Goal: Task Accomplishment & Management: Manage account settings

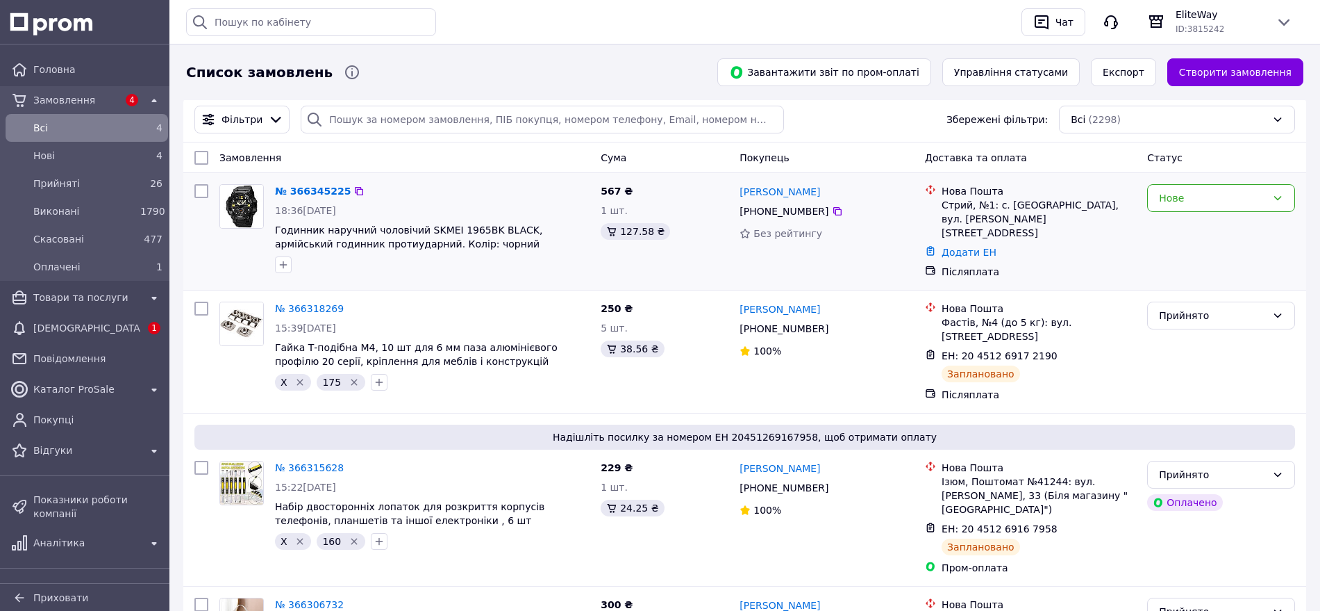
click at [316, 199] on div "№ 366345225" at bounding box center [313, 191] width 78 height 17
click at [314, 195] on link "№ 366345225" at bounding box center [313, 190] width 76 height 11
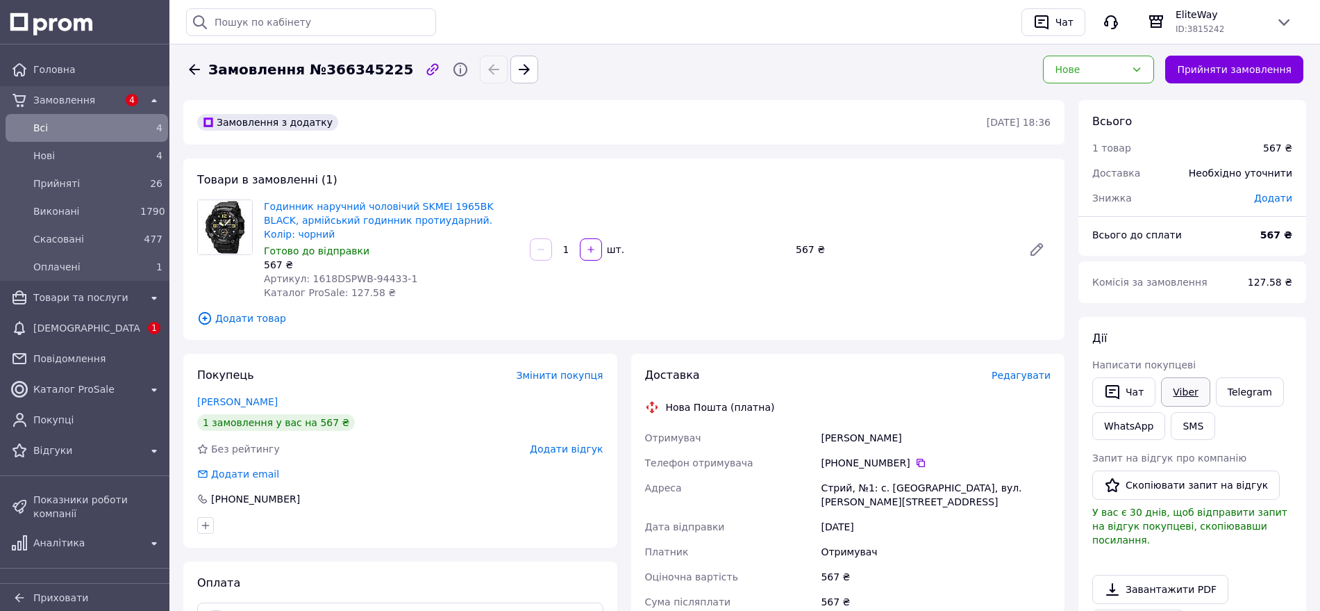
click at [1172, 390] on link "Viber" at bounding box center [1185, 391] width 49 height 29
drag, startPoint x: 523, startPoint y: 221, endPoint x: 258, endPoint y: 200, distance: 266.1
click at [258, 200] on div "Годинник наручний чоловічий SKMEI 1965BK BLACK, армійський годинник протиударни…" at bounding box center [624, 249] width 865 height 100
copy div "Годинник наручний чоловічий SKMEI 1965BK BLACK, армійський годинник протиударни…"
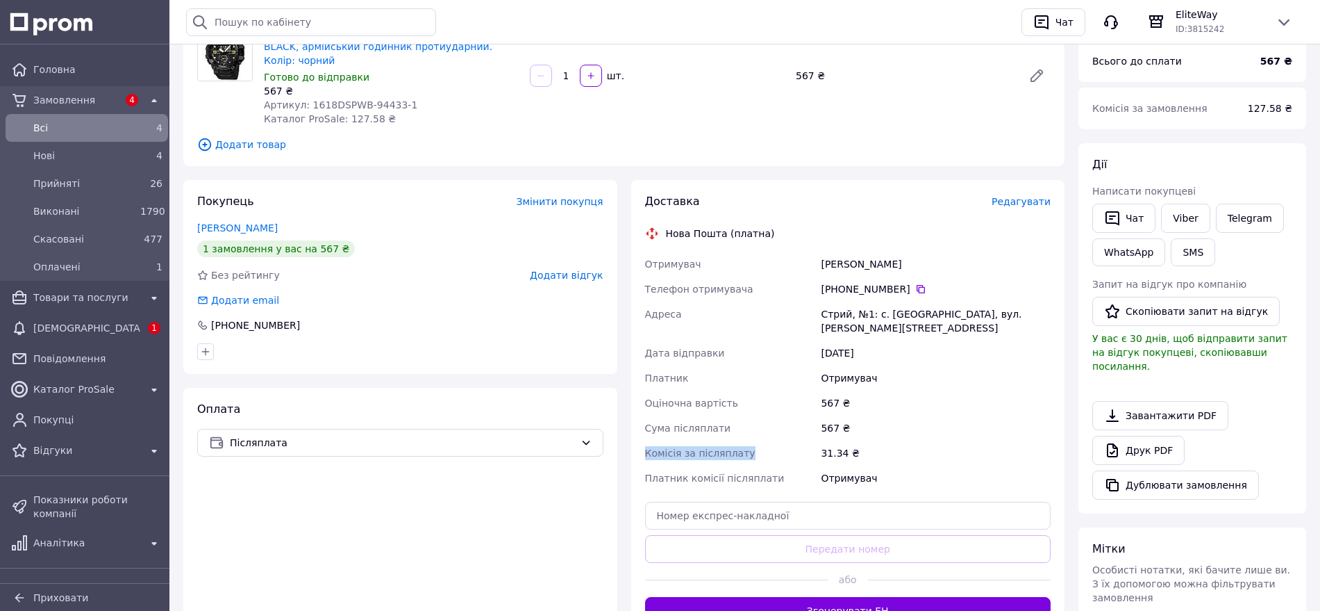
drag, startPoint x: 749, startPoint y: 425, endPoint x: 640, endPoint y: 423, distance: 109.8
click at [640, 423] on div "Доставка Редагувати Нова Пошта (платна) Отримувач Чавага Ігор Телефон отримувач…" at bounding box center [848, 409] width 434 height 458
copy span "Комісія за післяплату"
drag, startPoint x: 401, startPoint y: 85, endPoint x: 364, endPoint y: 85, distance: 36.8
click at [364, 98] on div "Артикул: 1618DSPWB-94433-1" at bounding box center [391, 105] width 255 height 14
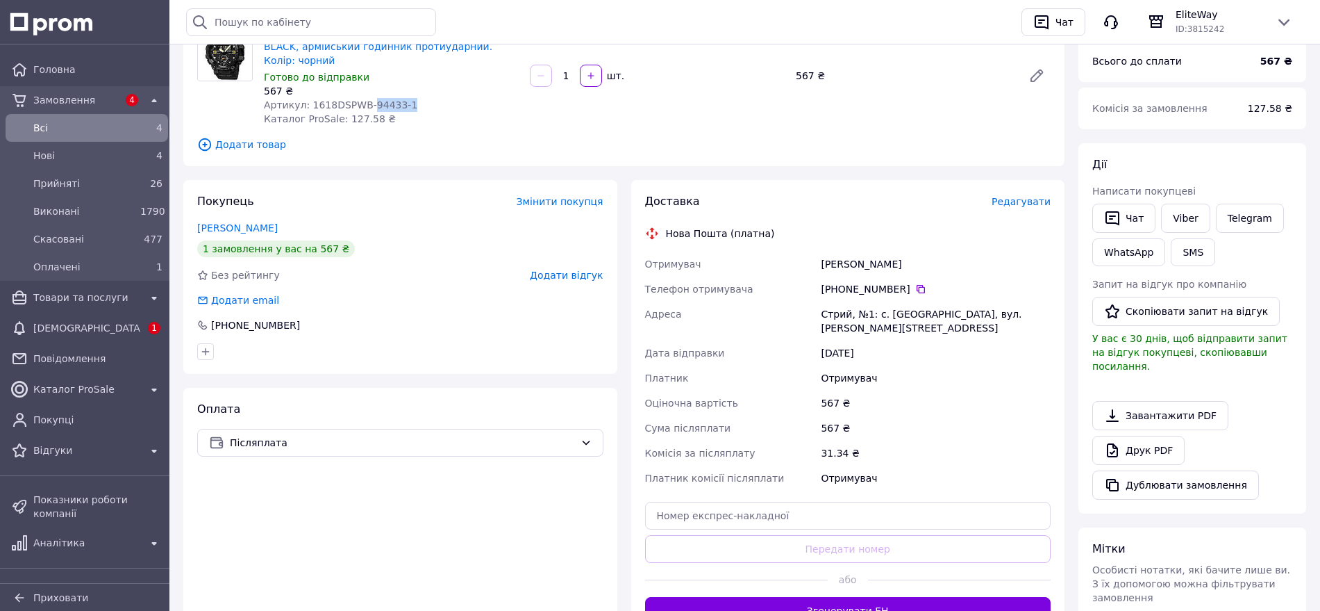
copy span "94433-1"
click at [95, 337] on div "[DEMOGRAPHIC_DATA]" at bounding box center [87, 327] width 113 height 19
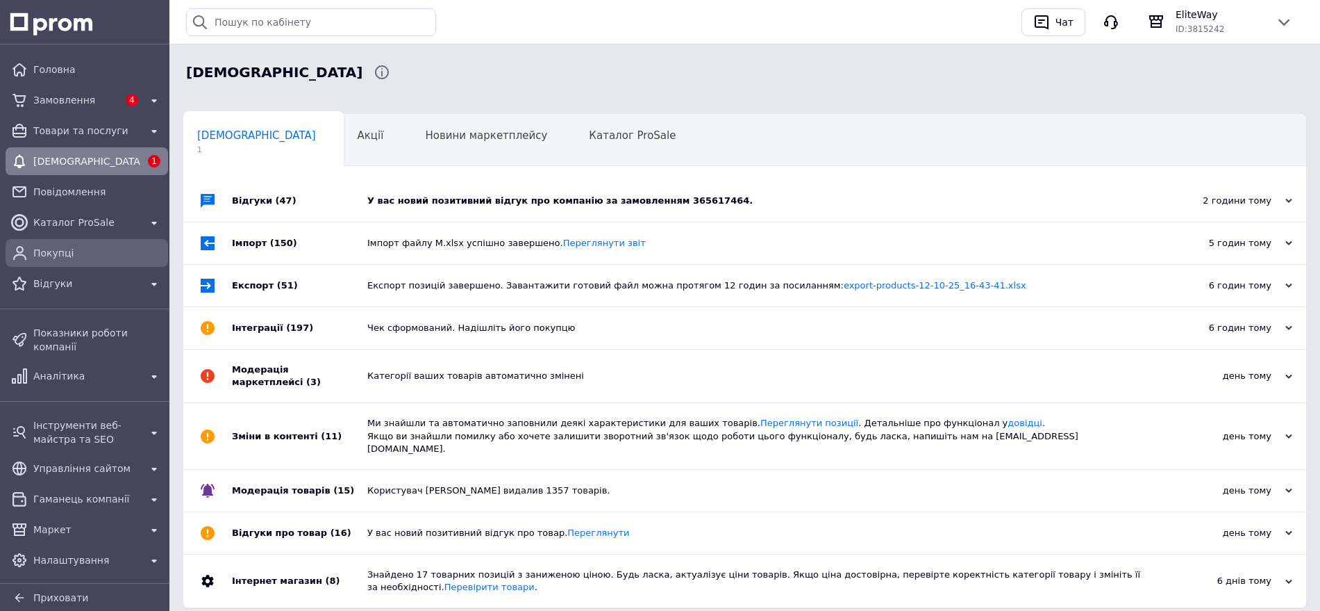
click at [63, 249] on span "Покупці" at bounding box center [97, 253] width 129 height 14
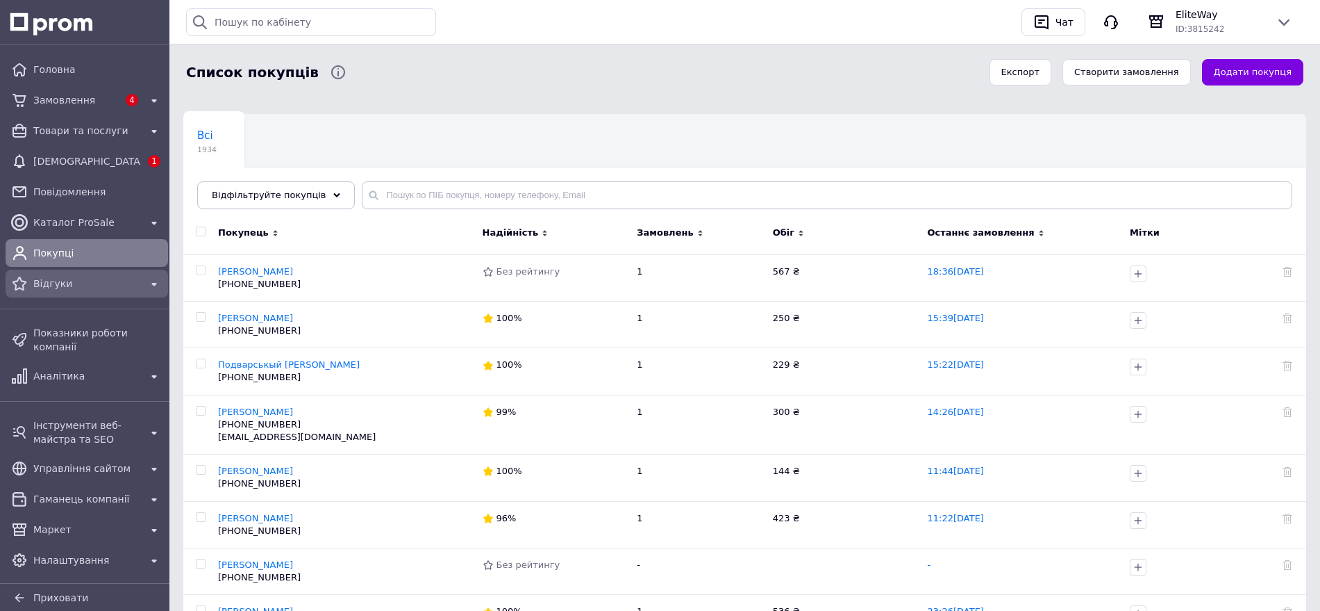
click at [61, 276] on span "Відгуки" at bounding box center [86, 283] width 107 height 14
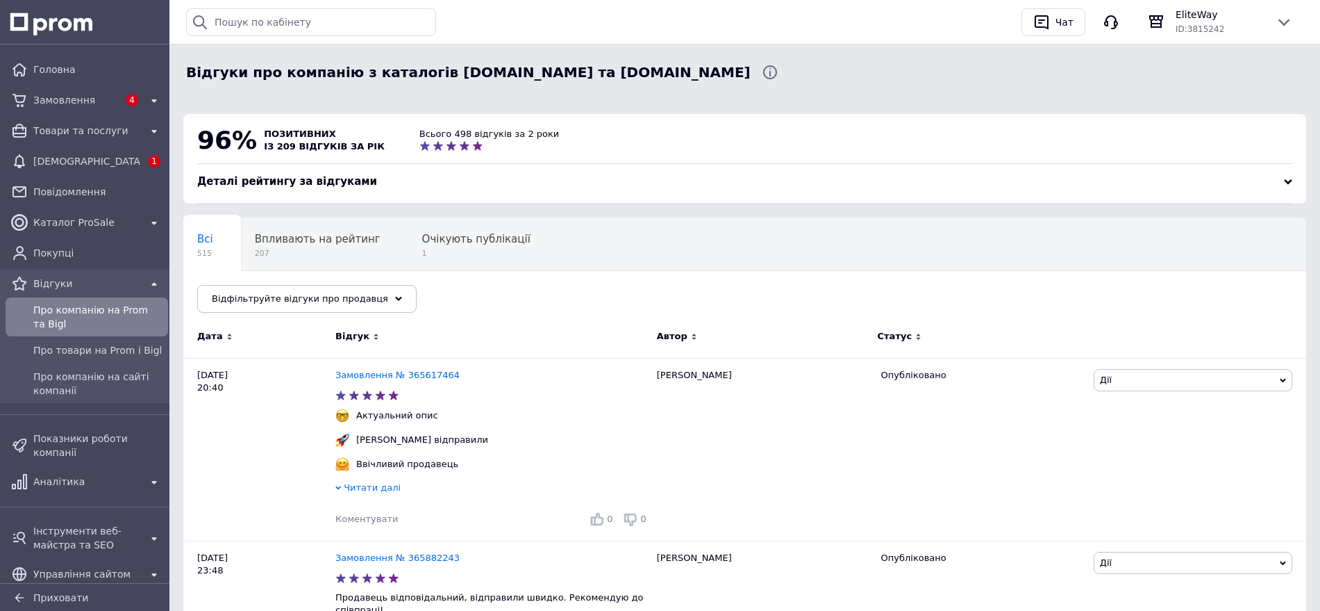
scroll to position [174, 0]
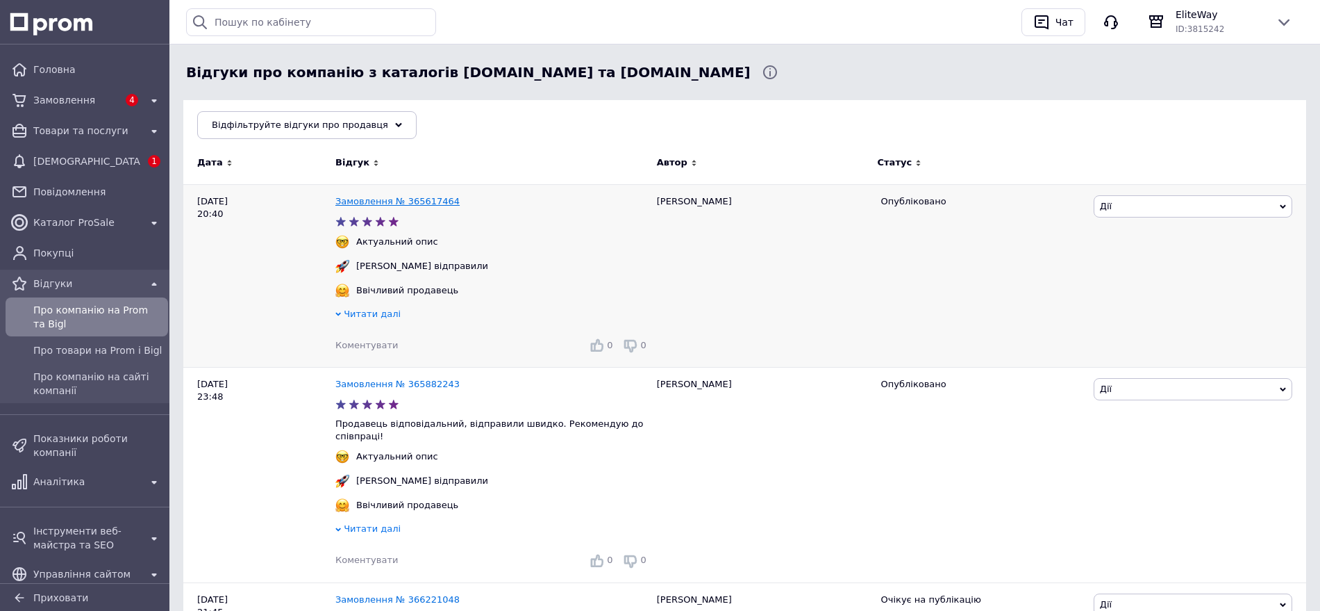
click at [388, 204] on link "Замовлення № 365617464" at bounding box center [397, 201] width 124 height 10
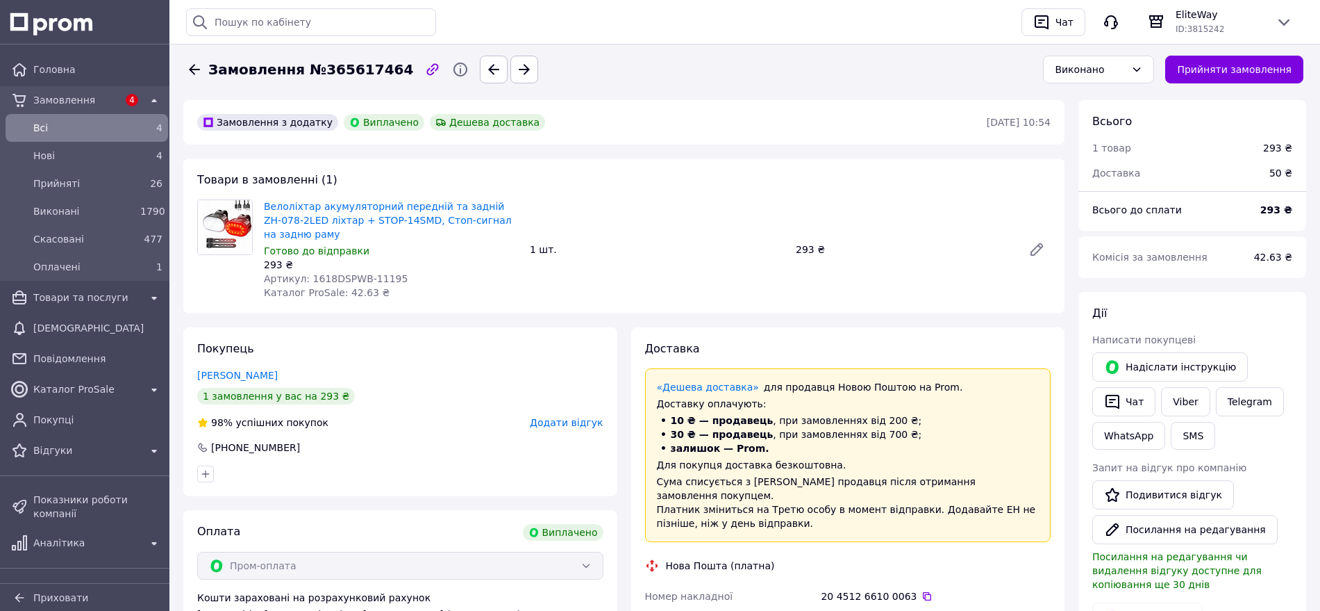
click at [121, 106] on div "4" at bounding box center [132, 100] width 22 height 18
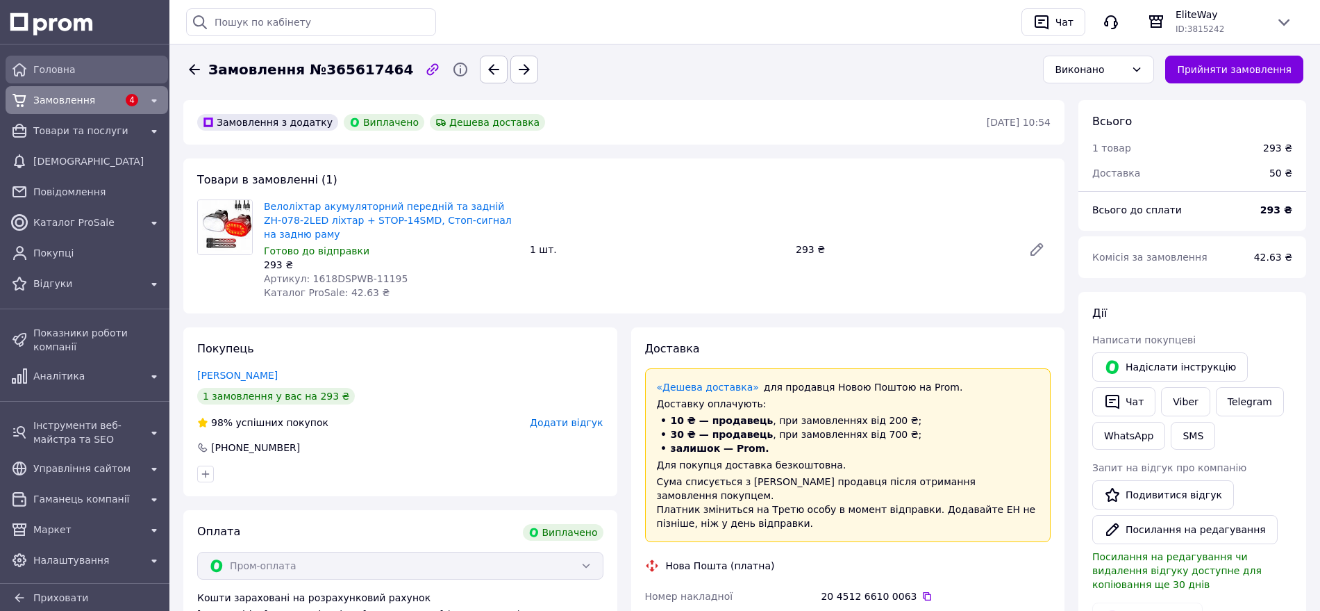
click at [91, 63] on span "Головна" at bounding box center [97, 70] width 129 height 14
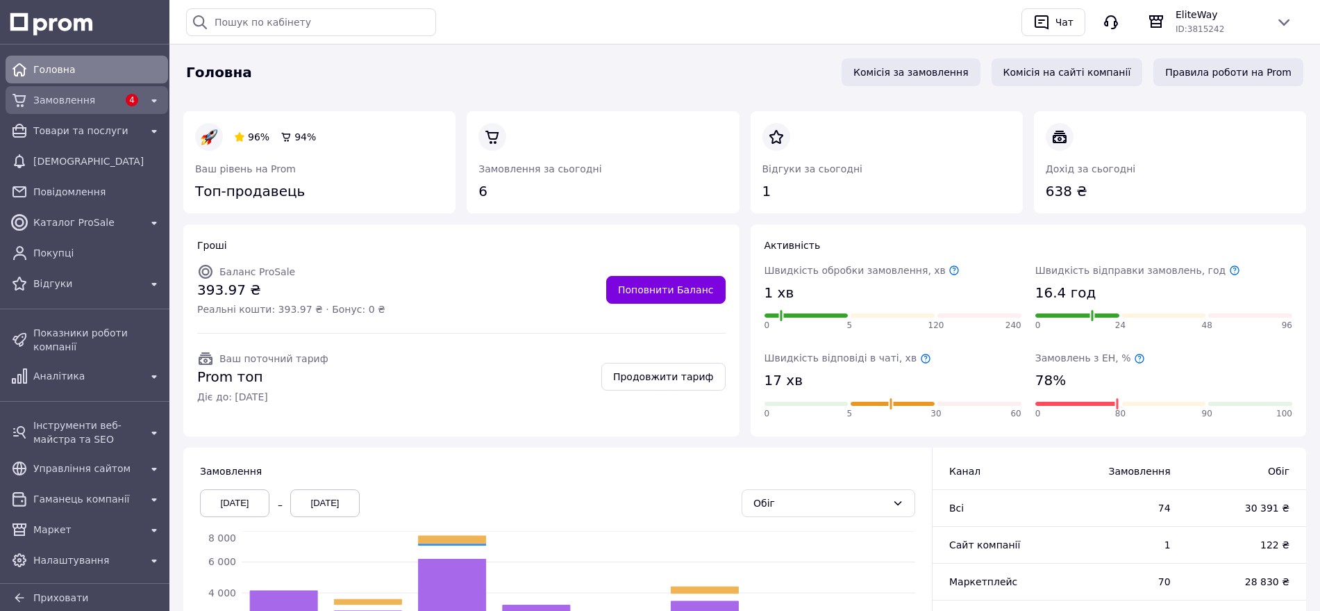
click at [88, 93] on span "Замовлення" at bounding box center [75, 100] width 85 height 14
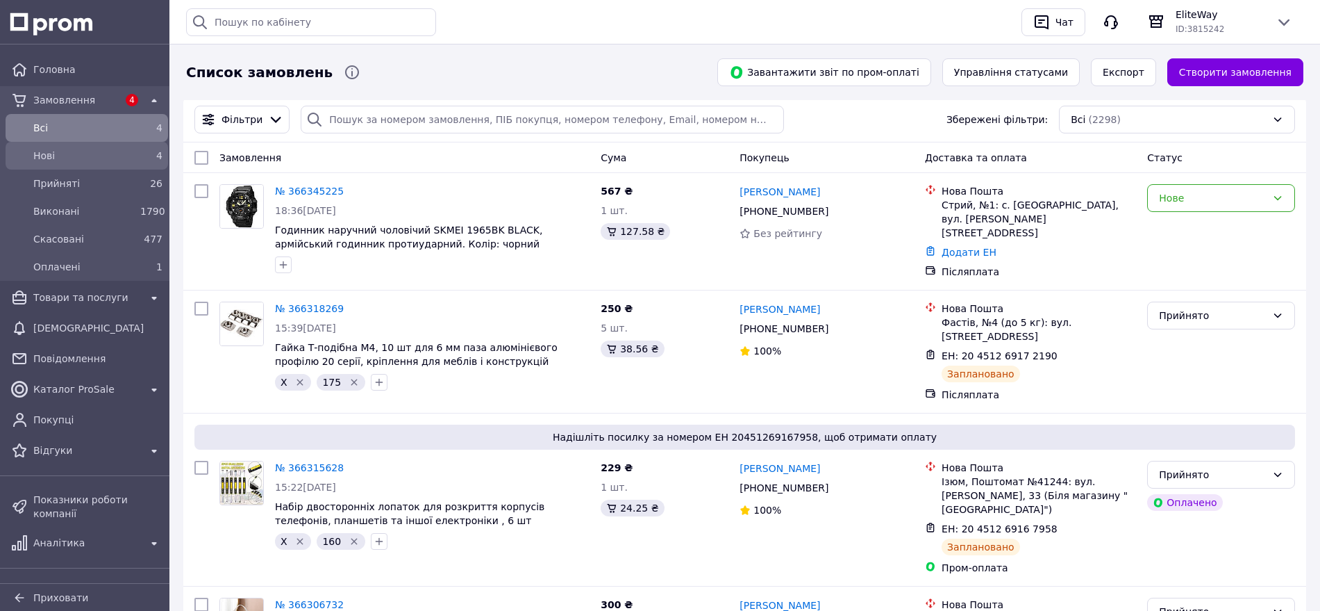
click at [58, 158] on span "Нові" at bounding box center [83, 156] width 101 height 14
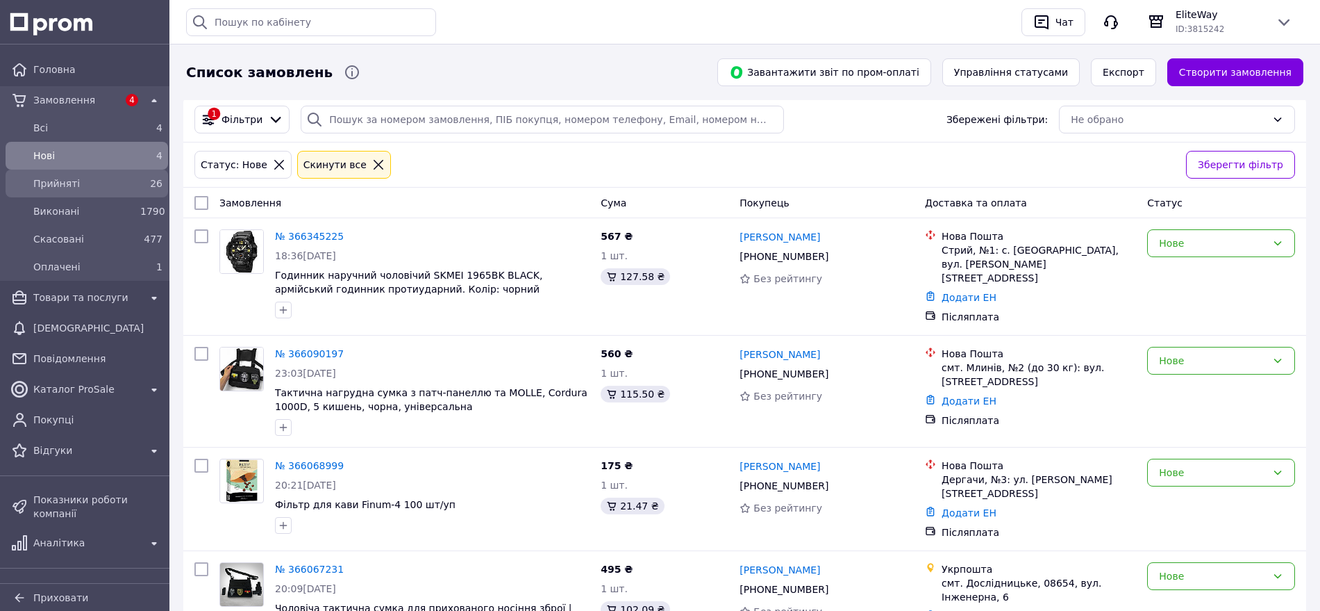
click at [94, 194] on div "Прийняті 26" at bounding box center [86, 183] width 157 height 22
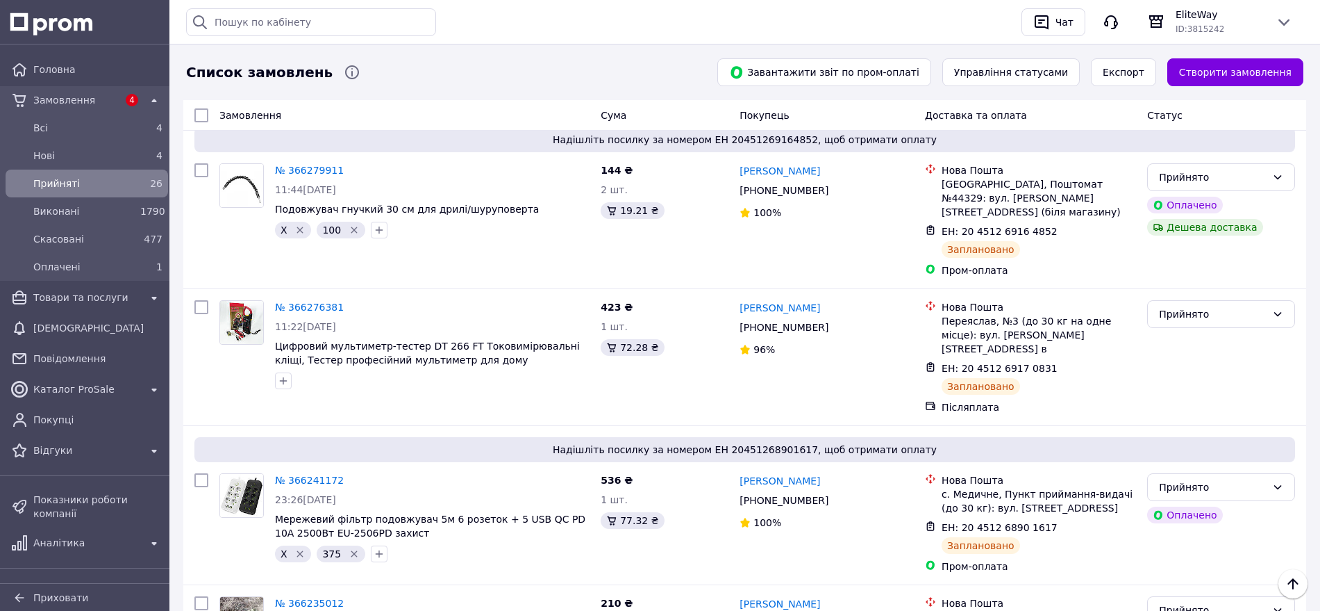
scroll to position [347, 0]
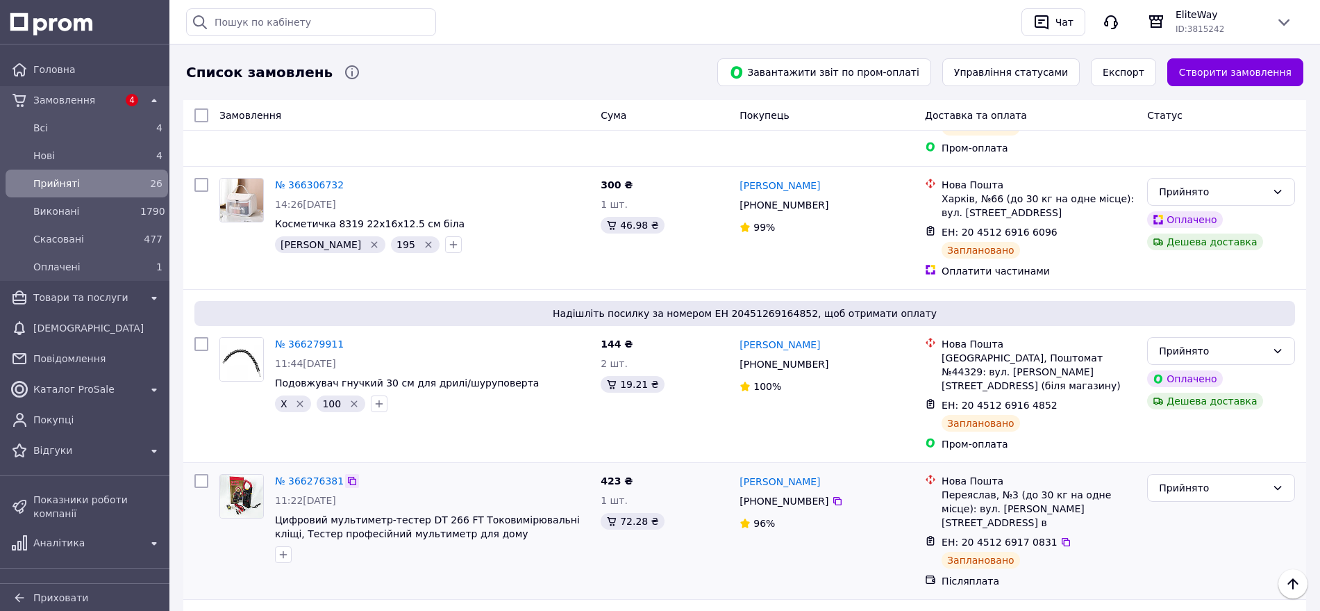
click at [347, 475] on icon at bounding box center [352, 480] width 11 height 11
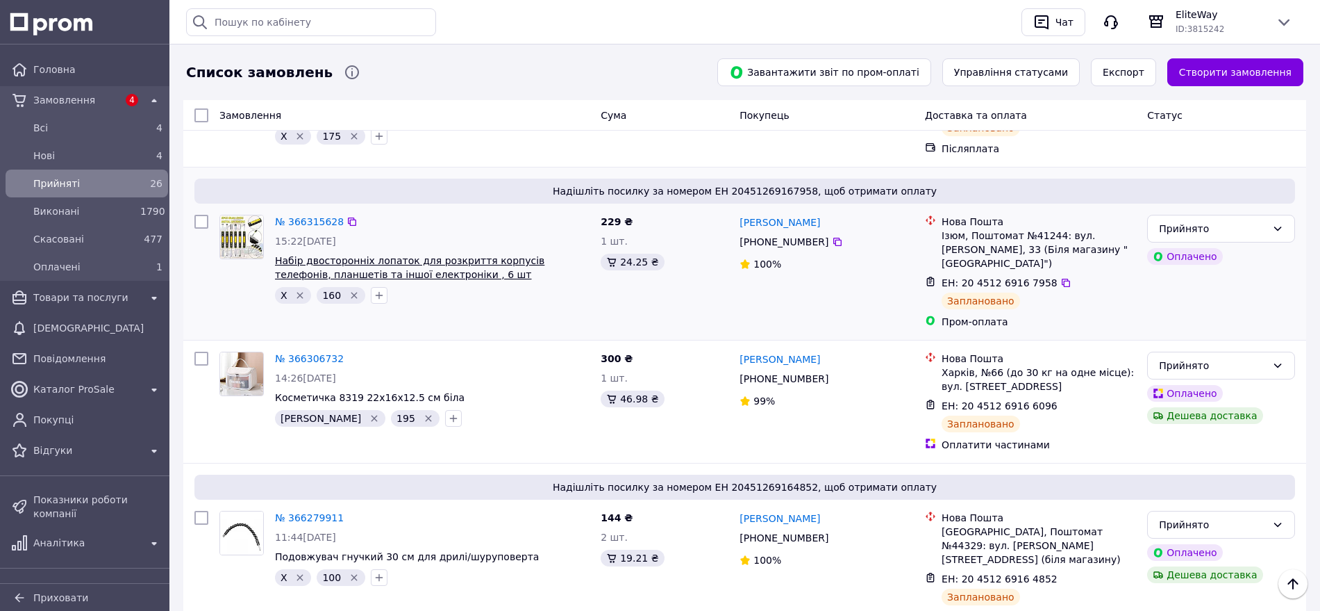
scroll to position [434, 0]
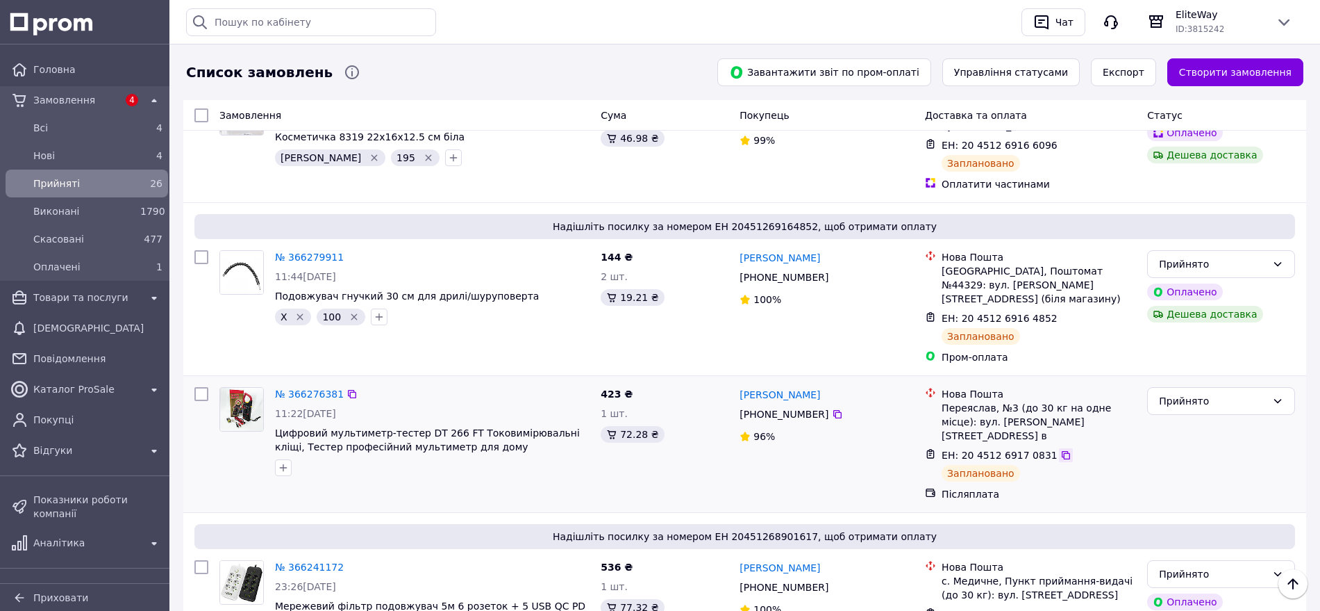
click at [1049, 447] on div "ЕН: 20 4512 6917 0831" at bounding box center [1038, 455] width 197 height 17
click at [1062, 451] on icon at bounding box center [1066, 455] width 8 height 8
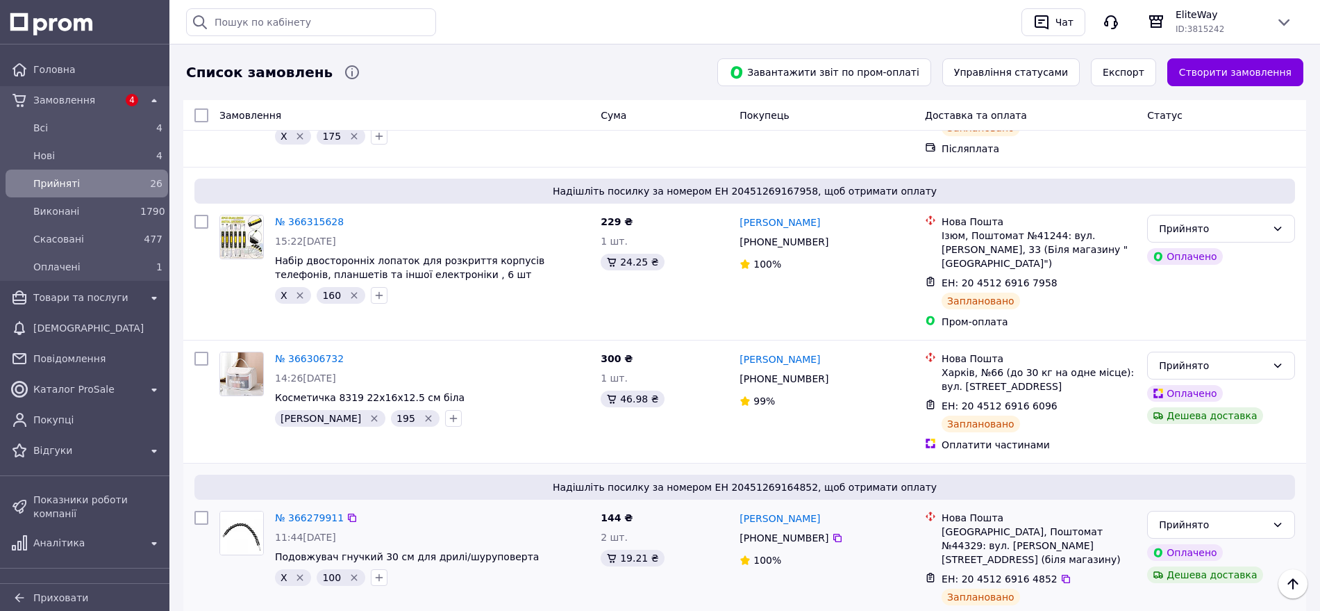
scroll to position [260, 0]
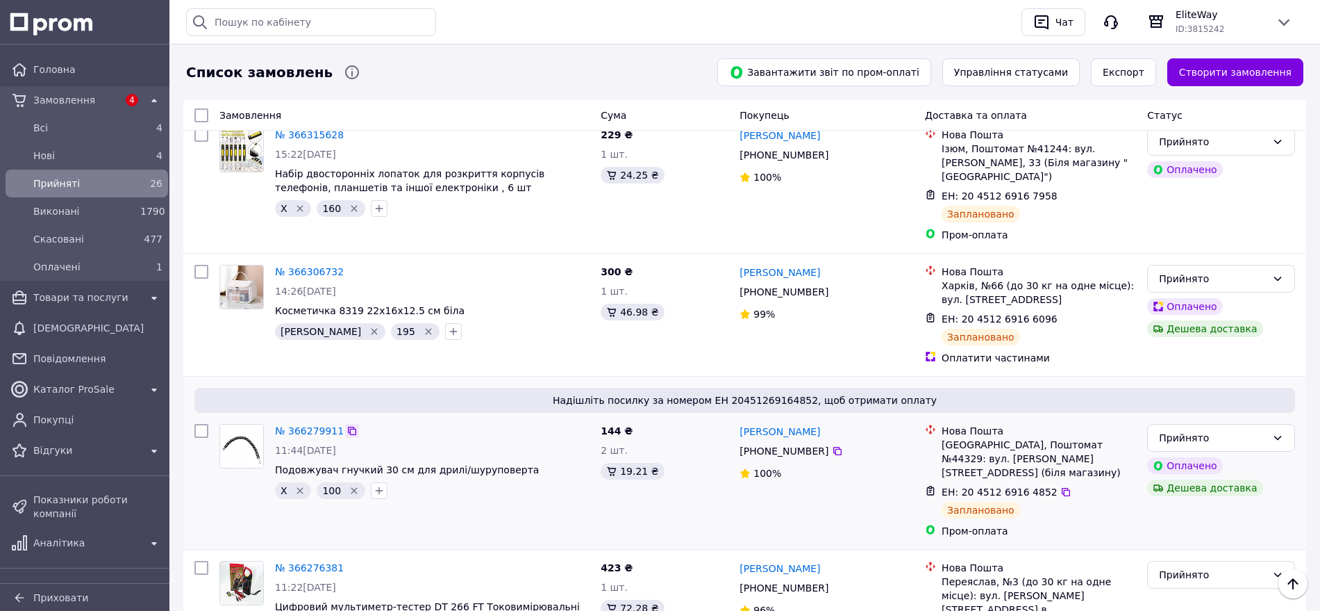
click at [347, 425] on icon at bounding box center [352, 430] width 11 height 11
click at [348, 426] on icon at bounding box center [352, 430] width 8 height 8
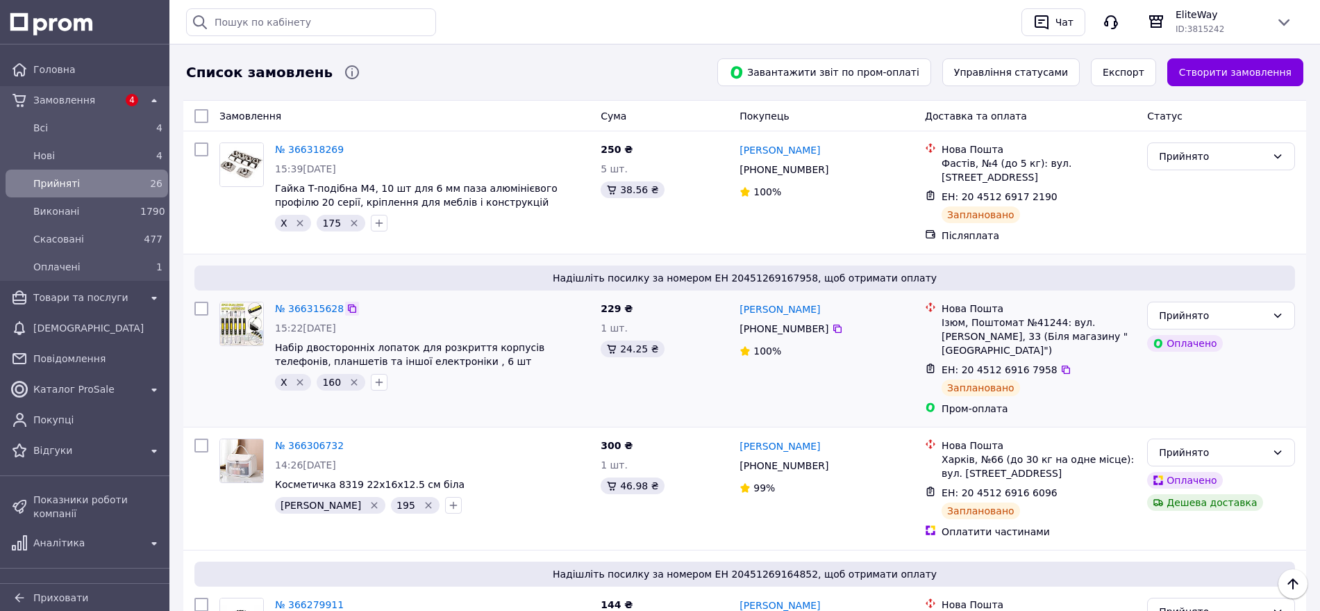
click at [347, 303] on icon at bounding box center [352, 308] width 11 height 11
click at [347, 149] on icon at bounding box center [352, 149] width 11 height 11
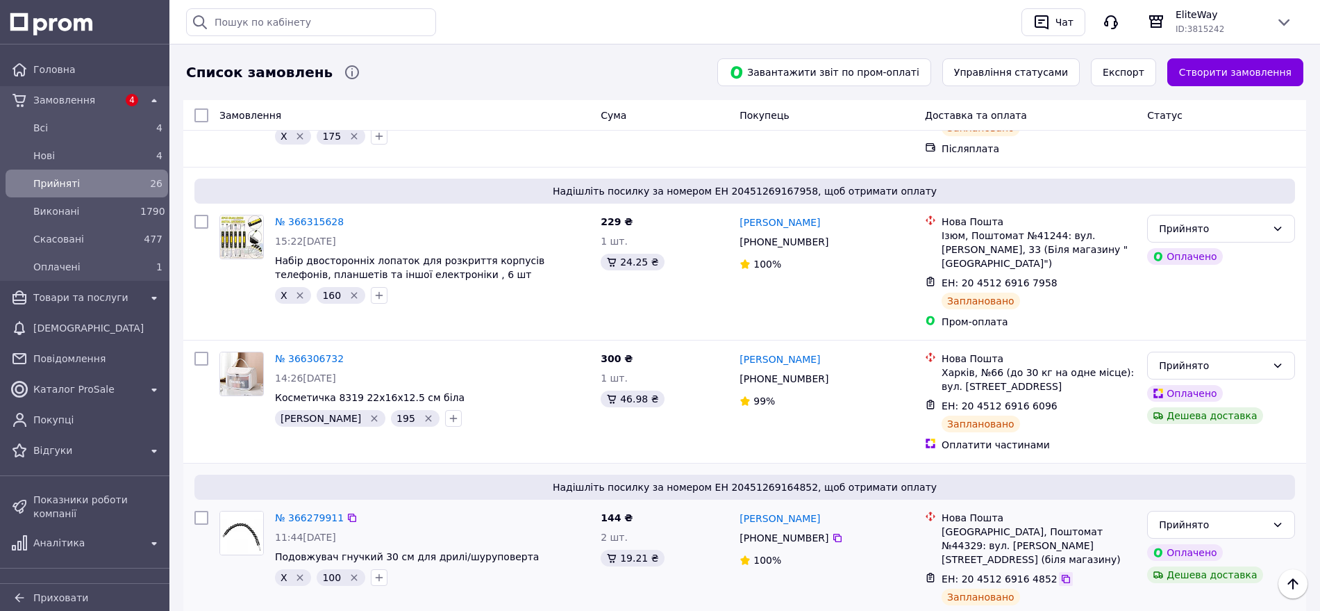
click at [1061, 573] on icon at bounding box center [1066, 578] width 11 height 11
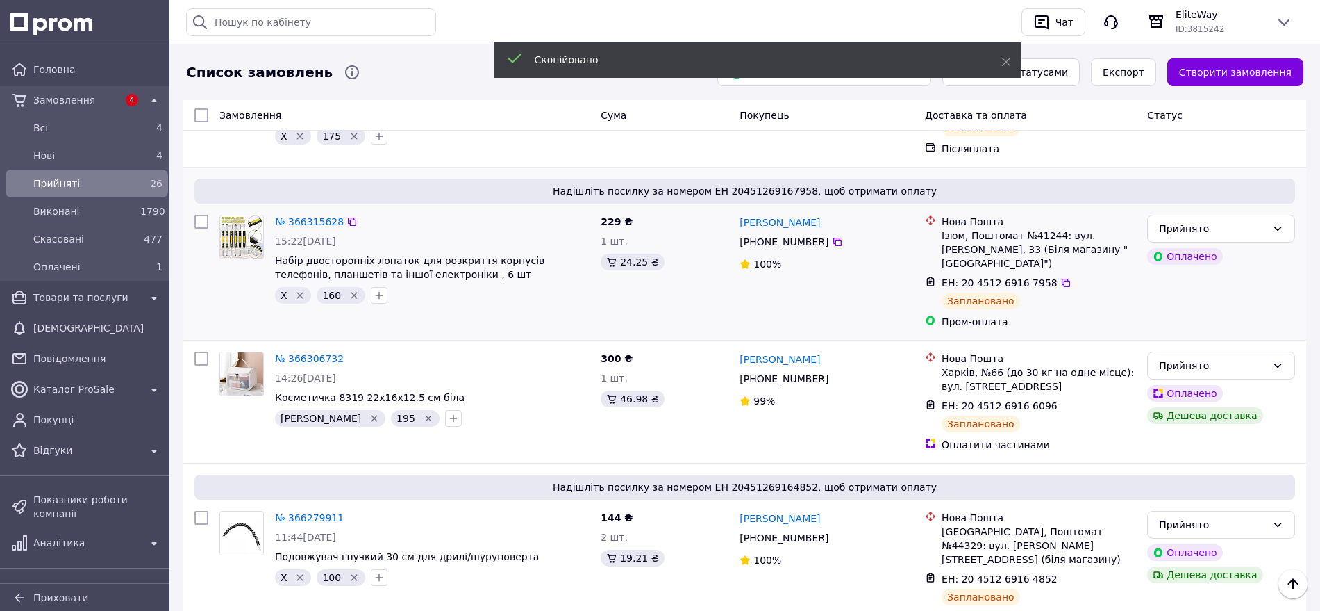
scroll to position [0, 0]
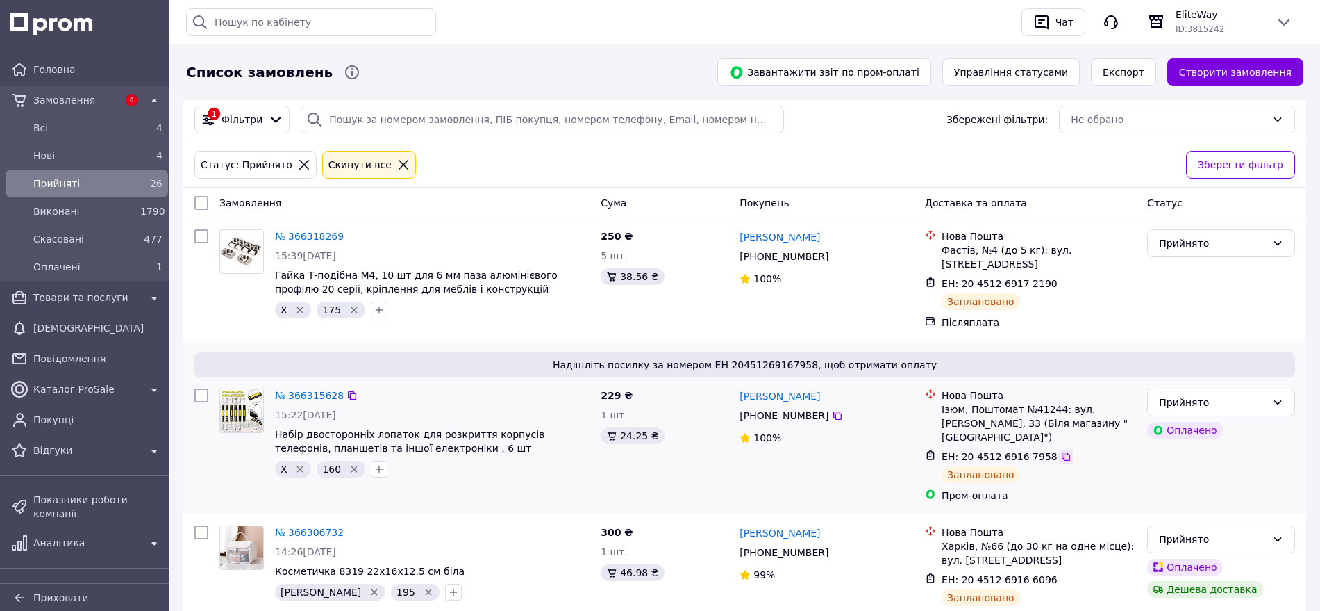
click at [1061, 451] on icon at bounding box center [1066, 456] width 11 height 11
click at [1061, 278] on icon at bounding box center [1066, 283] width 11 height 11
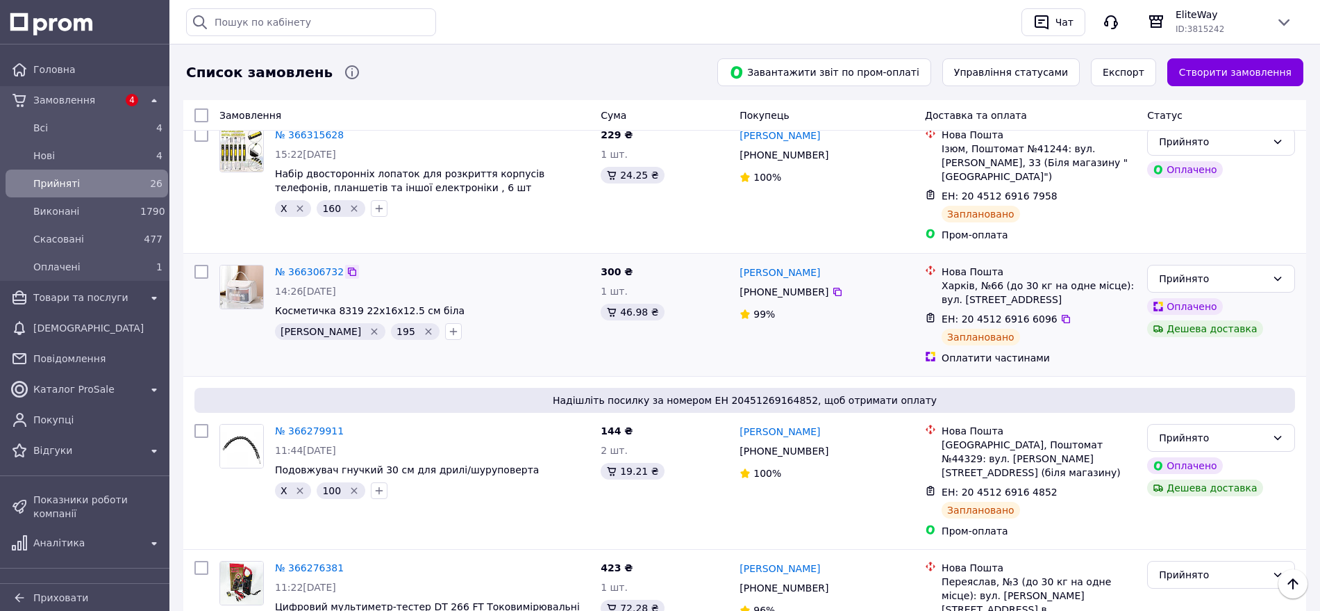
click at [347, 266] on icon at bounding box center [352, 271] width 11 height 11
click at [304, 266] on link "№ 366306732" at bounding box center [309, 271] width 69 height 11
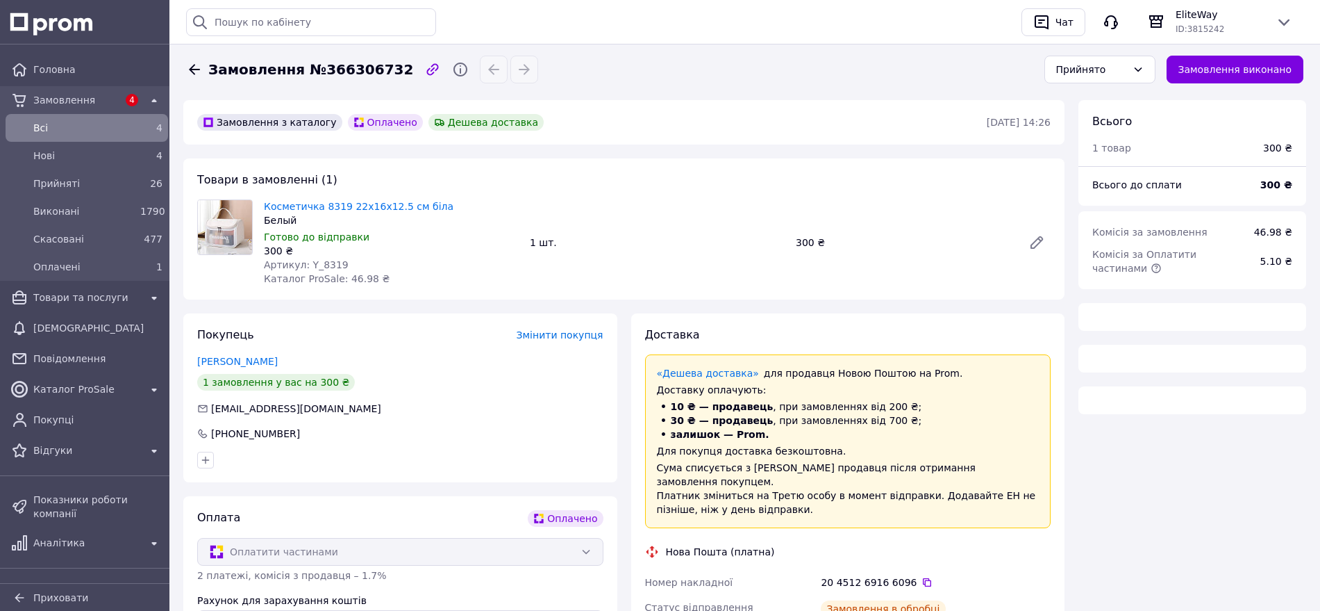
scroll to position [260, 0]
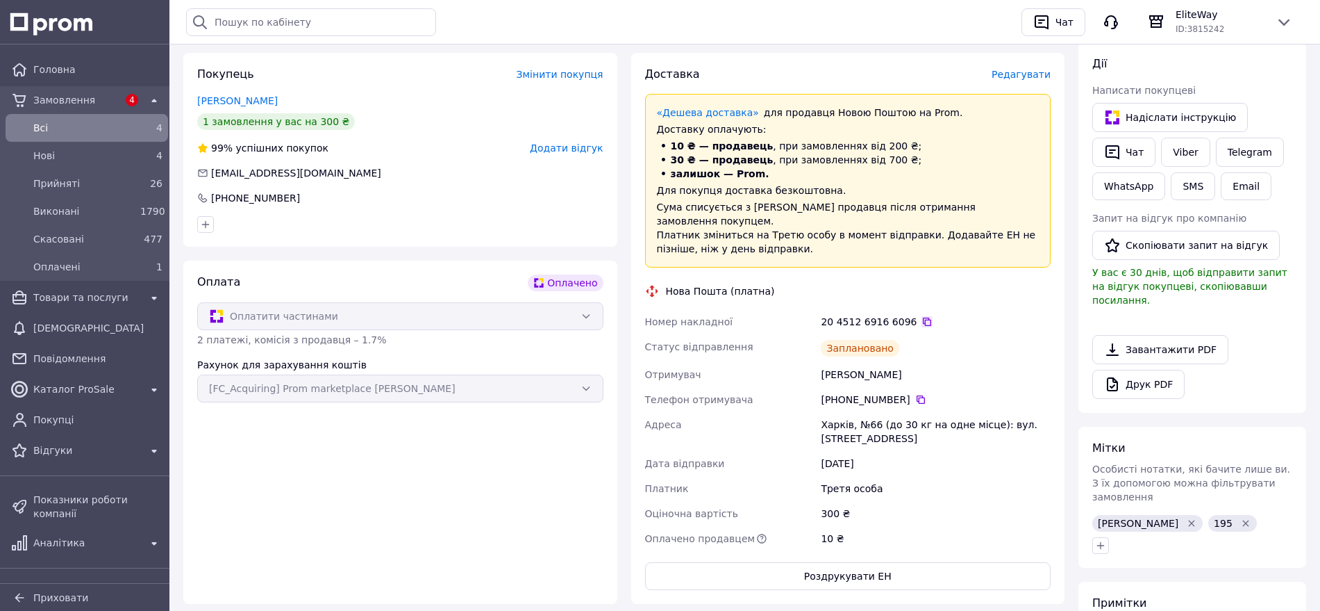
click at [923, 317] on icon at bounding box center [927, 321] width 8 height 8
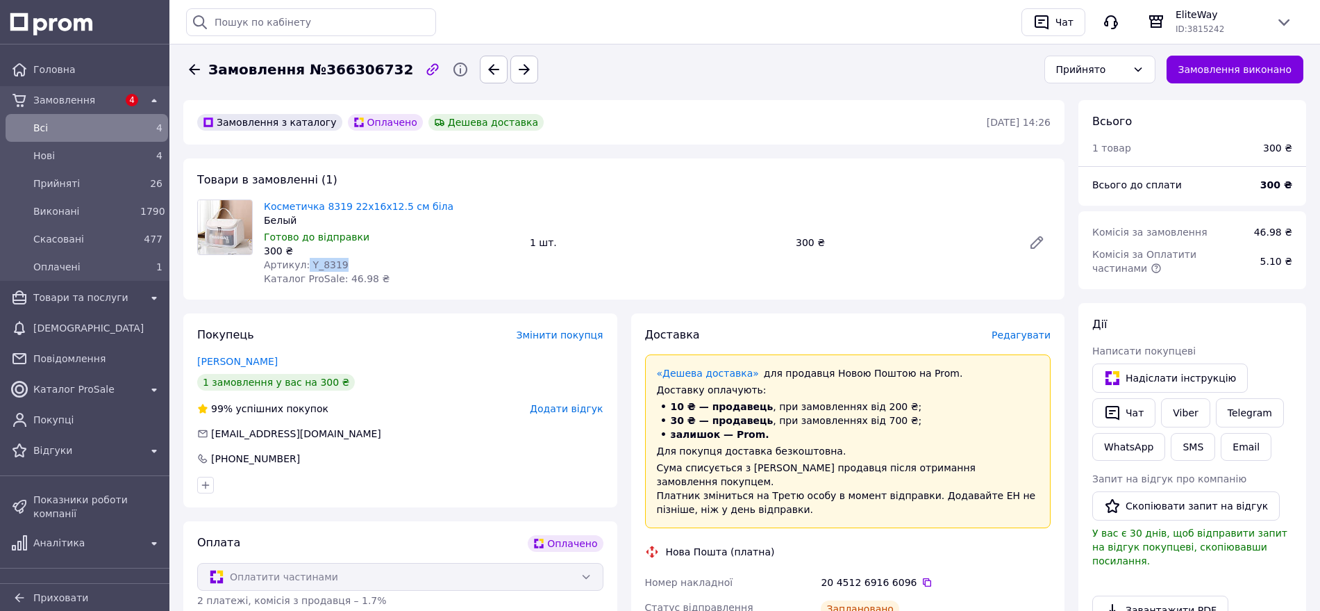
drag, startPoint x: 338, startPoint y: 263, endPoint x: 304, endPoint y: 263, distance: 34.0
click at [304, 263] on div "Артикул: Y_8319" at bounding box center [391, 265] width 255 height 14
copy span "Y_8319"
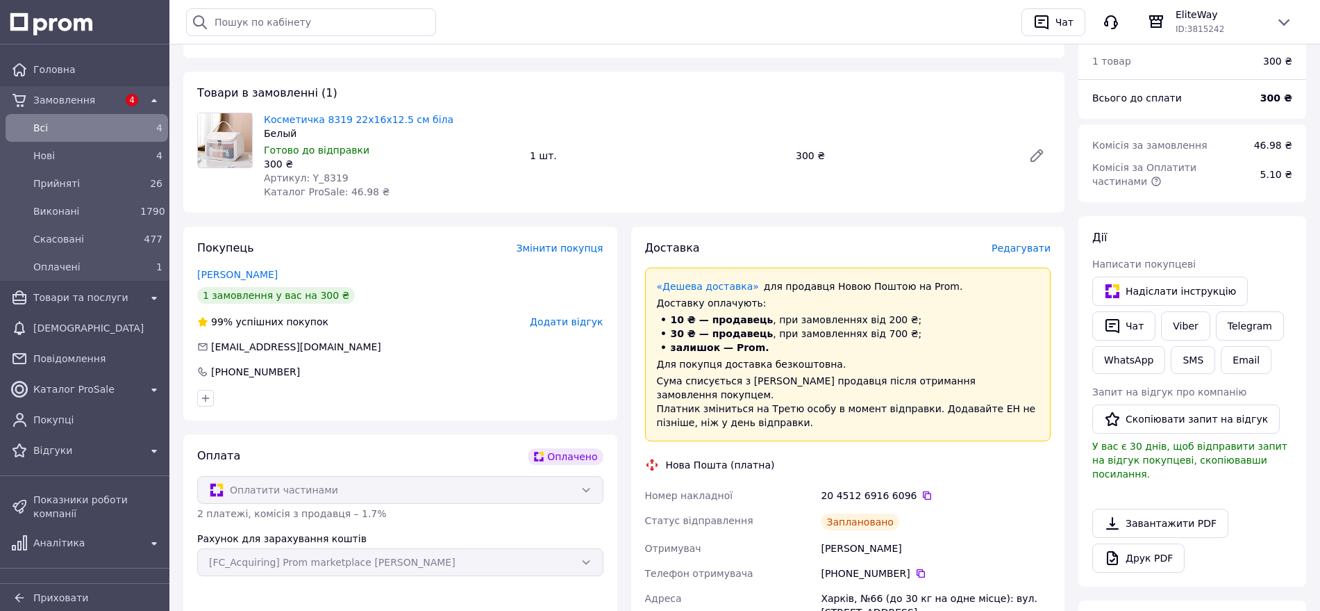
click at [847, 537] on div "Беседіна Анастасія" at bounding box center [935, 548] width 235 height 25
copy div "Беседіна"
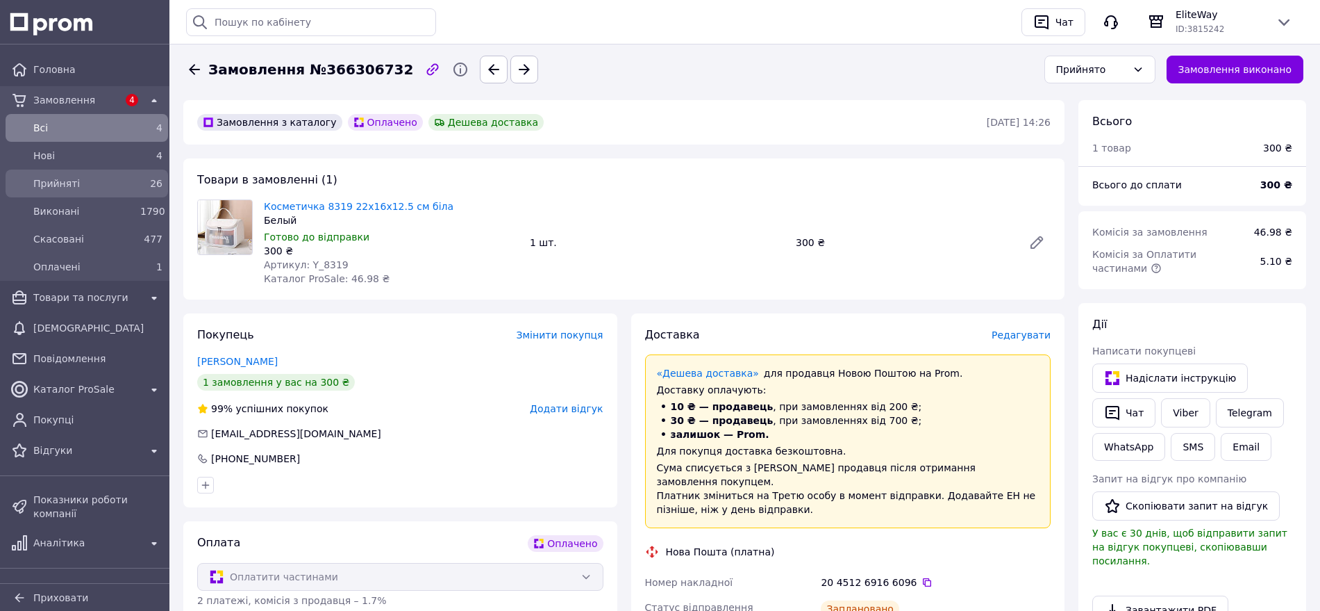
click at [79, 193] on div "Прийняті 26" at bounding box center [86, 183] width 157 height 22
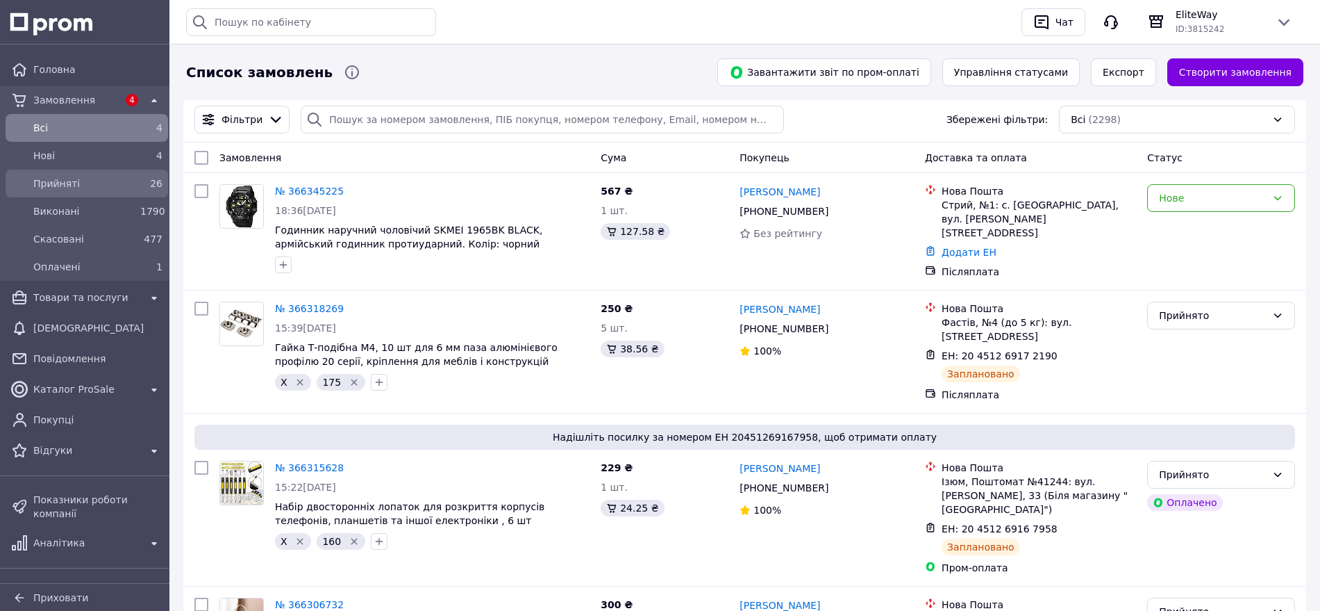
click at [44, 190] on span "Прийняті" at bounding box center [83, 183] width 101 height 14
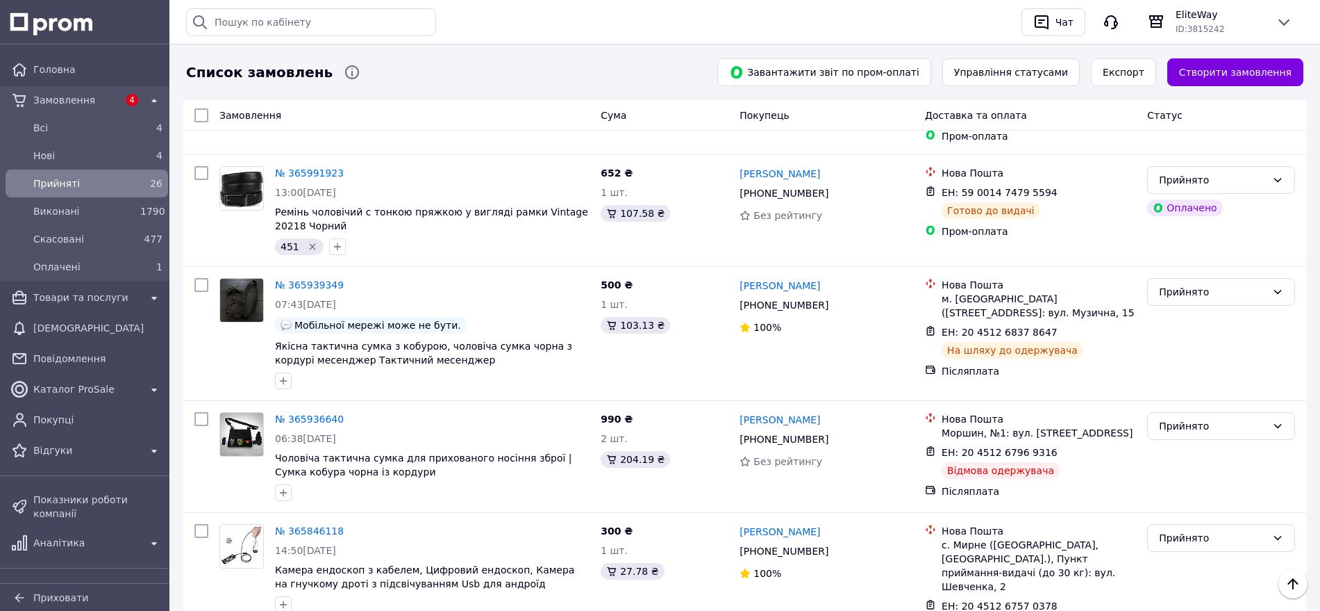
scroll to position [2343, 0]
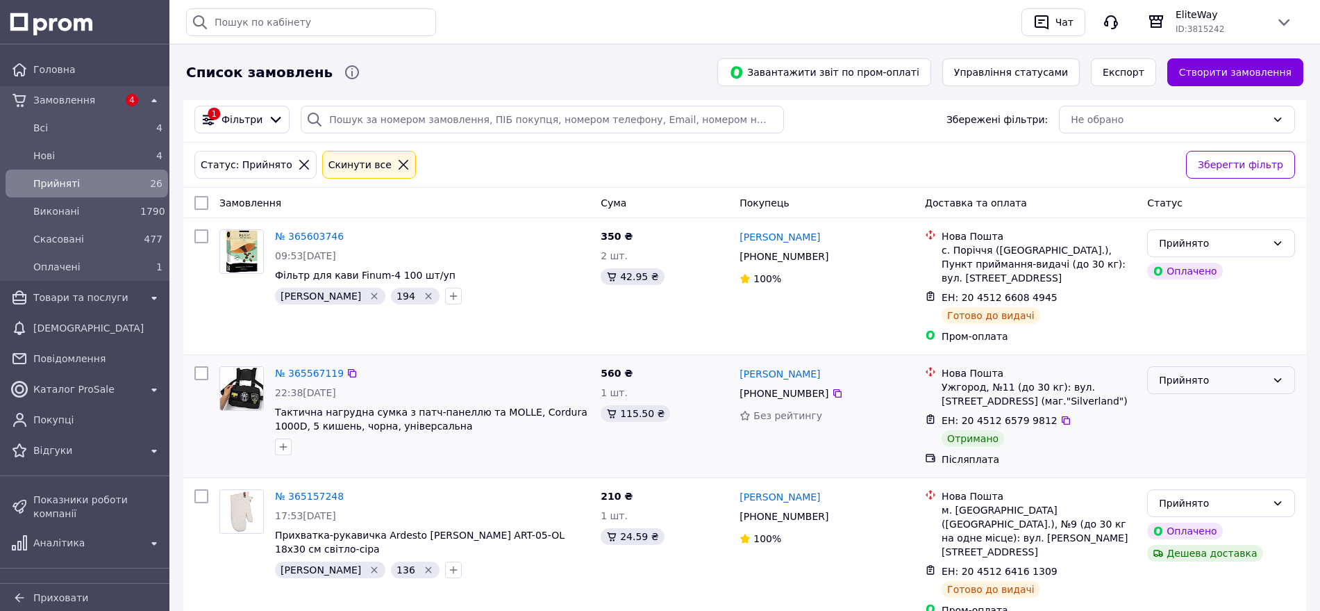
click at [1233, 391] on div "Прийнято" at bounding box center [1221, 380] width 148 height 28
click at [1209, 418] on li "Виконано" at bounding box center [1221, 410] width 147 height 25
click at [90, 393] on span "Каталог ProSale" at bounding box center [86, 389] width 107 height 14
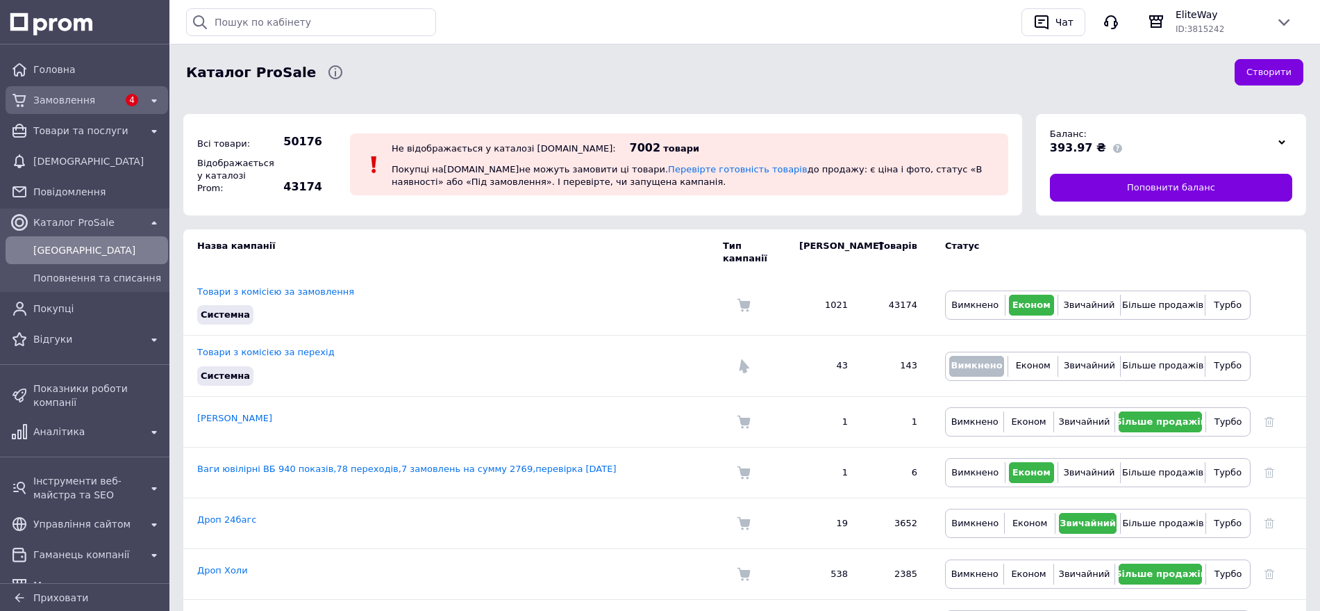
click at [59, 100] on span "Замовлення" at bounding box center [75, 100] width 85 height 14
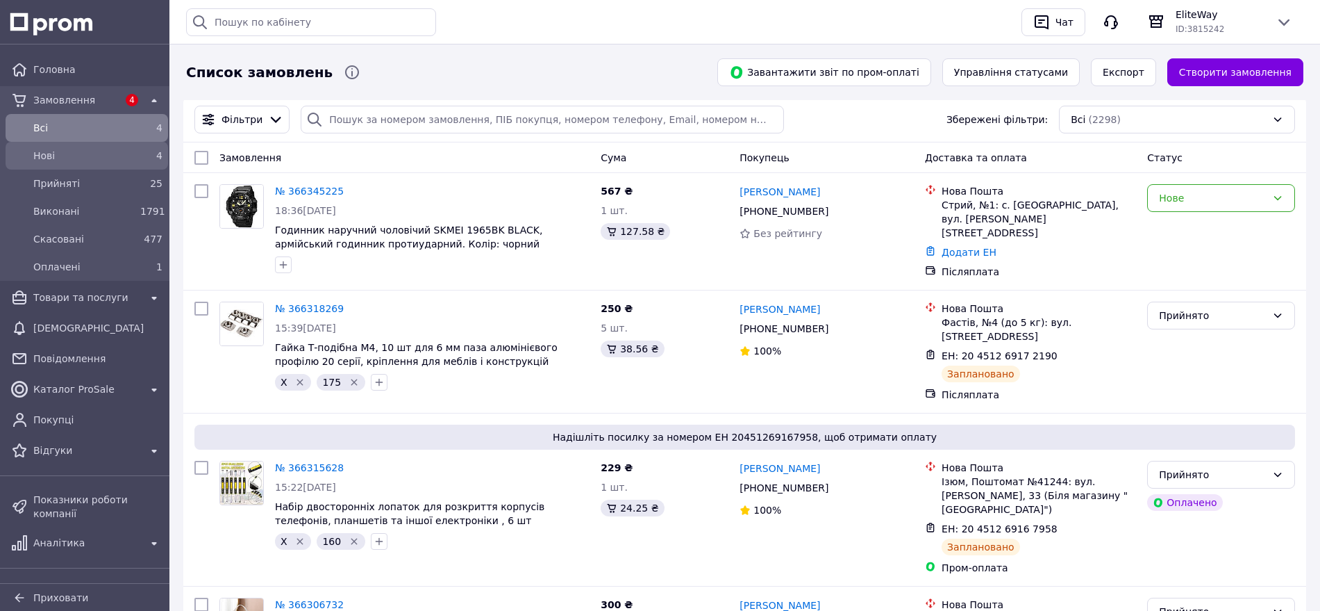
click at [59, 151] on span "Нові" at bounding box center [83, 156] width 101 height 14
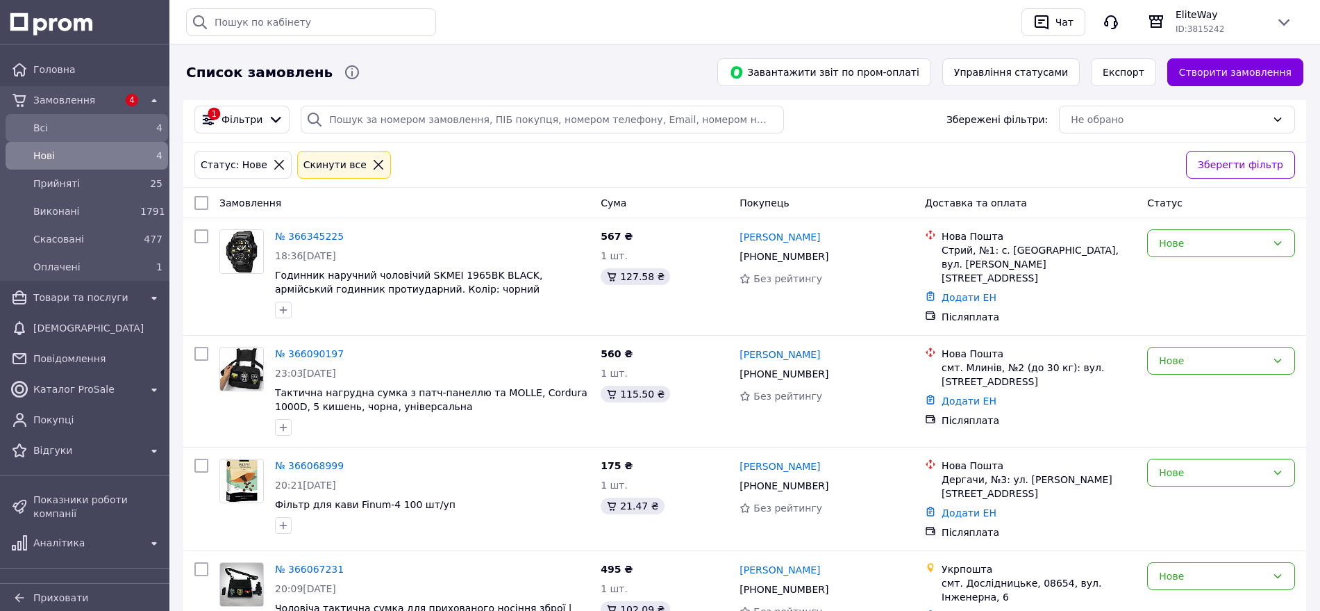
click at [108, 119] on div "Всi" at bounding box center [84, 127] width 107 height 19
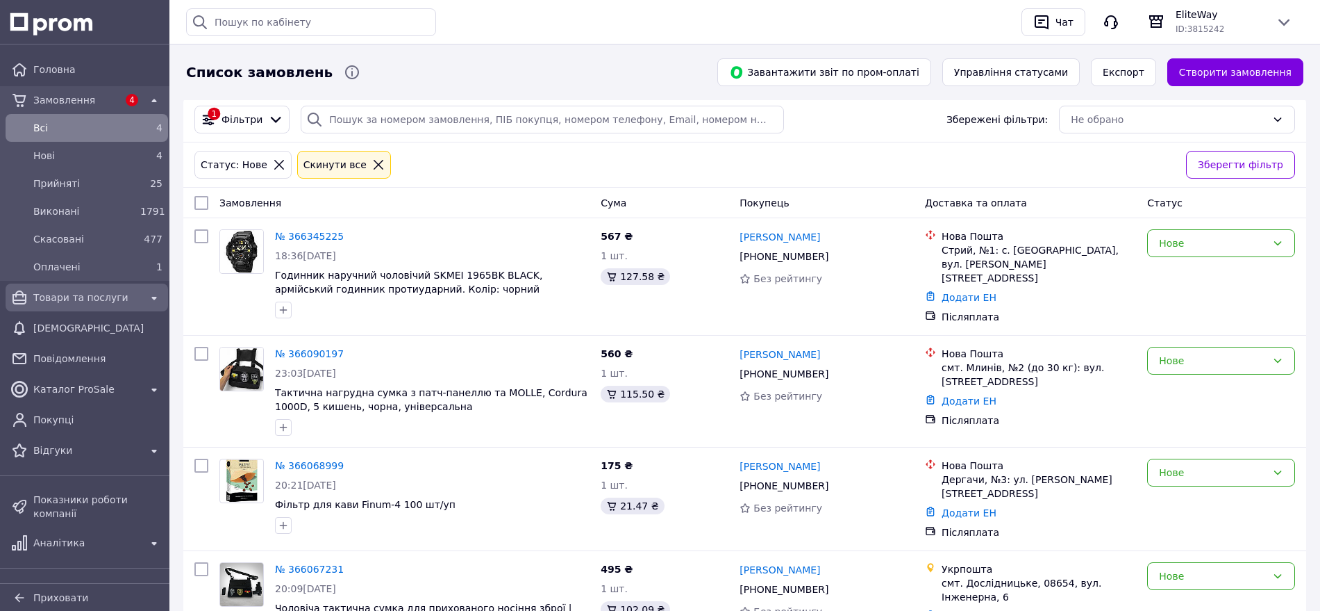
click at [93, 296] on span "Товари та послуги" at bounding box center [86, 297] width 107 height 14
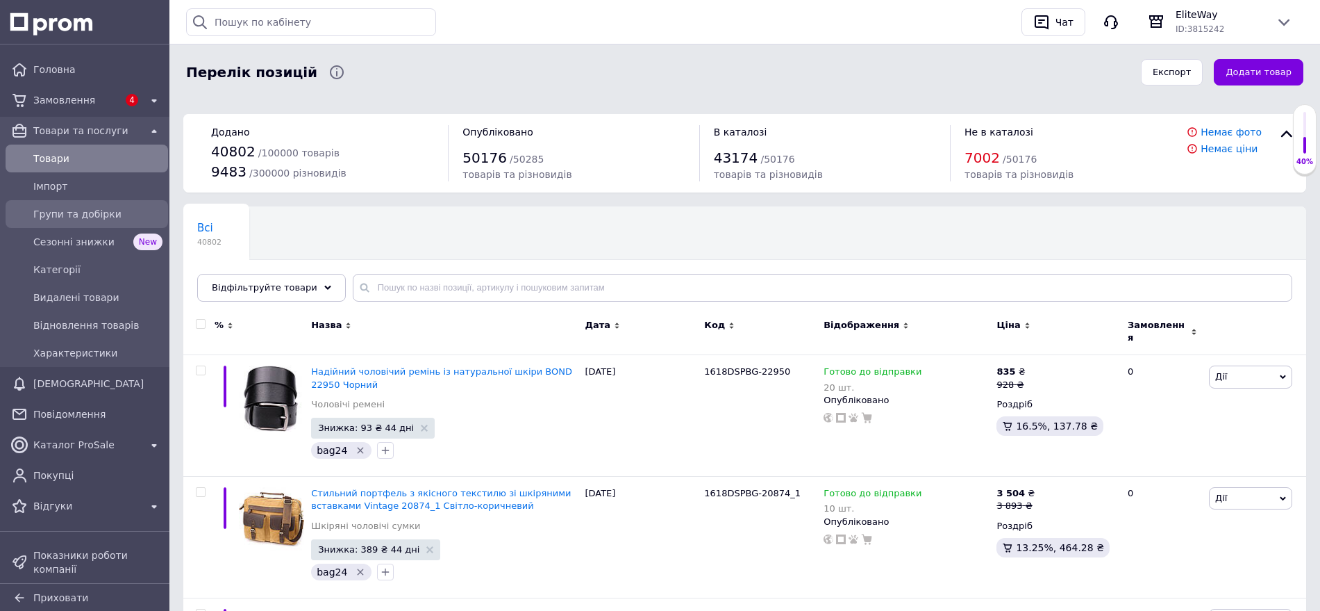
click at [63, 215] on span "Групи та добірки" at bounding box center [97, 214] width 129 height 14
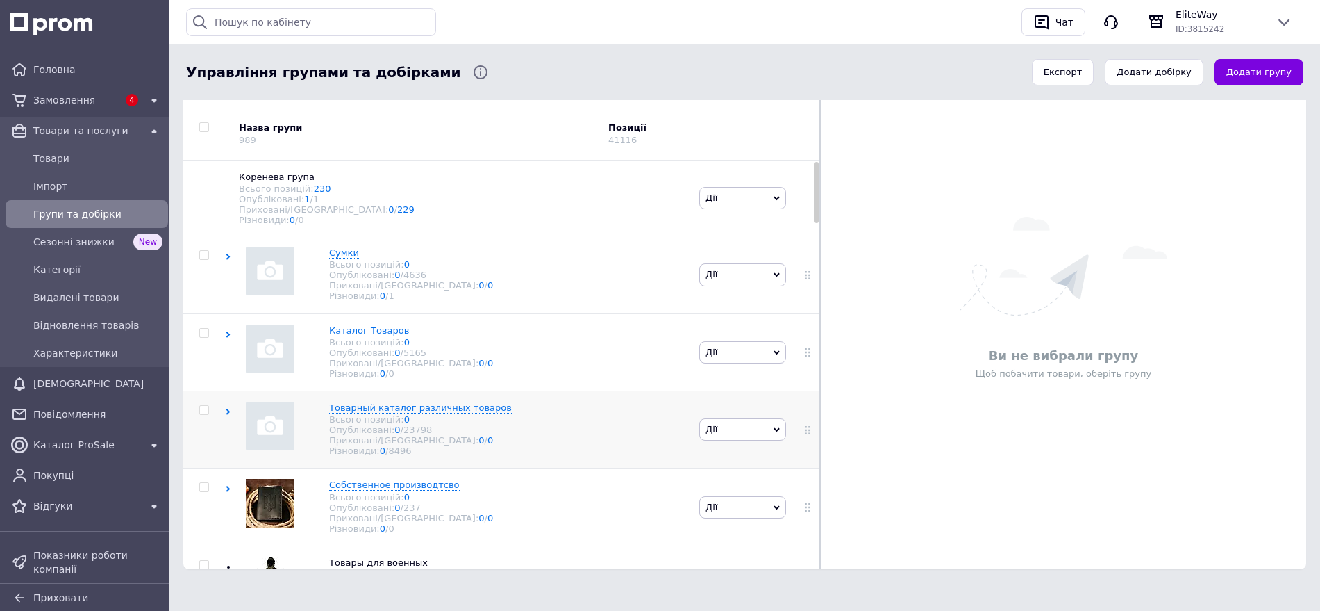
click at [231, 424] on div "Товарный каталог различных товаров Всього позицій: 0 Опубліковані: 0 / 23798 Пр…" at bounding box center [460, 429] width 471 height 77
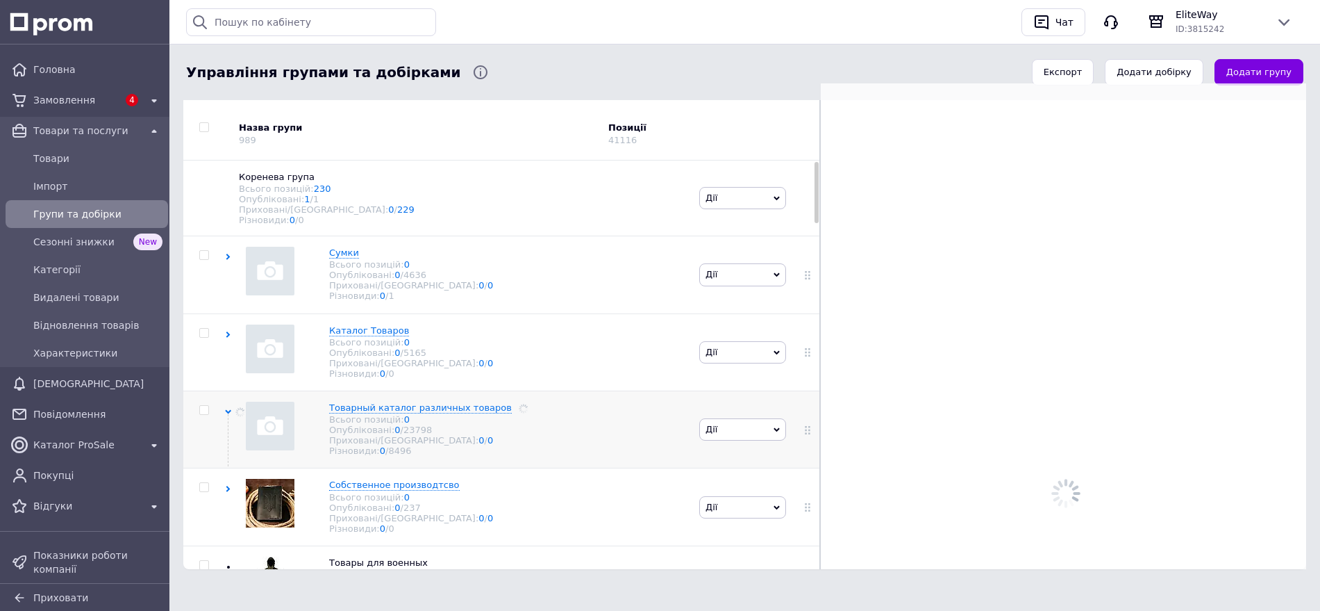
click at [231, 414] on use at bounding box center [228, 412] width 6 height 4
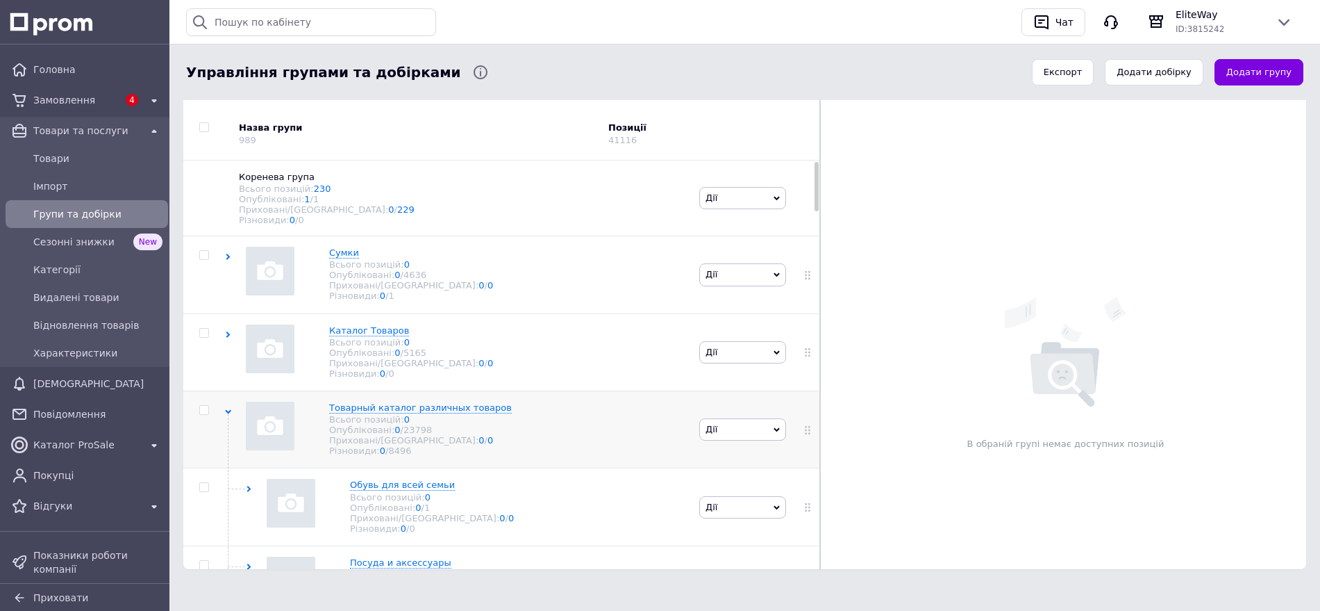
scroll to position [174, 0]
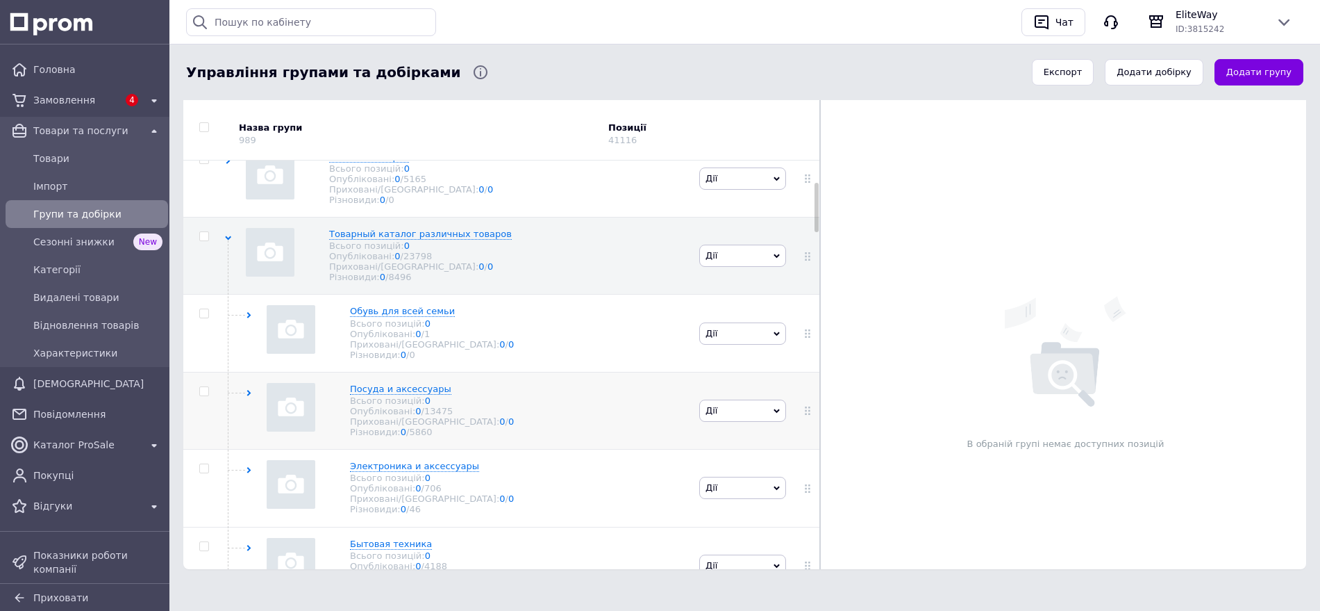
click at [196, 396] on div at bounding box center [204, 391] width 42 height 10
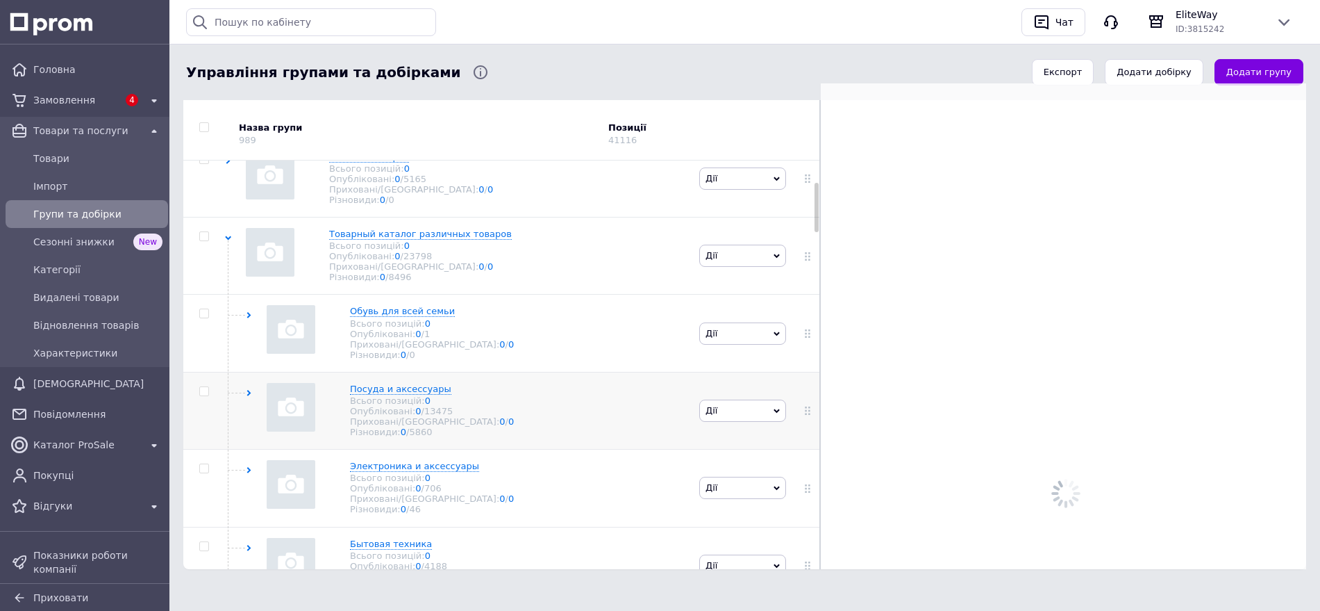
click at [201, 396] on input "checkbox" at bounding box center [203, 391] width 9 height 9
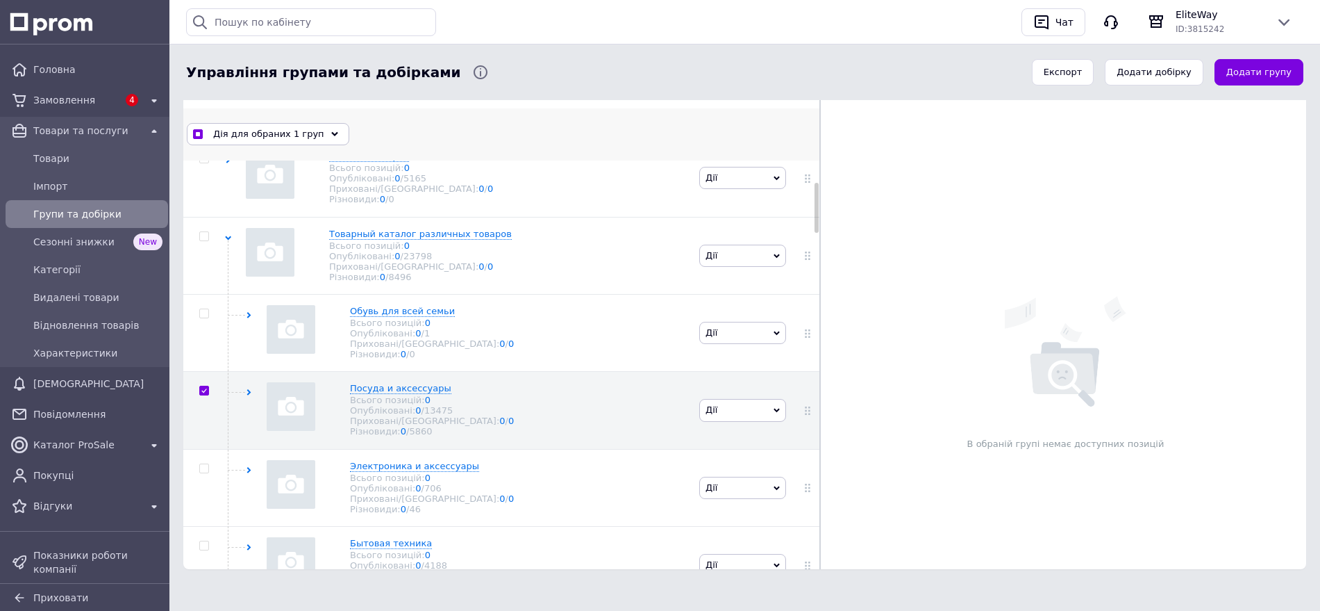
click at [310, 124] on div "Дія для обраних 1 груп" at bounding box center [268, 134] width 163 height 22
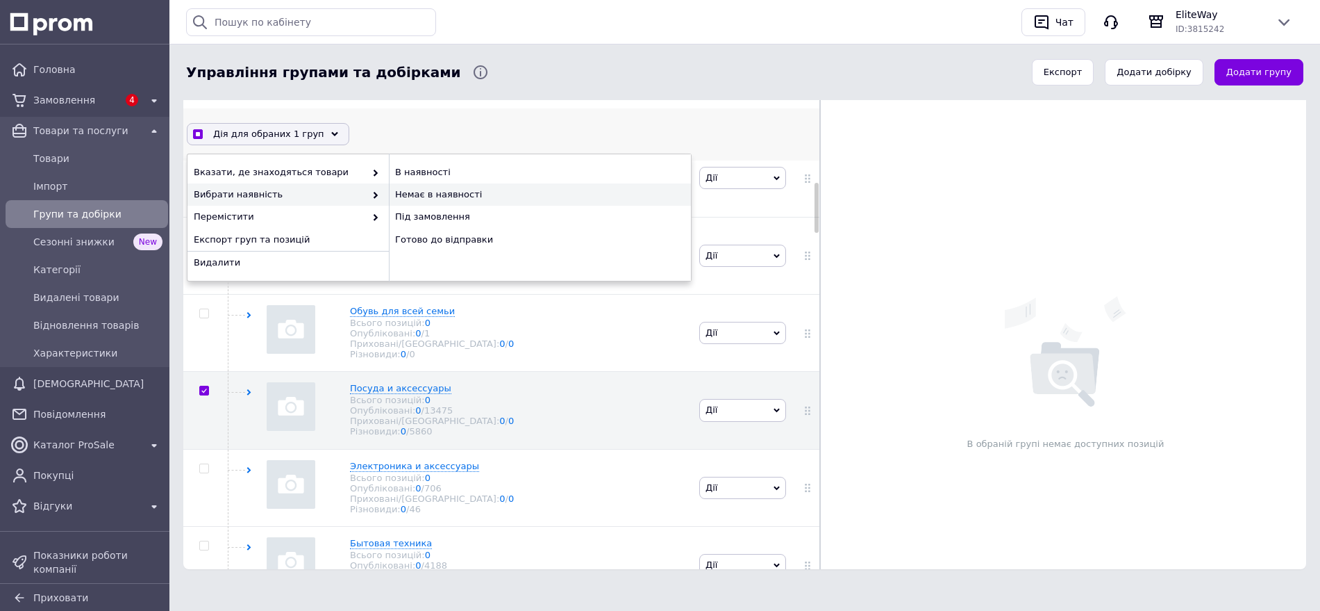
click at [431, 191] on div "Немає в наявності" at bounding box center [540, 194] width 302 height 22
checkbox input "false"
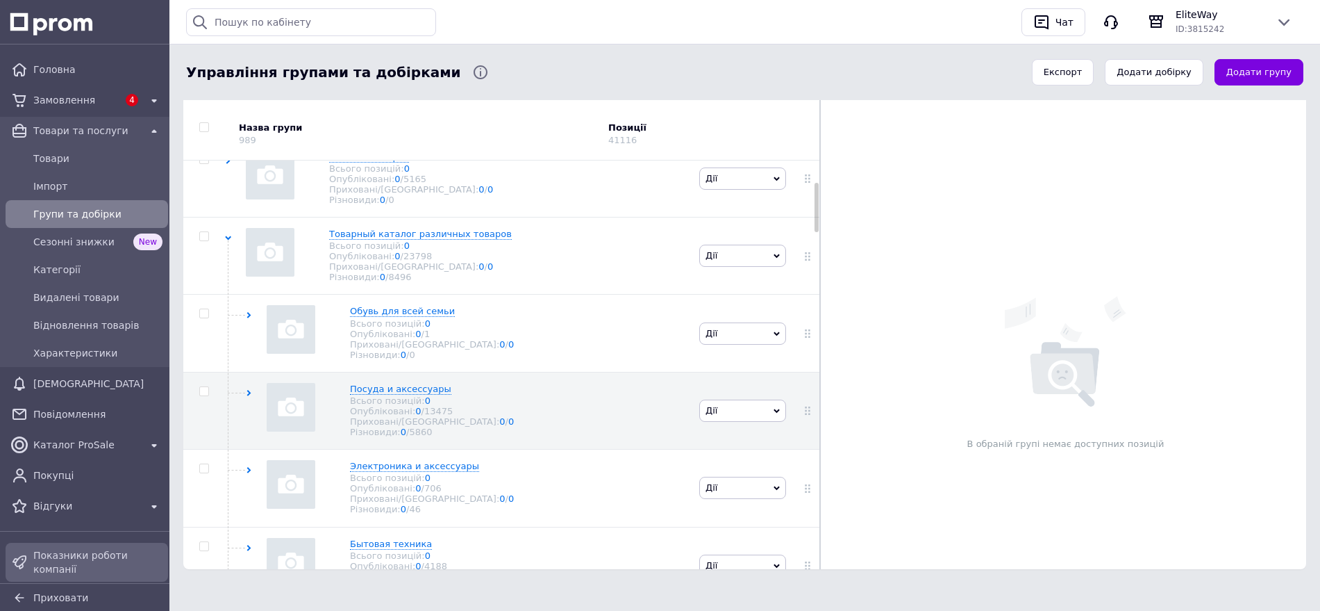
click at [106, 561] on span "Показники роботи компанії" at bounding box center [97, 562] width 129 height 28
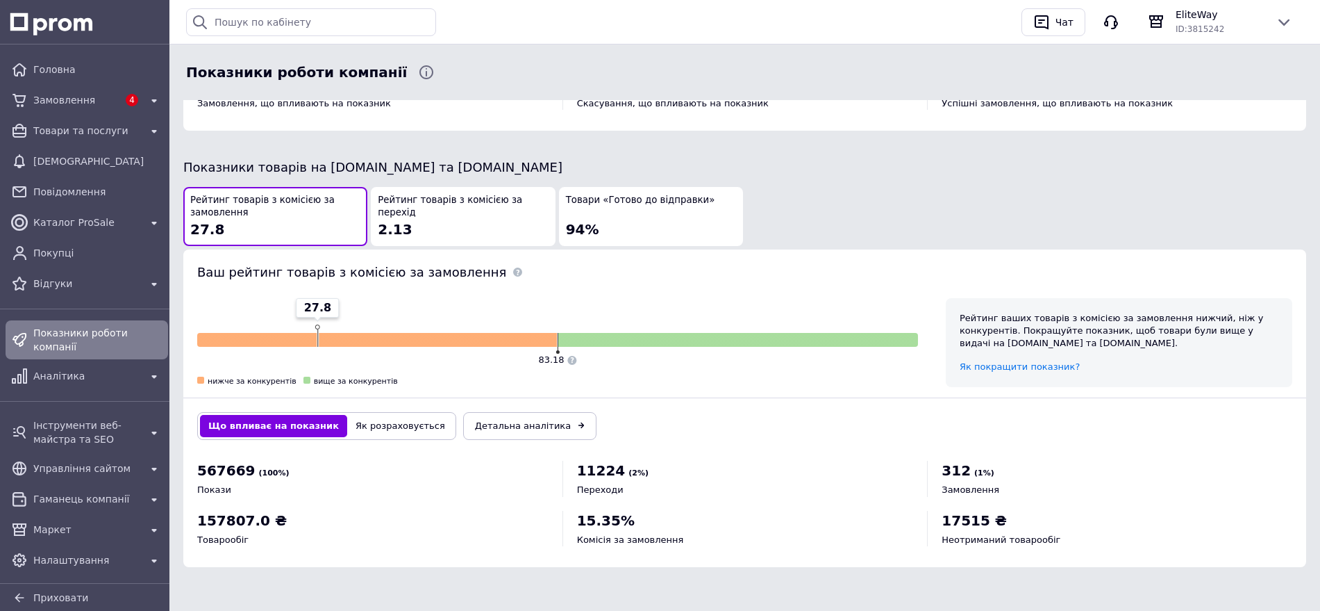
scroll to position [260, 0]
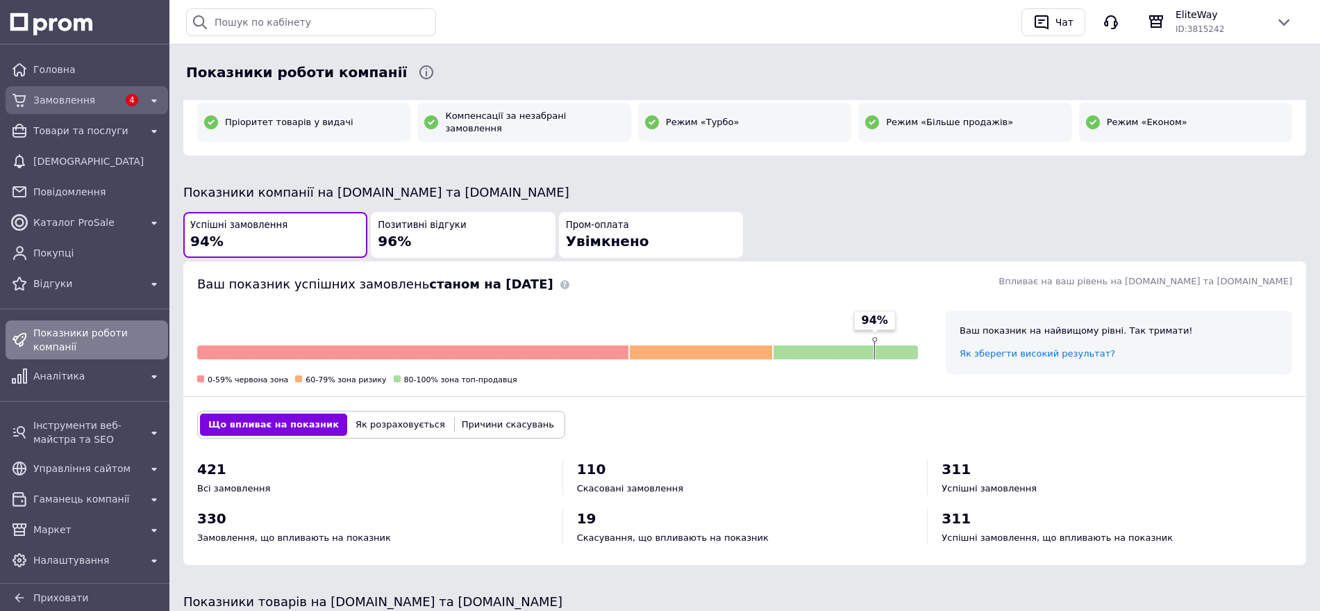
click at [110, 101] on span "Замовлення" at bounding box center [75, 100] width 85 height 14
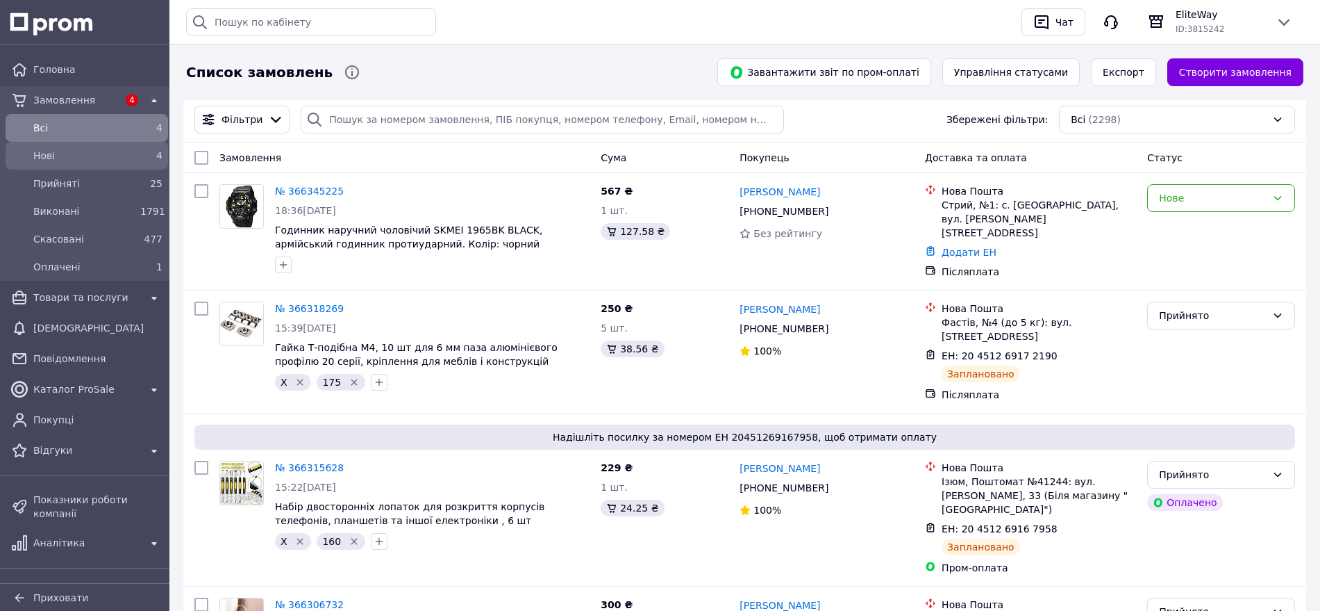
click at [99, 159] on span "Нові" at bounding box center [83, 156] width 101 height 14
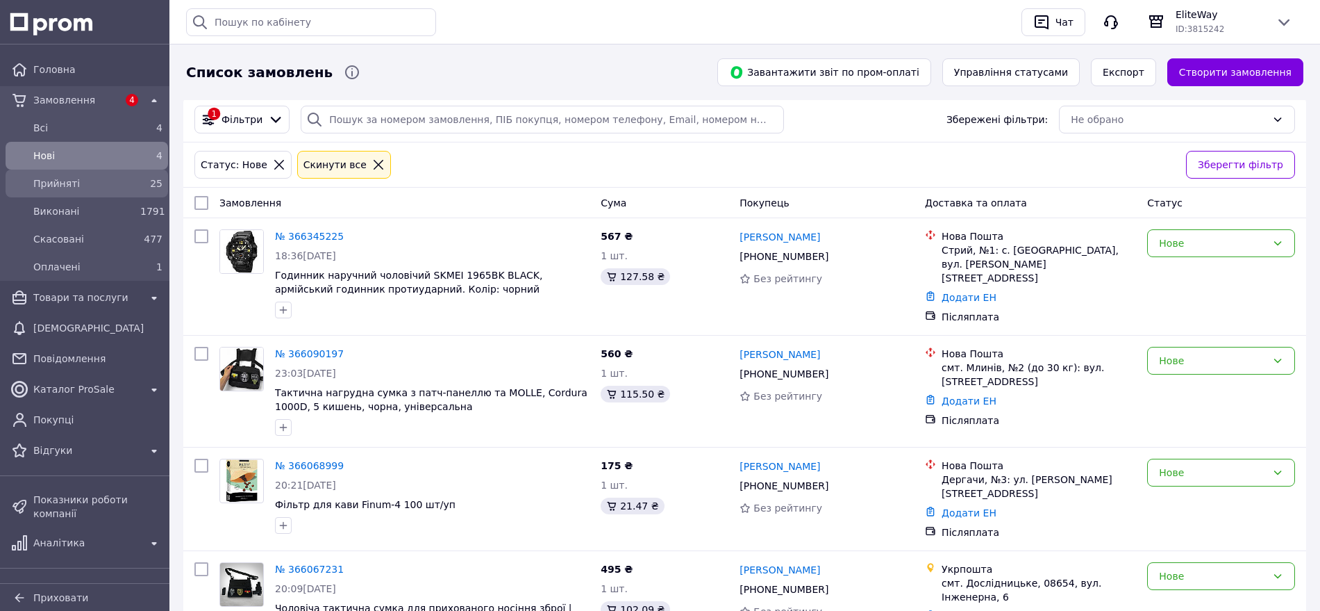
click at [93, 178] on span "Прийняті" at bounding box center [83, 183] width 101 height 14
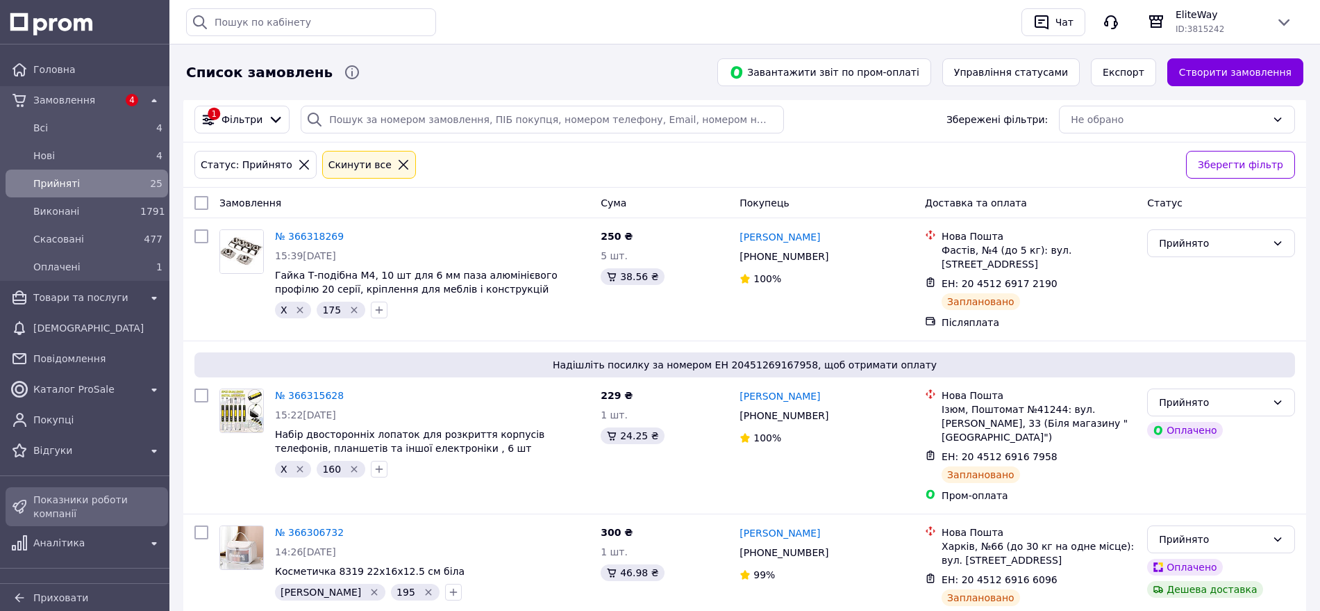
click at [115, 495] on span "Показники роботи компанії" at bounding box center [97, 506] width 129 height 28
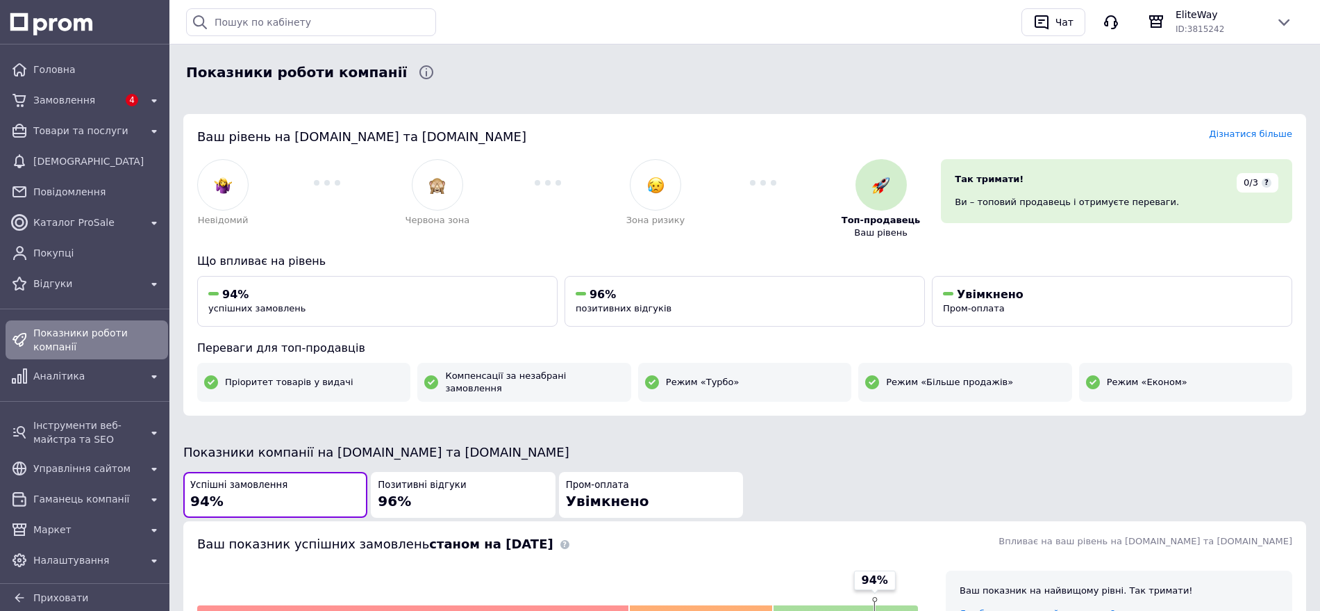
scroll to position [174, 0]
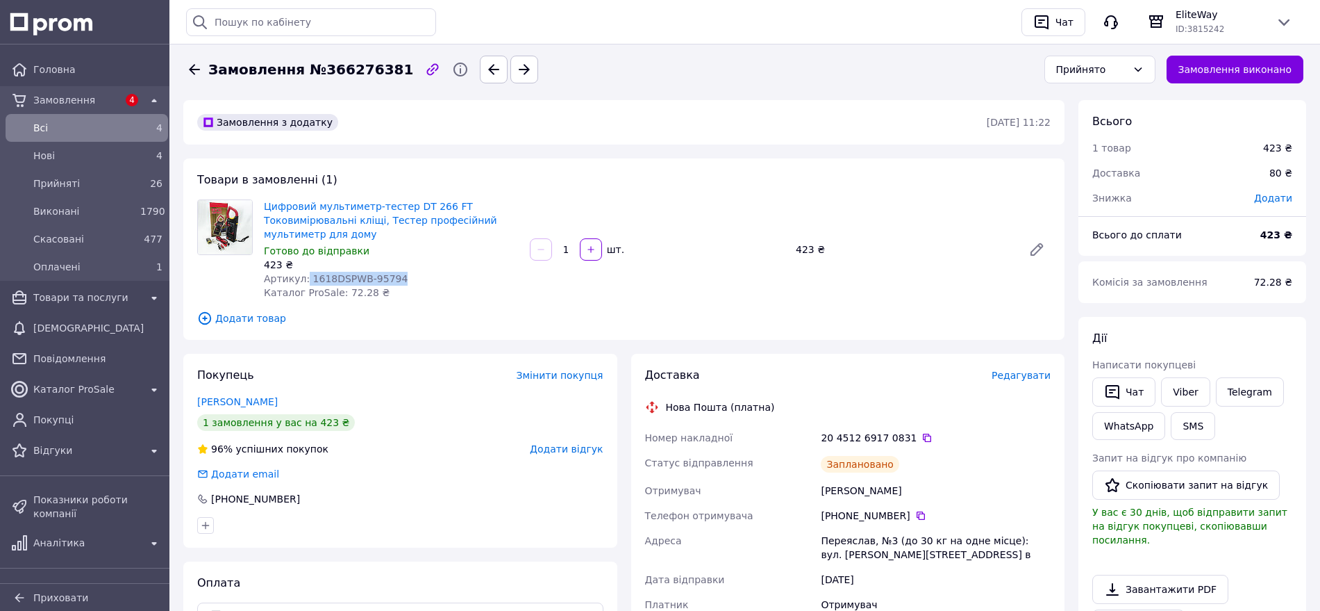
drag, startPoint x: 396, startPoint y: 279, endPoint x: 303, endPoint y: 276, distance: 93.1
click at [303, 276] on div "Артикул: 1618DSPWB-95794" at bounding box center [391, 279] width 255 height 14
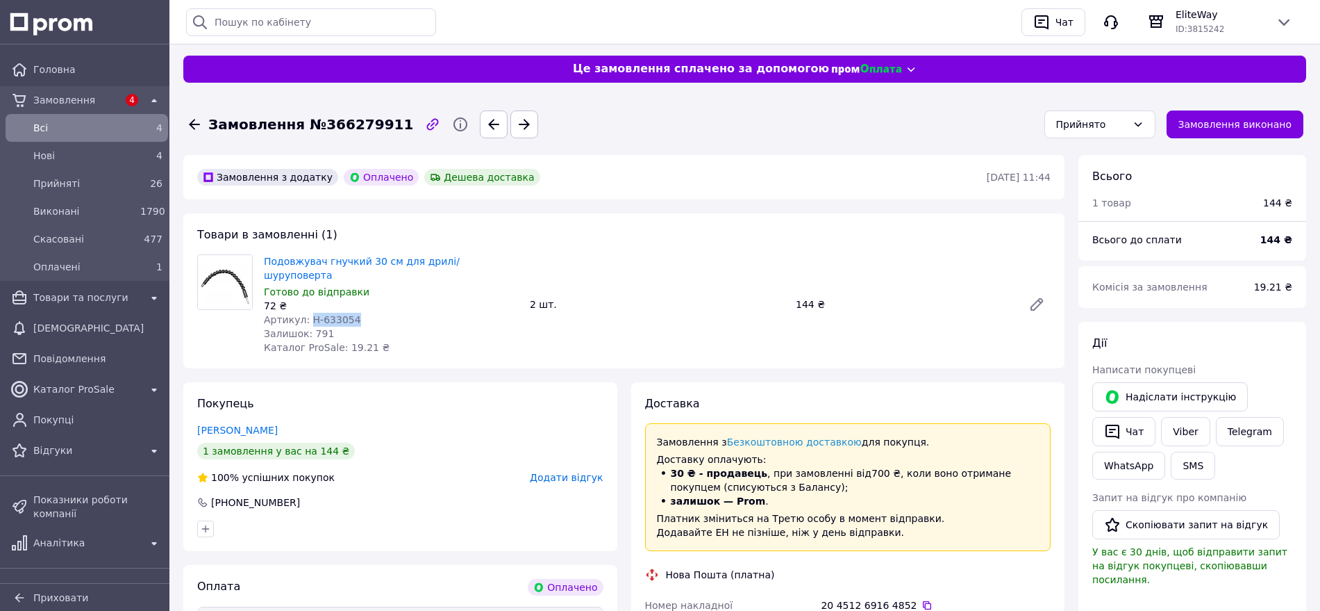
drag, startPoint x: 344, startPoint y: 304, endPoint x: 307, endPoint y: 304, distance: 36.8
click at [307, 313] on div "Артикул: H-633054" at bounding box center [391, 320] width 255 height 14
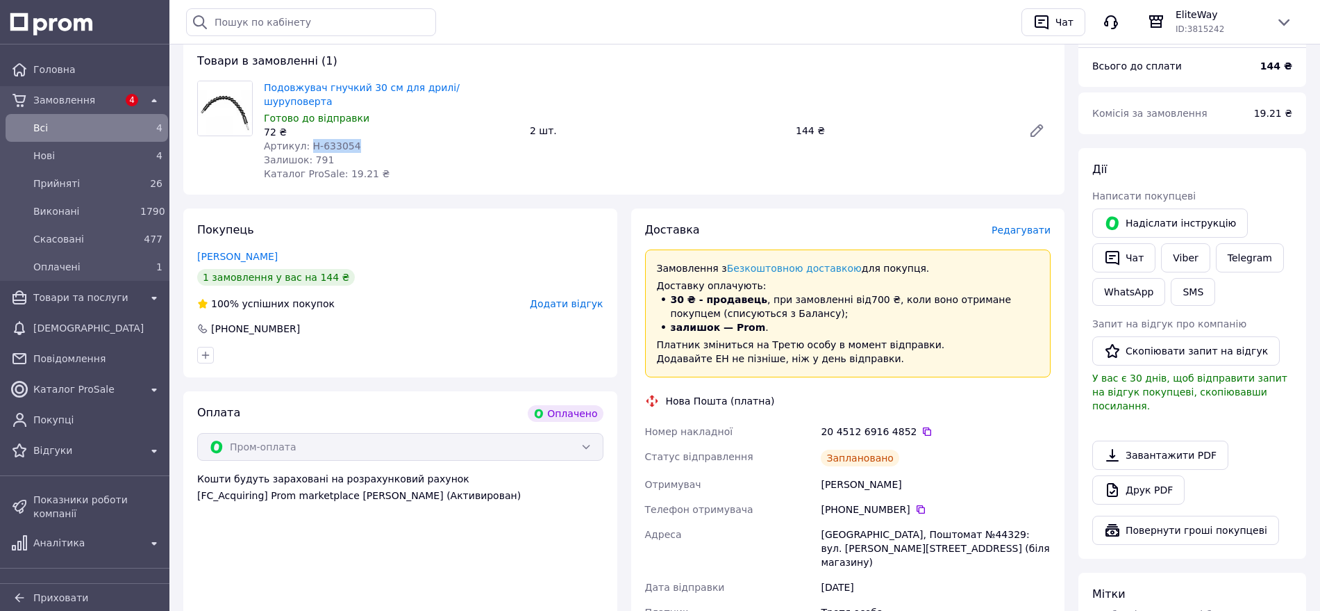
click at [839, 472] on div "Сінотов Ростислав" at bounding box center [935, 484] width 235 height 25
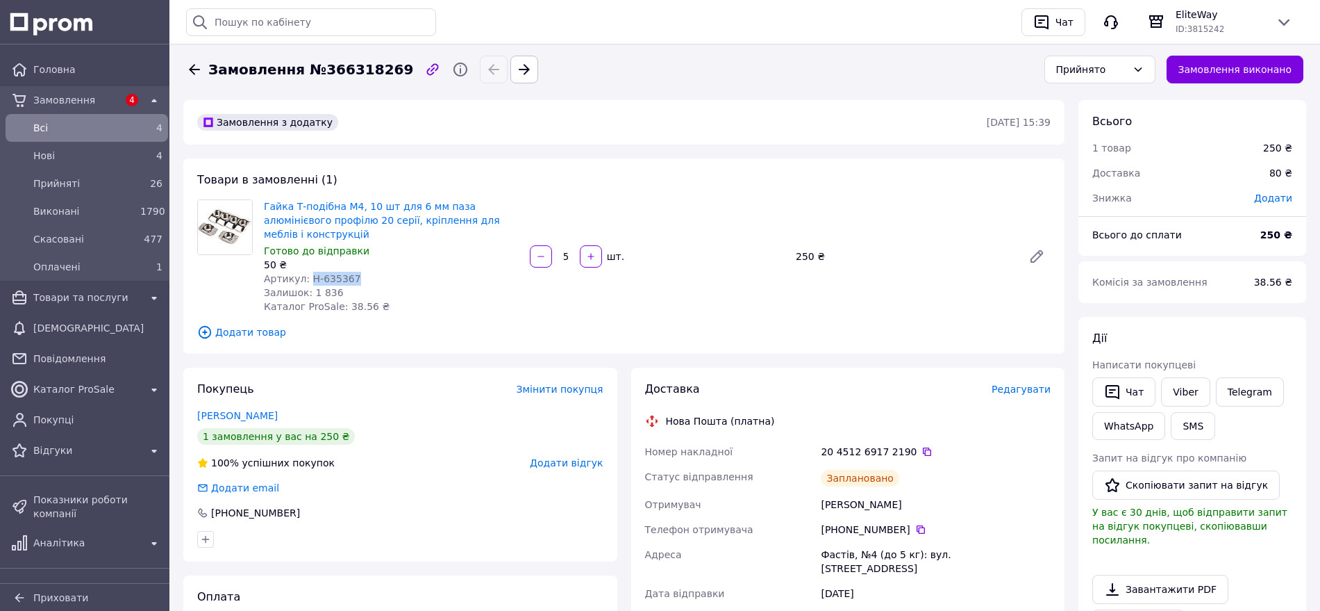
drag, startPoint x: 351, startPoint y: 266, endPoint x: 307, endPoint y: 269, distance: 43.9
click at [307, 272] on div "Артикул: H-635367" at bounding box center [391, 279] width 255 height 14
copy span "H-635367"
click at [839, 492] on div "Кривобок Дмитрий" at bounding box center [935, 504] width 235 height 25
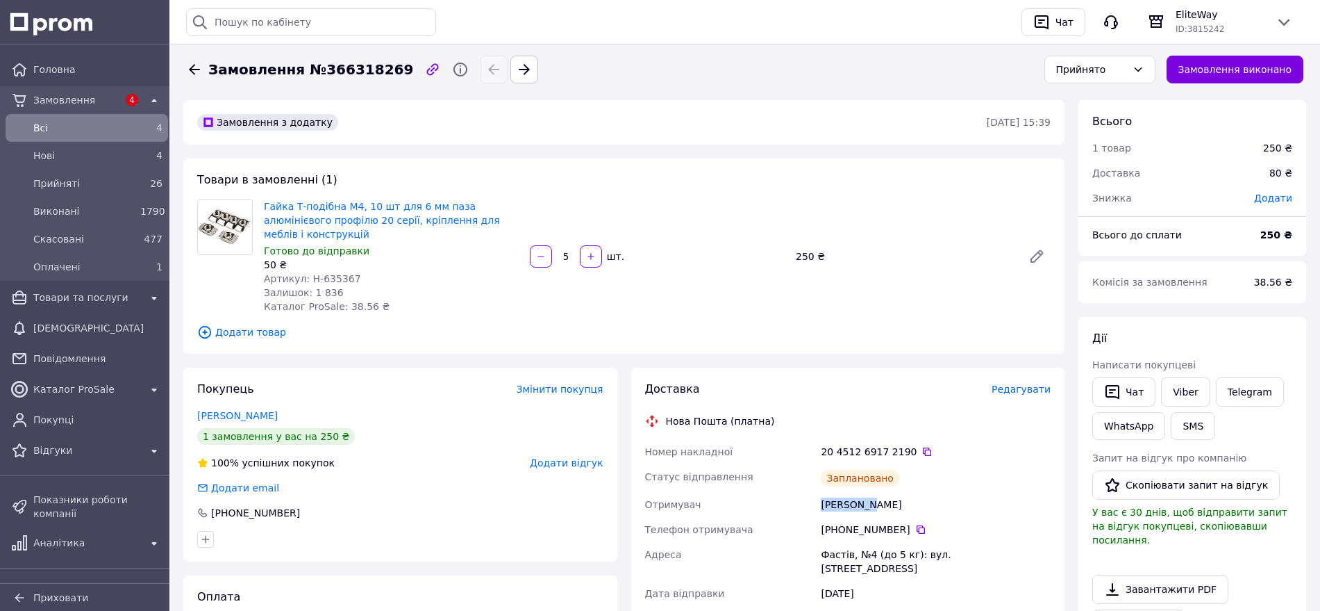
copy div "Кривобок"
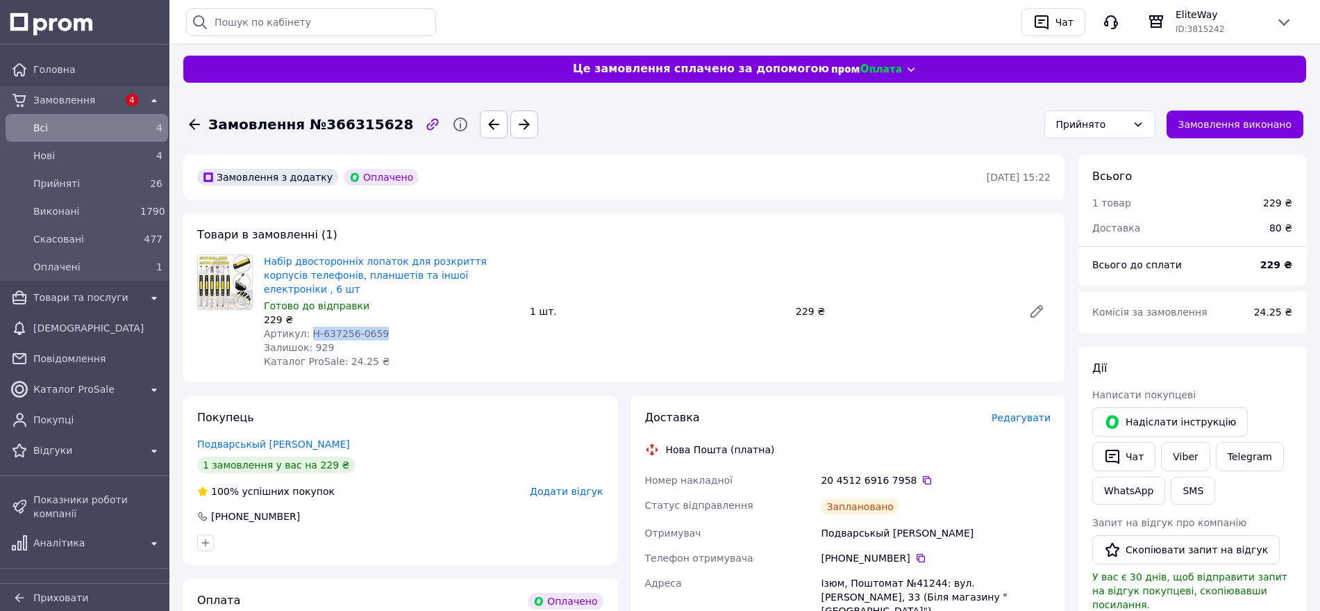
drag, startPoint x: 375, startPoint y: 317, endPoint x: 306, endPoint y: 315, distance: 68.8
click at [306, 326] on div "Артикул: H-637256-0659" at bounding box center [391, 333] width 255 height 14
copy span "H-637256-0659"
click at [845, 520] on div "Подварськый Игорь" at bounding box center [935, 532] width 235 height 25
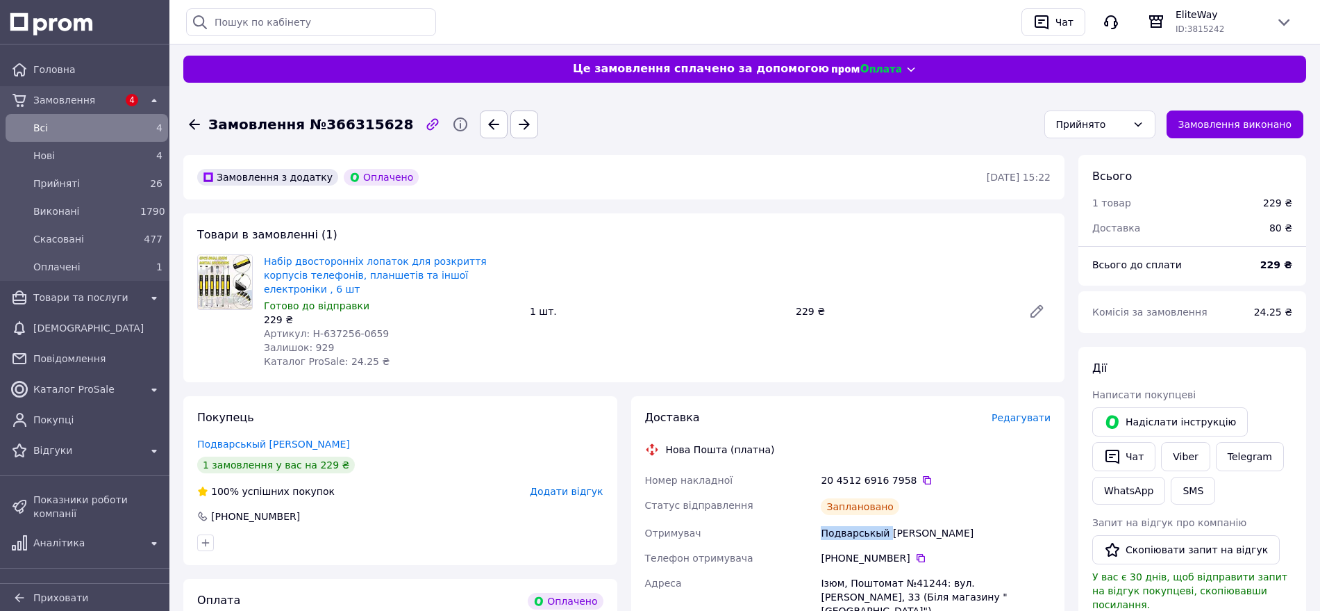
copy div "Подварськый"
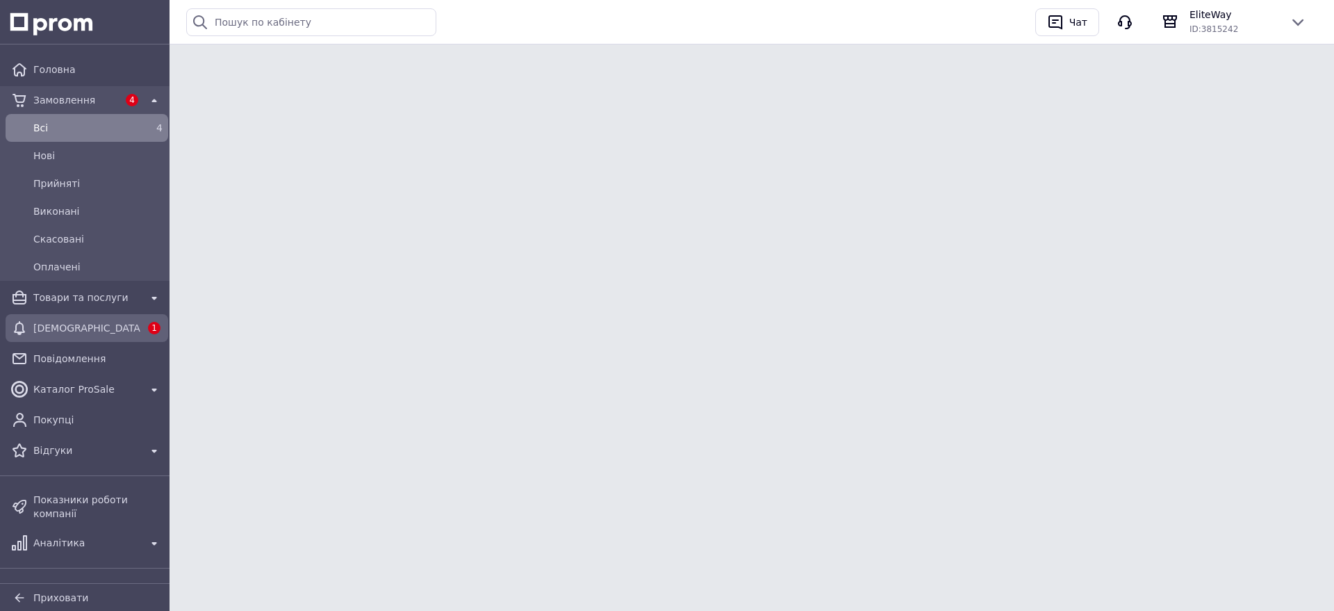
click at [99, 323] on span "[DEMOGRAPHIC_DATA]" at bounding box center [86, 328] width 107 height 14
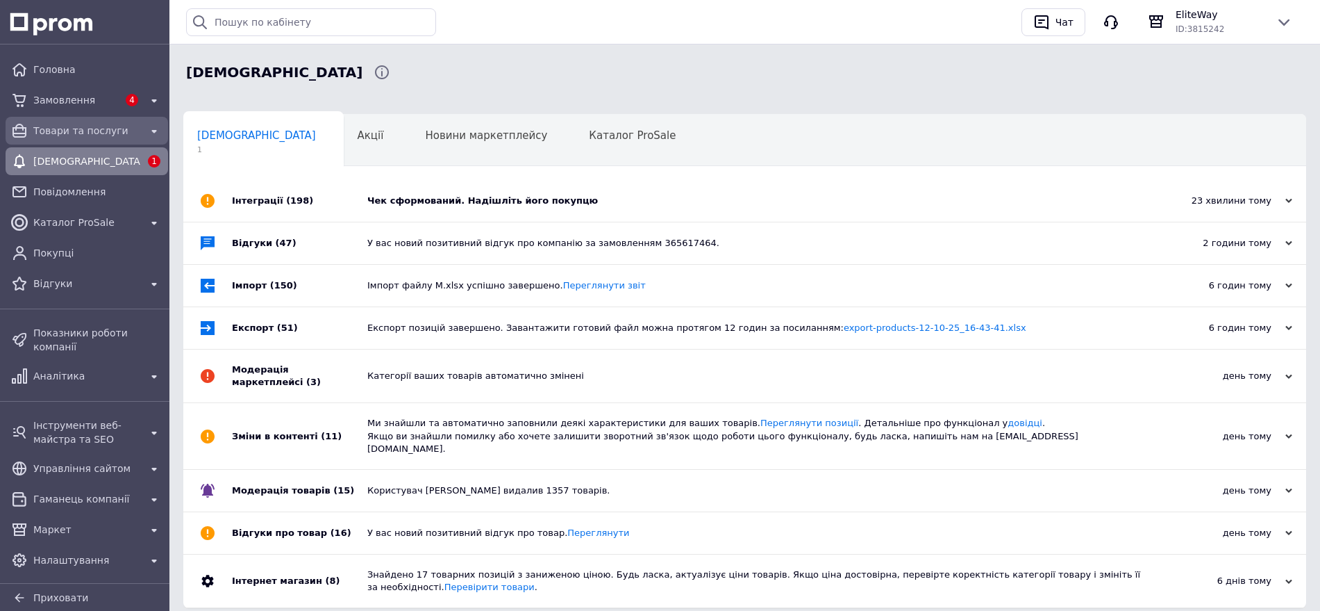
click at [85, 133] on span "Товари та послуги" at bounding box center [86, 131] width 107 height 14
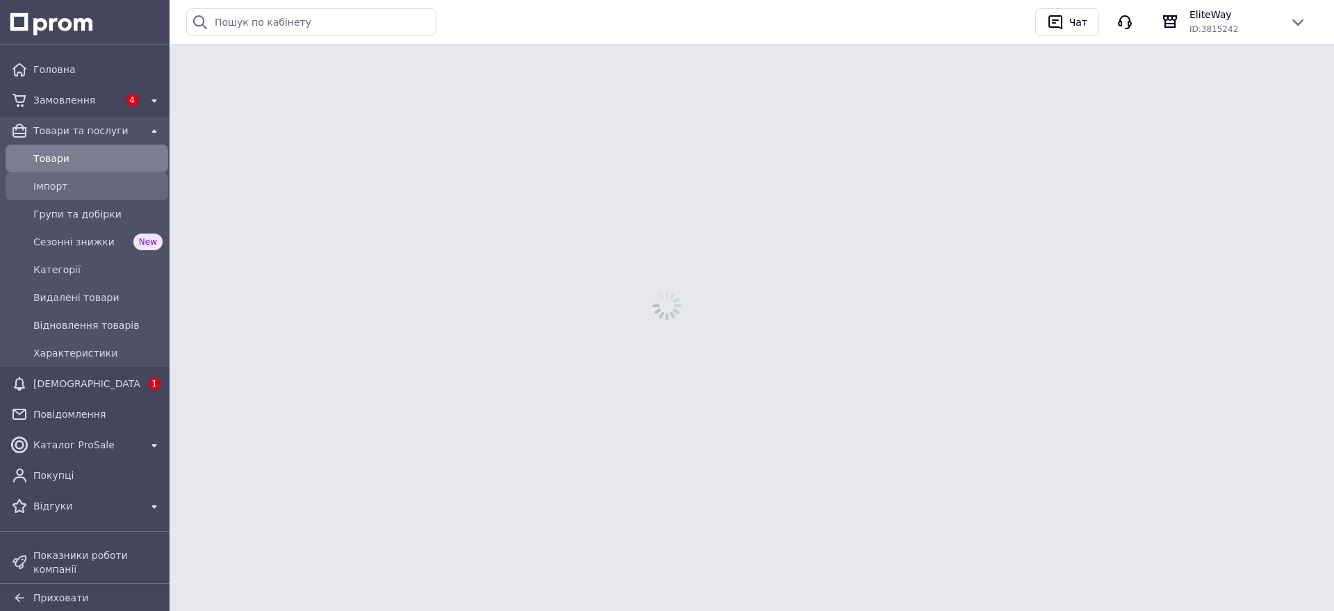
click at [85, 197] on div "Імпорт" at bounding box center [86, 186] width 157 height 22
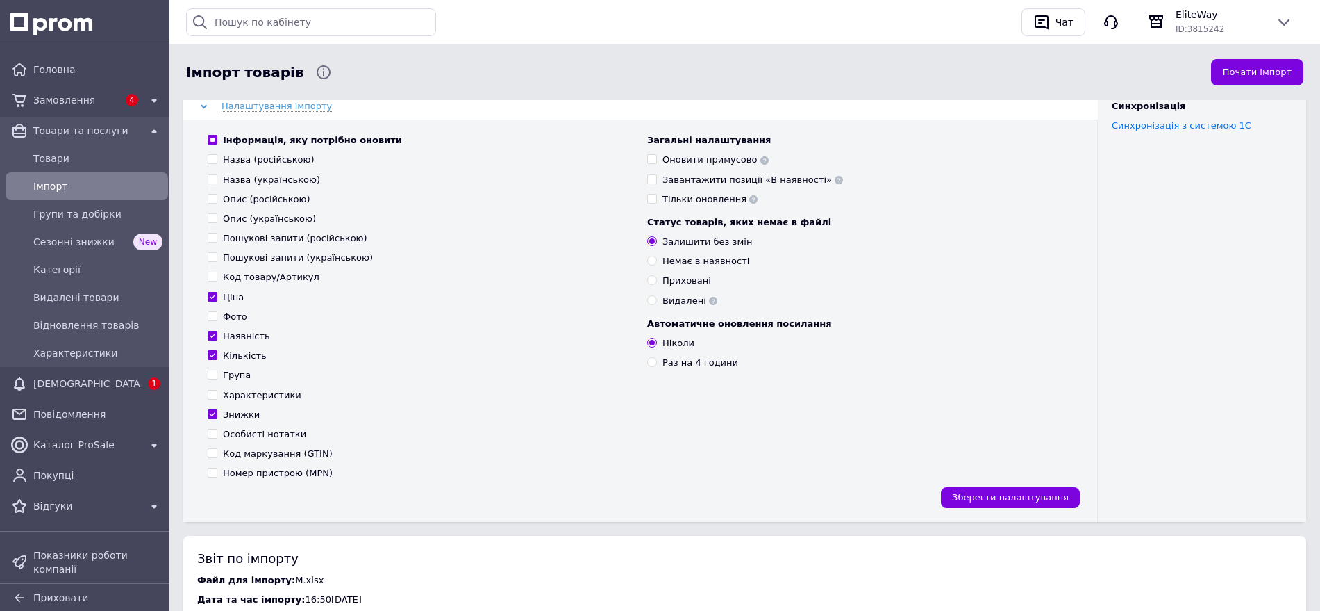
scroll to position [608, 0]
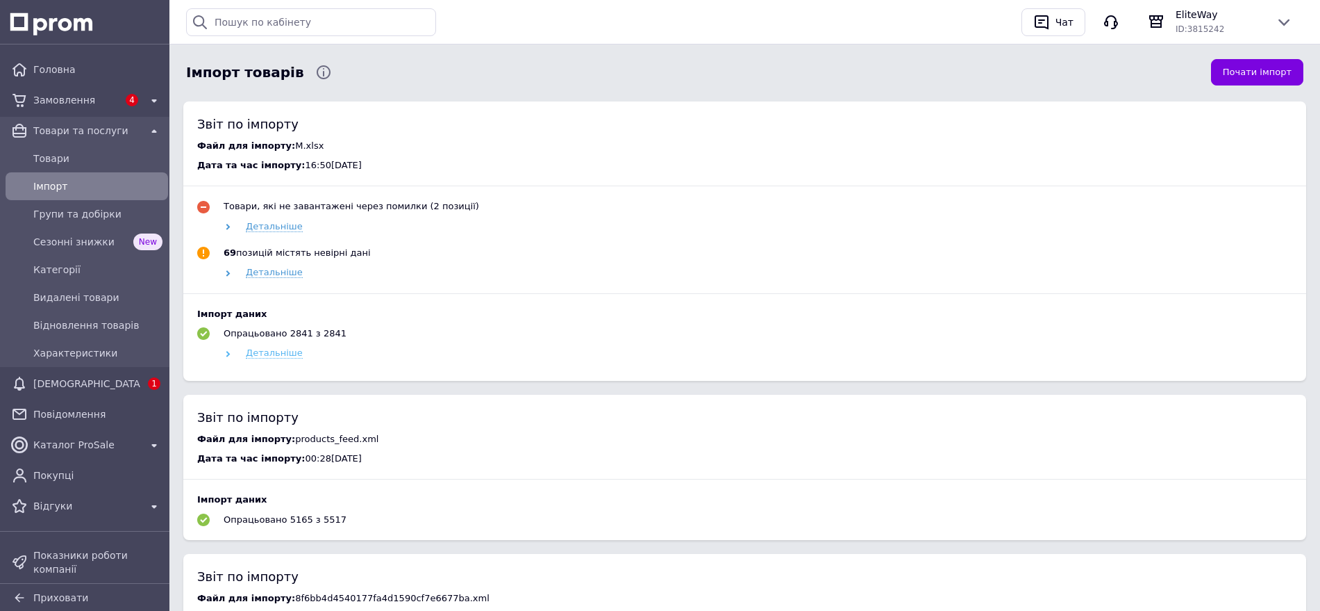
click at [280, 353] on span "Детальніше" at bounding box center [274, 352] width 57 height 11
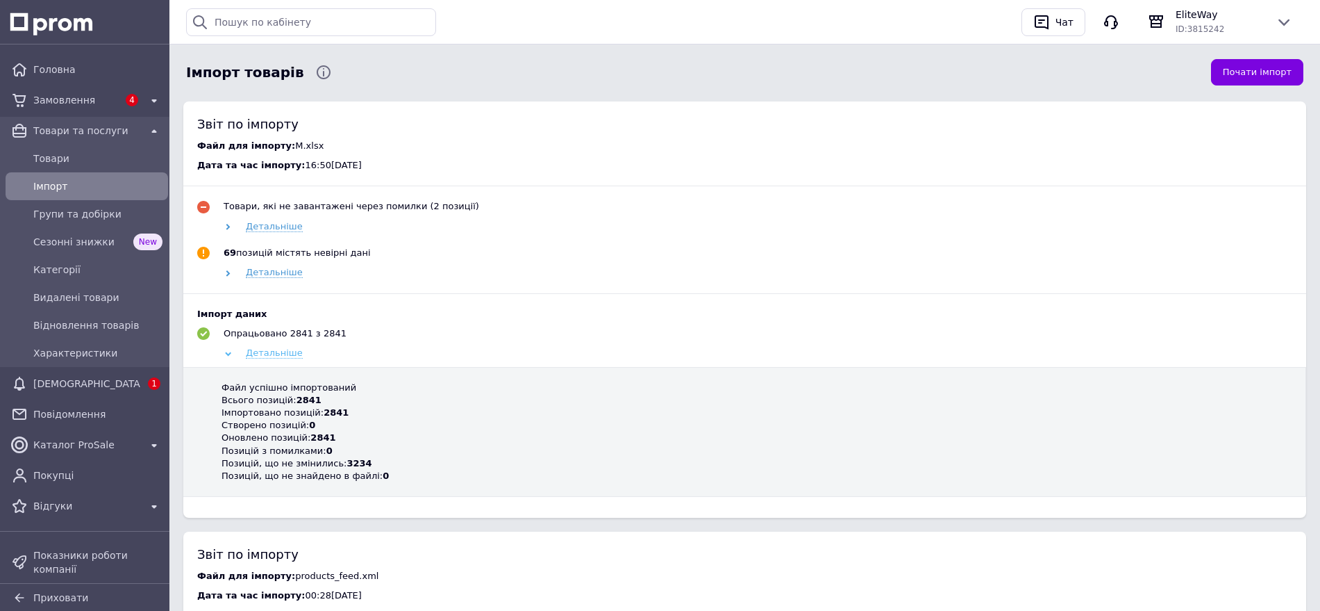
click at [280, 353] on span "Детальніше" at bounding box center [274, 352] width 57 height 11
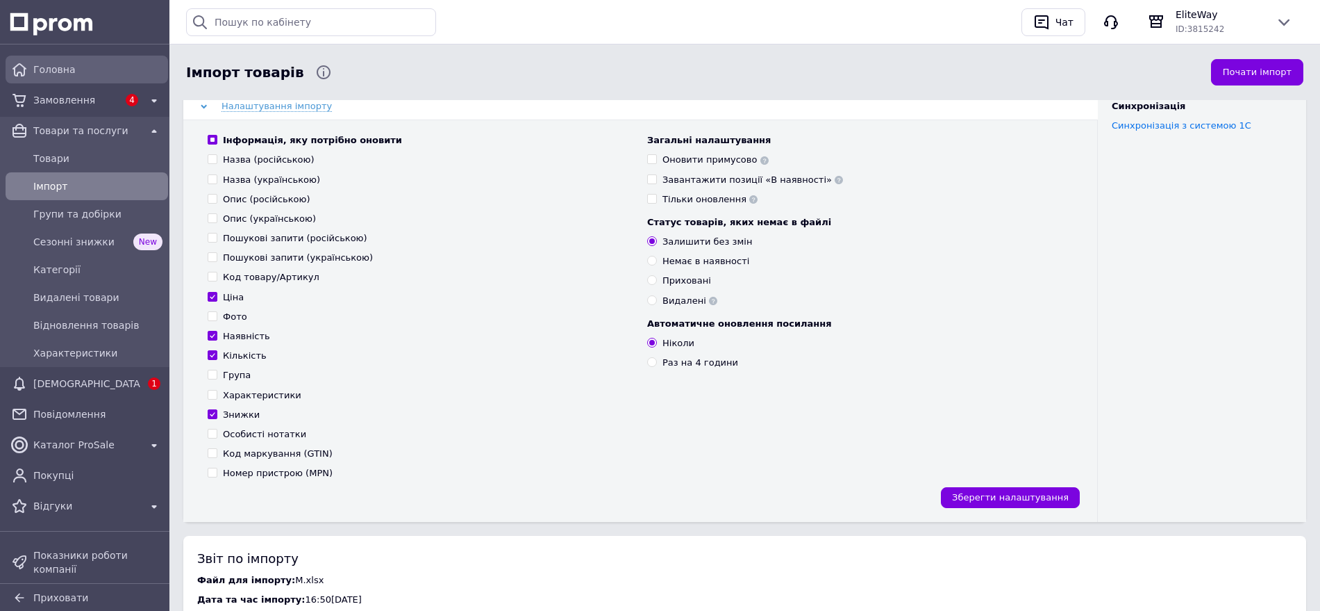
scroll to position [0, 0]
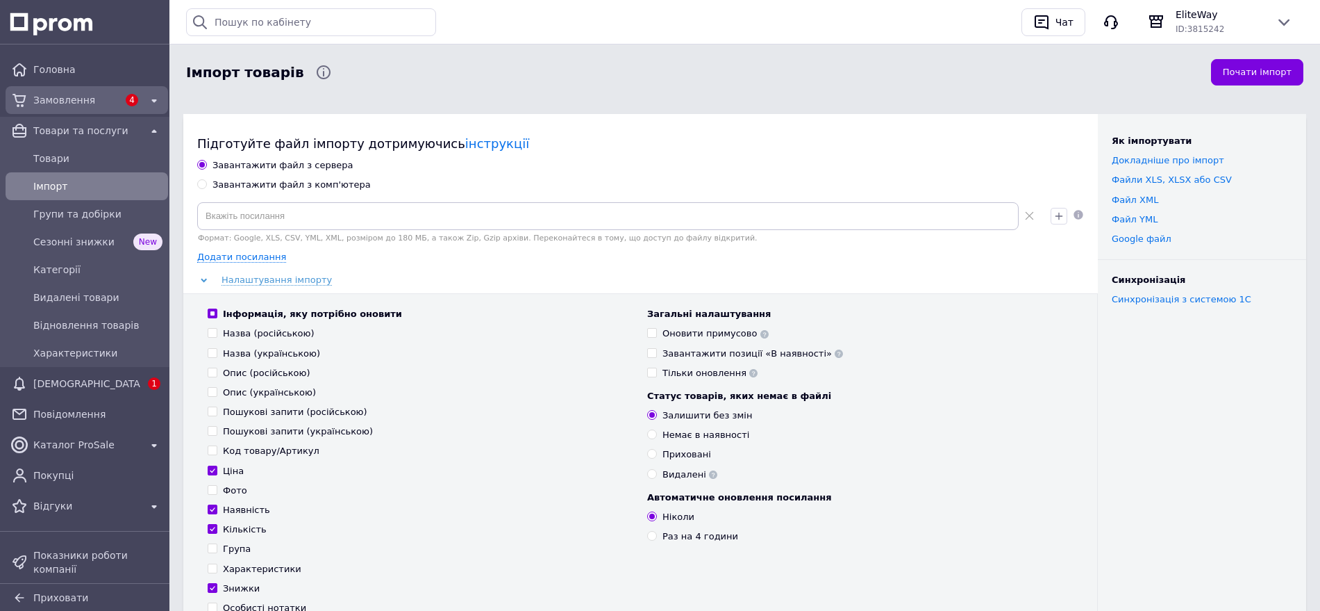
click at [101, 88] on link "Замовлення 4" at bounding box center [87, 100] width 174 height 28
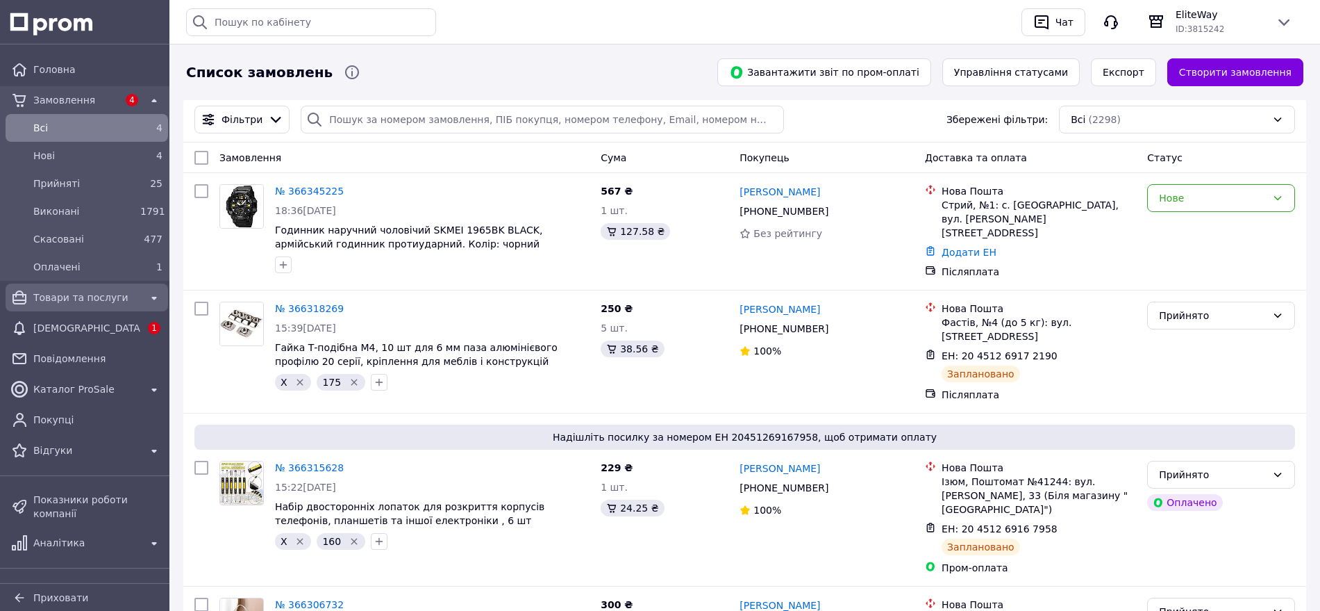
click at [78, 288] on div "Товари та послуги" at bounding box center [87, 297] width 113 height 19
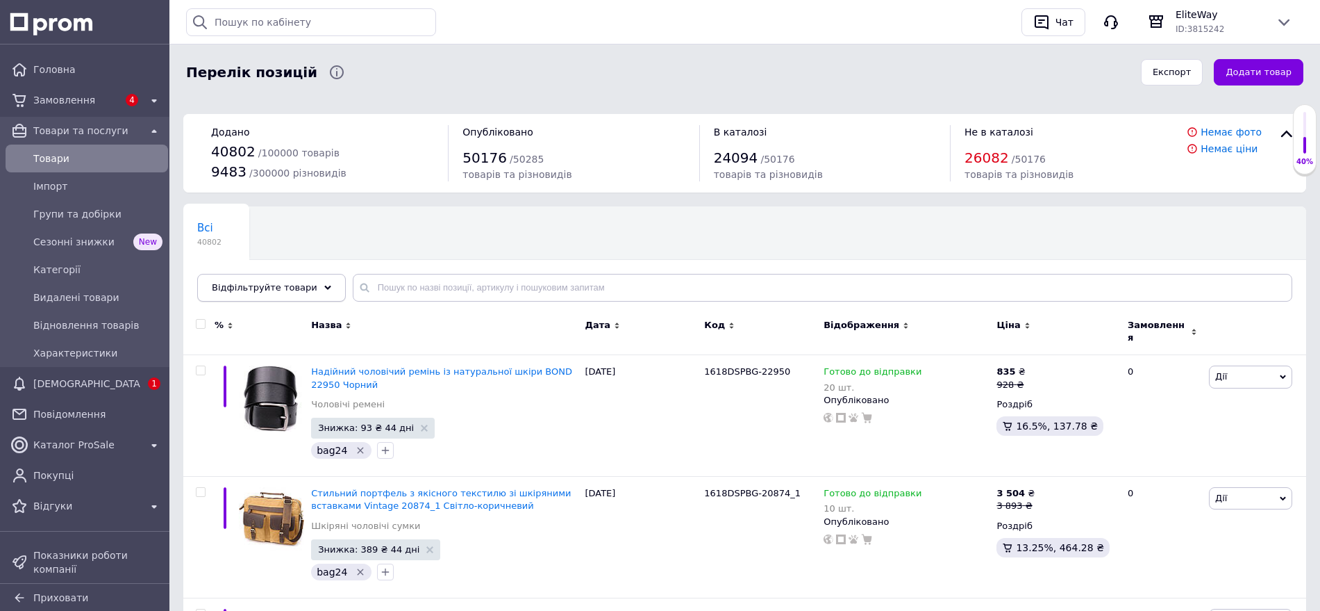
click at [287, 299] on div "Відфільтруйте товари" at bounding box center [271, 288] width 149 height 28
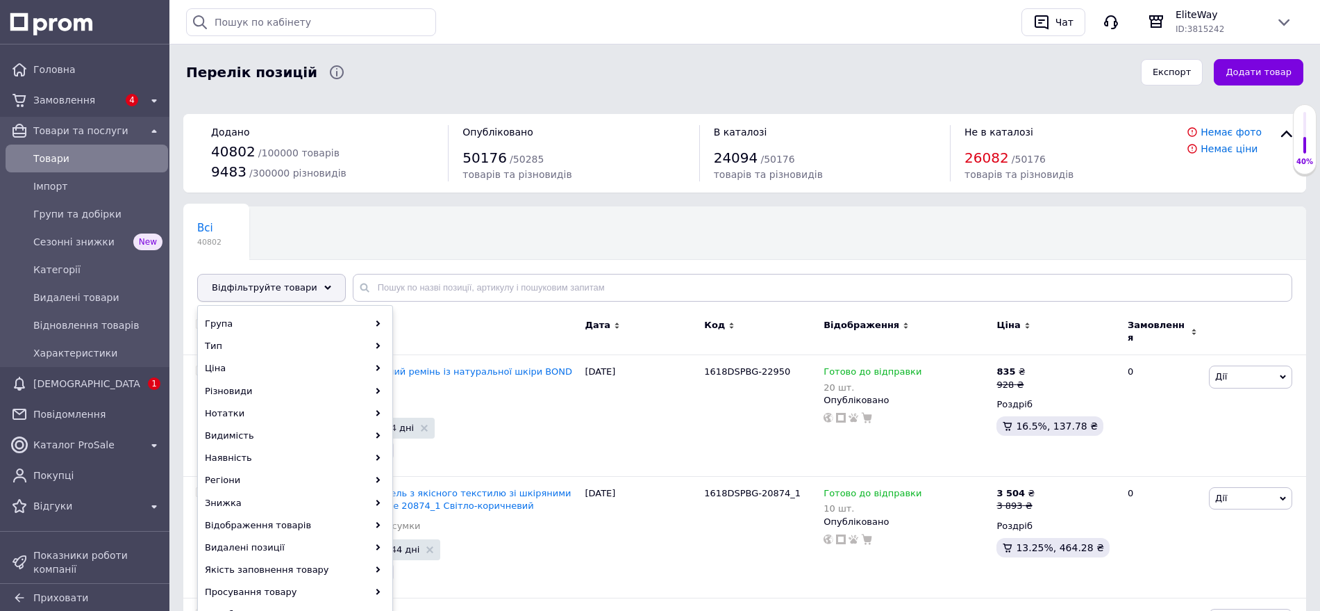
scroll to position [87, 0]
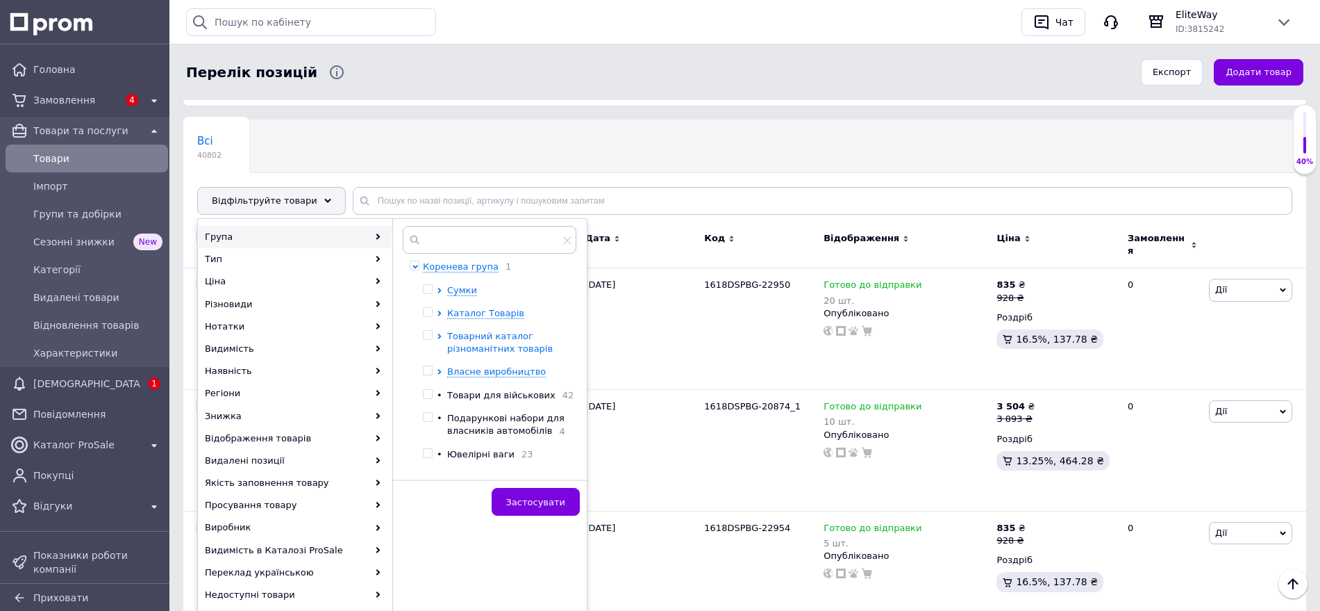
click at [438, 335] on icon at bounding box center [440, 336] width 6 height 6
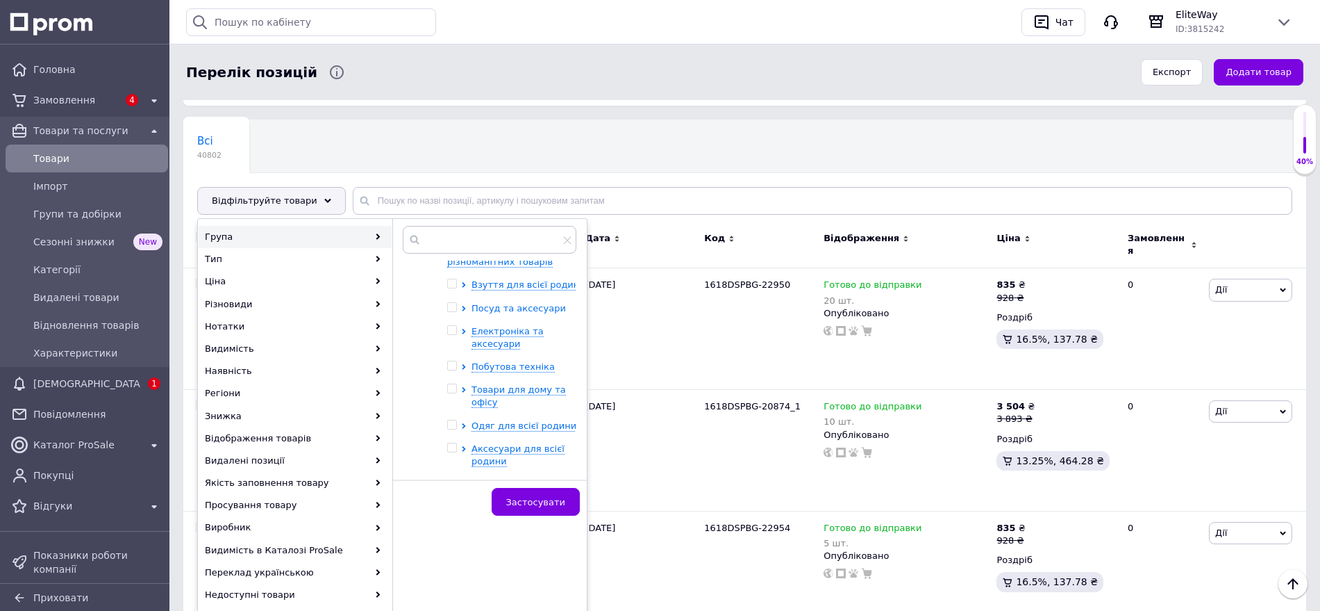
click at [461, 307] on icon at bounding box center [464, 309] width 6 height 6
click at [456, 306] on span at bounding box center [452, 307] width 10 height 10
click at [456, 306] on input "checkbox" at bounding box center [451, 307] width 9 height 9
checkbox input "true"
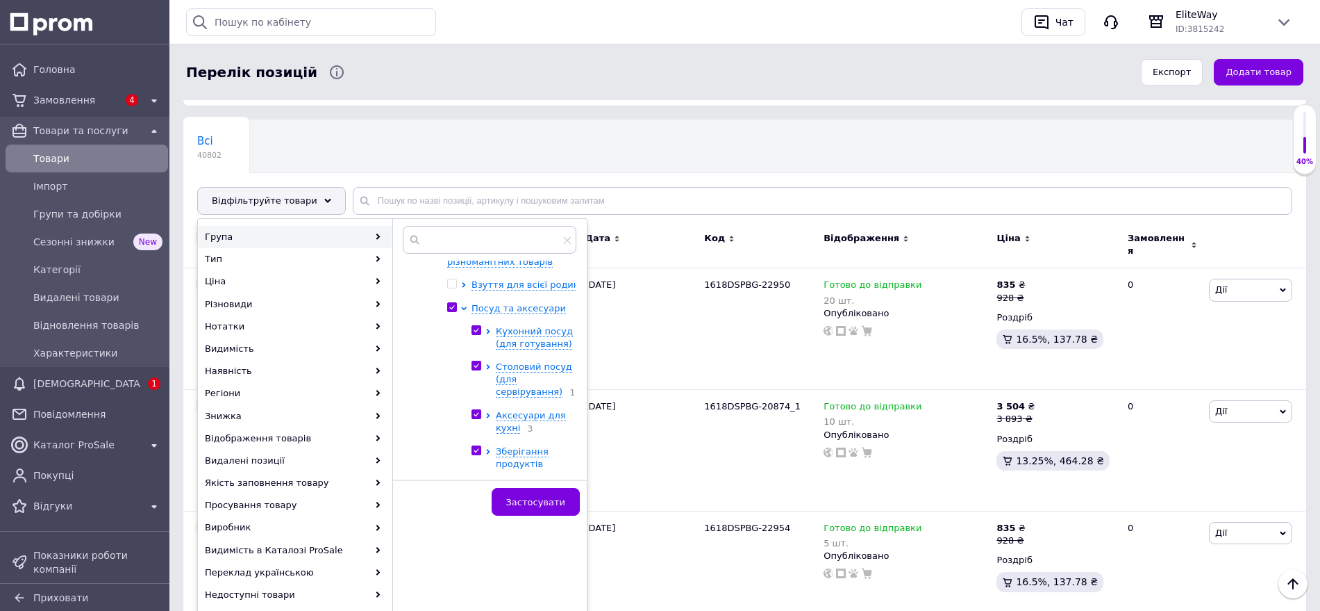
checkbox input "true"
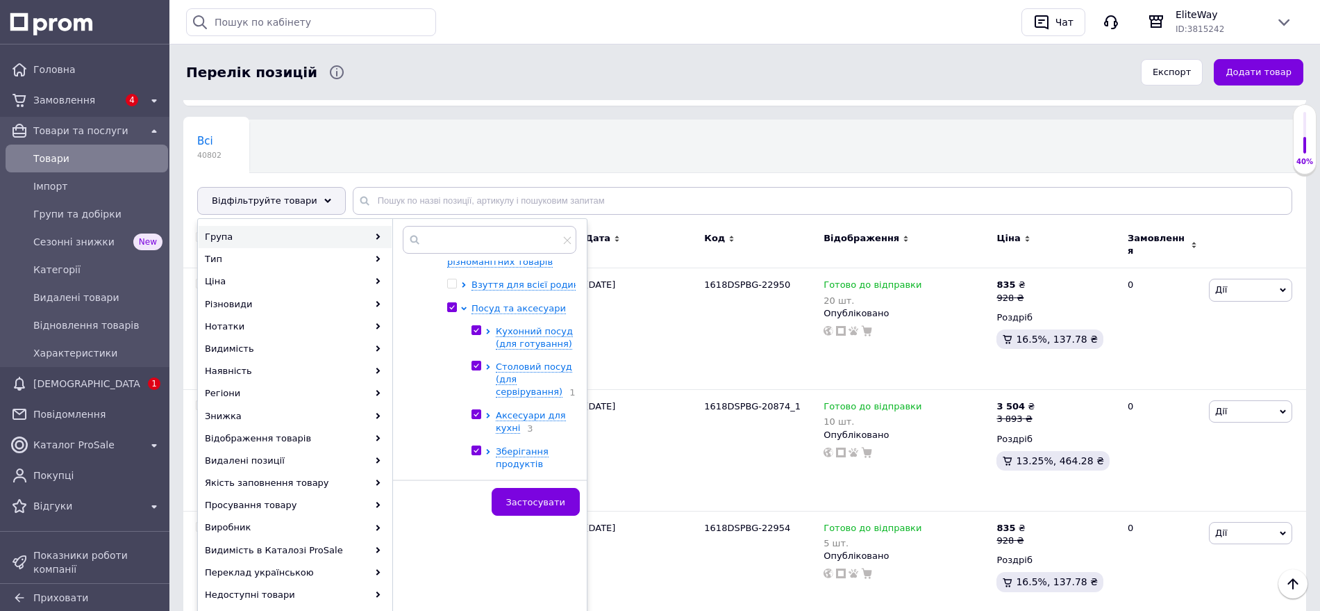
click at [494, 331] on div at bounding box center [491, 337] width 10 height 25
click at [490, 331] on icon at bounding box center [489, 332] width 6 height 6
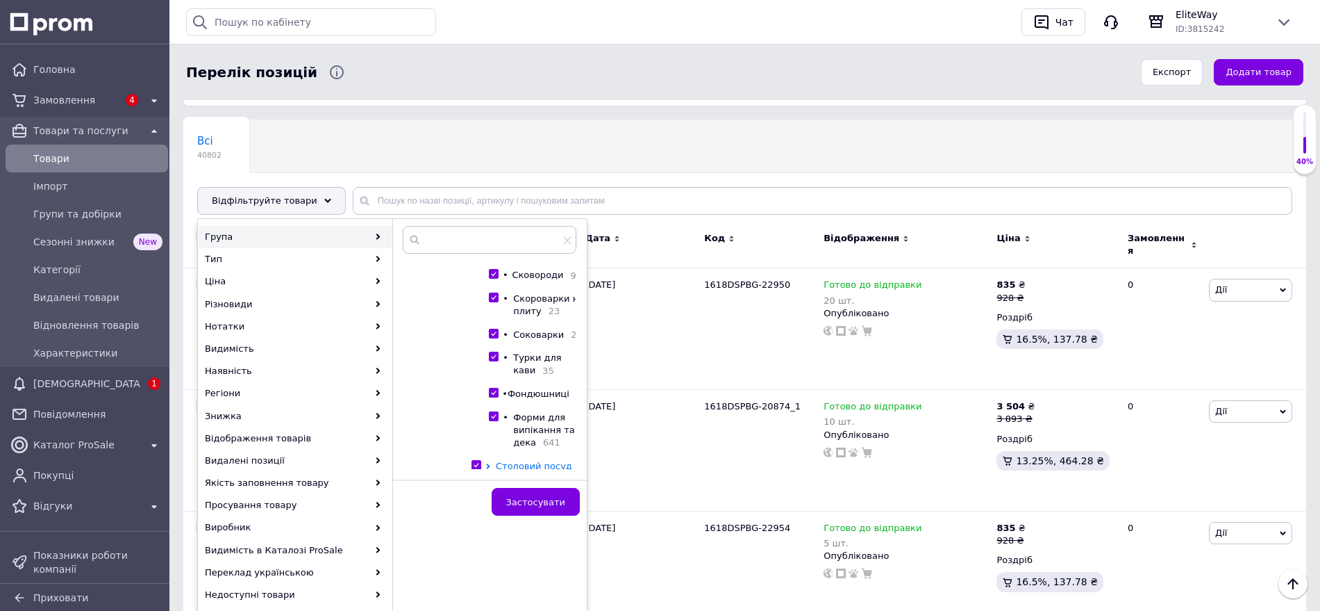
scroll to position [781, 0]
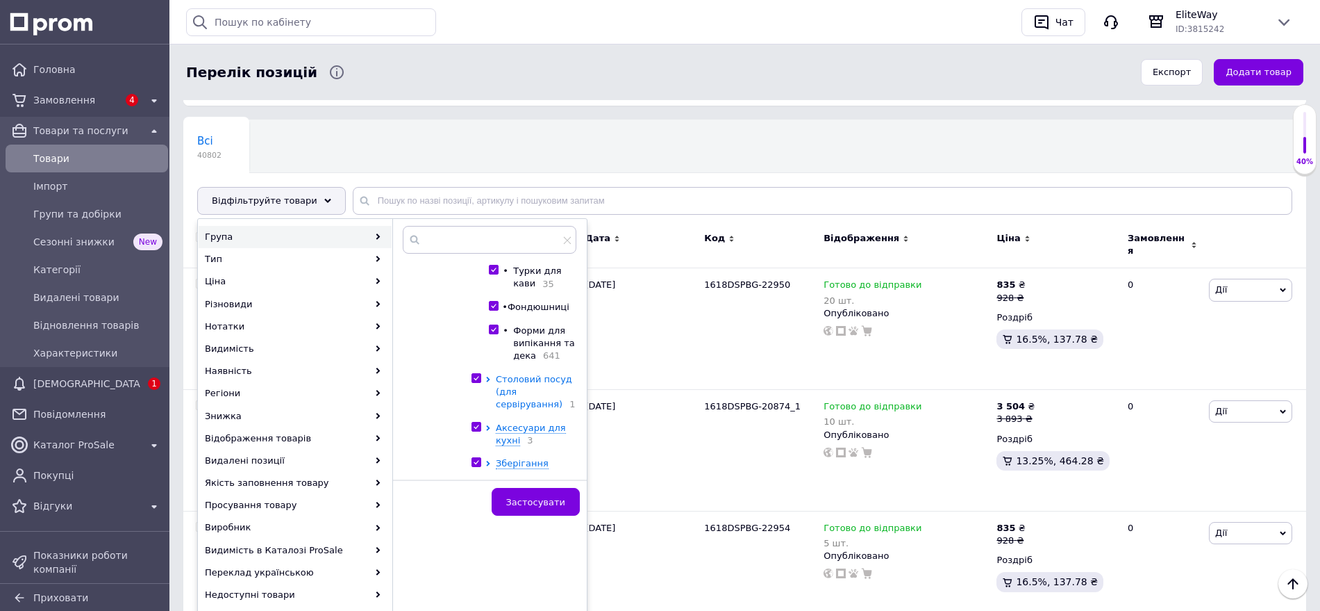
click at [488, 382] on icon at bounding box center [489, 379] width 6 height 6
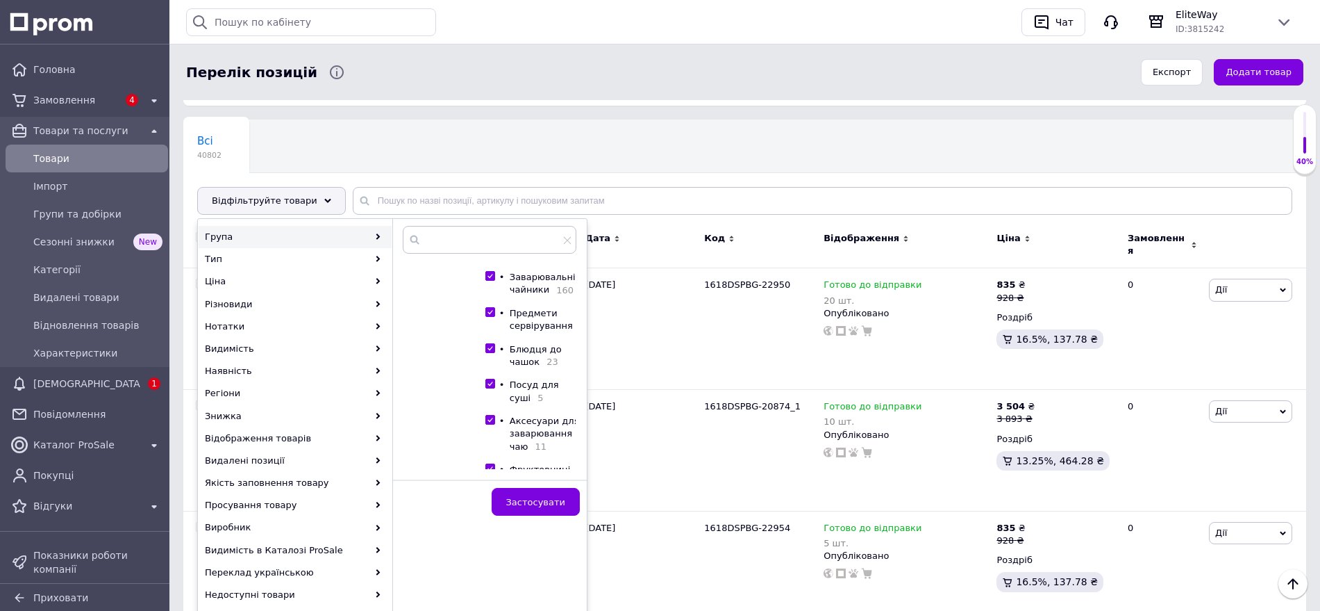
scroll to position [1129, 0]
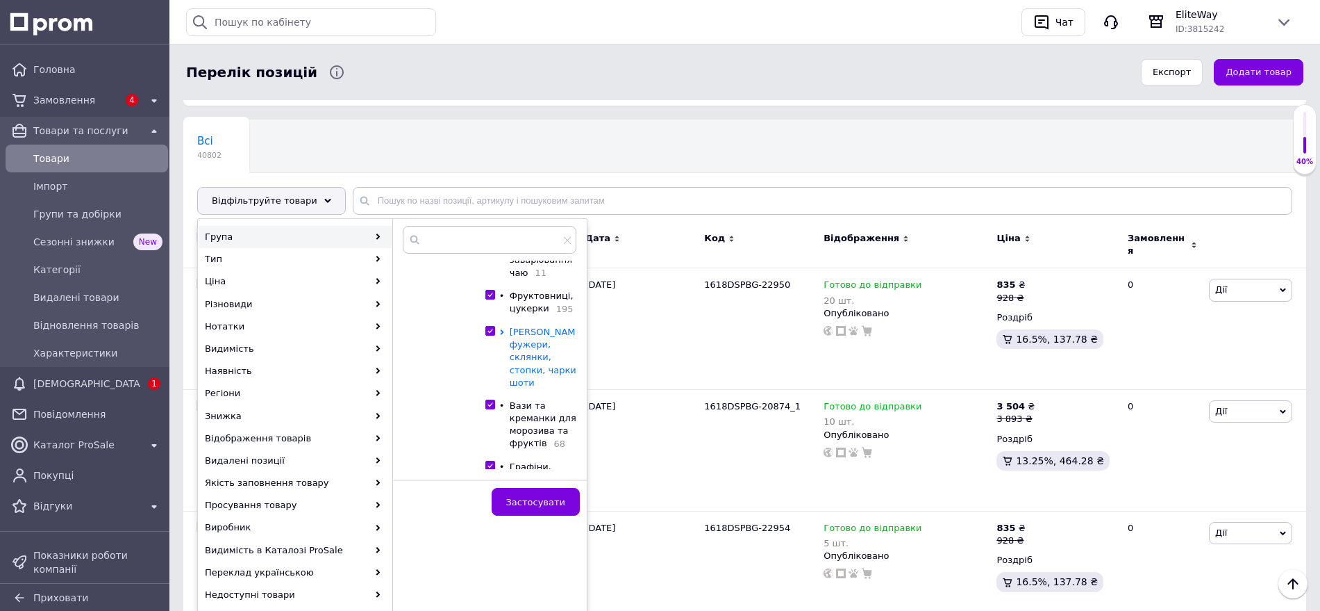
click at [503, 335] on icon at bounding box center [502, 332] width 6 height 6
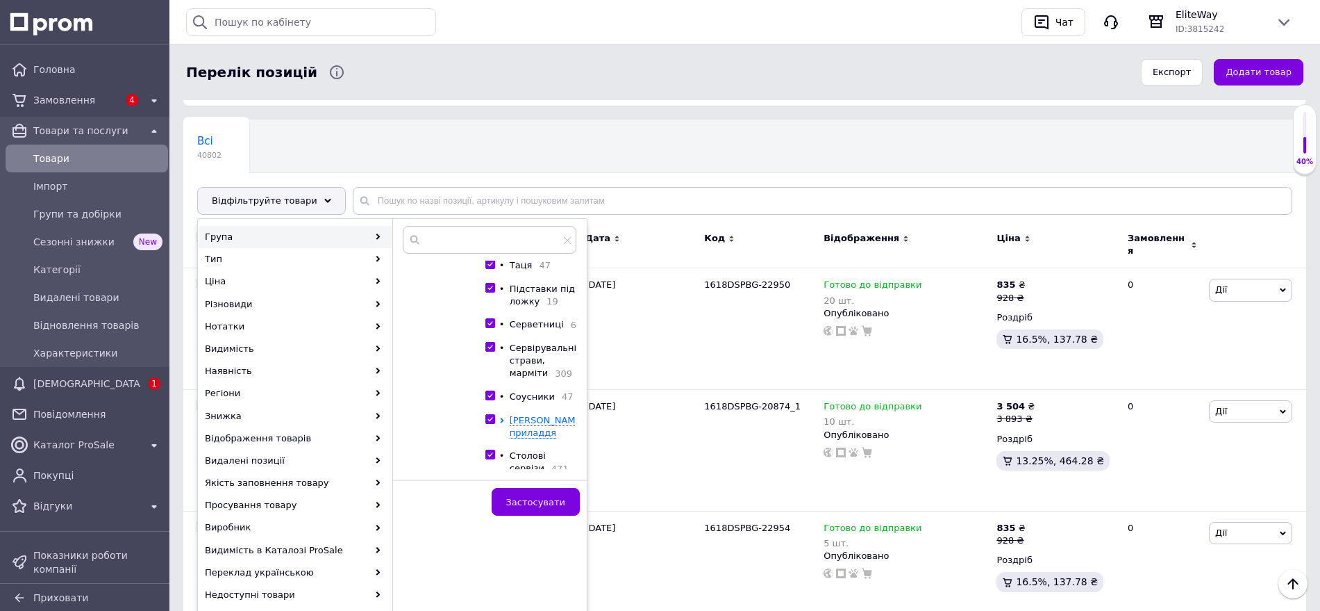
scroll to position [1823, 0]
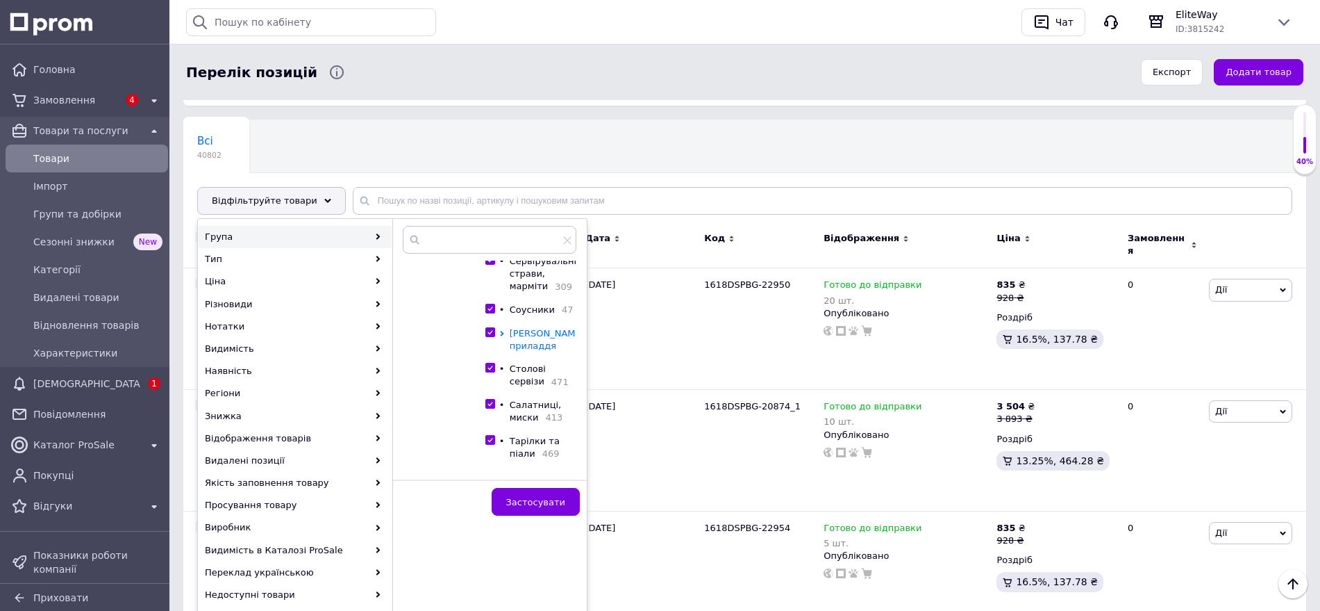
click at [501, 336] on icon at bounding box center [502, 334] width 6 height 6
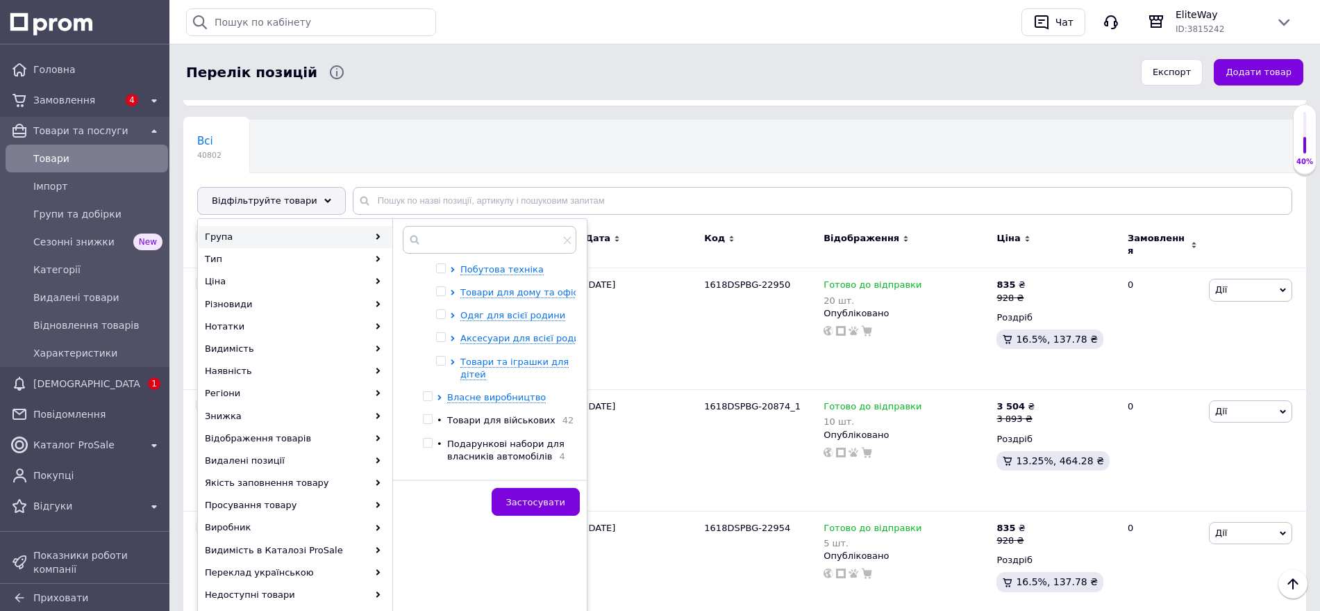
scroll to position [2257, 0]
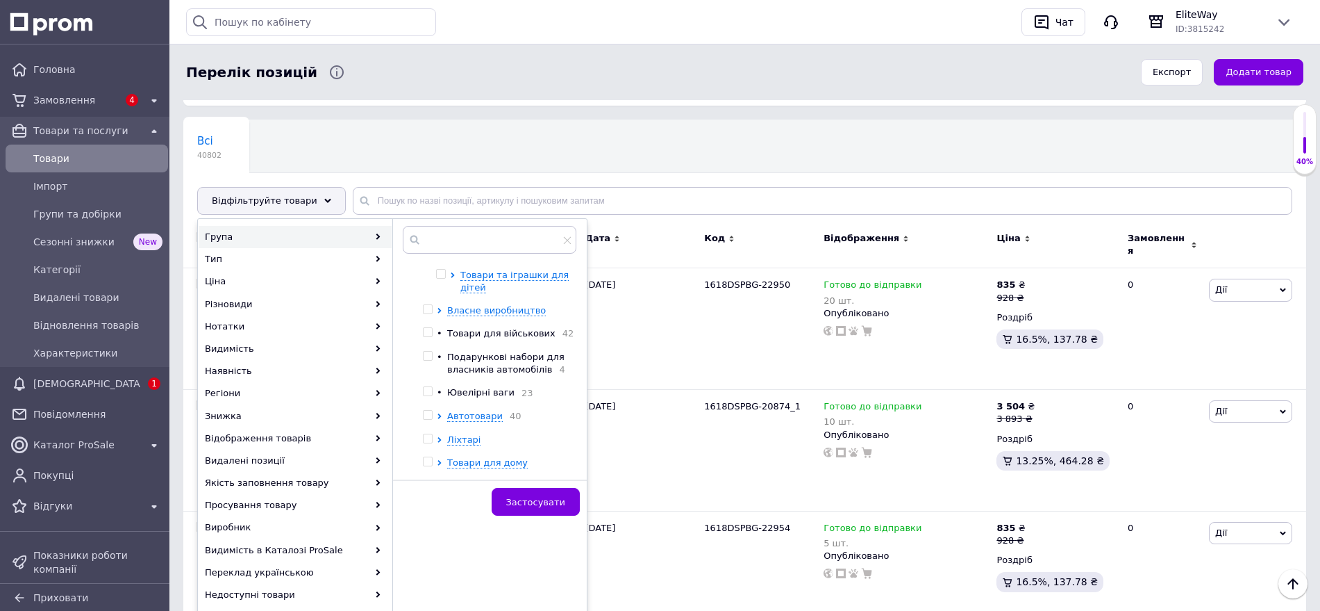
click at [469, 57] on icon at bounding box center [466, 54] width 6 height 6
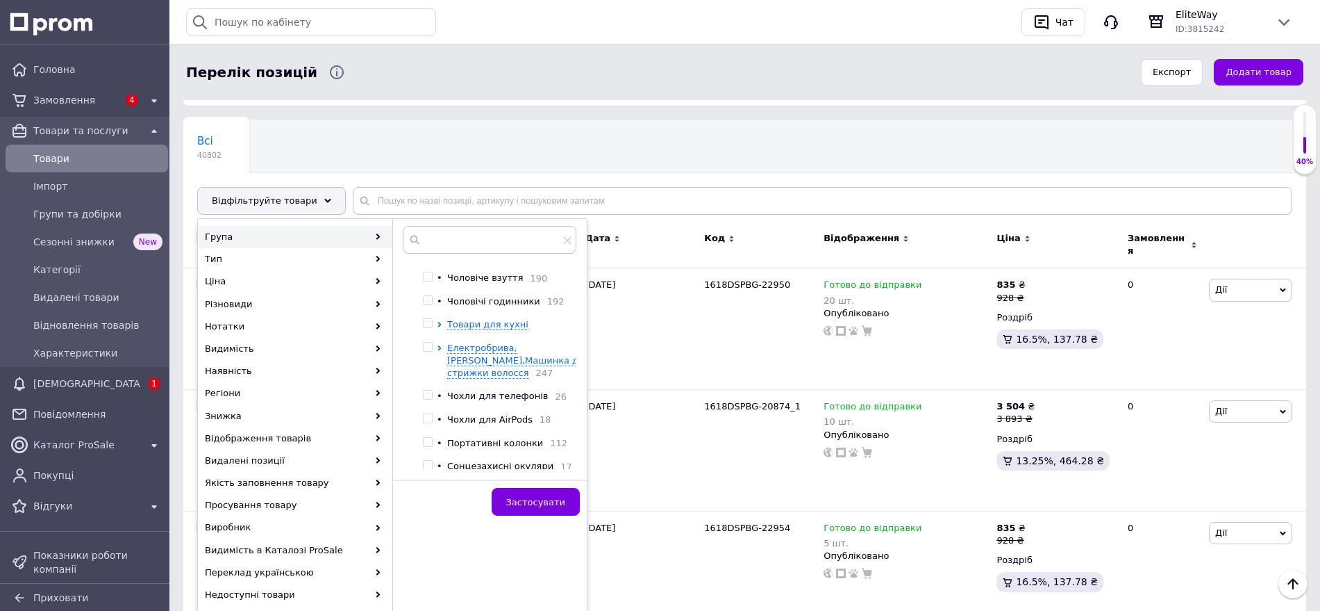
scroll to position [3733, 0]
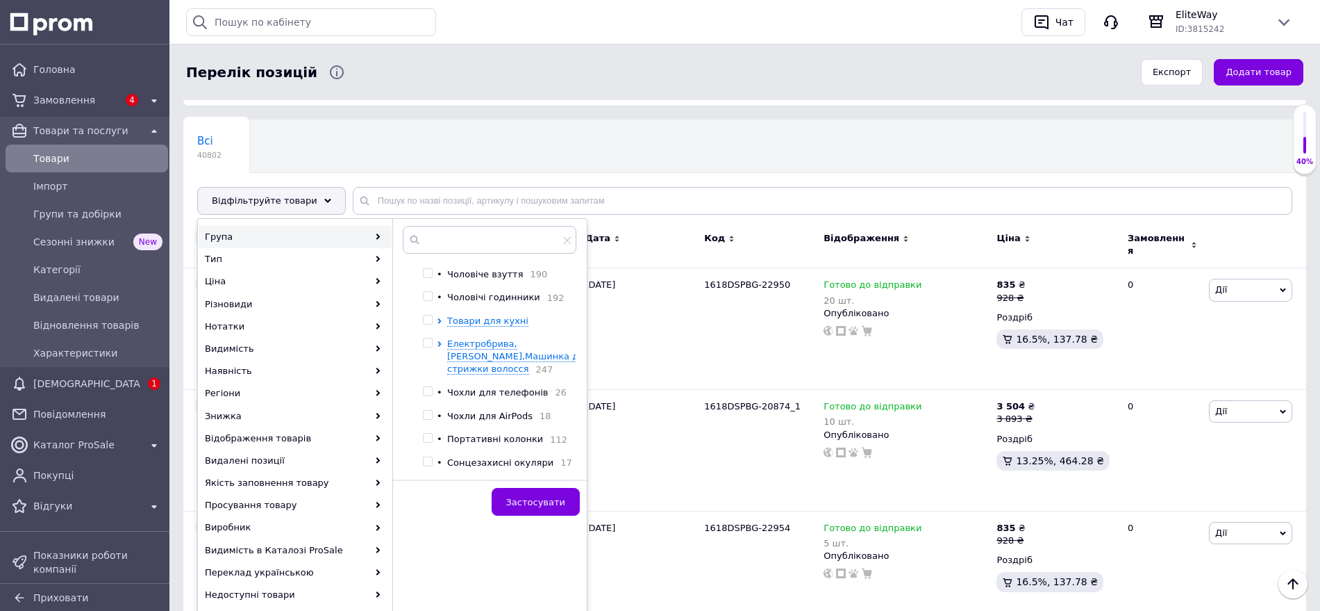
scroll to position [4254, 0]
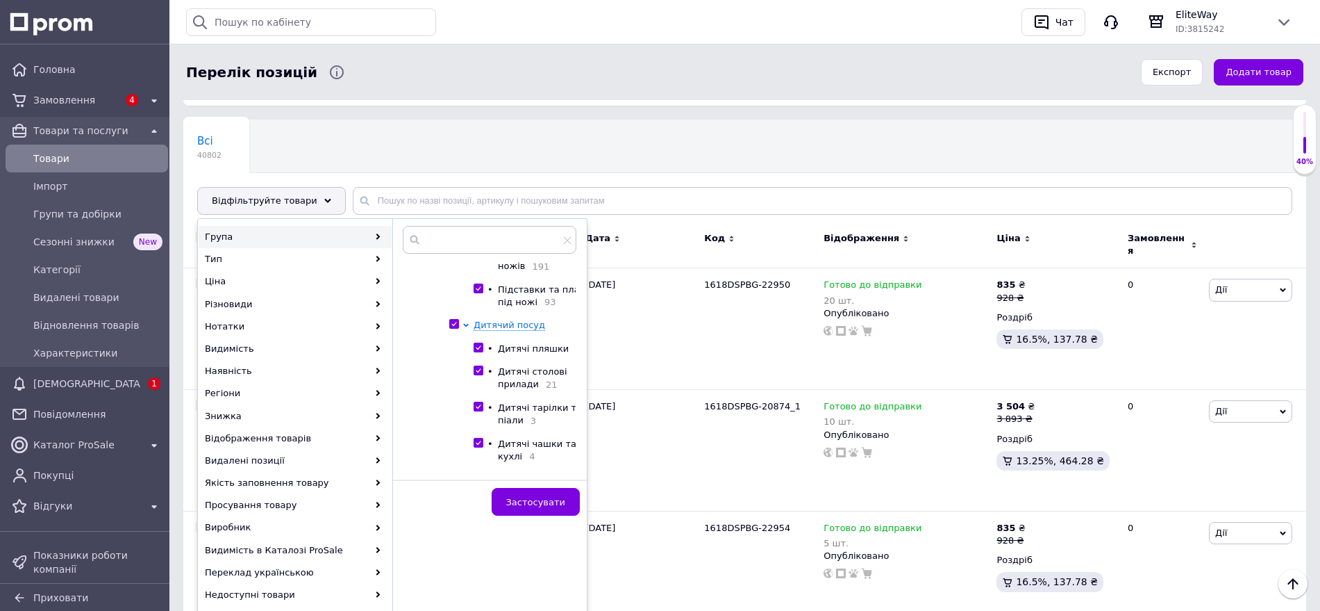
scroll to position [3733, 0]
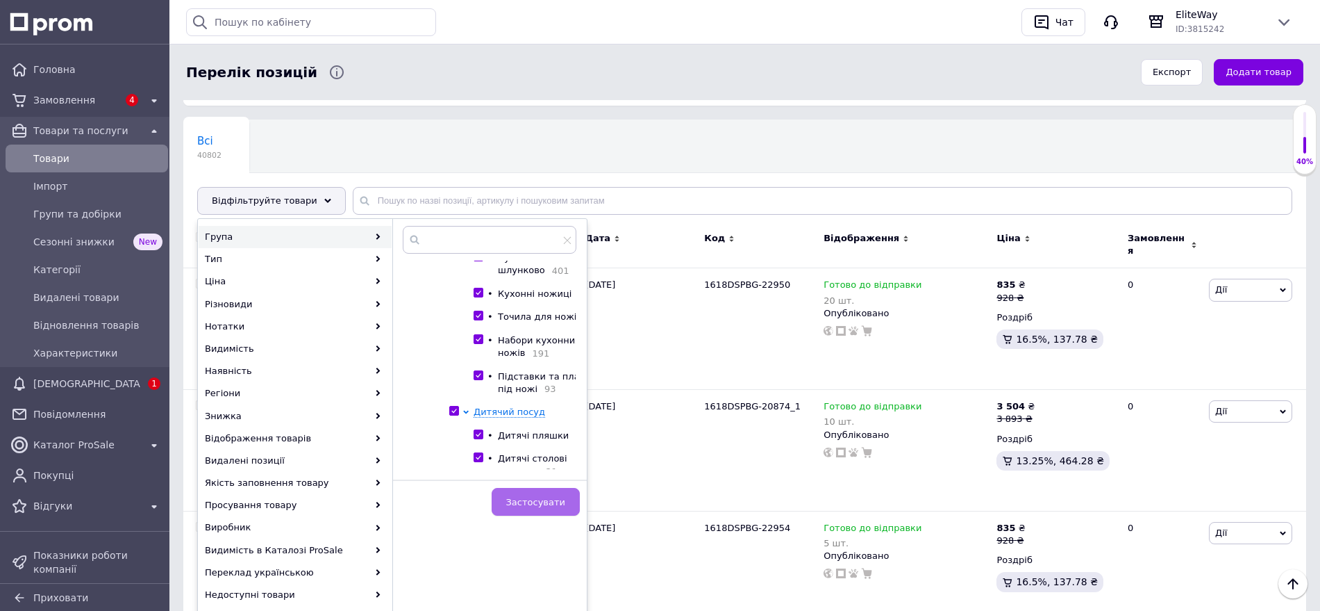
click at [553, 509] on button "Застосувати" at bounding box center [536, 502] width 88 height 28
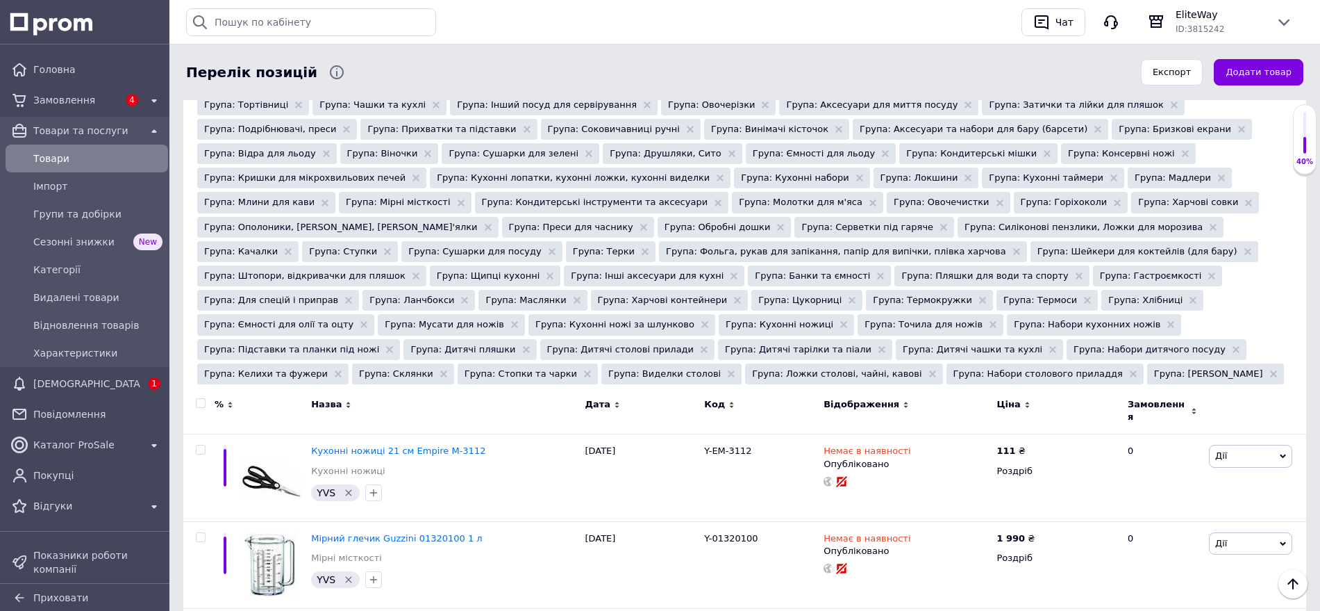
scroll to position [87, 0]
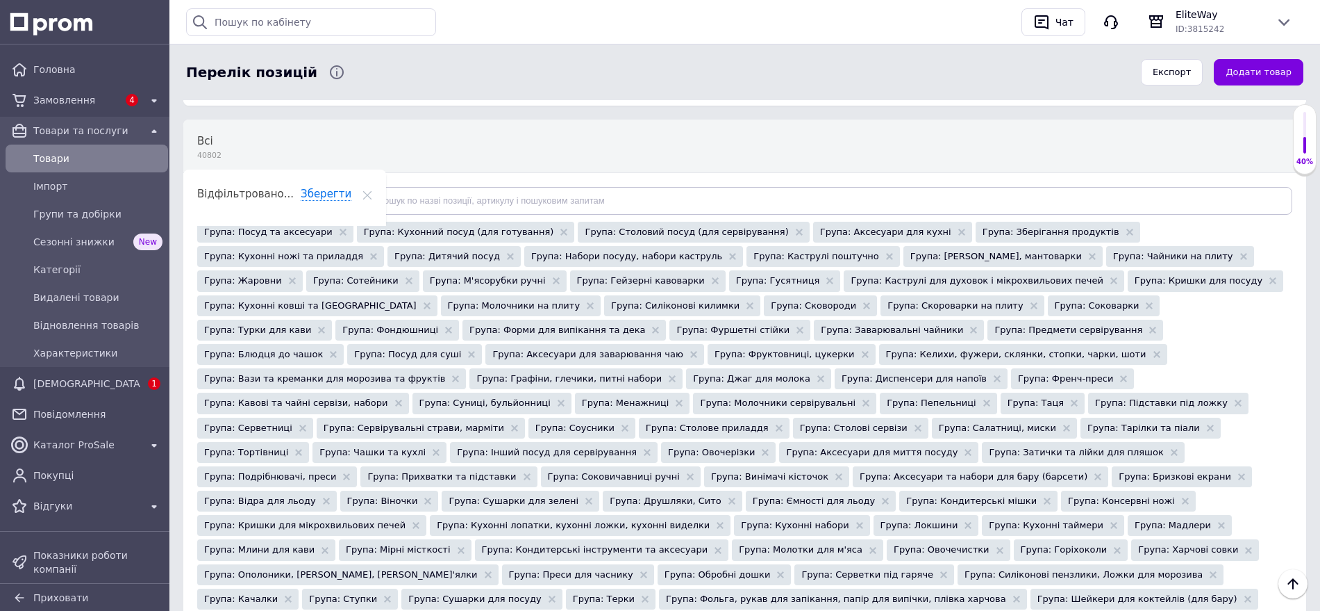
click at [272, 197] on span "Відфільтруйте товари" at bounding box center [265, 200] width 106 height 10
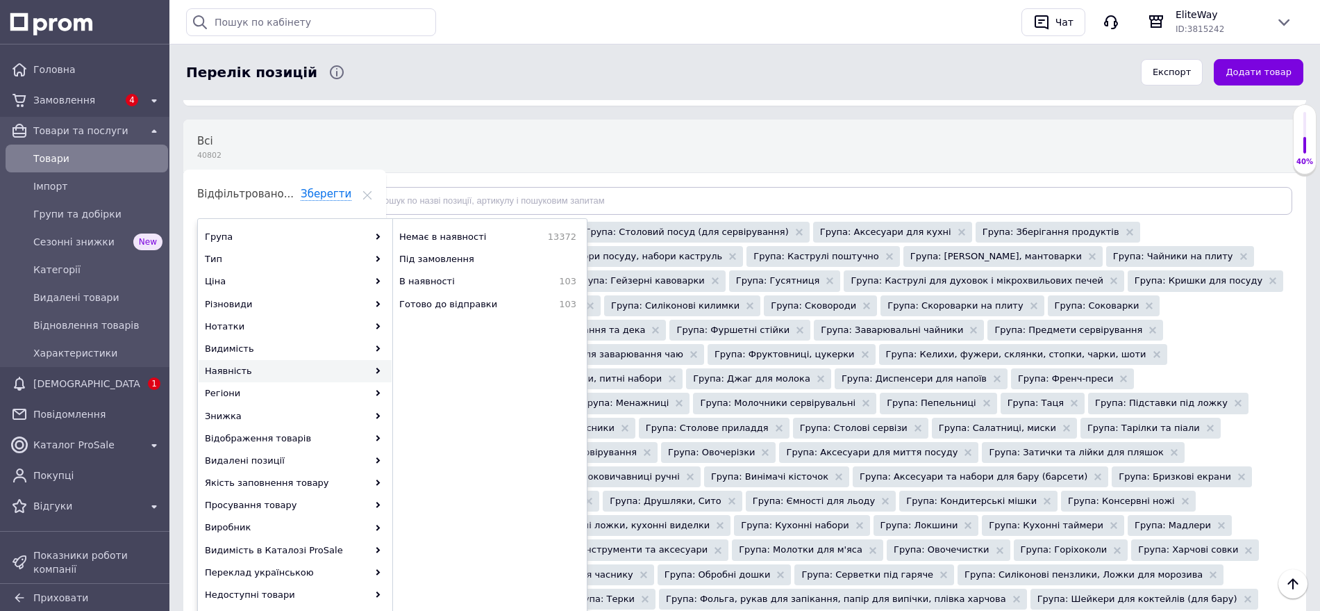
click at [693, 149] on div "Всі 40802 Ok Відфільтровано... Зберегти" at bounding box center [744, 174] width 1123 height 115
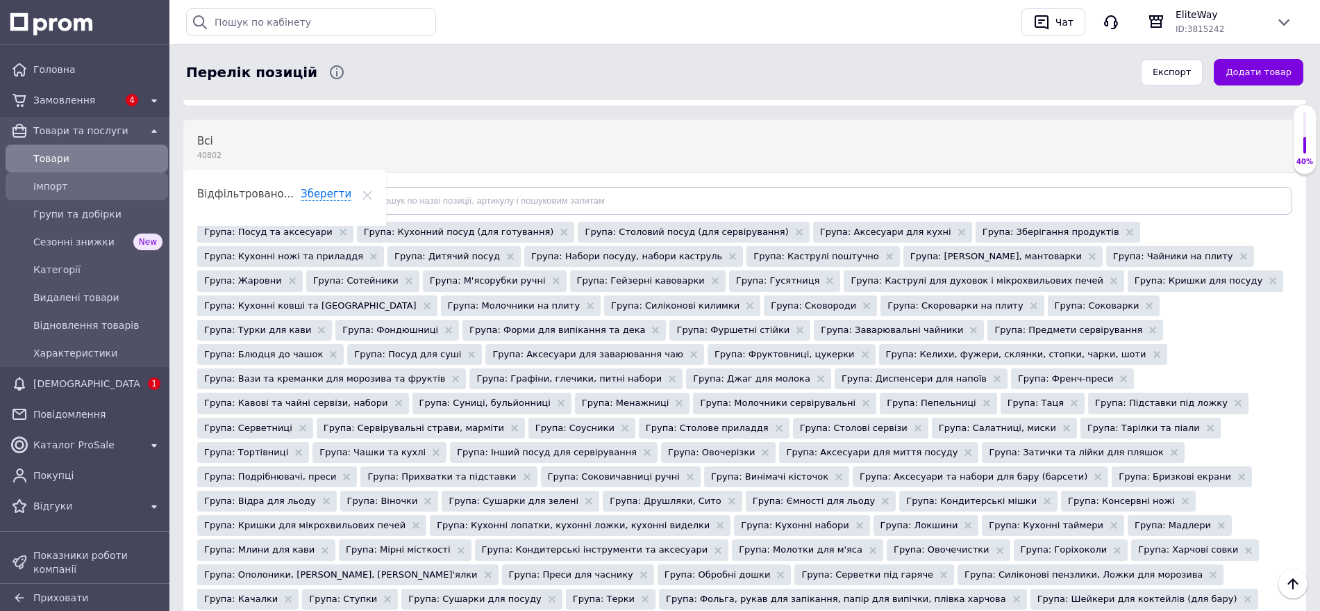
click at [42, 186] on span "Імпорт" at bounding box center [97, 186] width 129 height 14
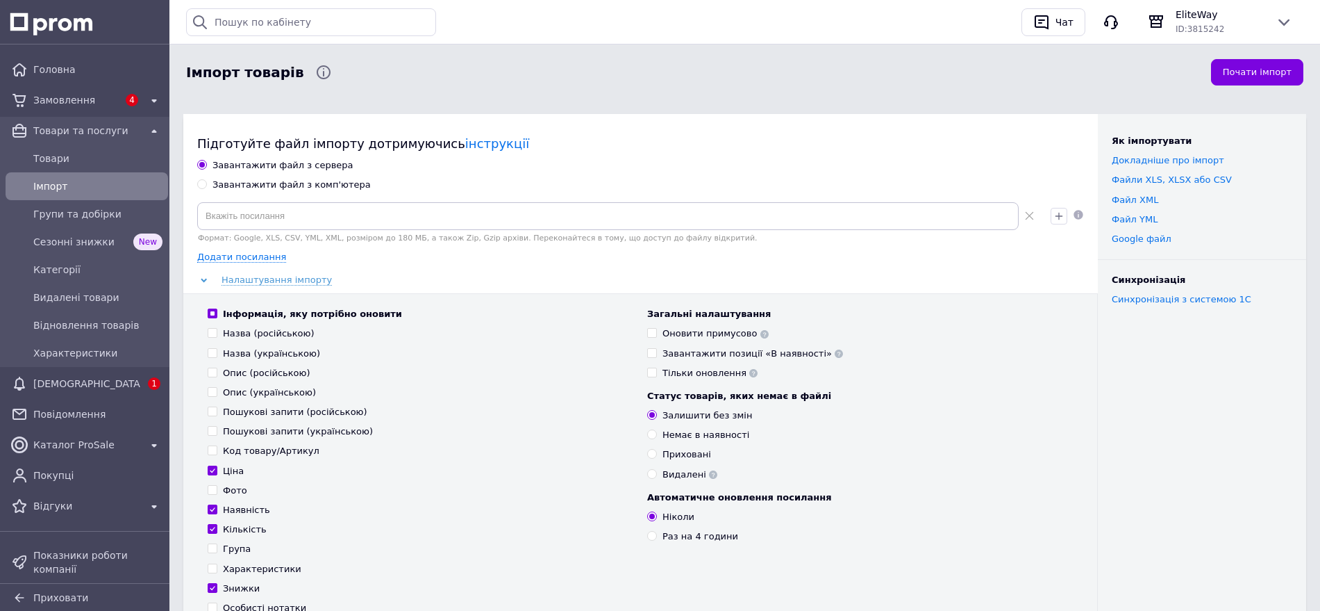
click at [208, 182] on label "Завантажити файл з комп'ютера" at bounding box center [284, 185] width 174 height 13
click at [206, 182] on input "Завантажити файл з комп'ютера" at bounding box center [201, 183] width 9 height 9
radio input "true"
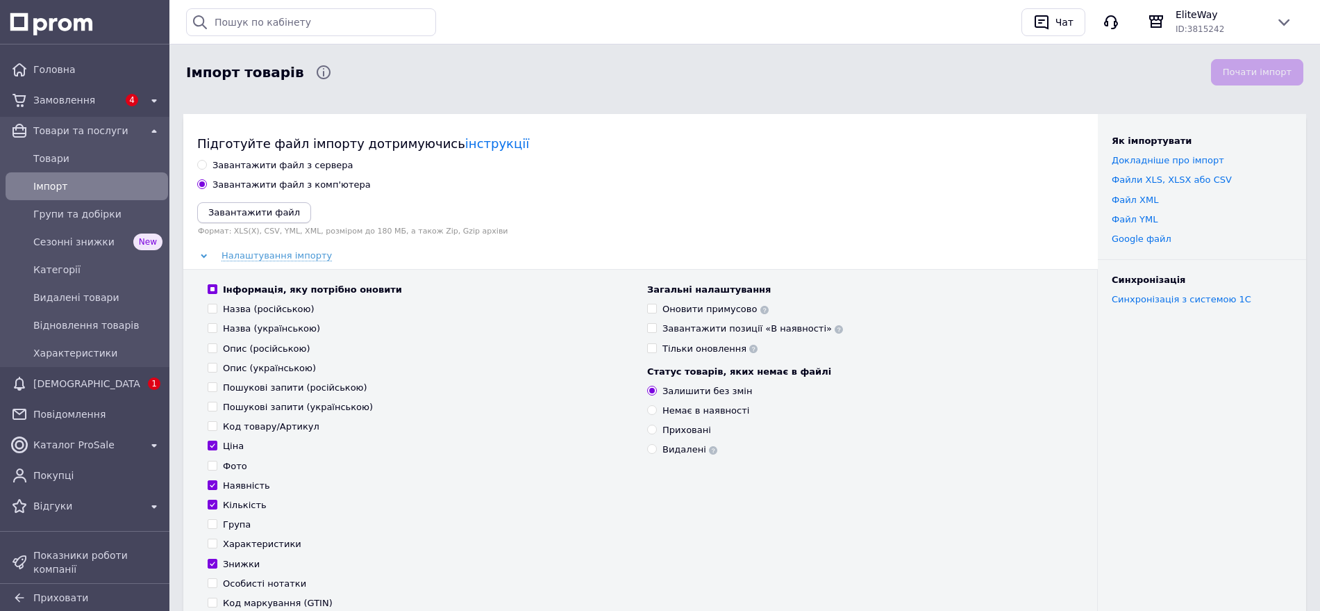
click at [236, 211] on icon "Завантажити файл" at bounding box center [254, 212] width 92 height 10
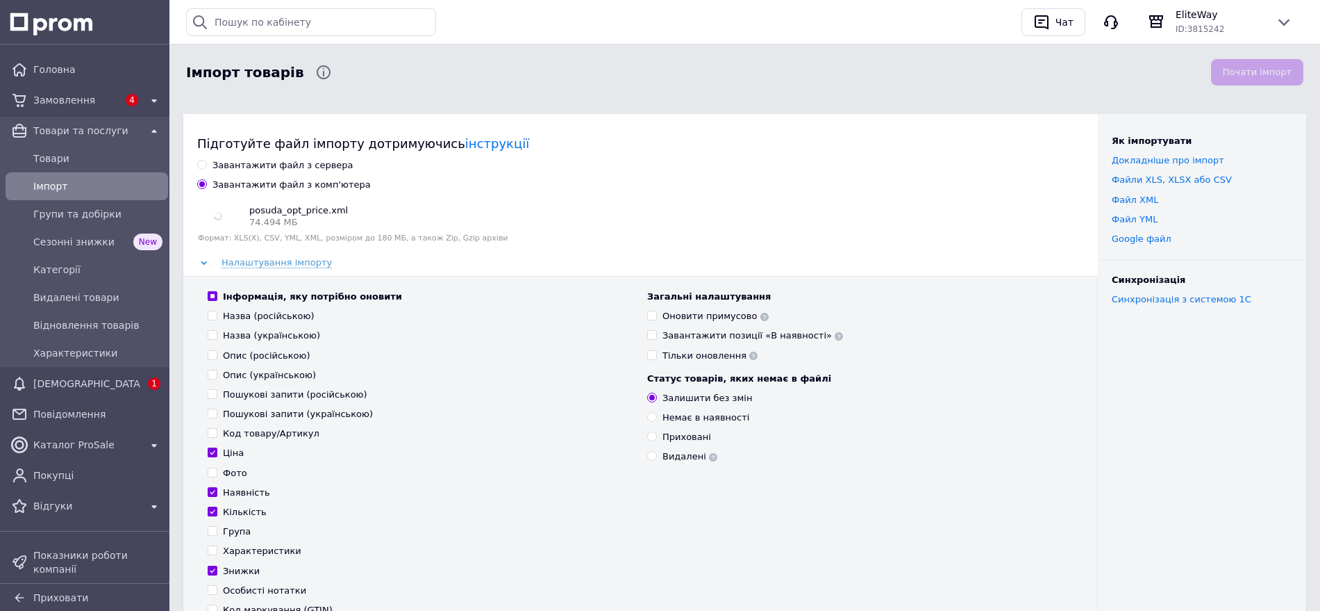
click at [206, 292] on div "Інформація, яку потрібно оновити Назва (російською) Назва (українською) Опис (р…" at bounding box center [421, 462] width 440 height 345
click at [652, 356] on input "Тільки оновлення" at bounding box center [651, 354] width 9 height 9
checkbox input "true"
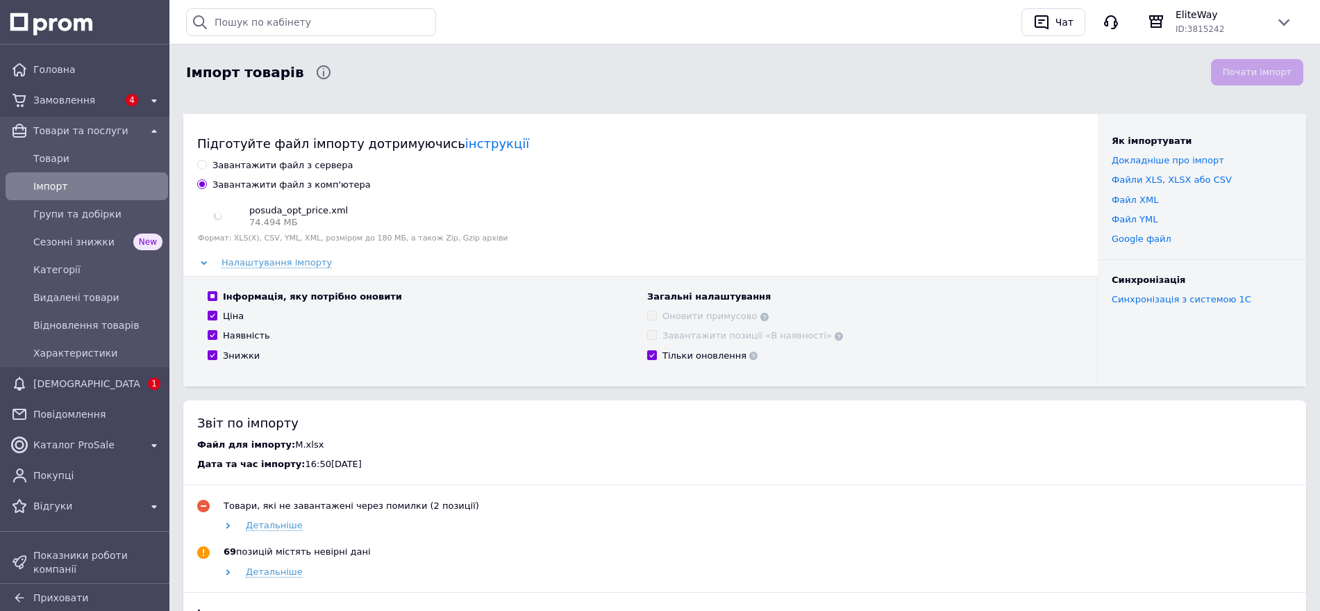
click at [206, 298] on div "Інформація, яку потрібно оновити Ціна Наявність Знижки" at bounding box center [421, 331] width 440 height 82
click at [208, 298] on div "Інформація, яку потрібно оновити Ціна Наявність Знижки" at bounding box center [421, 331] width 440 height 82
click at [209, 298] on input "Інформація, яку потрібно оновити" at bounding box center [212, 295] width 9 height 9
checkbox input "false"
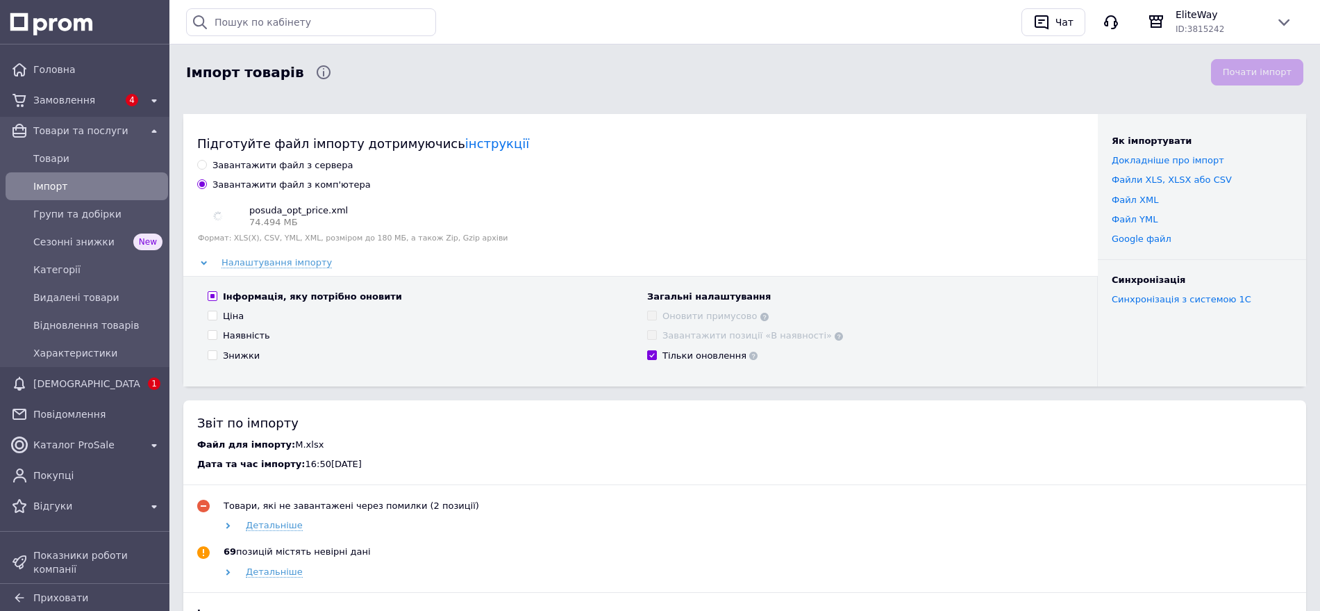
checkbox input "false"
click at [651, 354] on input "Тільки оновлення" at bounding box center [651, 354] width 9 height 9
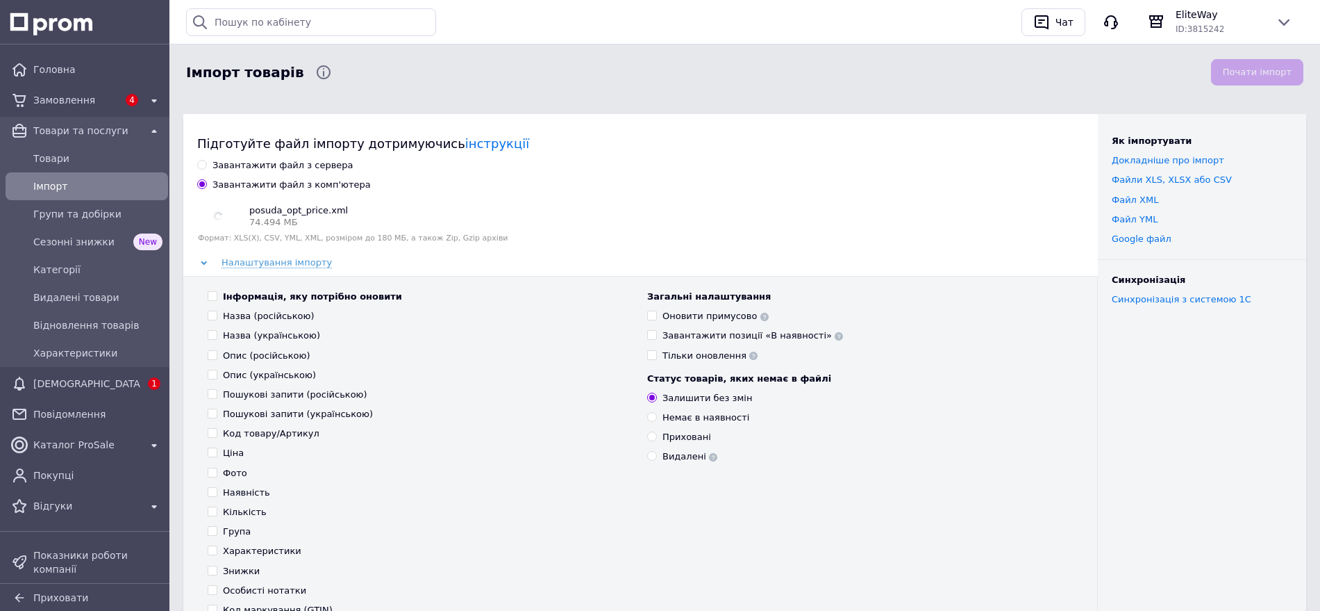
click at [649, 359] on label "Тільки оновлення" at bounding box center [702, 355] width 110 height 13
click at [649, 359] on input "Тільки оновлення" at bounding box center [651, 354] width 9 height 9
checkbox input "true"
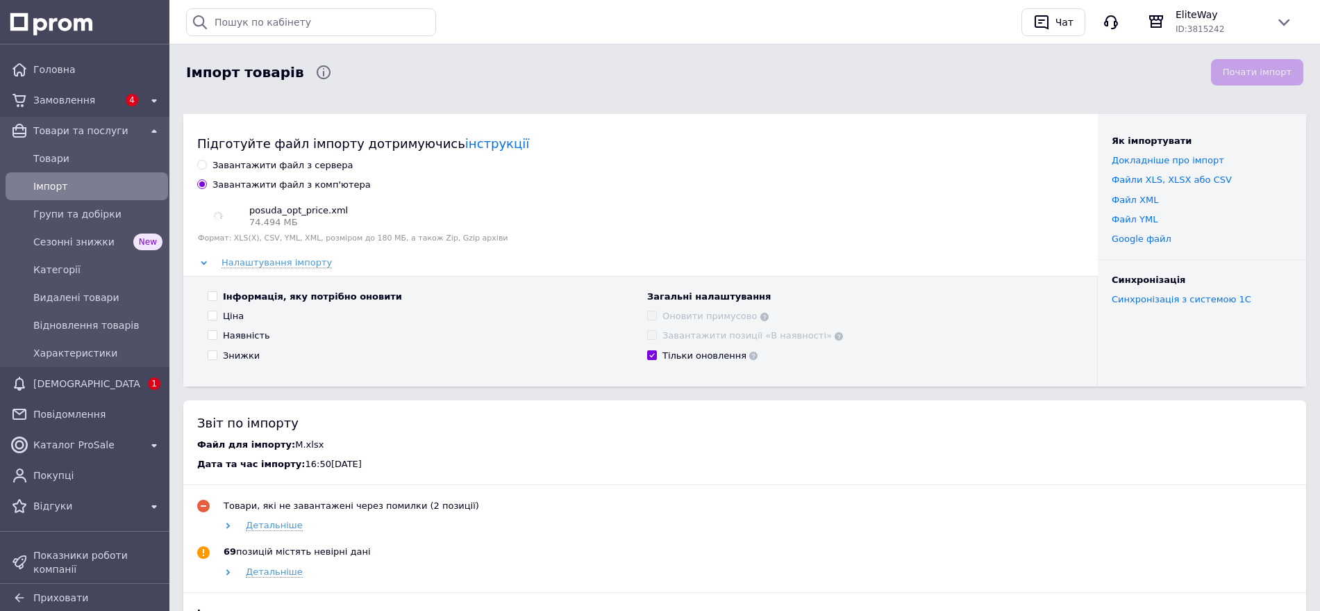
click at [215, 331] on input "Наявність" at bounding box center [212, 334] width 9 height 9
checkbox input "true"
click at [1271, 71] on button "Почати імпорт" at bounding box center [1257, 72] width 92 height 27
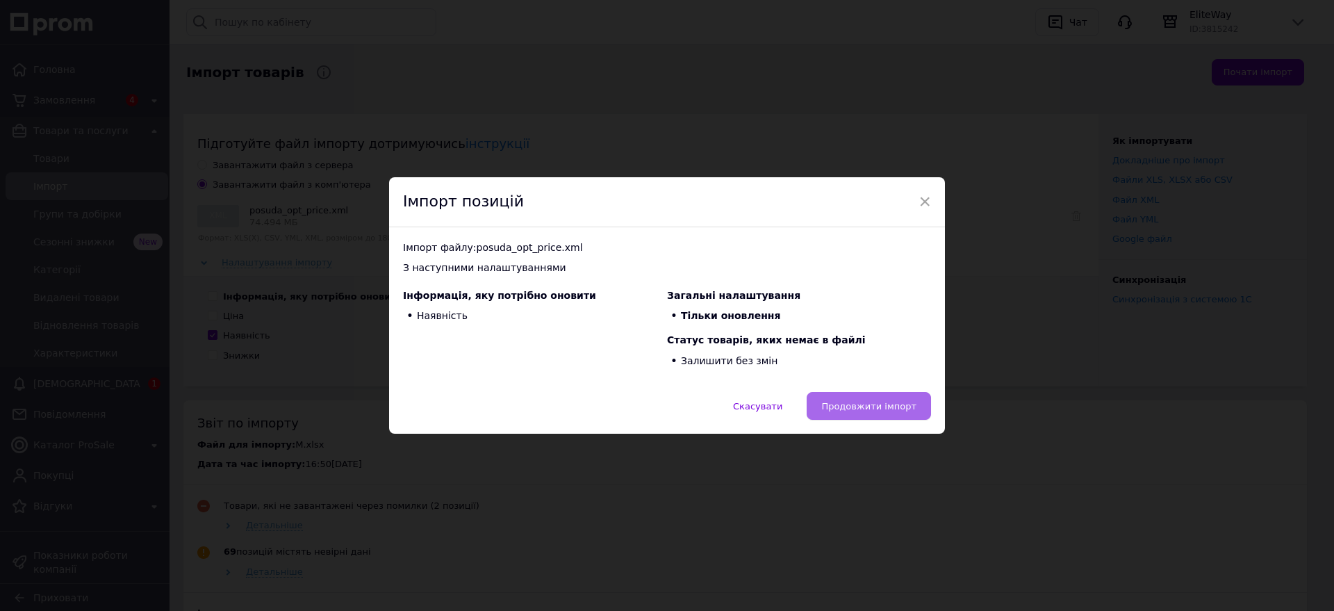
click at [873, 395] on button "Продовжити імпорт" at bounding box center [868, 406] width 124 height 28
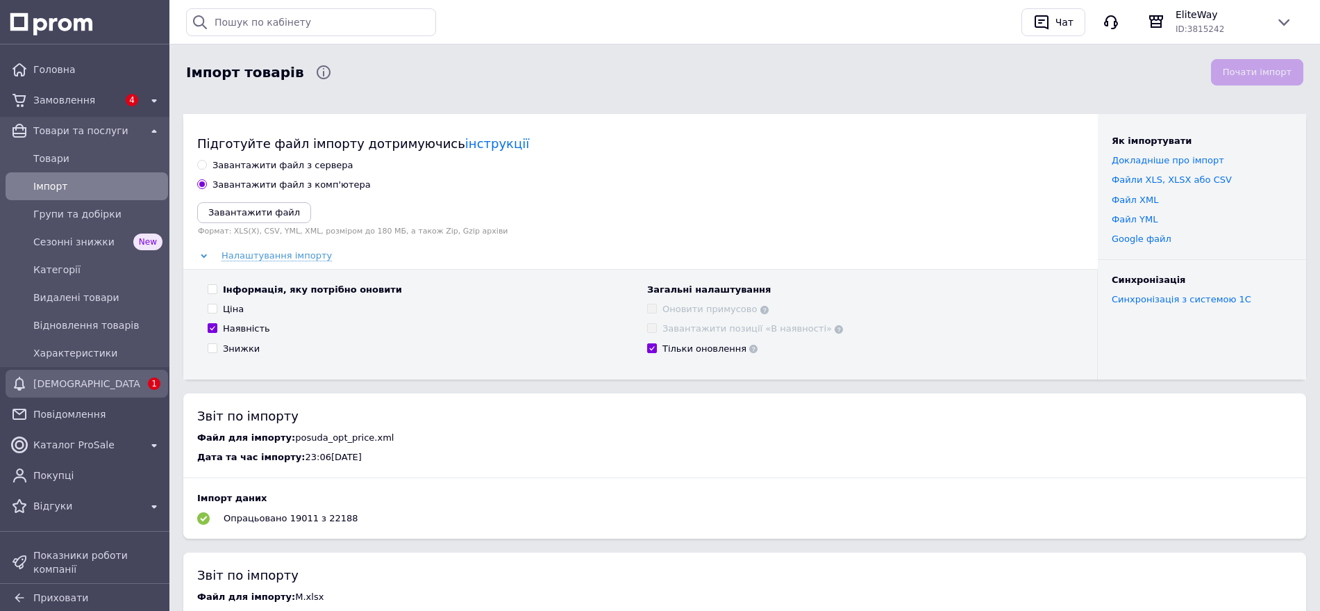
click at [91, 382] on span "[DEMOGRAPHIC_DATA]" at bounding box center [86, 383] width 107 height 14
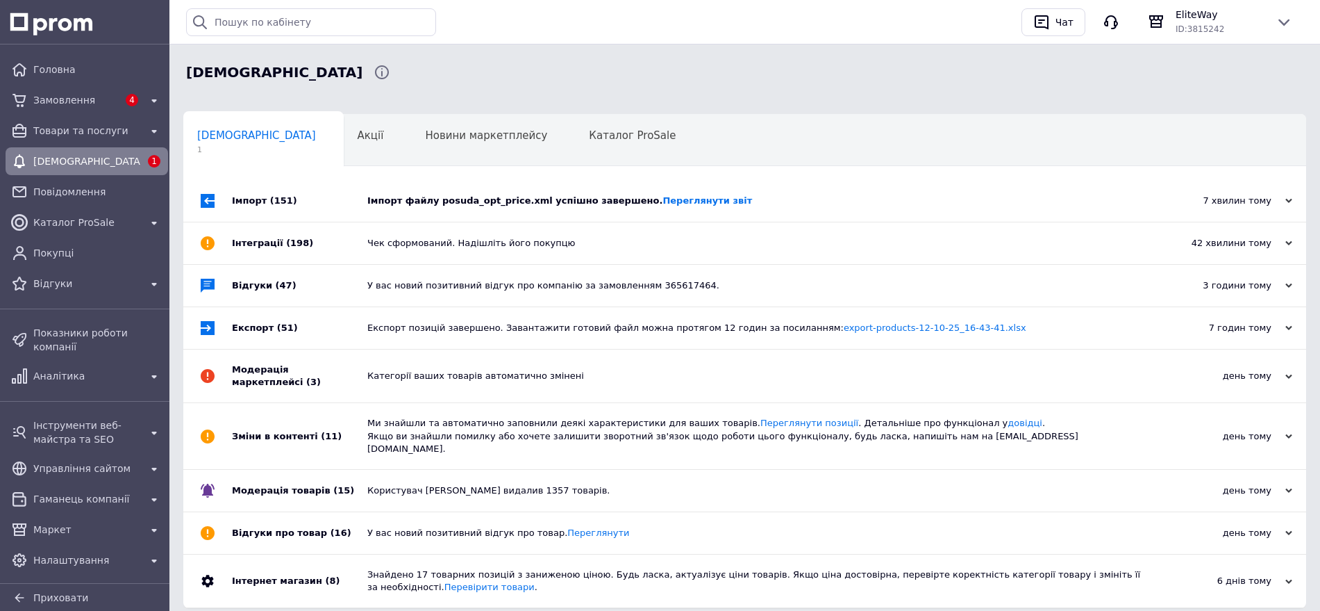
click at [472, 201] on div "Імпорт файлу posuda_opt_price.xml успішно завершено. Переглянути звіт" at bounding box center [760, 200] width 786 height 13
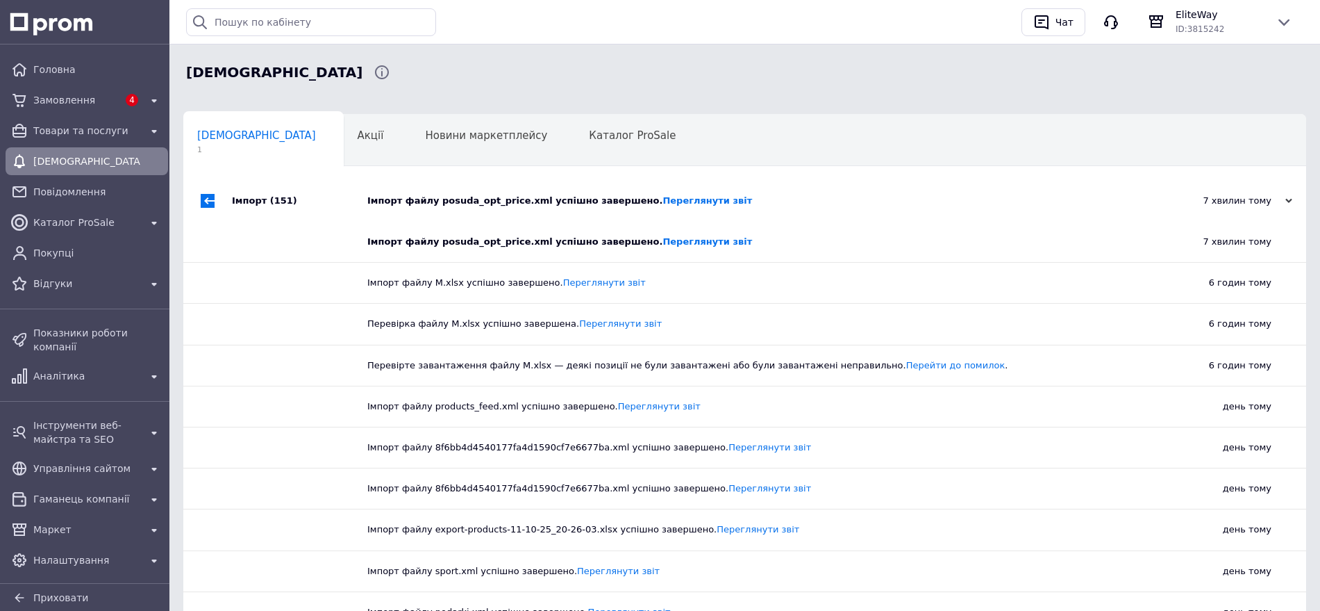
click at [472, 201] on div "Імпорт файлу posuda_opt_price.xml успішно завершено. Переглянути звіт" at bounding box center [760, 200] width 786 height 13
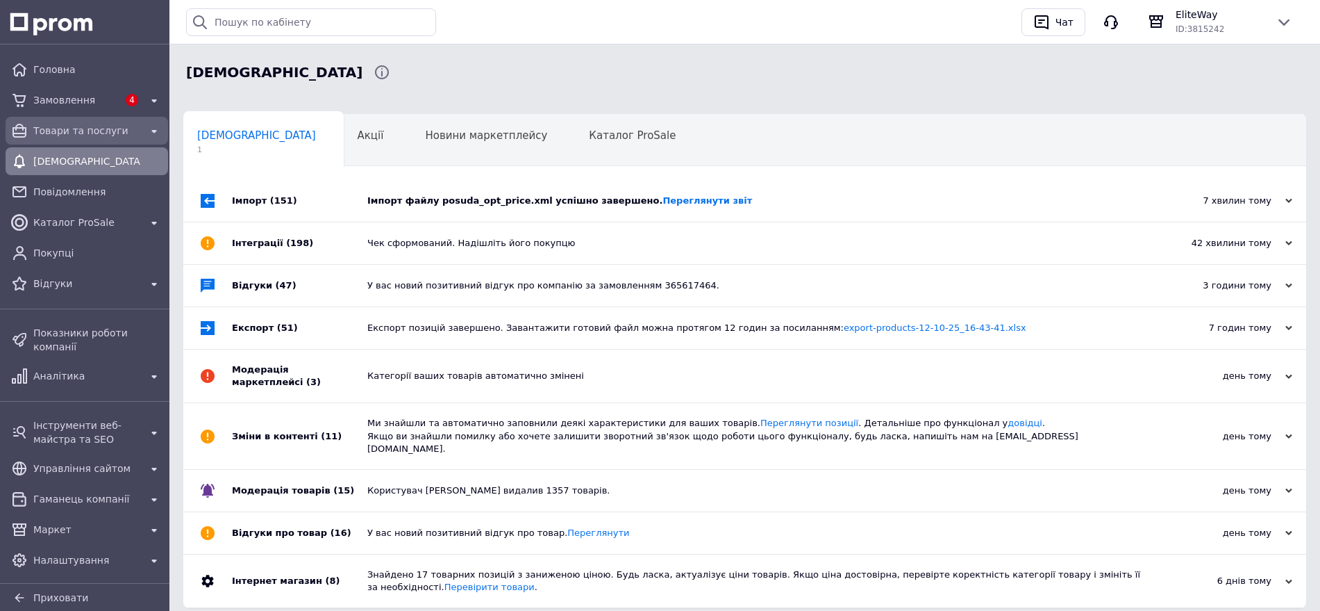
click at [82, 124] on span "Товари та послуги" at bounding box center [86, 131] width 107 height 14
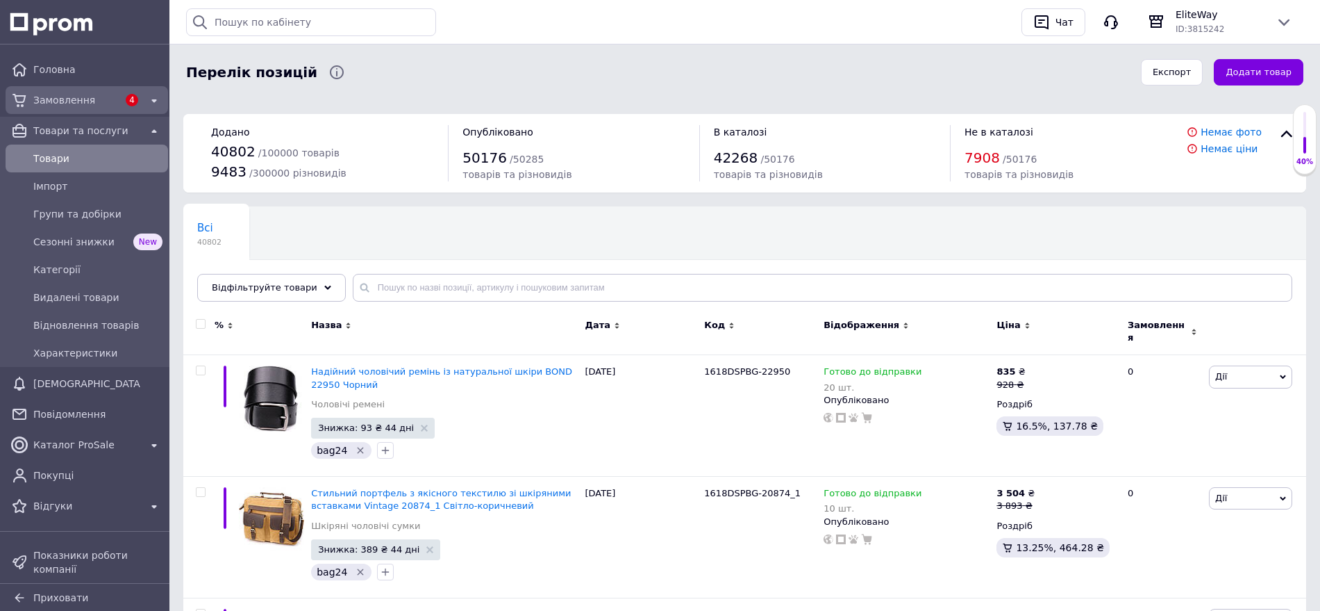
click at [78, 94] on span "Замовлення" at bounding box center [75, 100] width 85 height 14
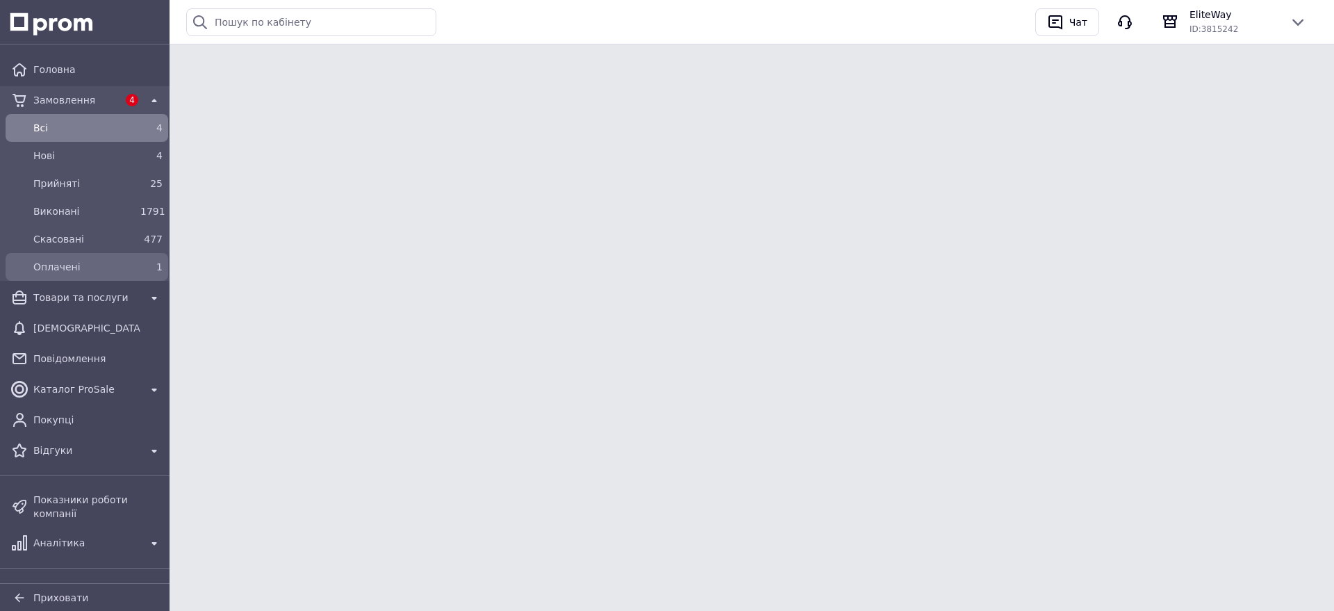
click at [57, 266] on span "Оплачені" at bounding box center [83, 267] width 101 height 14
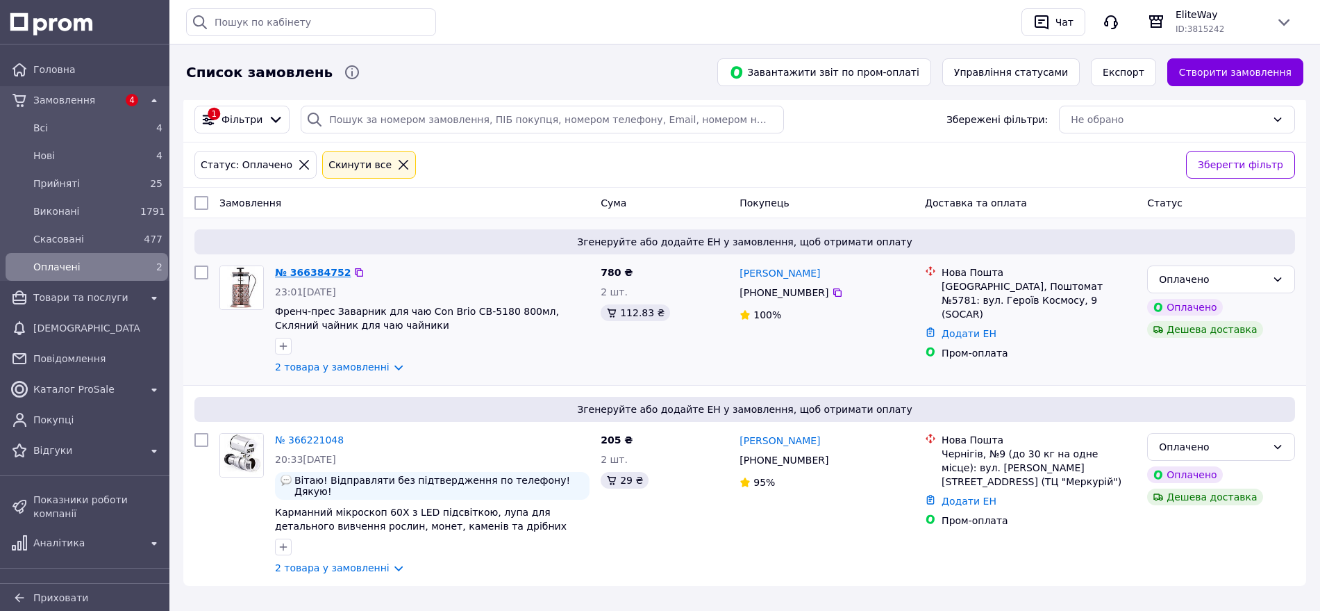
click at [321, 267] on link "№ 366384752" at bounding box center [313, 272] width 76 height 11
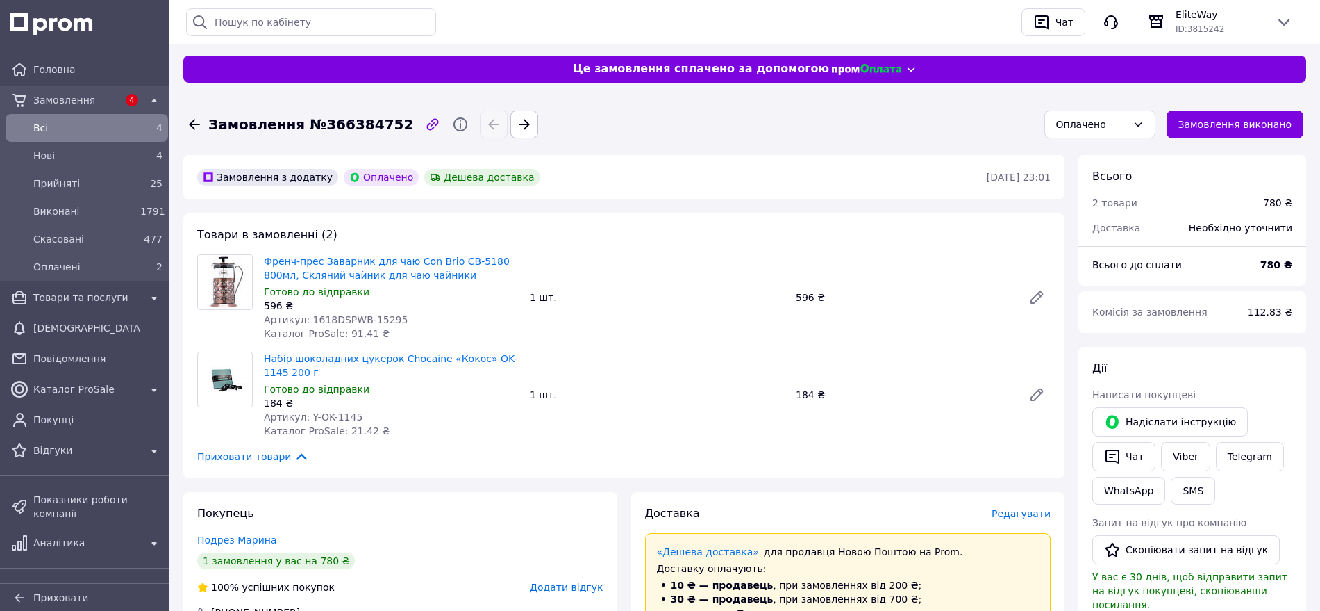
click at [376, 316] on span "Артикул: 1618DSPWB-15295" at bounding box center [336, 319] width 144 height 11
copy span "15295"
drag, startPoint x: 358, startPoint y: 416, endPoint x: 317, endPoint y: 417, distance: 41.0
click at [317, 417] on div "Артикул: Y-OK-1145" at bounding box center [391, 417] width 255 height 14
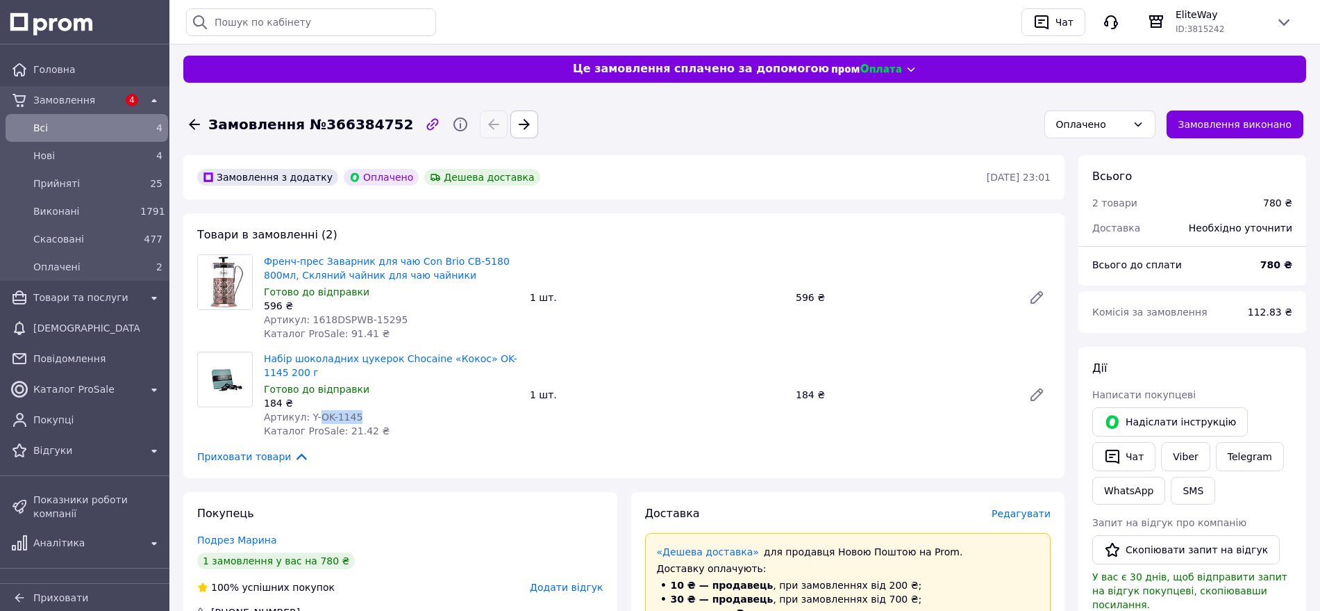
copy span "OK-1145"
click at [1181, 458] on link "Viber" at bounding box center [1185, 456] width 49 height 29
copy link "Френч-прес Заварник для чаю Con Brio CB-5180 800мл, Скляний чайник для чаю чайн…"
drag, startPoint x: 403, startPoint y: 272, endPoint x: 265, endPoint y: 256, distance: 138.5
click at [265, 256] on span "Френч-прес Заварник для чаю Con Brio CB-5180 800мл, Скляний чайник для чаю чайн…" at bounding box center [391, 268] width 255 height 28
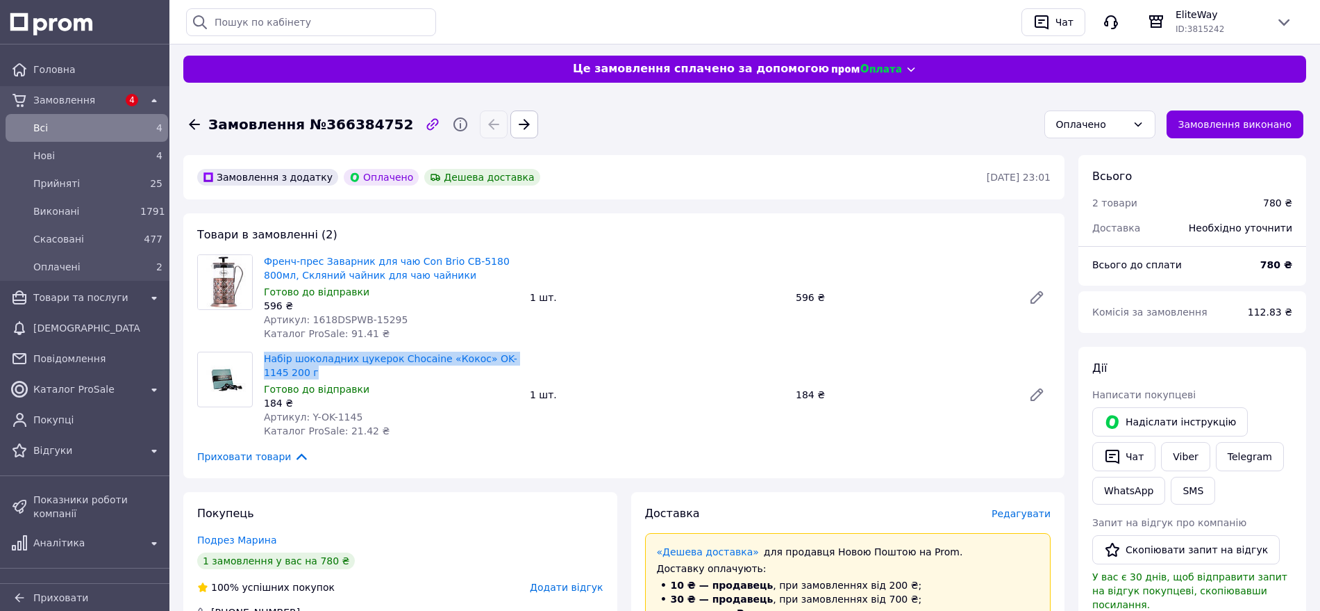
drag, startPoint x: 293, startPoint y: 374, endPoint x: 258, endPoint y: 358, distance: 38.5
click at [258, 358] on div "Набір шоколадних цукерок Chocaine «Кокос» OK-1145 200 г Готово до відправки 184…" at bounding box center [391, 395] width 266 height 92
copy link "Набір шоколадних цукерок Chocaine «Кокос» OK-1145 200 г"
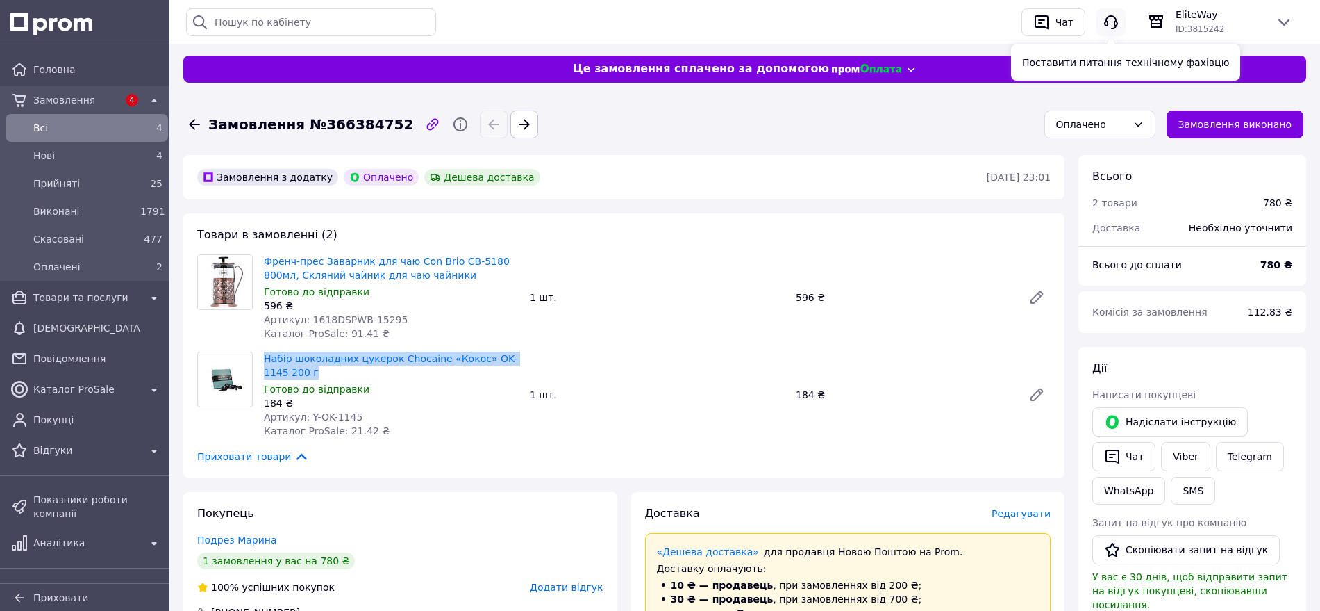
click at [1107, 26] on icon "button" at bounding box center [1111, 22] width 17 height 17
click at [1213, 110] on button "Замовлення виконано" at bounding box center [1236, 124] width 138 height 28
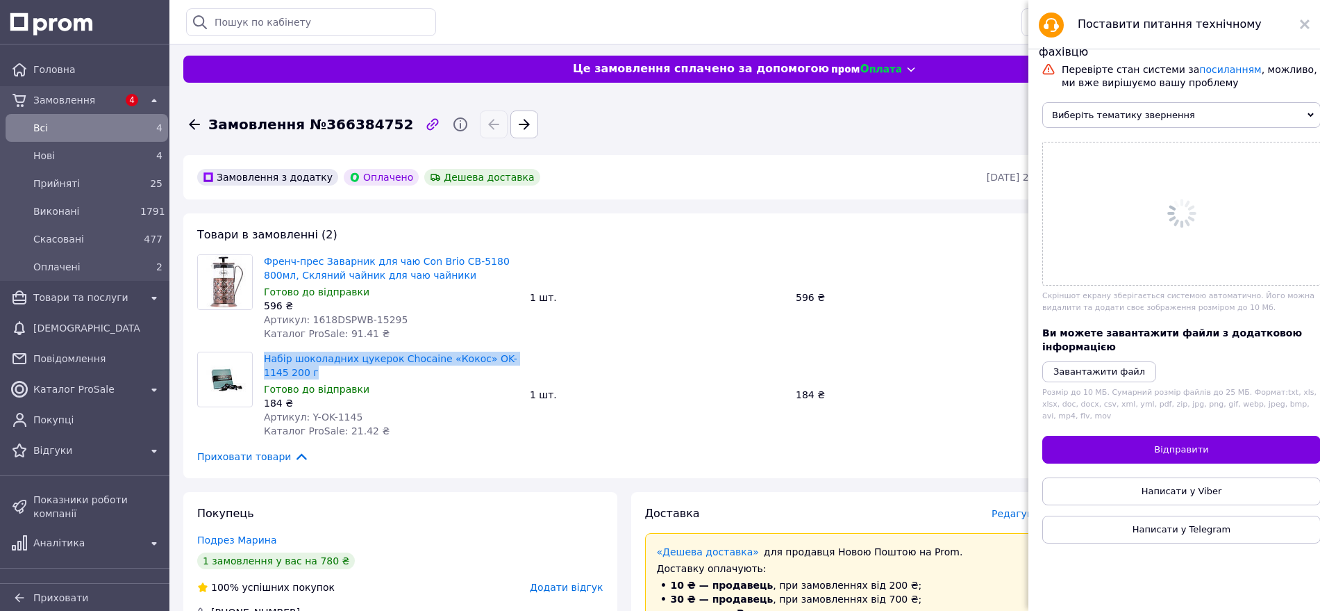
click at [1151, 122] on span "Виберіть тематику звернення" at bounding box center [1182, 115] width 279 height 26
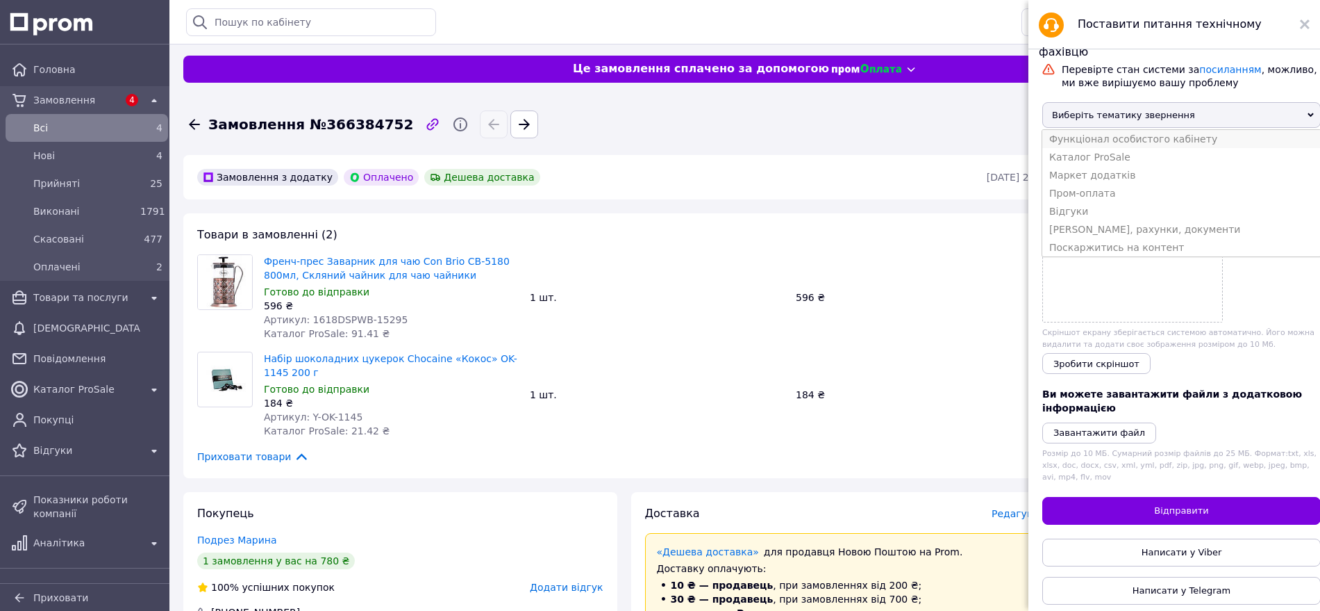
click at [1147, 147] on li "Функціонал особистого кабінету" at bounding box center [1182, 139] width 279 height 18
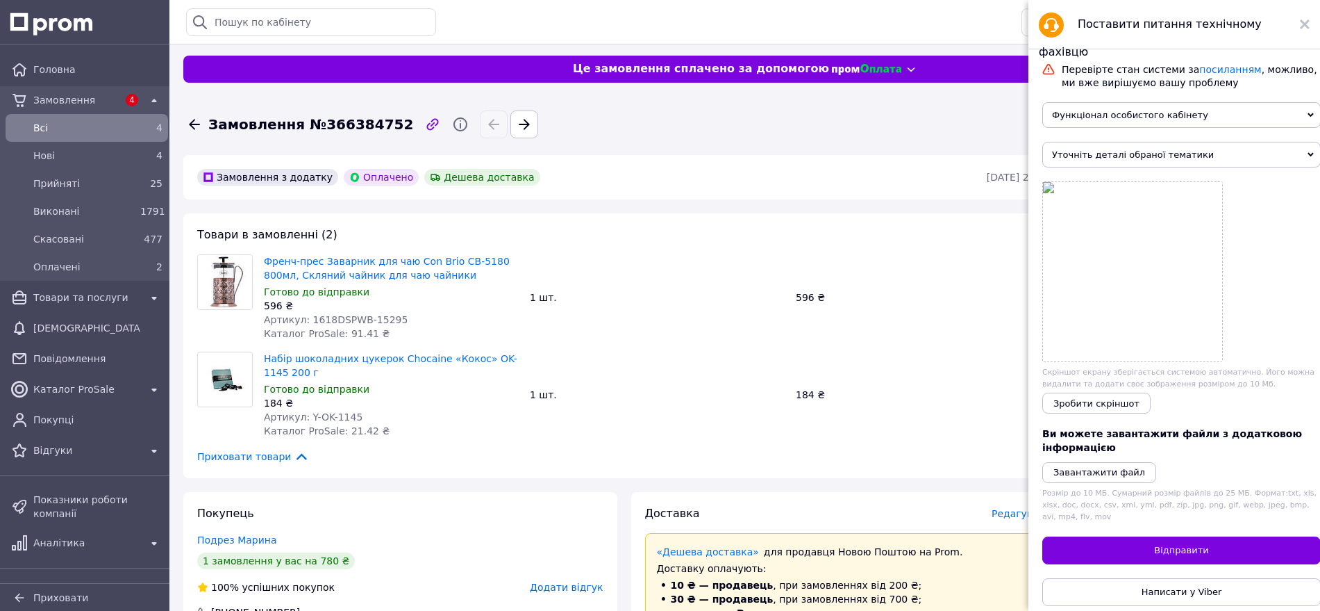
click at [1145, 158] on span "Уточніть деталі обраної тематики" at bounding box center [1182, 155] width 279 height 26
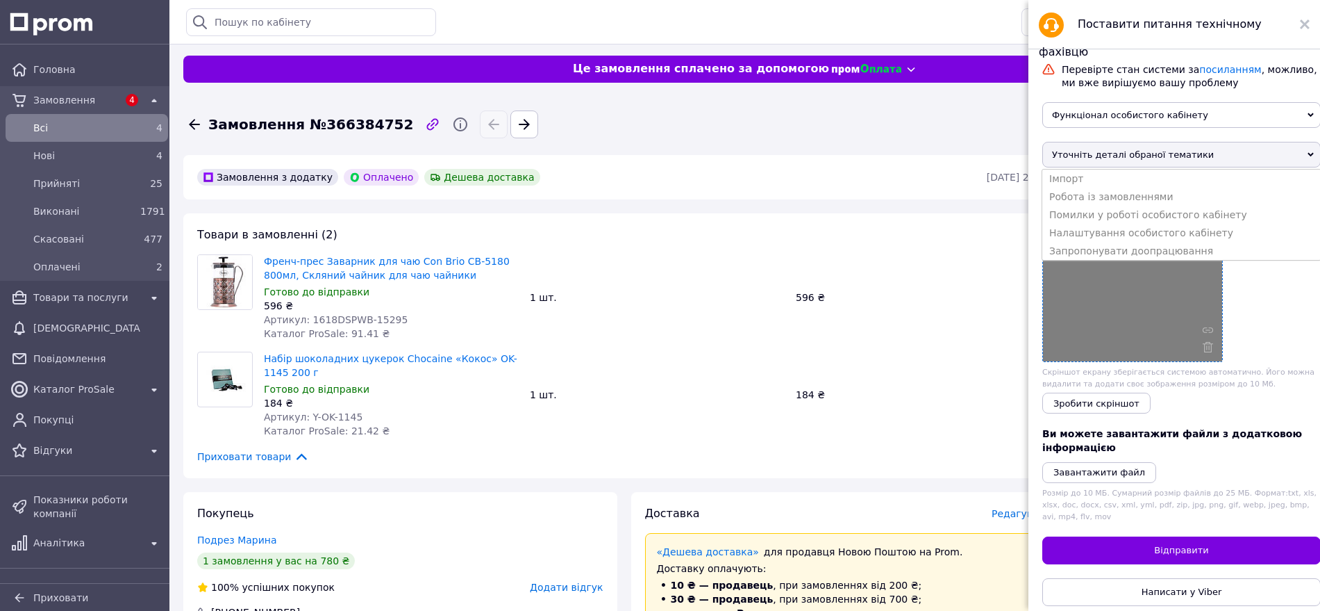
scroll to position [58, 0]
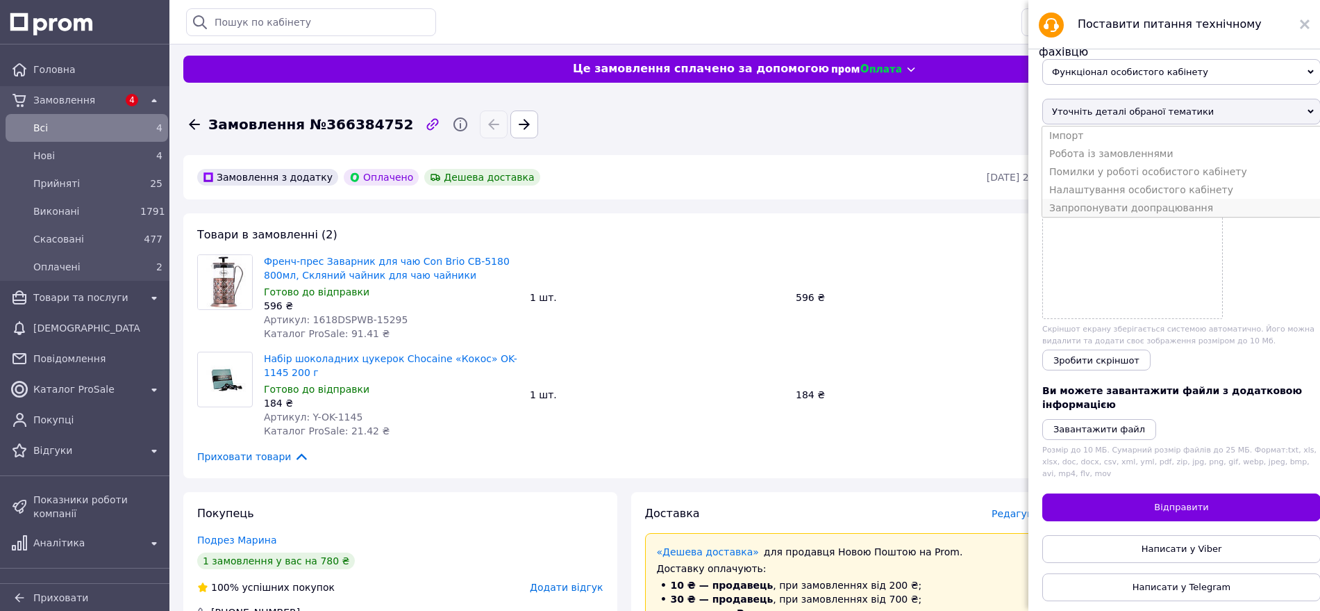
click at [1196, 213] on li "Запропонувати доопрацювання" at bounding box center [1182, 208] width 279 height 18
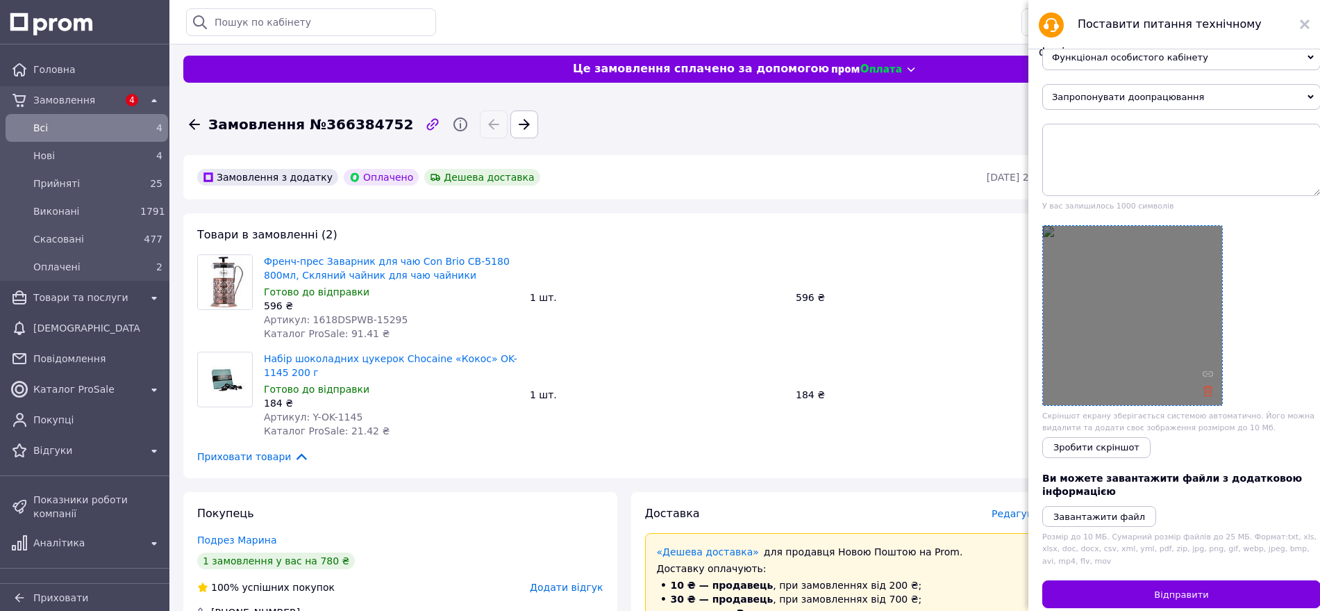
click at [1213, 396] on icon at bounding box center [1208, 390] width 10 height 10
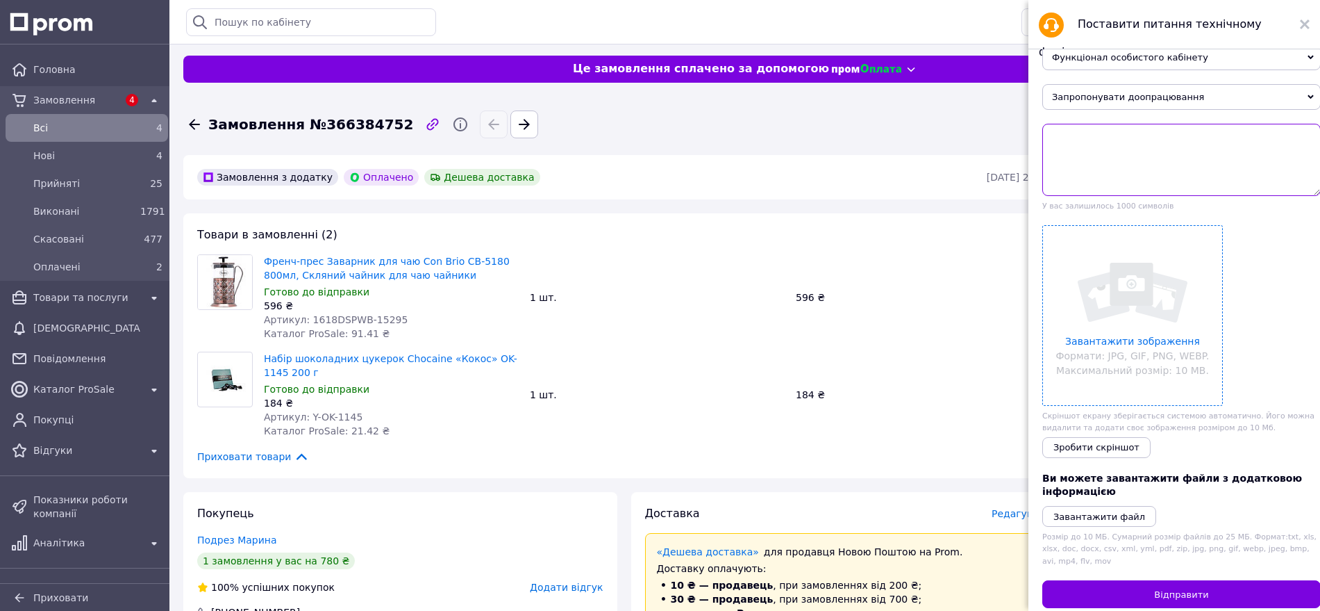
click at [1176, 143] on textarea at bounding box center [1182, 160] width 279 height 72
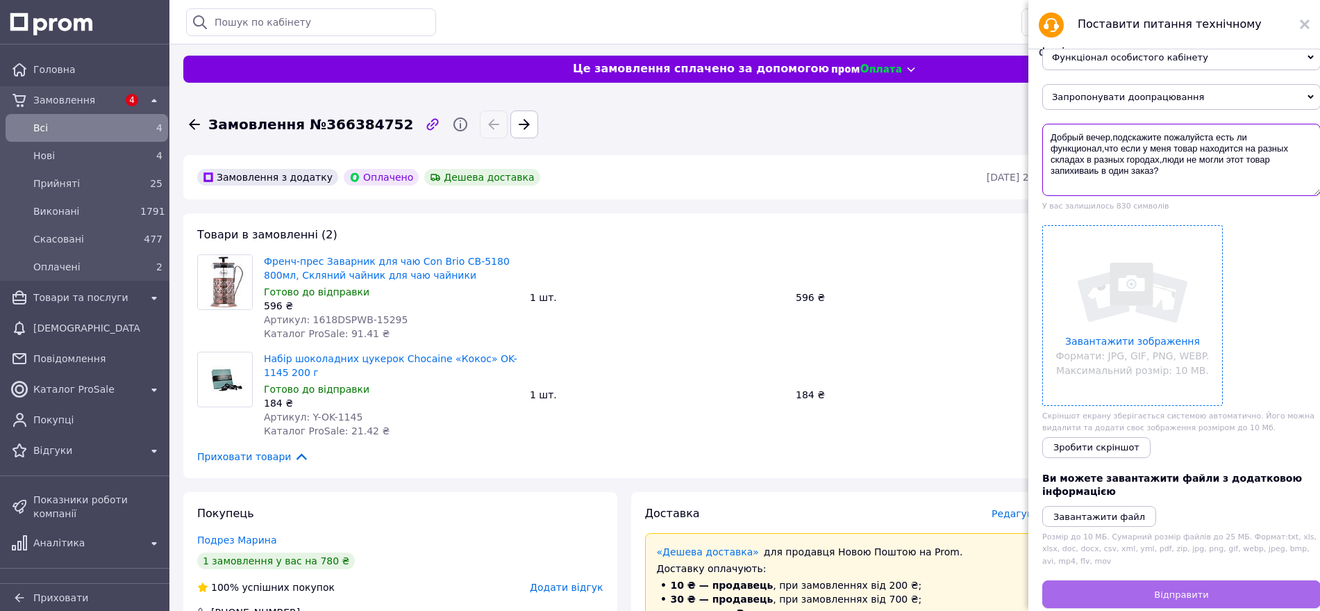
type textarea "Добрый вечер,подскажите пожалуйста есть ли функционал,что если у меня товар нах…"
click at [1180, 599] on span "Відправити" at bounding box center [1181, 594] width 54 height 10
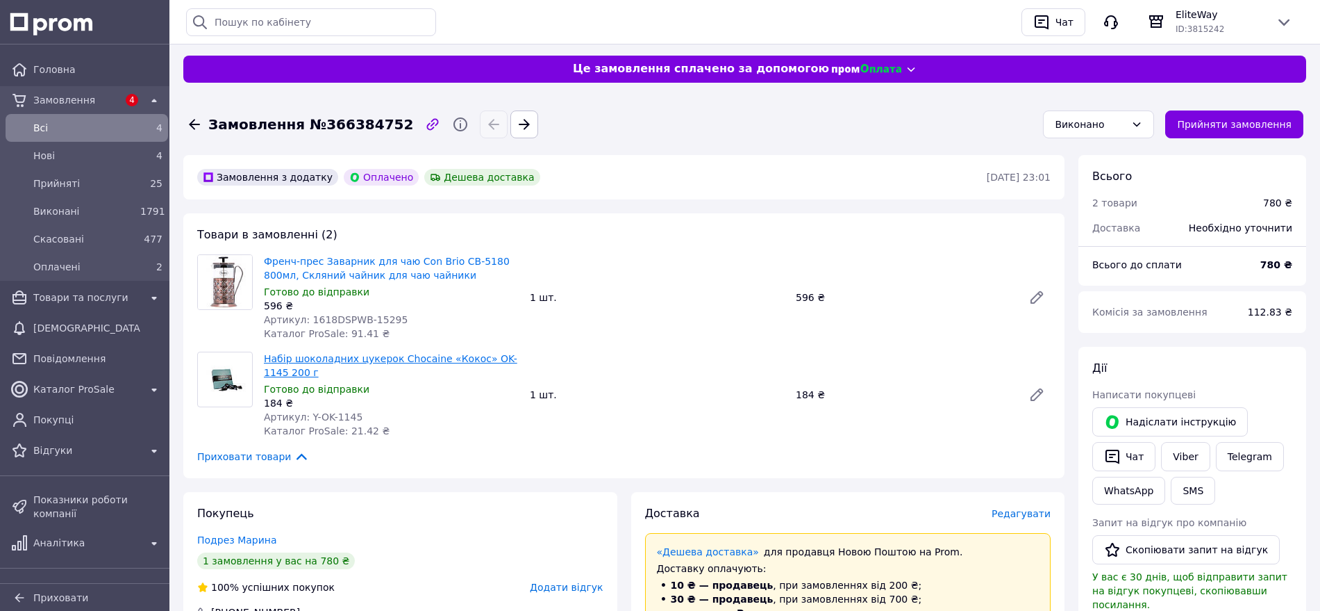
click at [319, 356] on link "Набір шоколадних цукерок Chocaine «Кокос» OK-1145 200 г" at bounding box center [391, 365] width 254 height 25
click at [1027, 398] on link at bounding box center [1037, 395] width 28 height 28
click at [354, 354] on link "Набір шоколадних цукерок Chocaine «Кокос» OK-1145 200 г" at bounding box center [391, 365] width 254 height 25
click at [1043, 390] on icon at bounding box center [1036, 394] width 11 height 11
click at [72, 258] on div "Оплачені" at bounding box center [84, 266] width 107 height 19
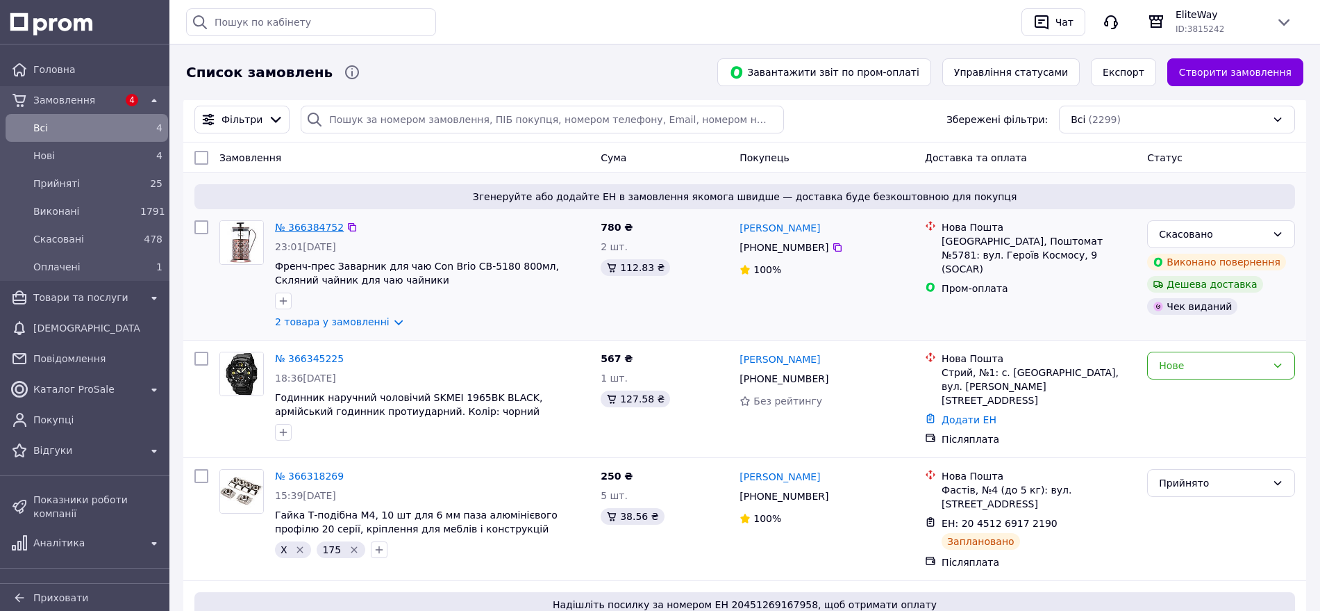
click at [330, 223] on link "№ 366384752" at bounding box center [309, 227] width 69 height 11
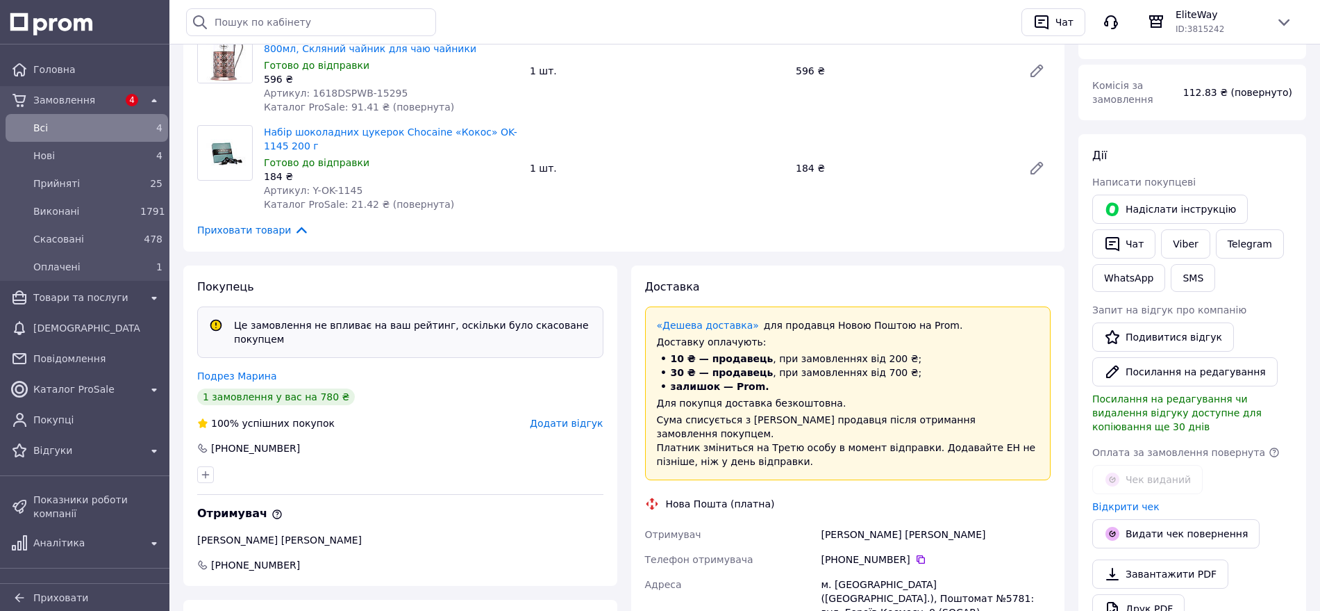
scroll to position [740, 0]
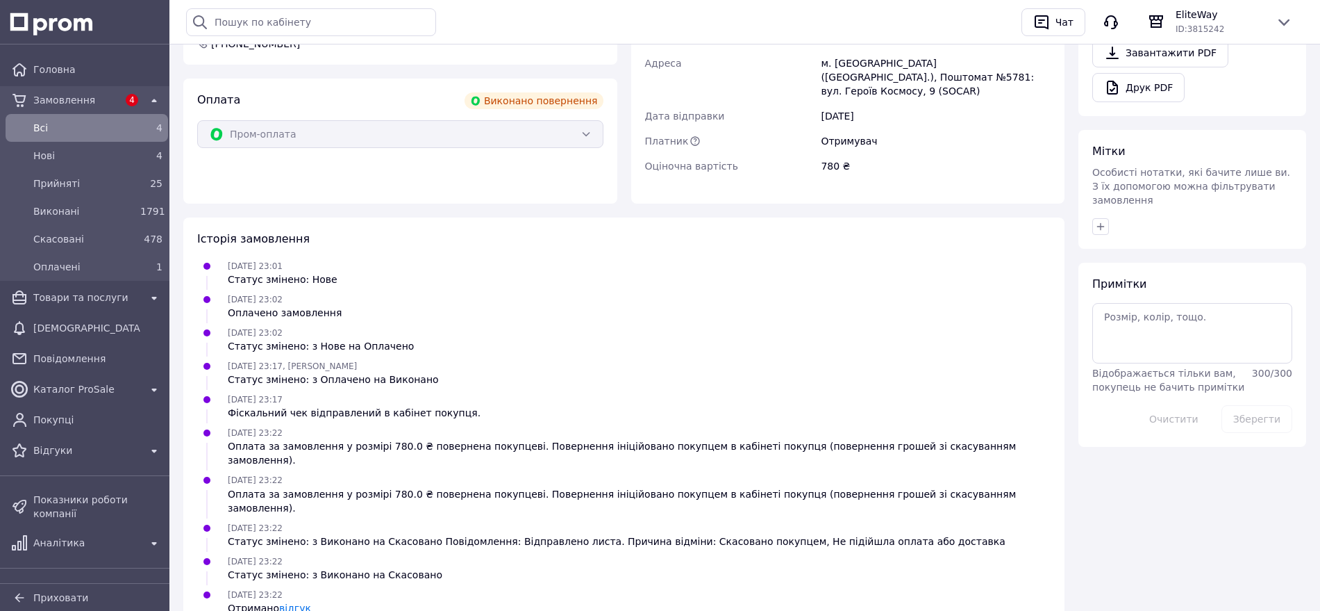
click at [296, 602] on link "відгук" at bounding box center [295, 607] width 32 height 11
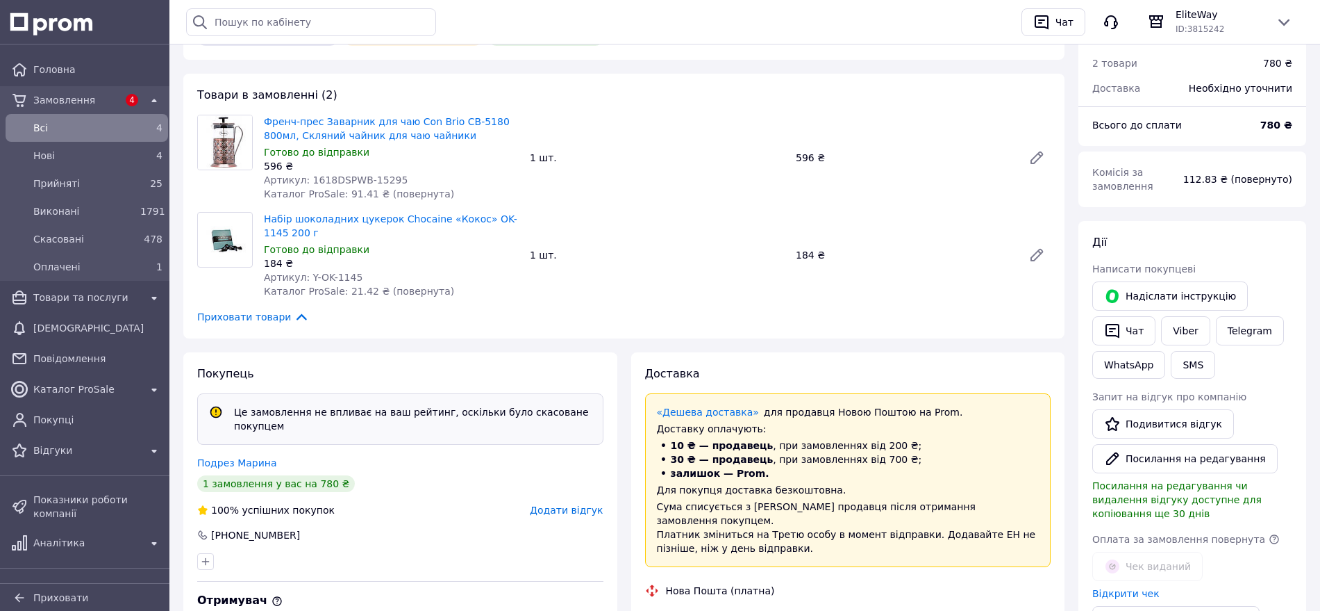
scroll to position [45, 0]
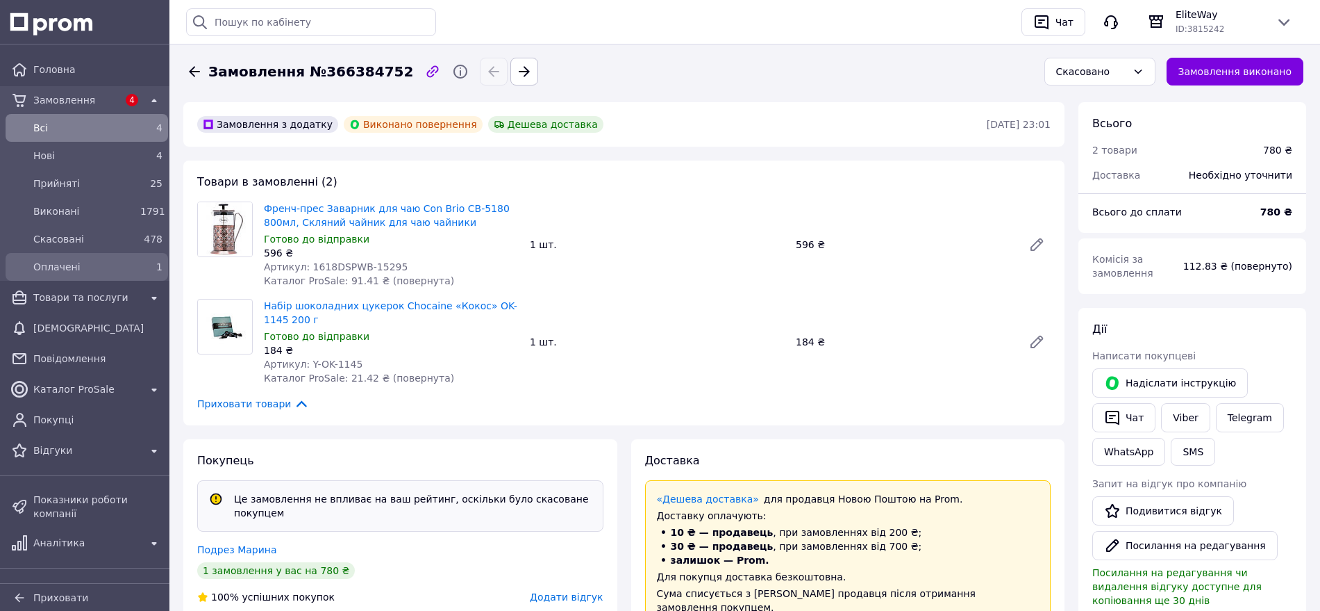
click at [39, 269] on span "Оплачені" at bounding box center [83, 267] width 101 height 14
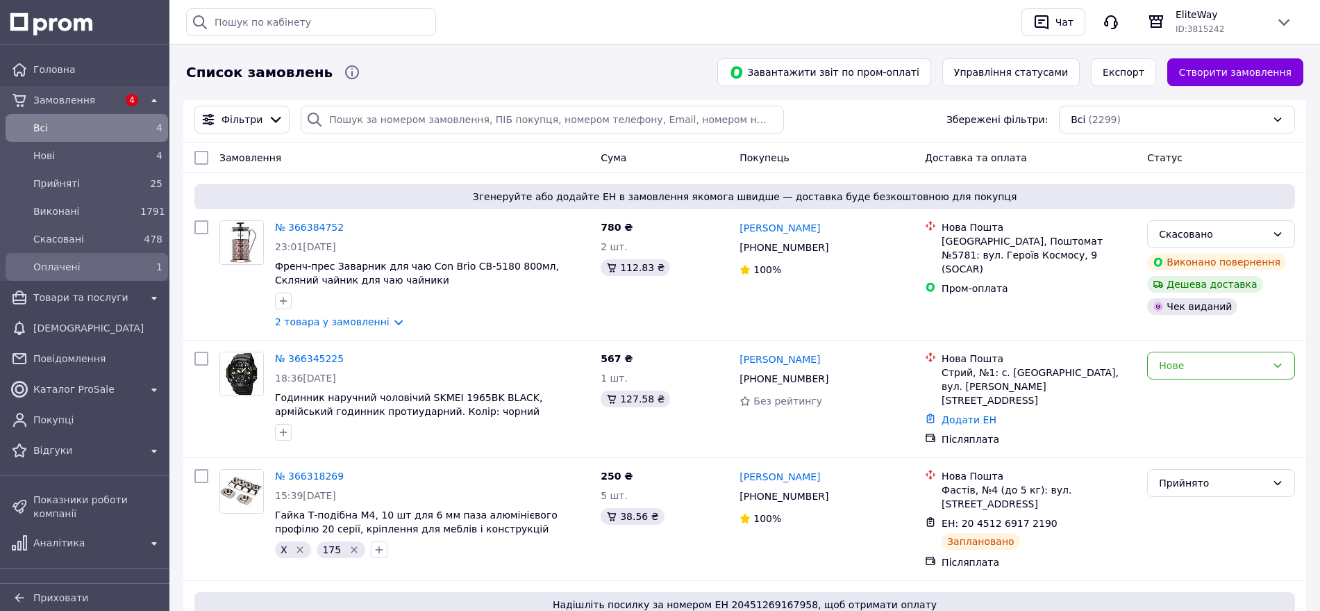
click at [47, 265] on span "Оплачені" at bounding box center [83, 267] width 101 height 14
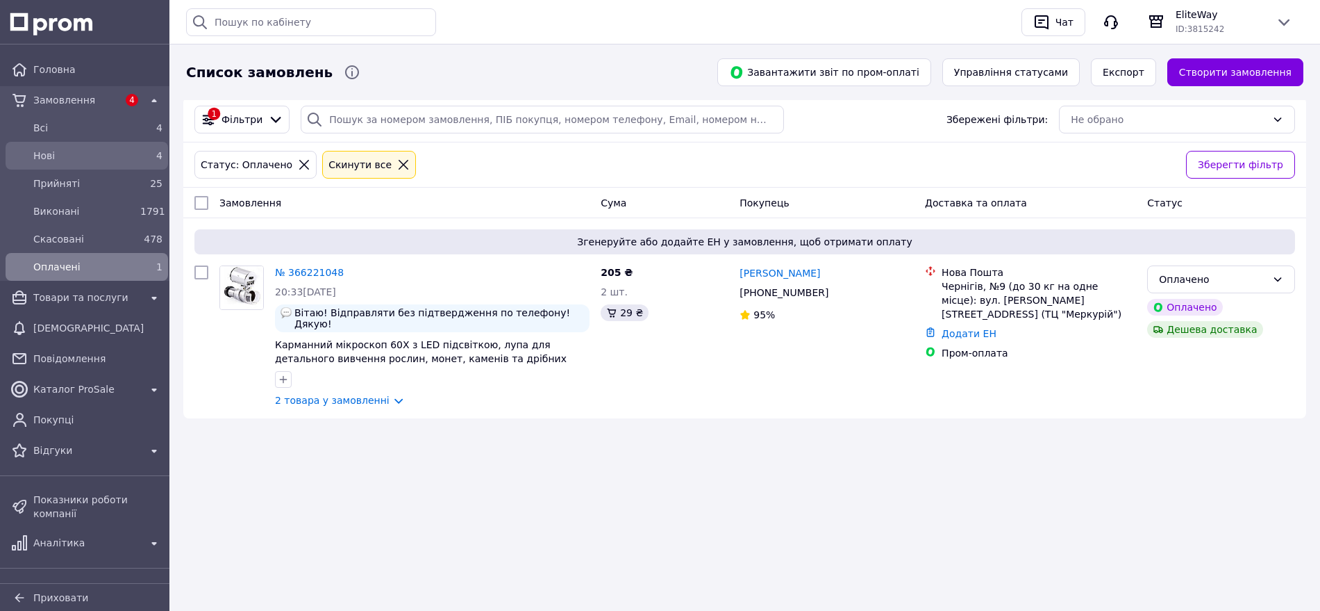
click at [51, 149] on span "Нові" at bounding box center [83, 156] width 101 height 14
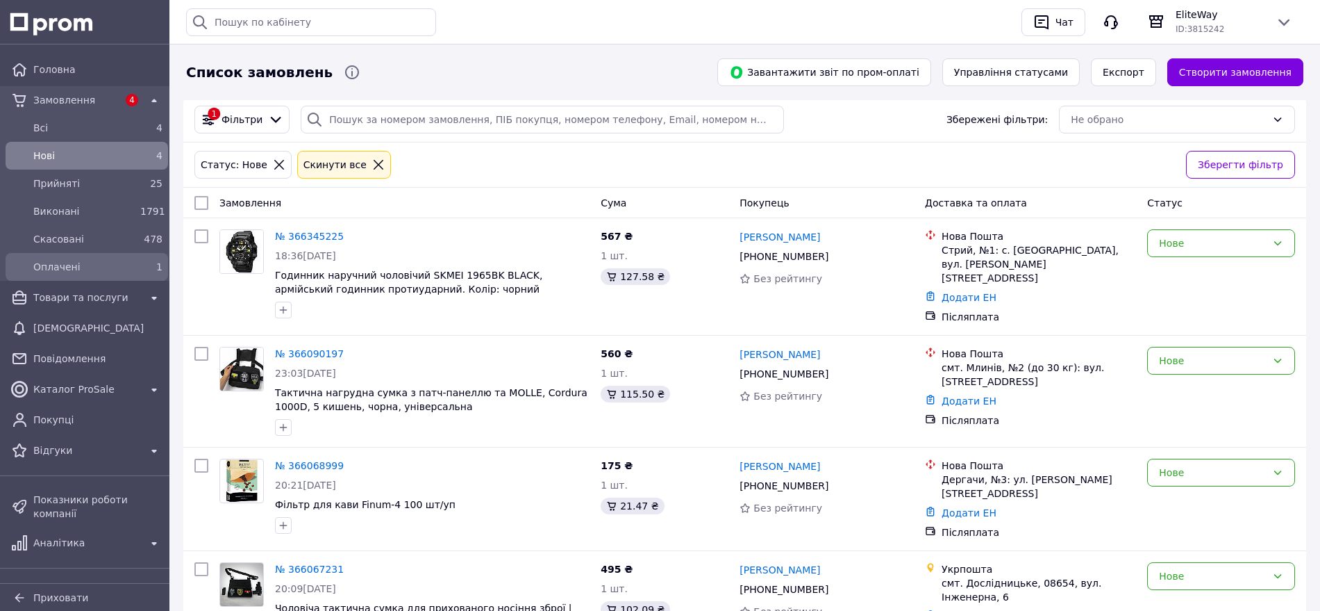
click at [78, 272] on span "Оплачені" at bounding box center [83, 267] width 101 height 14
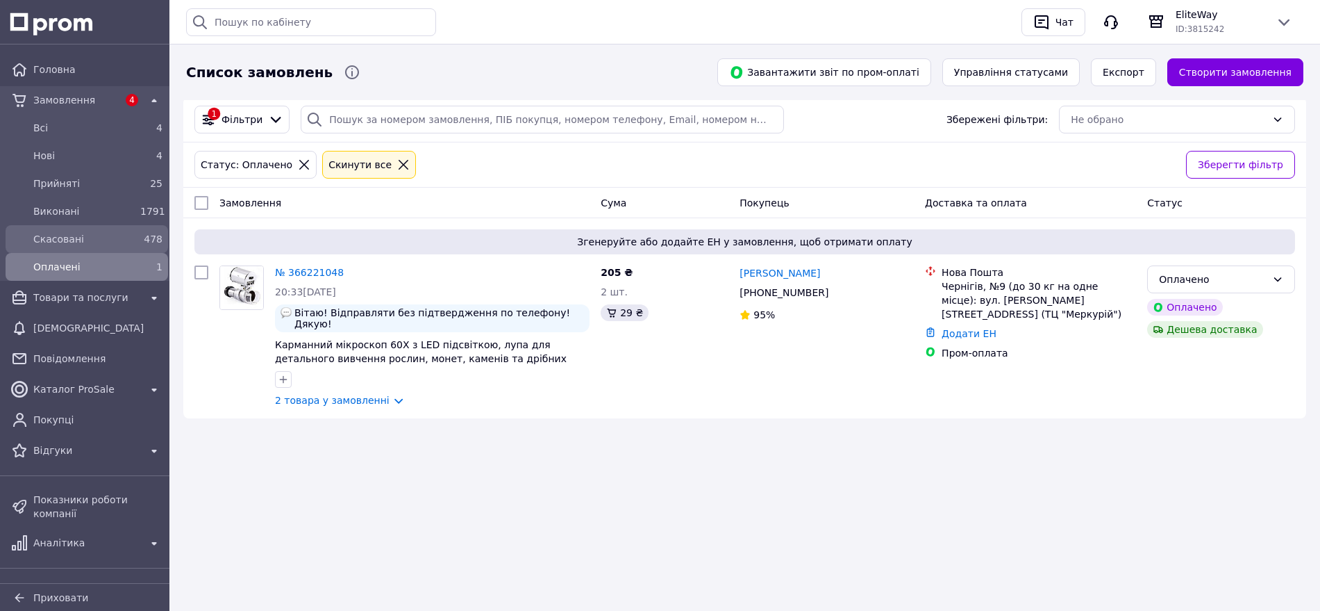
click at [70, 245] on span "Скасовані" at bounding box center [83, 239] width 101 height 14
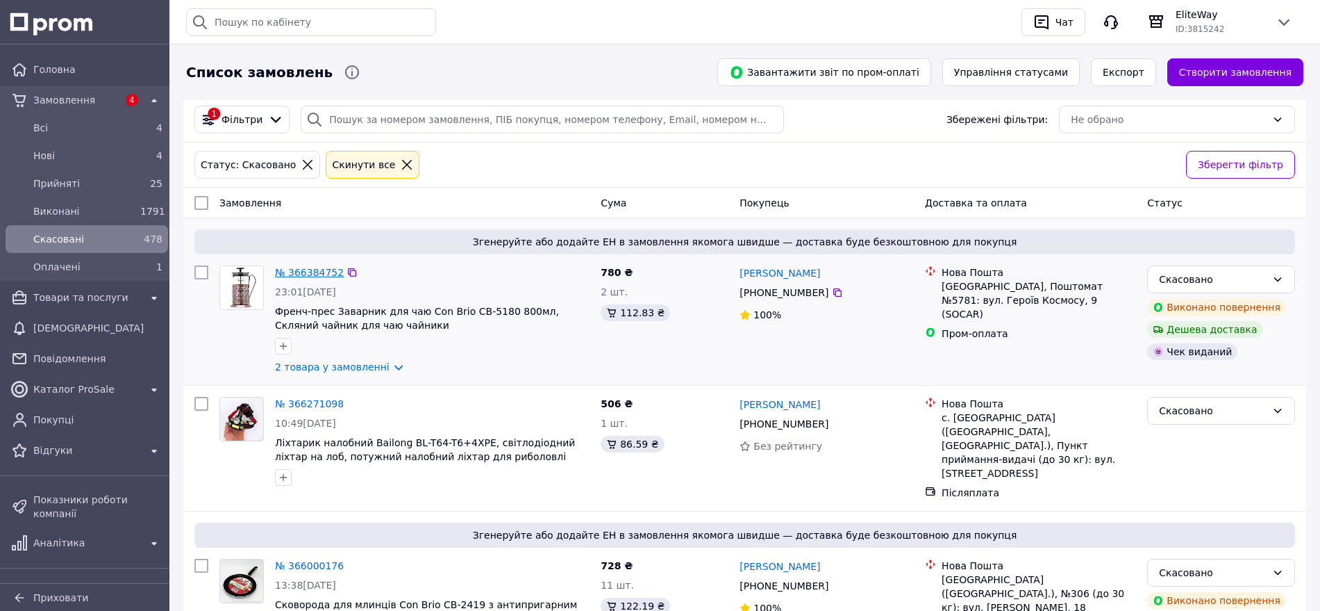
click at [299, 277] on link "№ 366384752" at bounding box center [309, 272] width 69 height 11
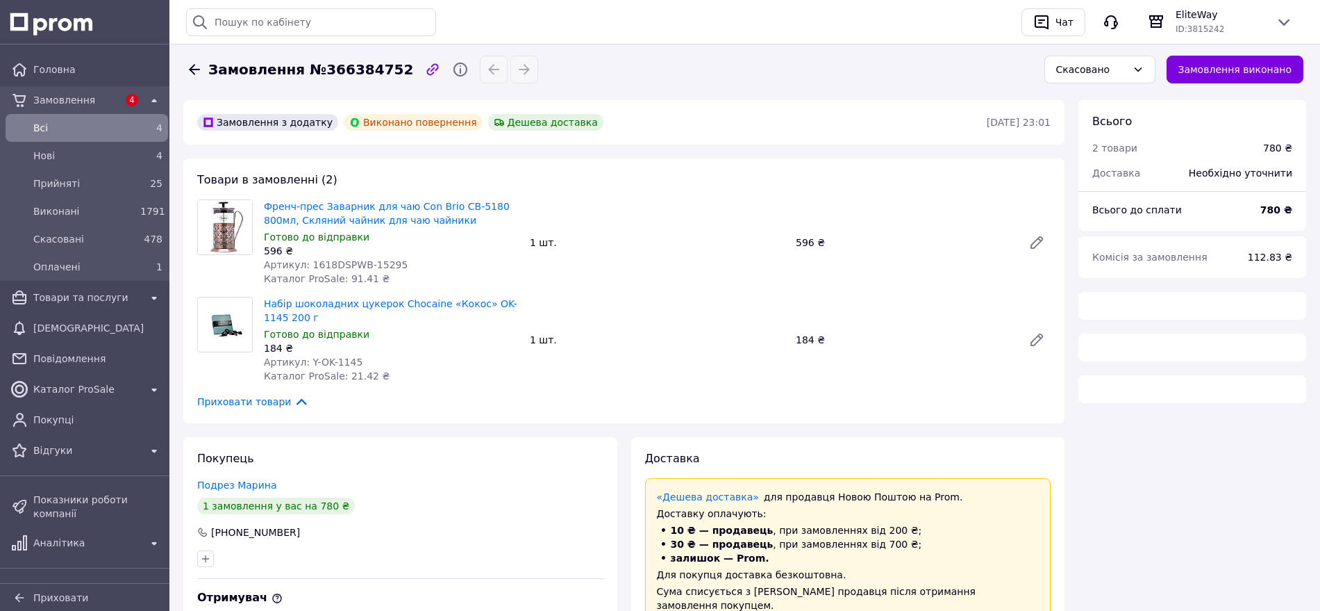
scroll to position [388, 0]
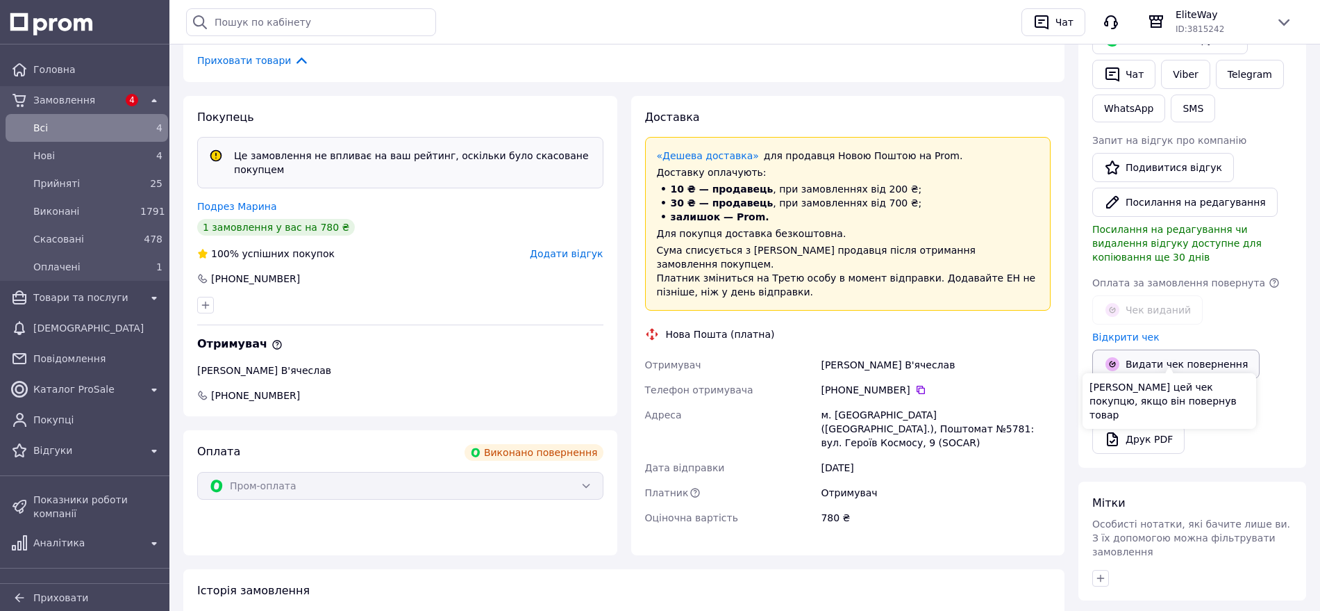
click at [1151, 356] on button "Видати чек повернення" at bounding box center [1176, 363] width 167 height 29
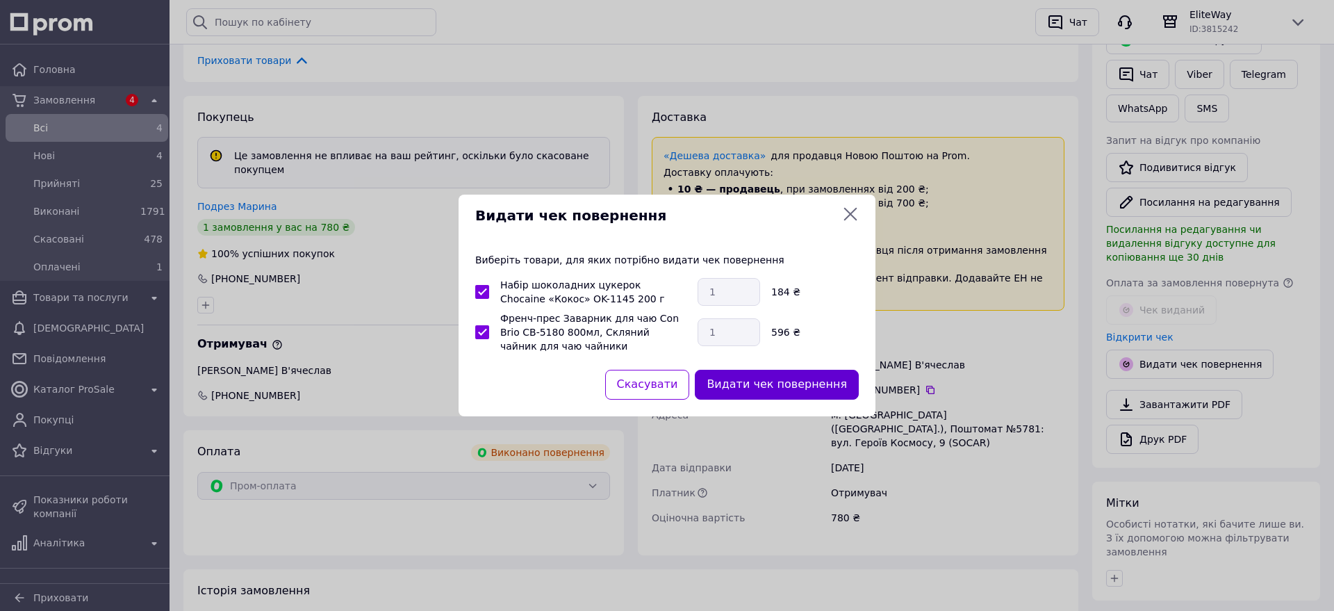
click at [738, 379] on button "Видати чек повернення" at bounding box center [777, 385] width 164 height 30
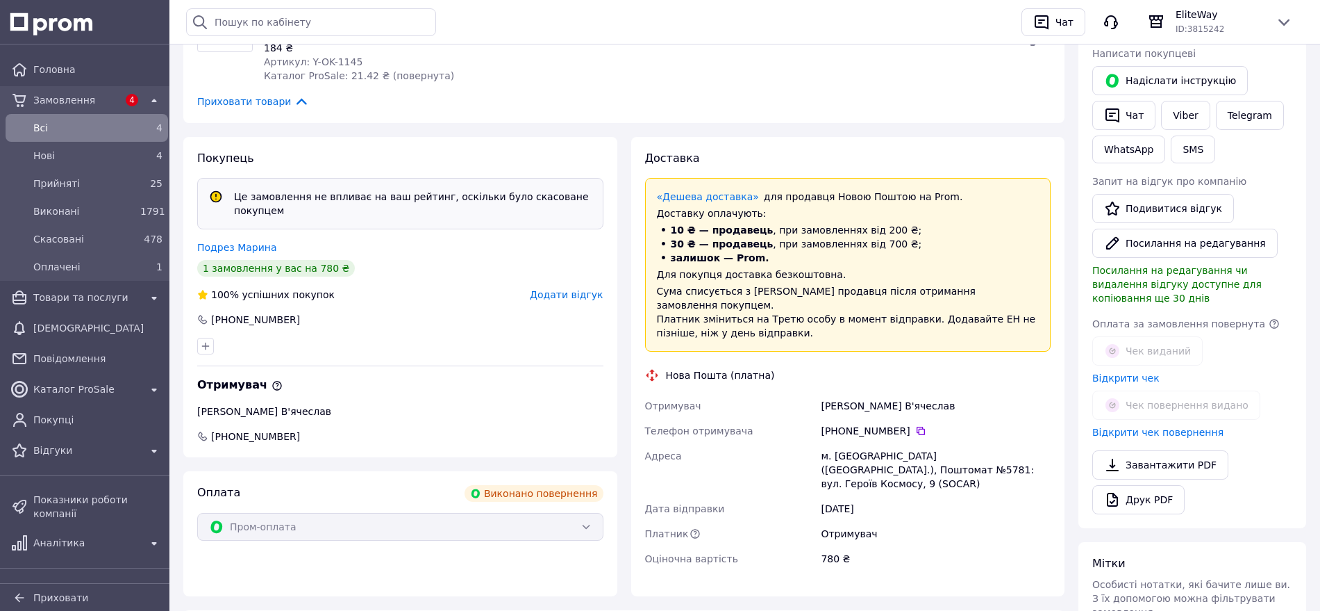
scroll to position [0, 0]
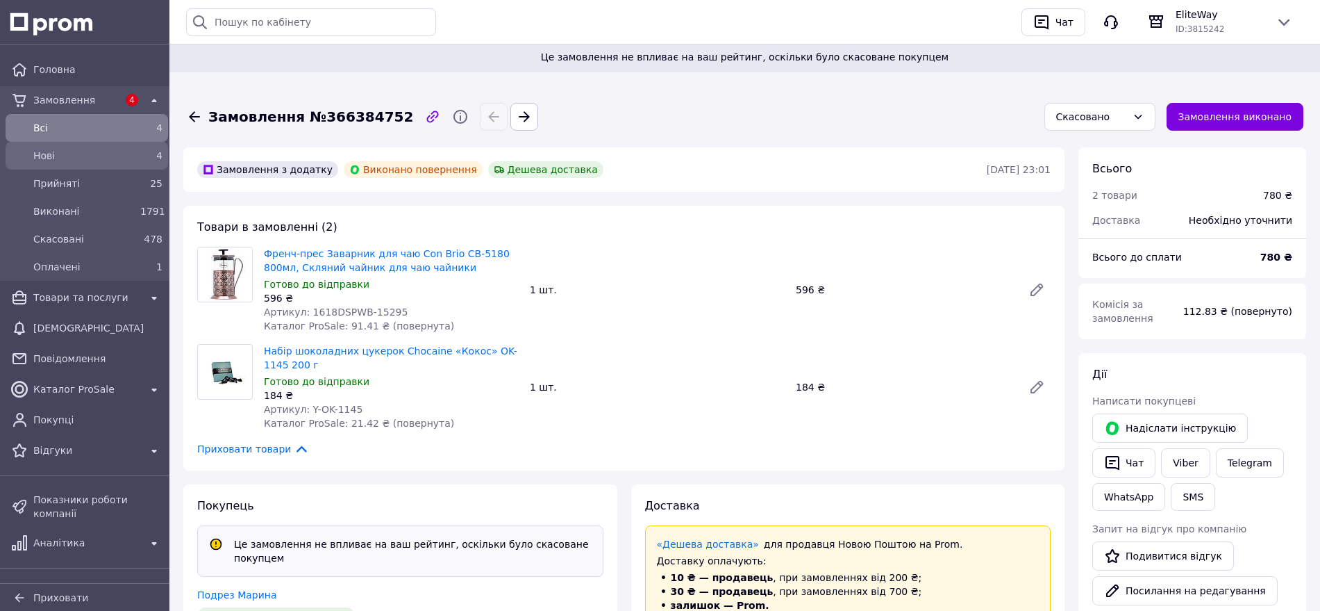
click at [73, 158] on span "Нові" at bounding box center [83, 156] width 101 height 14
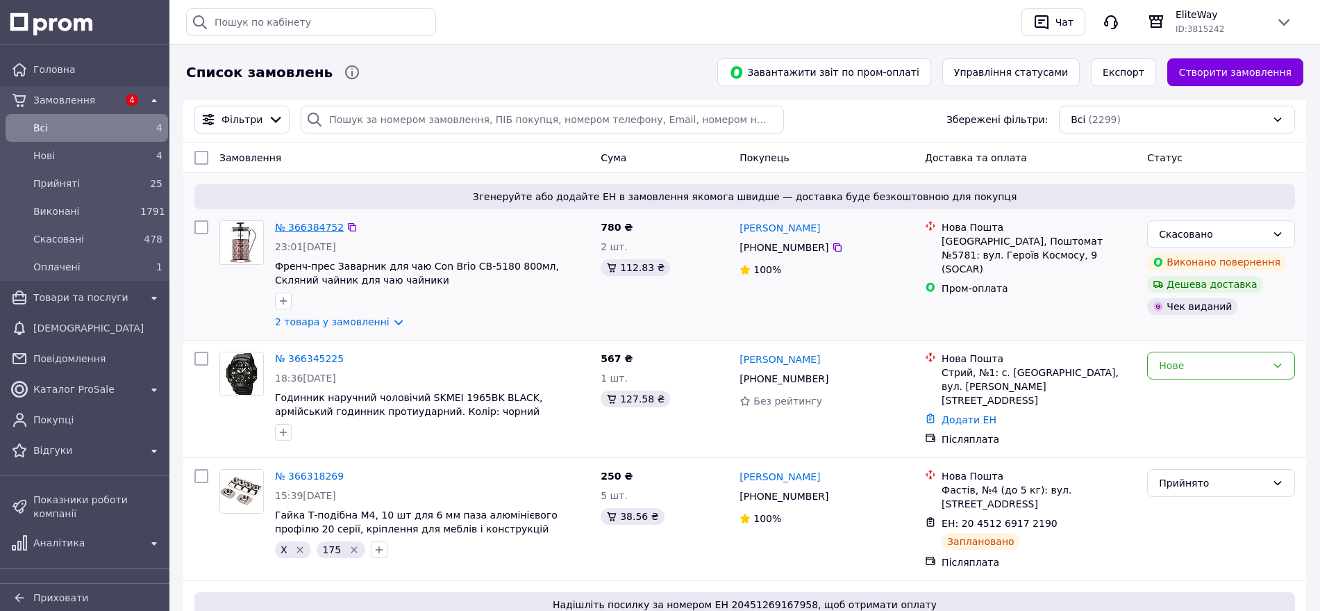
click at [307, 231] on link "№ 366384752" at bounding box center [309, 227] width 69 height 11
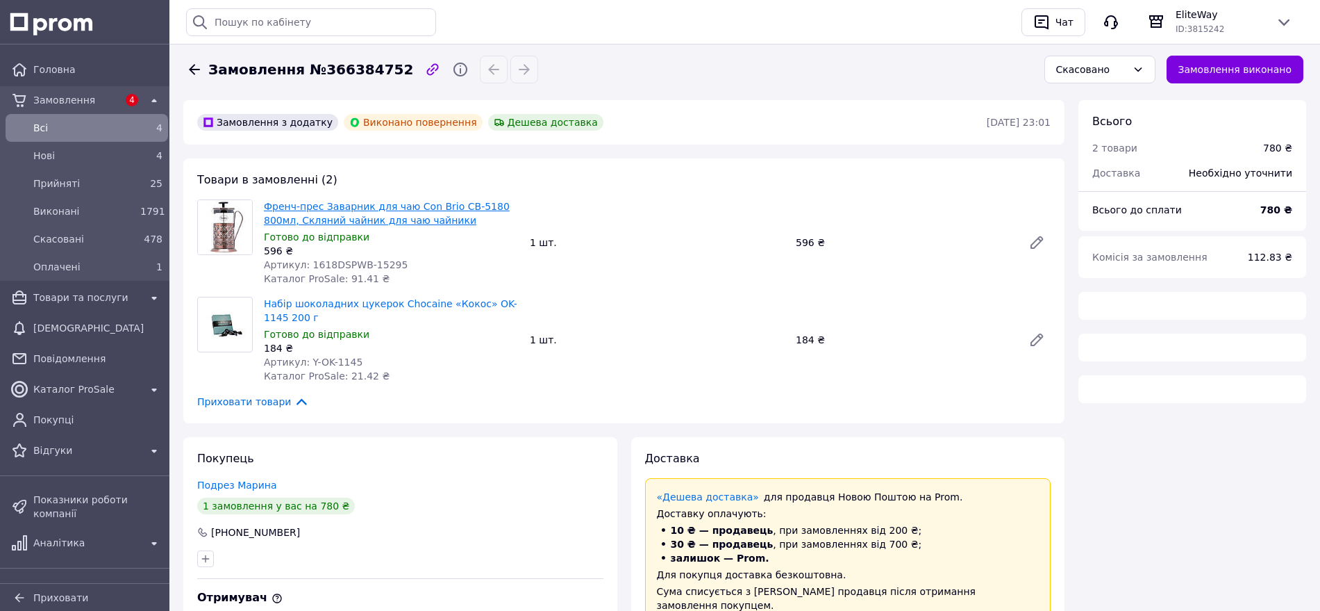
click at [349, 217] on div "Товари в замовленні (2) Френч-прес Заварник для чаю Con Brio CB-5180 800мл, Скл…" at bounding box center [623, 290] width 881 height 265
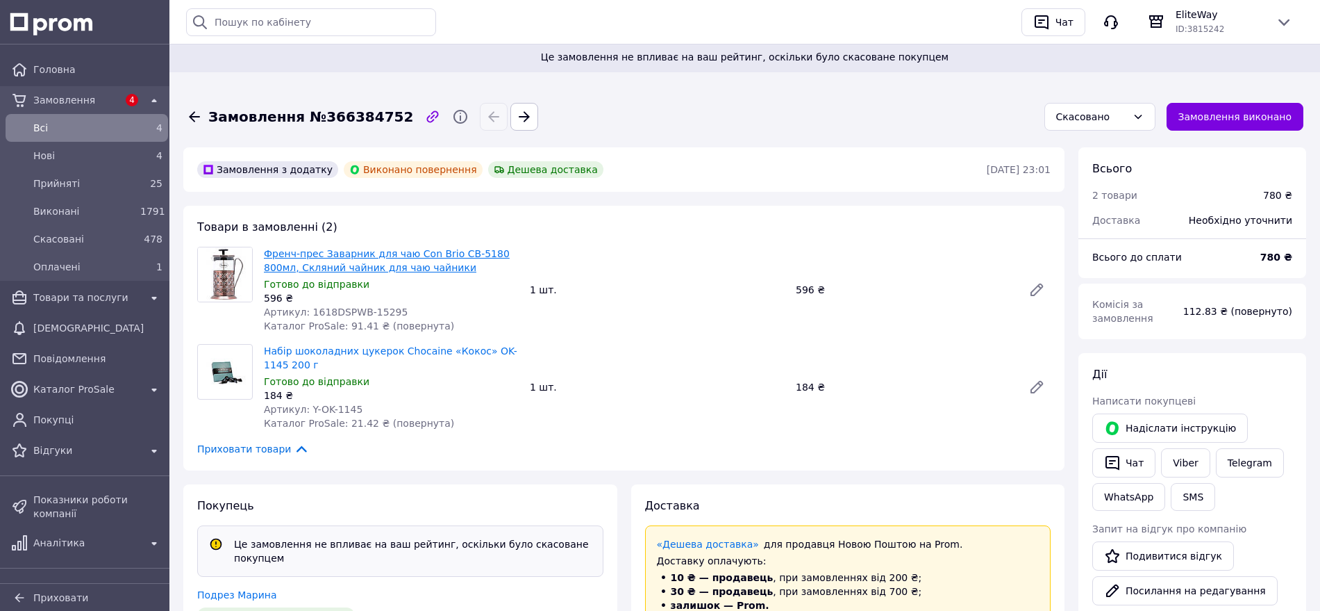
click at [346, 254] on link "Френч-прес Заварник для чаю Con Brio CB-5180 800мл, Скляний чайник для чаю чайн…" at bounding box center [387, 260] width 246 height 25
click at [1045, 292] on icon at bounding box center [1037, 289] width 17 height 17
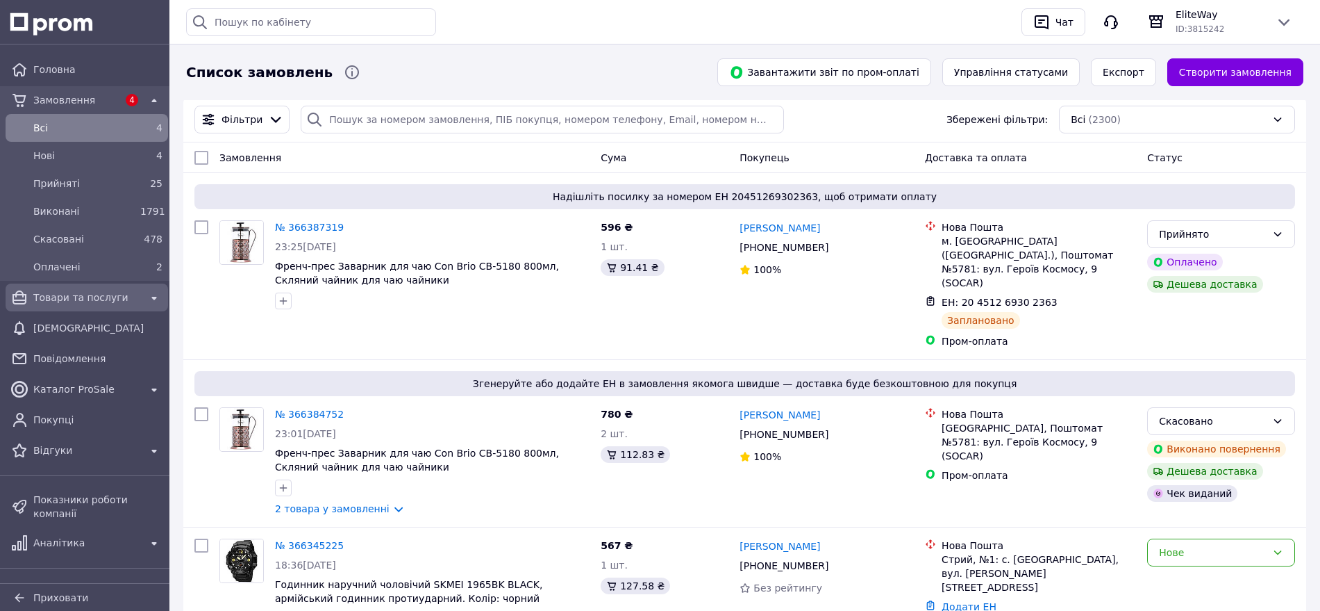
click at [101, 292] on span "Товари та послуги" at bounding box center [86, 297] width 107 height 14
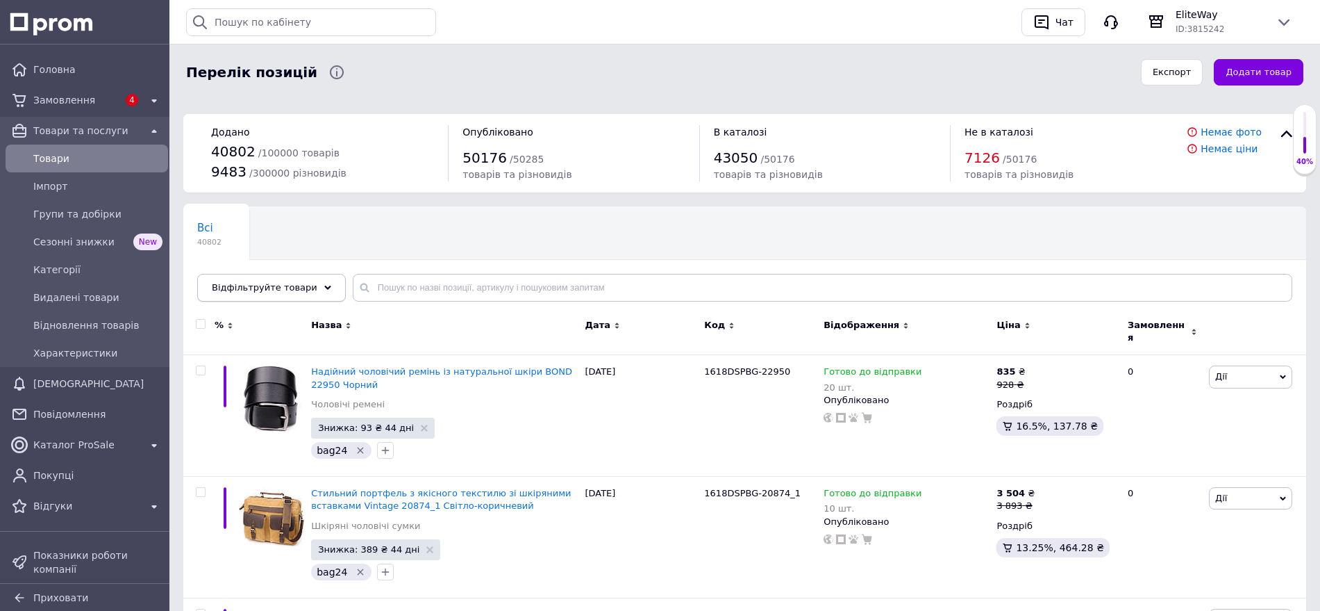
click at [324, 286] on icon at bounding box center [327, 287] width 7 height 7
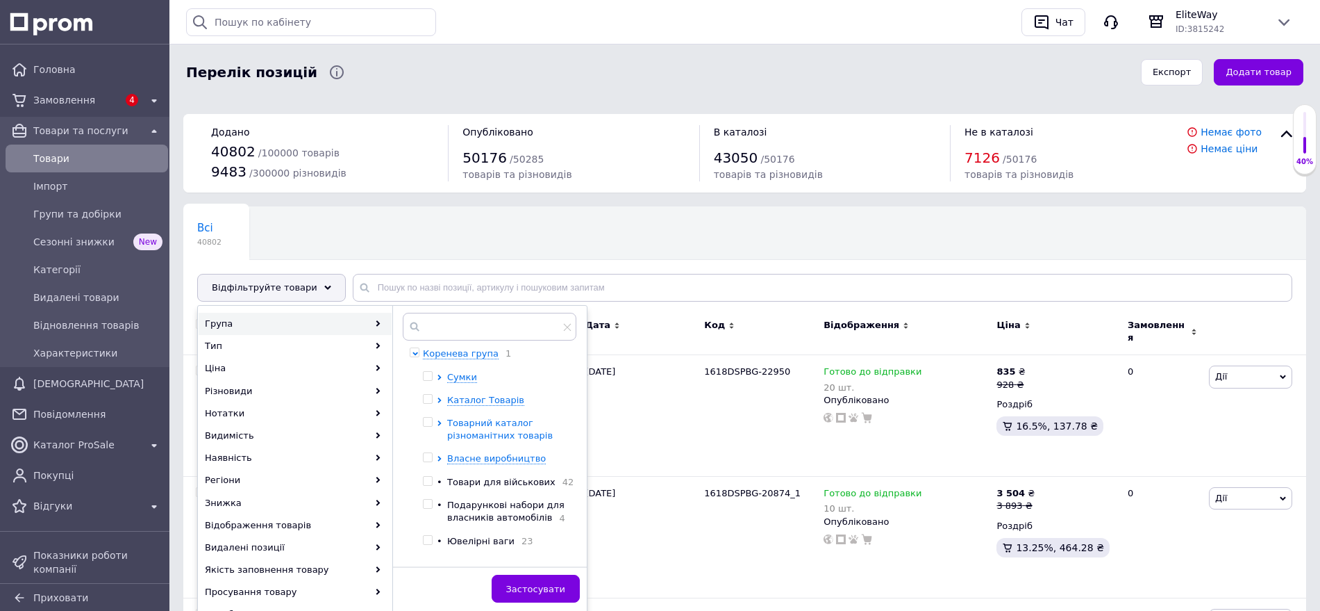
click at [439, 424] on icon at bounding box center [439, 423] width 3 height 6
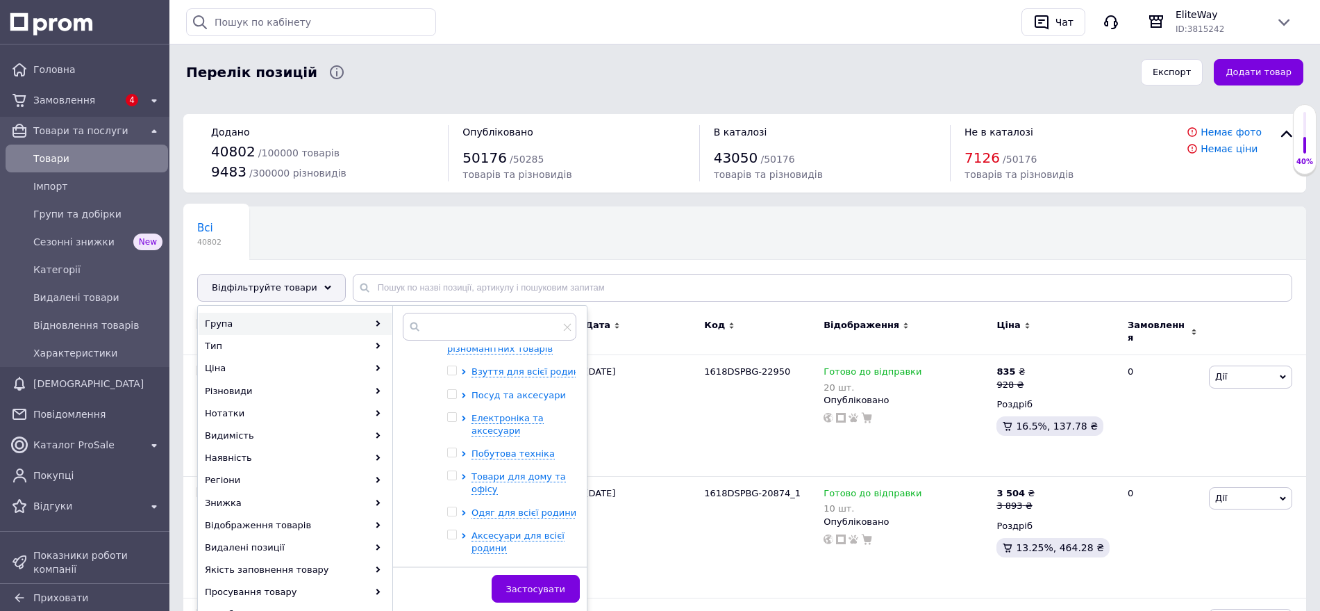
click at [464, 395] on icon at bounding box center [464, 395] width 6 height 6
click at [476, 416] on input "checkbox" at bounding box center [476, 417] width 9 height 9
checkbox input "true"
click at [456, 392] on span at bounding box center [452, 394] width 10 height 10
click at [456, 392] on input "checkbox" at bounding box center [451, 394] width 9 height 9
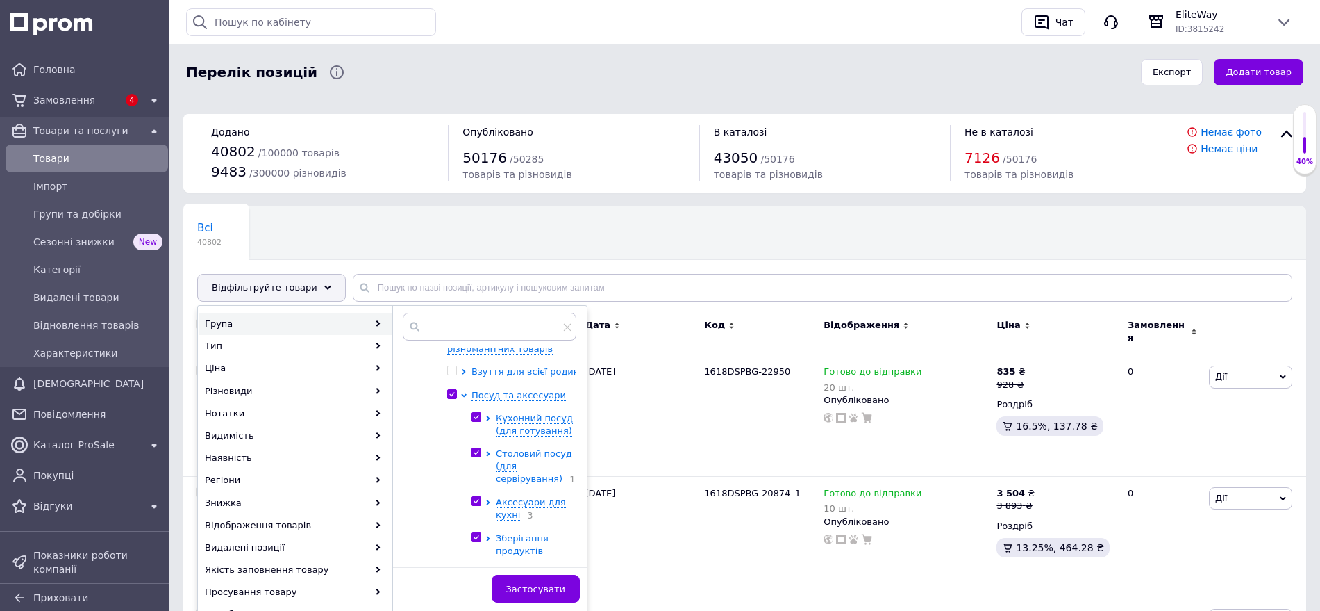
checkbox input "true"
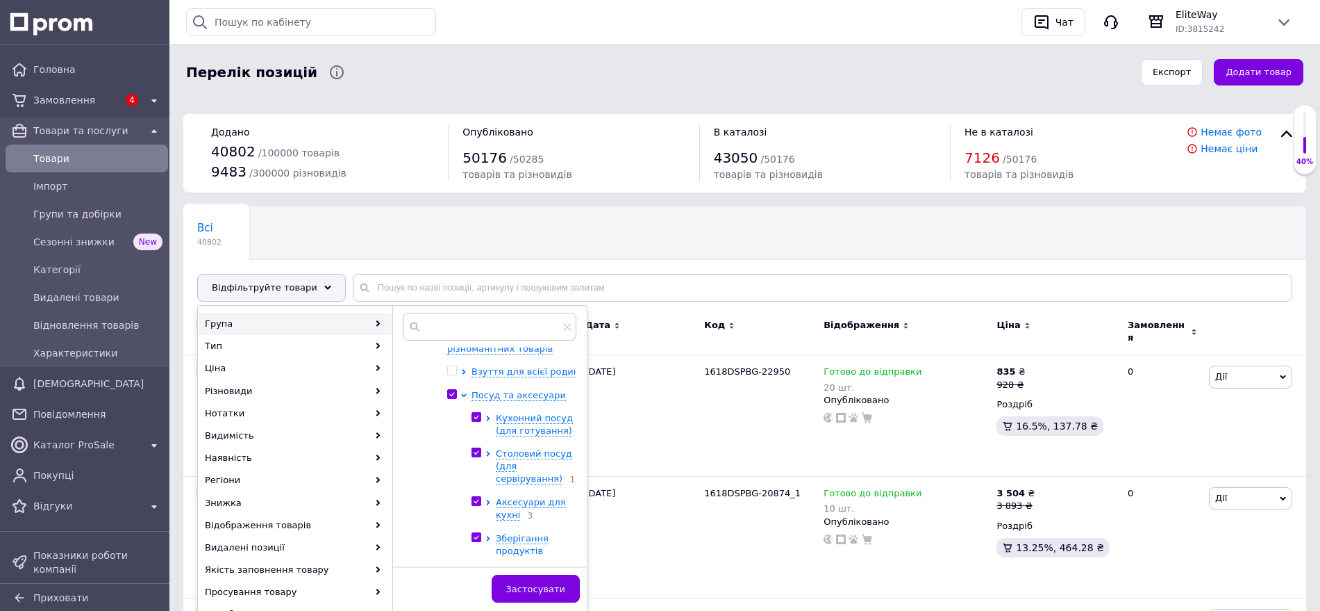
checkbox input "true"
click at [488, 417] on icon at bounding box center [487, 418] width 3 height 6
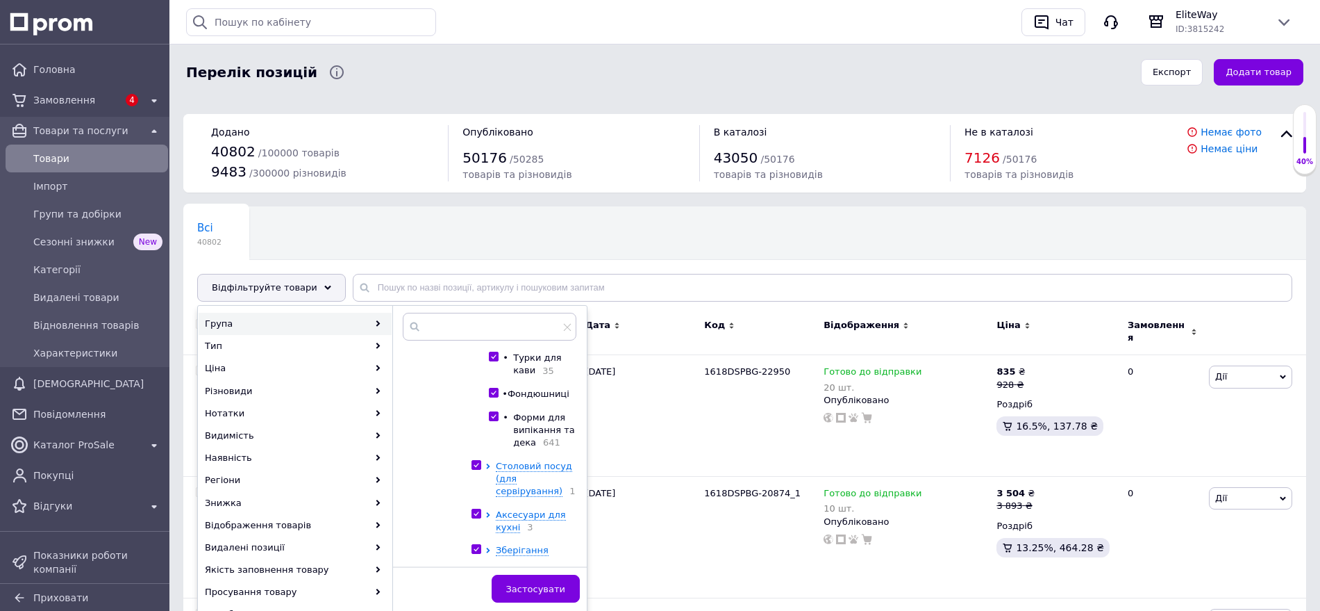
scroll to position [868, 0]
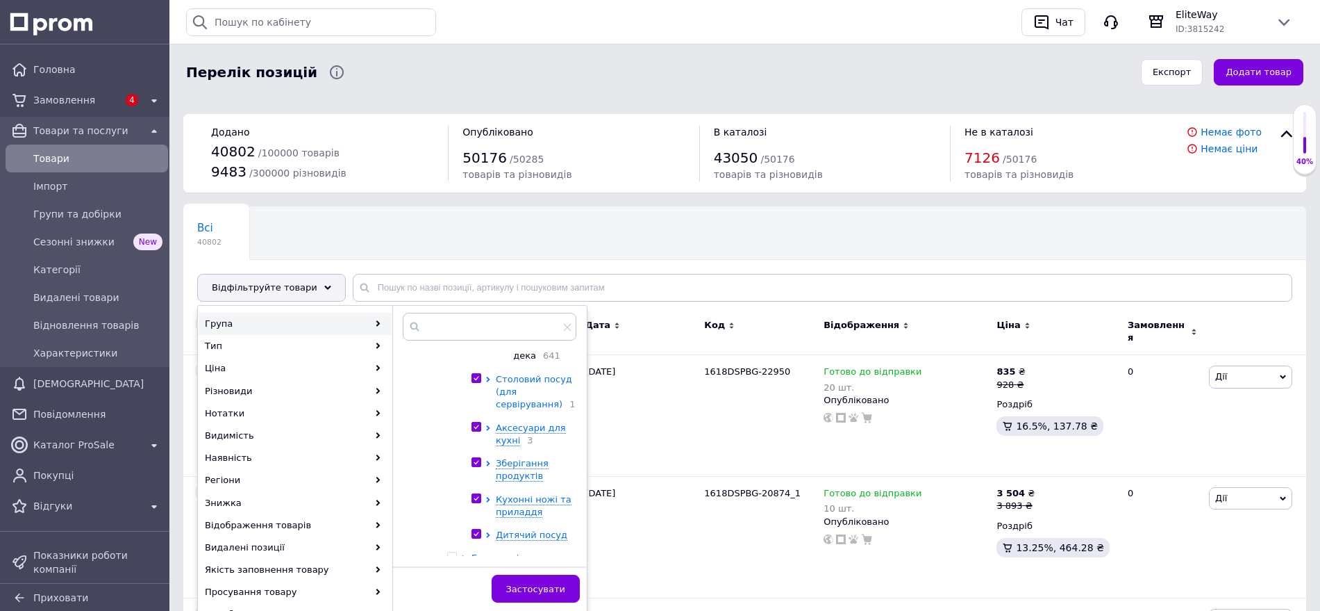
click at [490, 382] on icon at bounding box center [489, 379] width 6 height 6
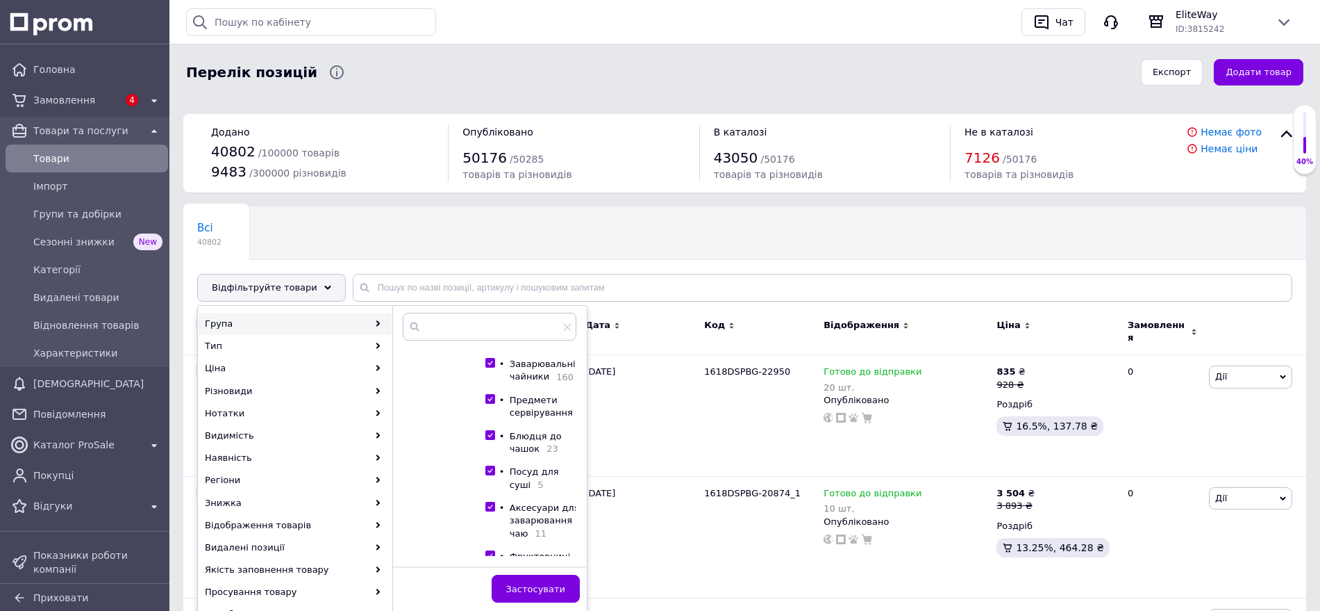
scroll to position [1129, 0]
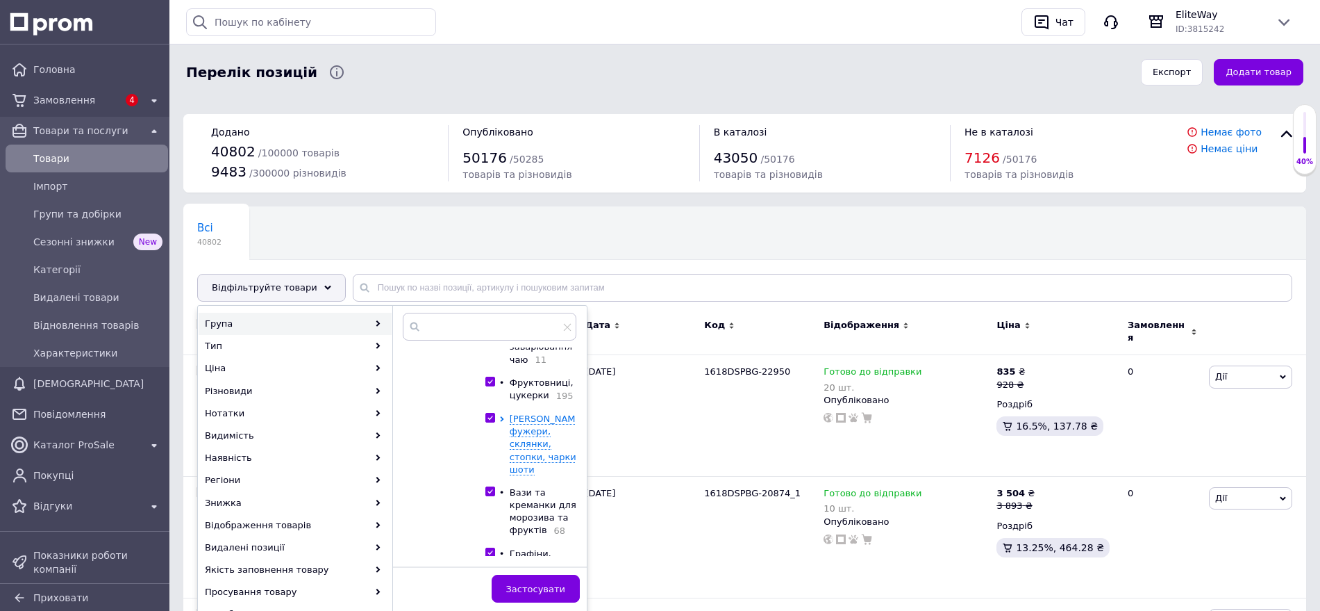
click at [499, 437] on div at bounding box center [504, 444] width 10 height 63
click at [500, 422] on icon at bounding box center [502, 419] width 6 height 6
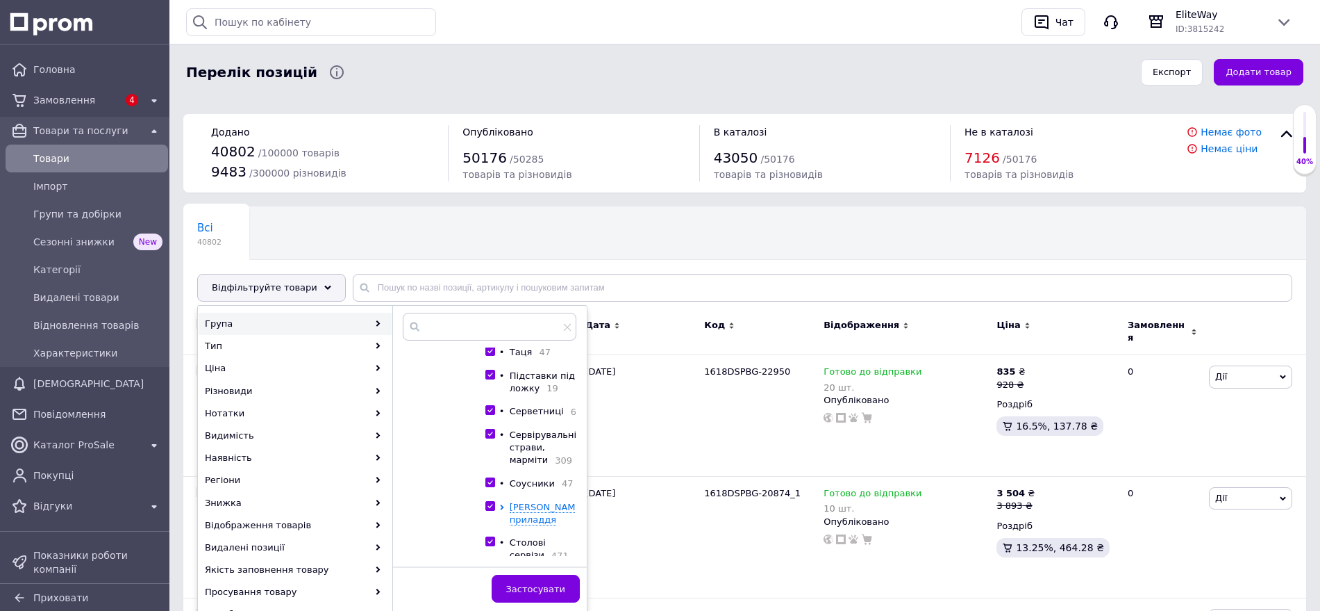
scroll to position [1823, 0]
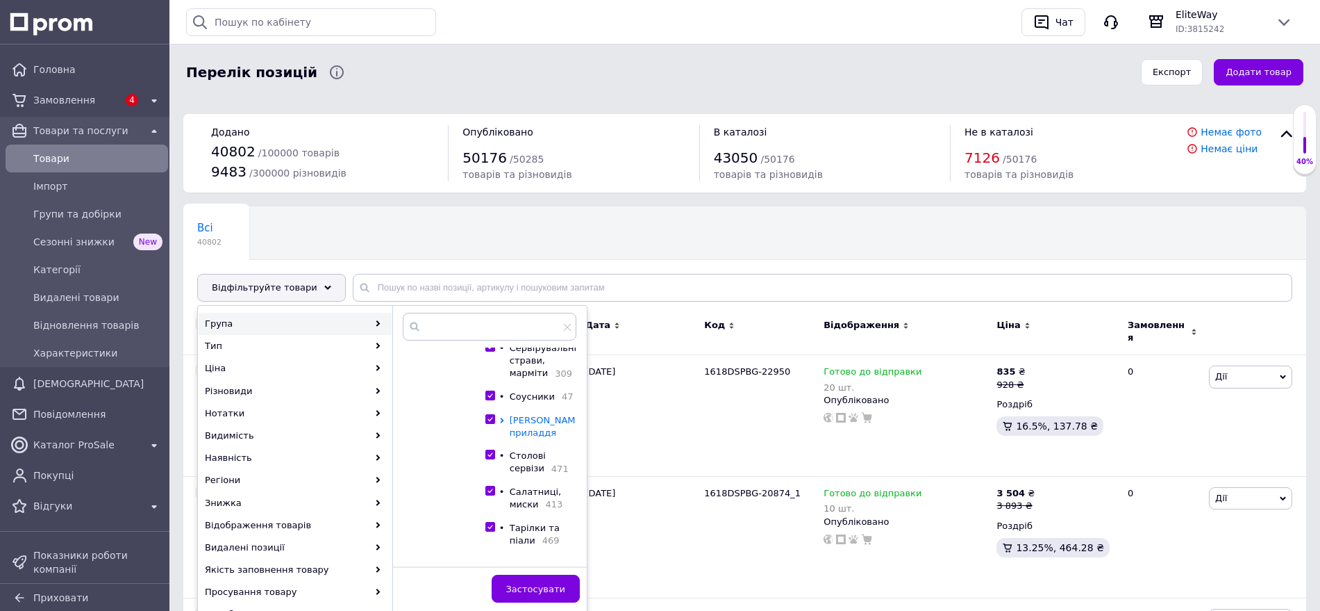
click at [502, 423] on icon at bounding box center [502, 420] width 6 height 6
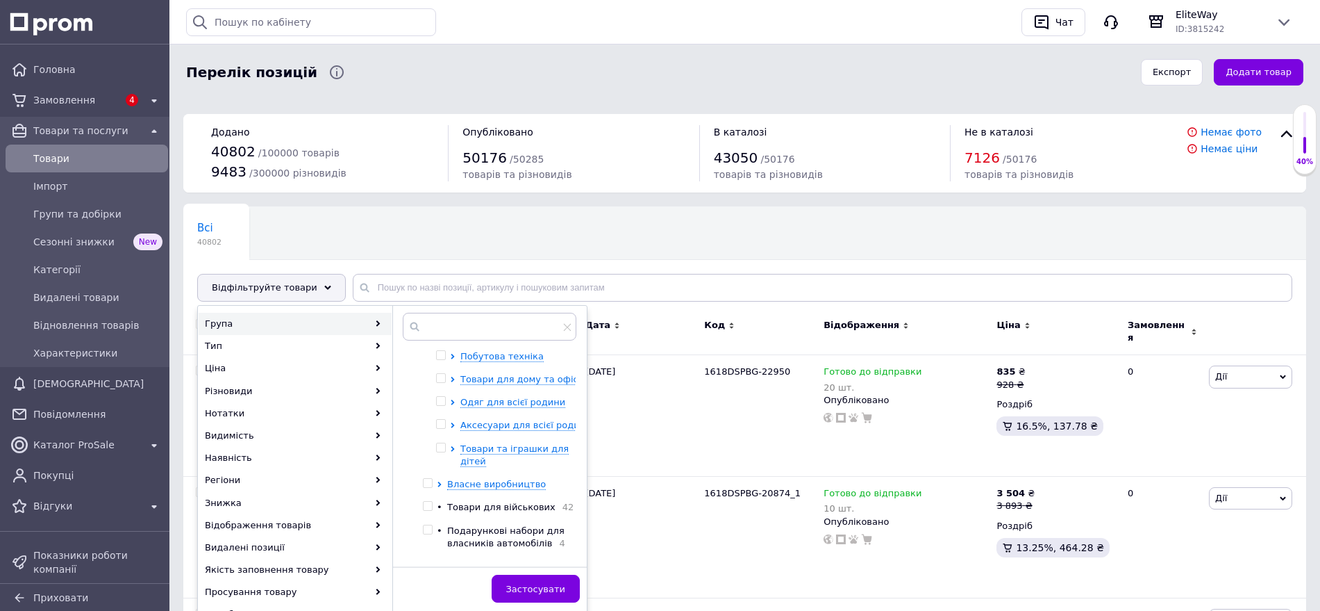
scroll to position [2257, 0]
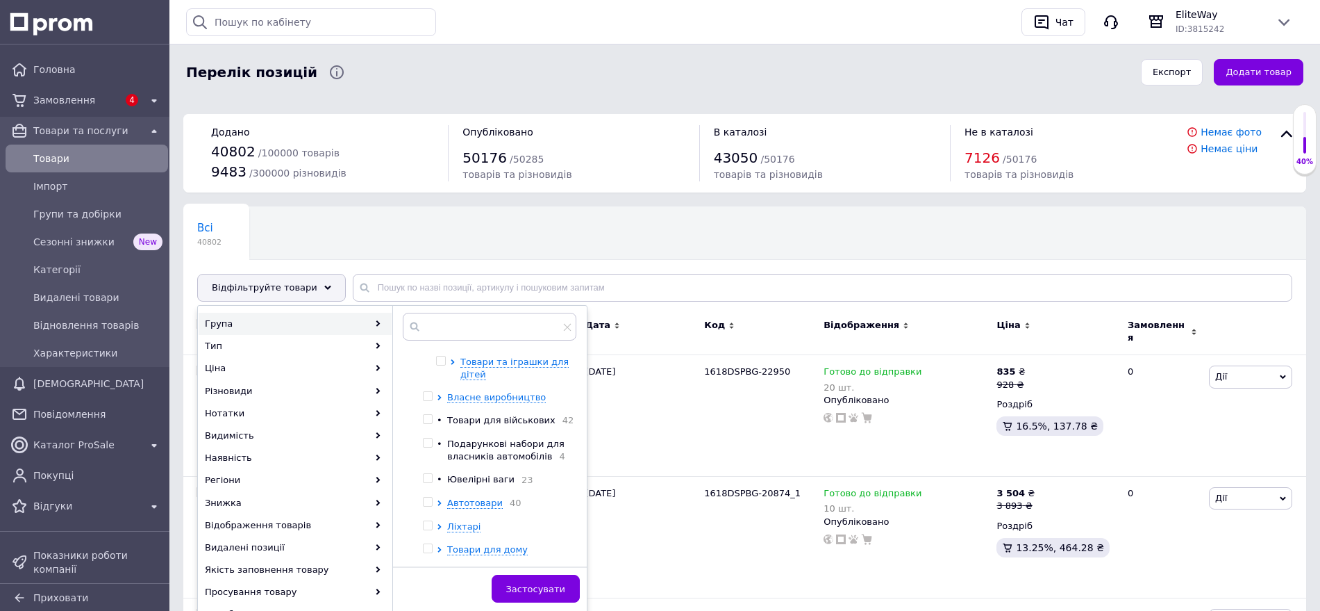
click at [467, 144] on icon at bounding box center [465, 141] width 3 height 6
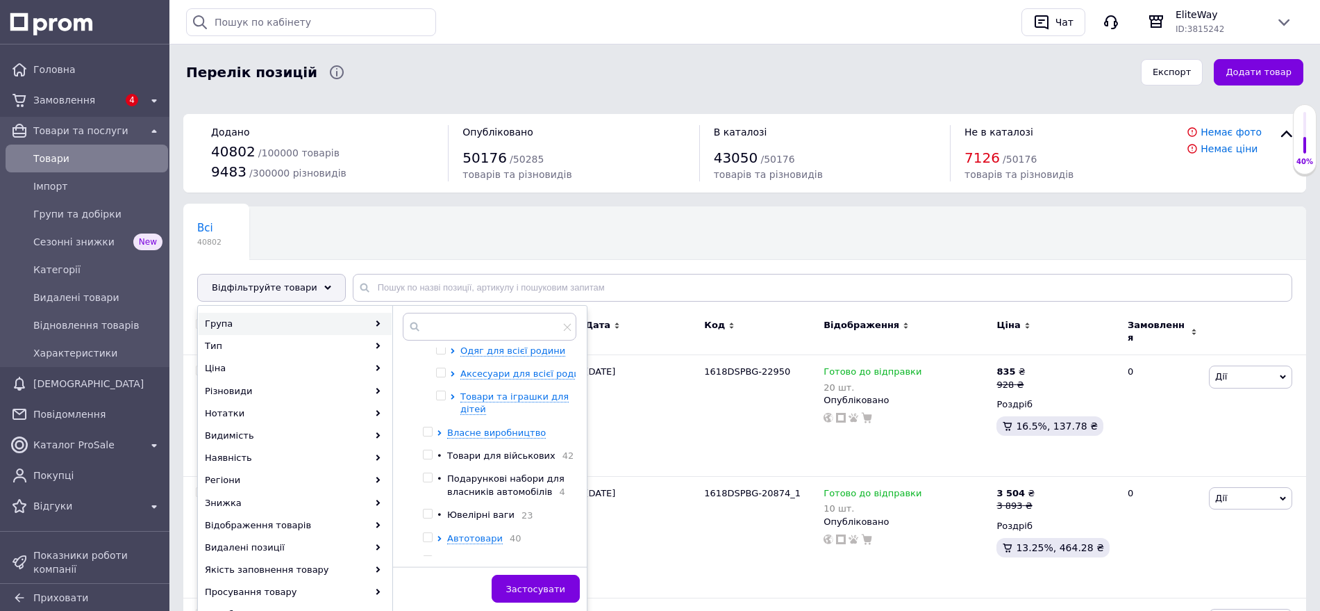
scroll to position [3733, 0]
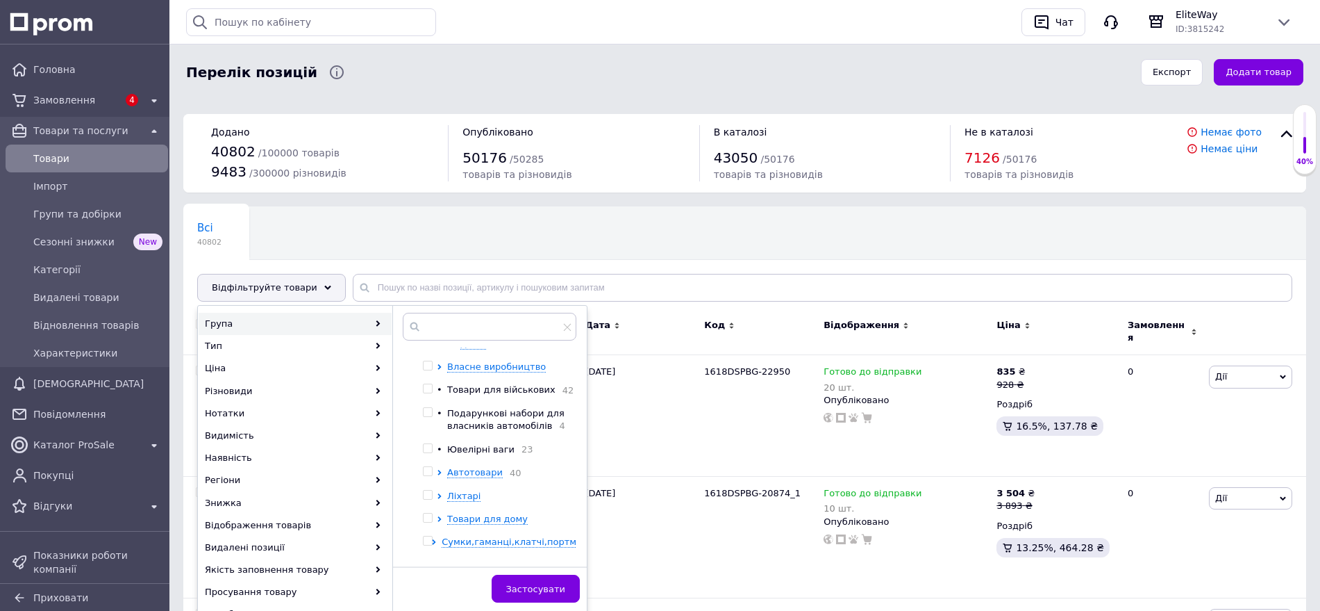
click at [467, 137] on icon at bounding box center [465, 134] width 3 height 6
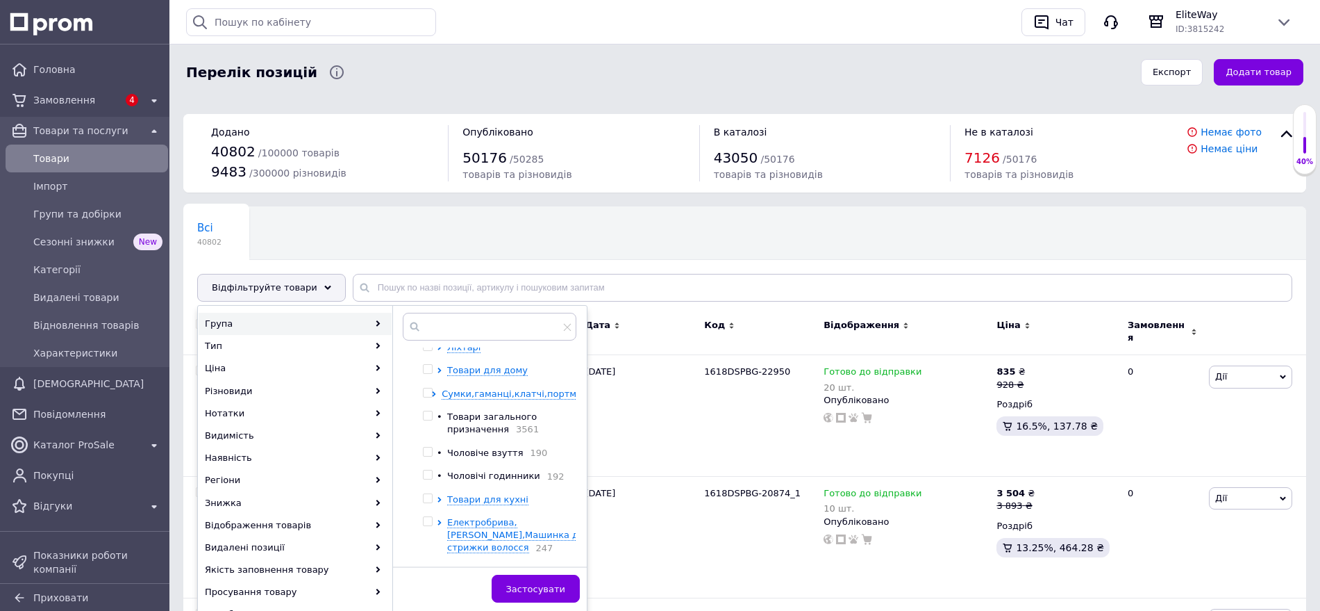
scroll to position [4515, 0]
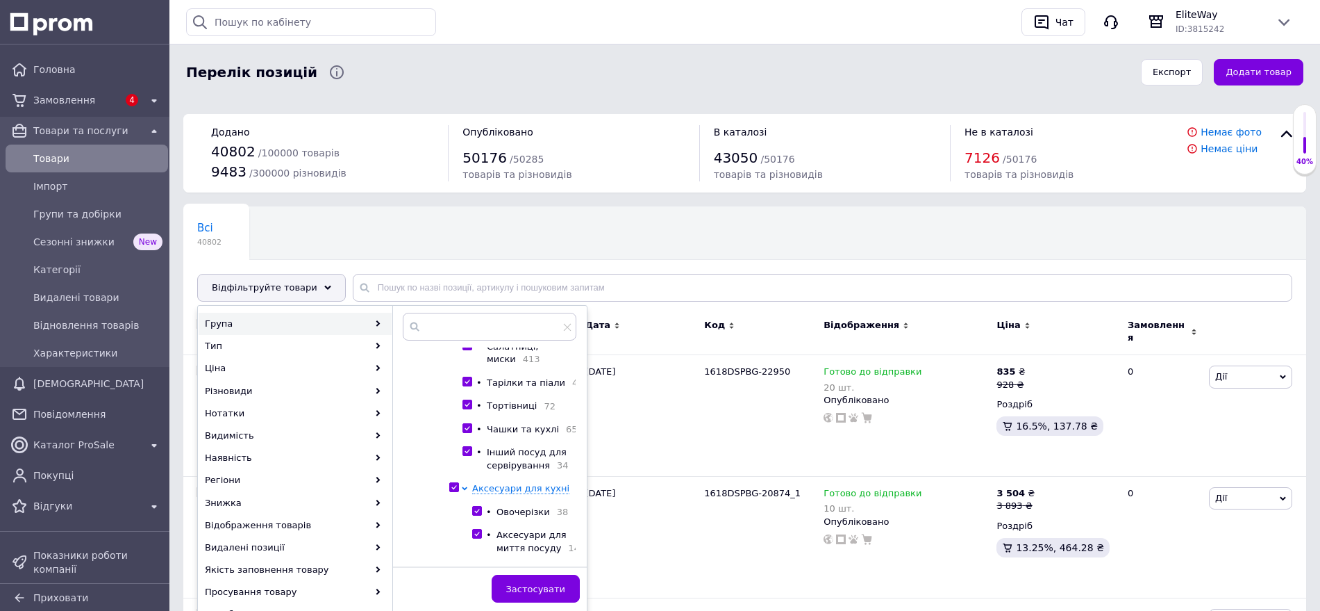
scroll to position [1823, 0]
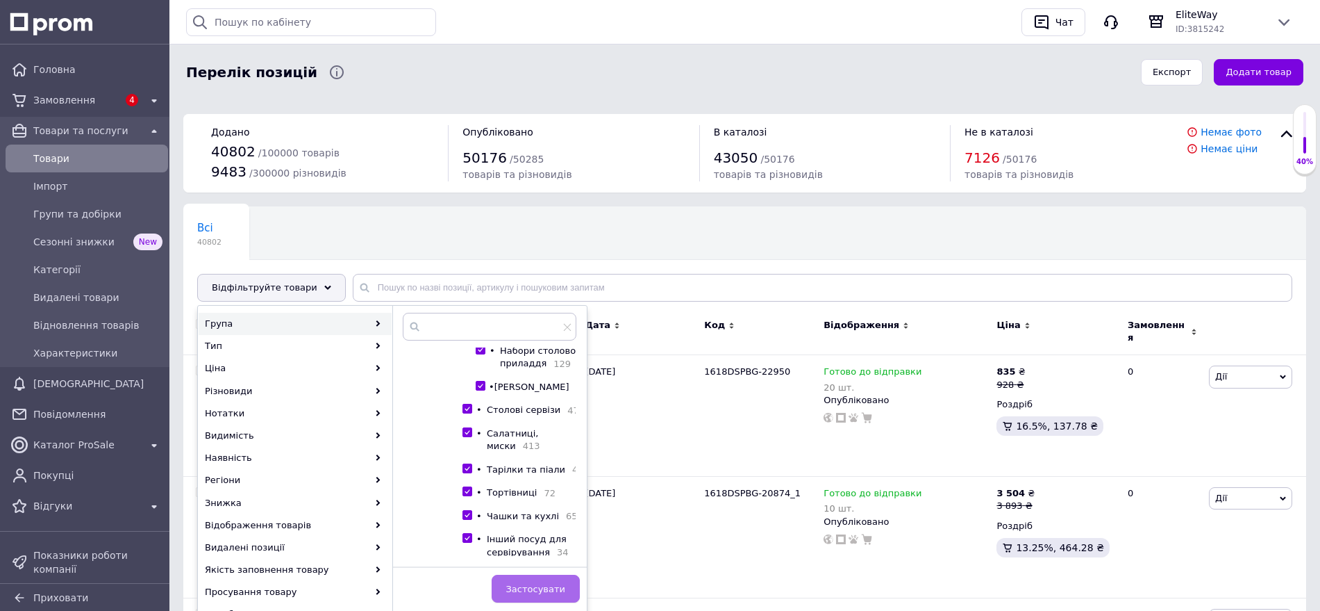
click at [562, 592] on span "Застосувати" at bounding box center [535, 588] width 59 height 10
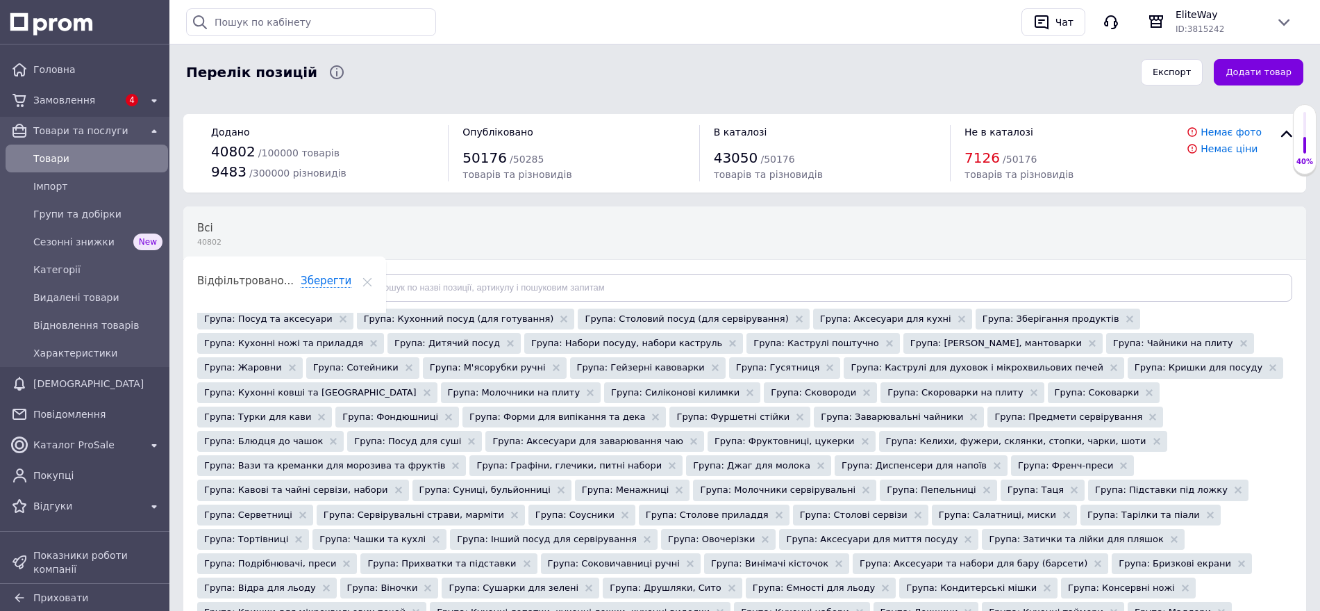
click at [318, 306] on div "Всі 40802 Ok Відфільтровано... Зберегти" at bounding box center [744, 261] width 1123 height 115
click at [307, 293] on div "Відфільтруйте товари" at bounding box center [271, 288] width 149 height 28
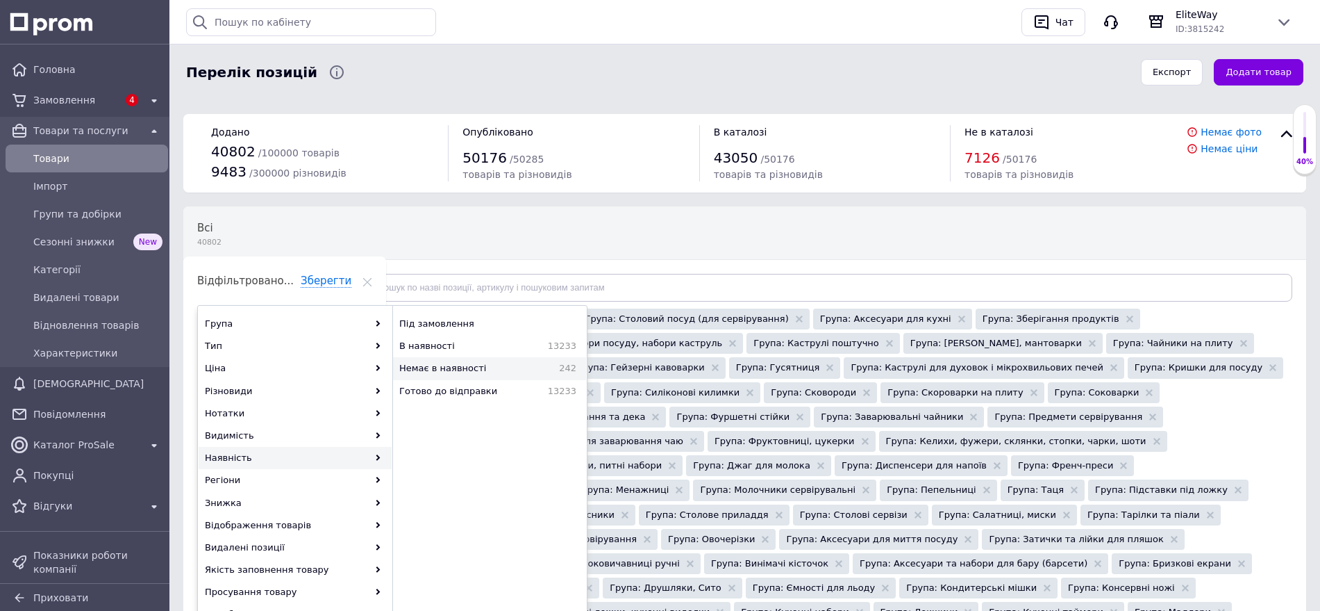
click at [454, 367] on span "Немає в наявності" at bounding box center [468, 368] width 139 height 13
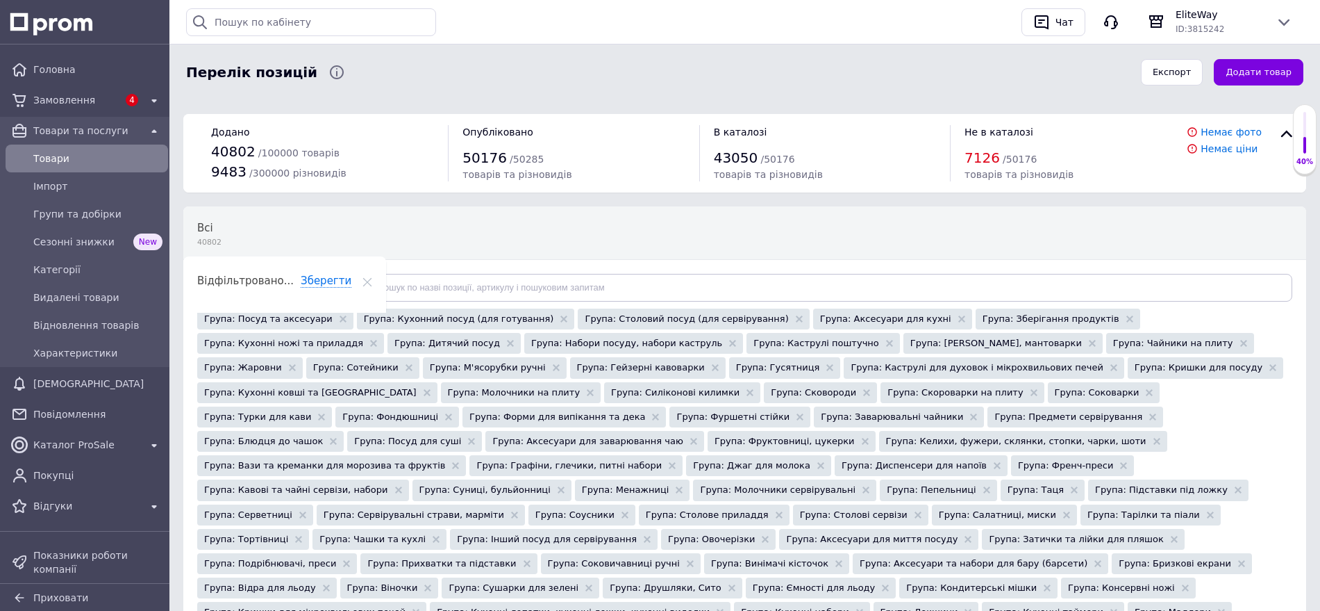
scroll to position [521, 0]
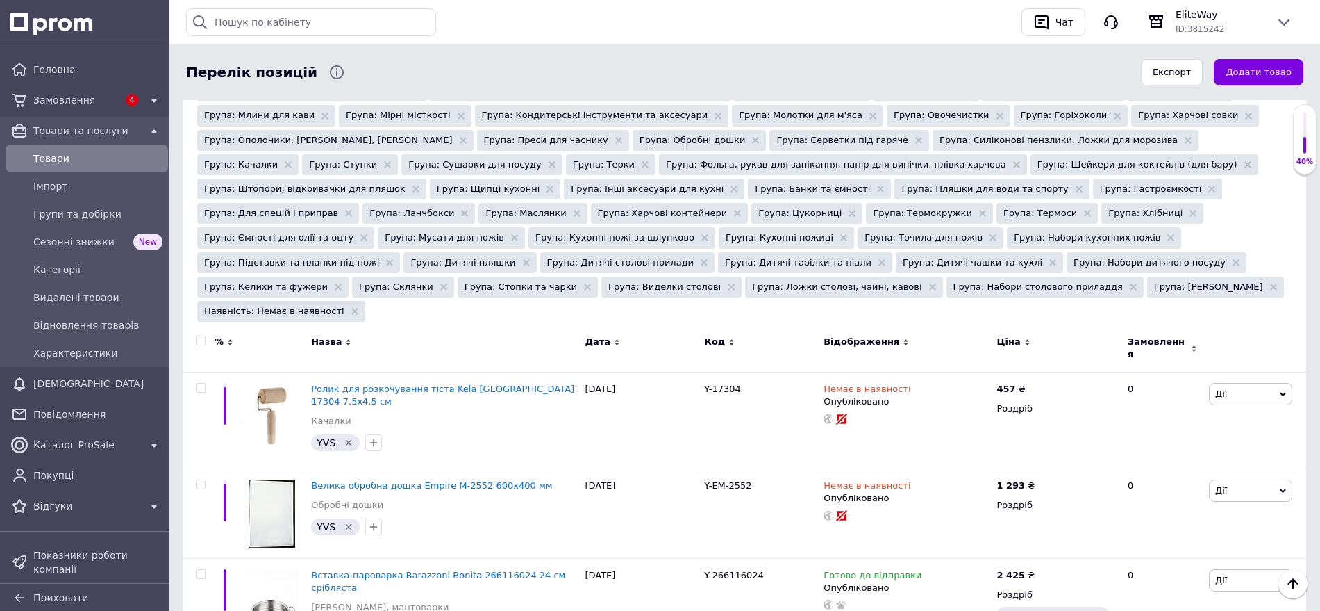
click at [198, 336] on input "checkbox" at bounding box center [200, 340] width 9 height 9
checkbox input "true"
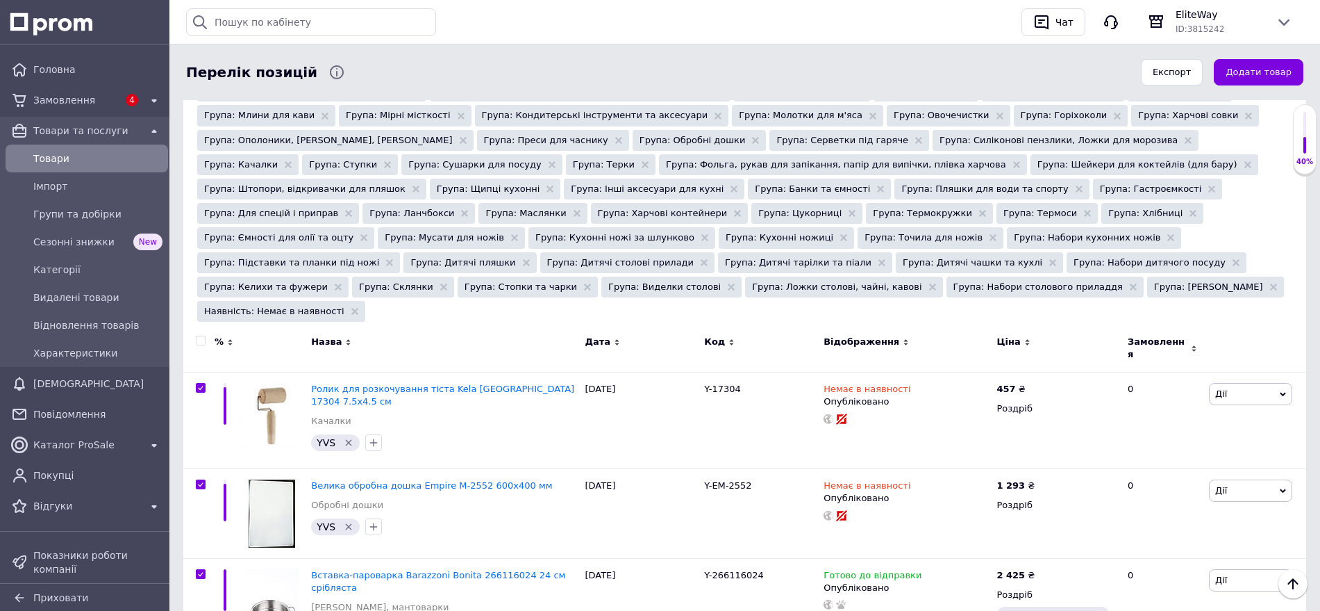
checkbox input "true"
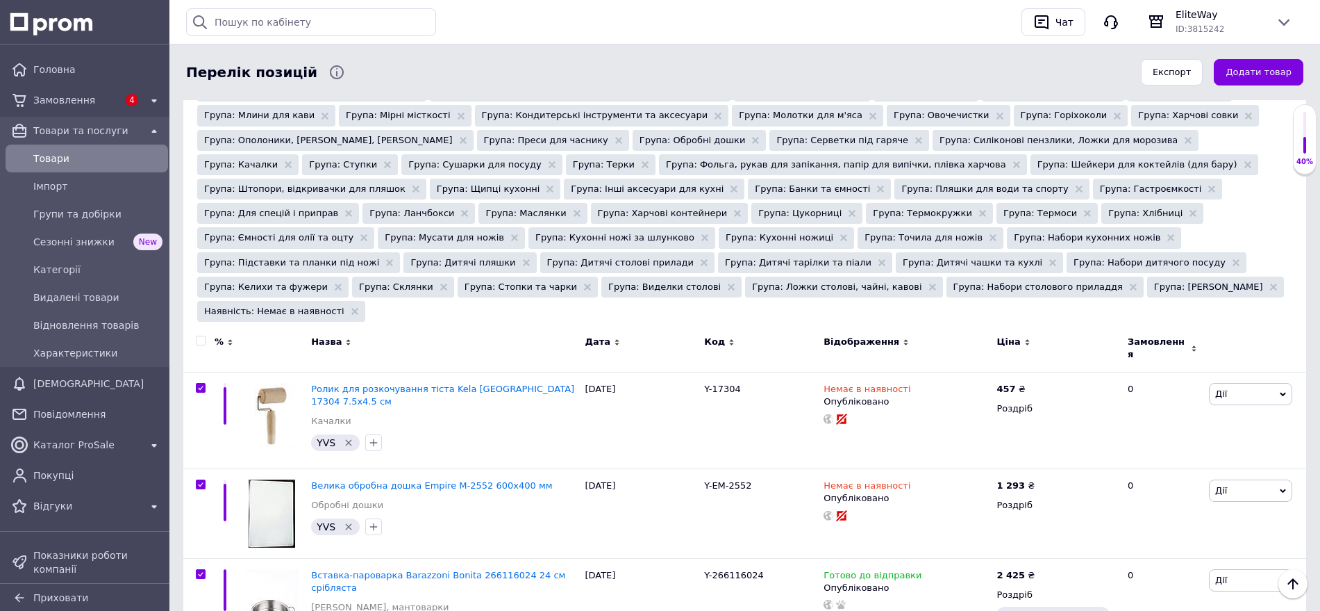
checkbox input "true"
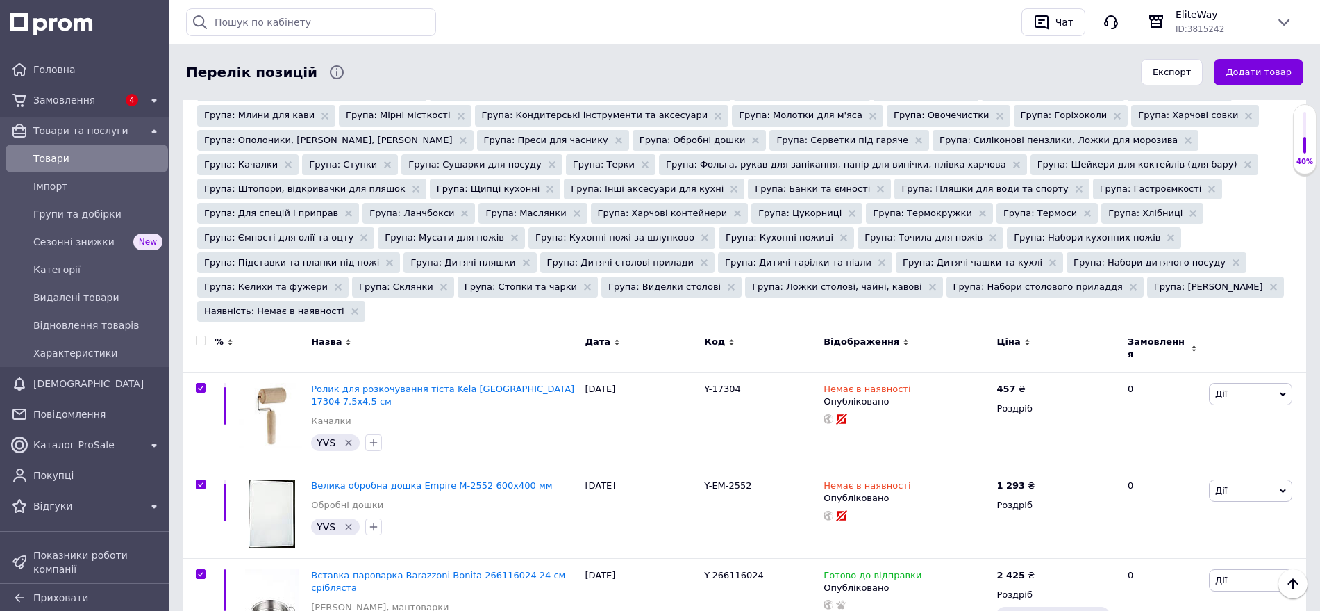
checkbox input "true"
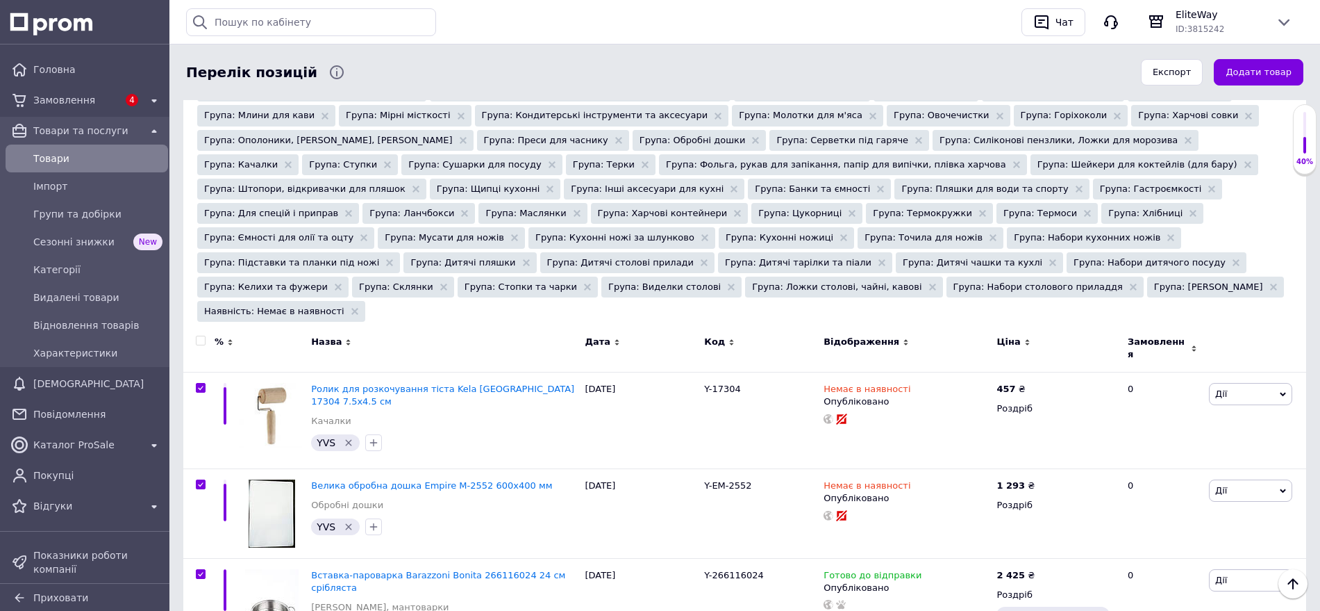
checkbox input "true"
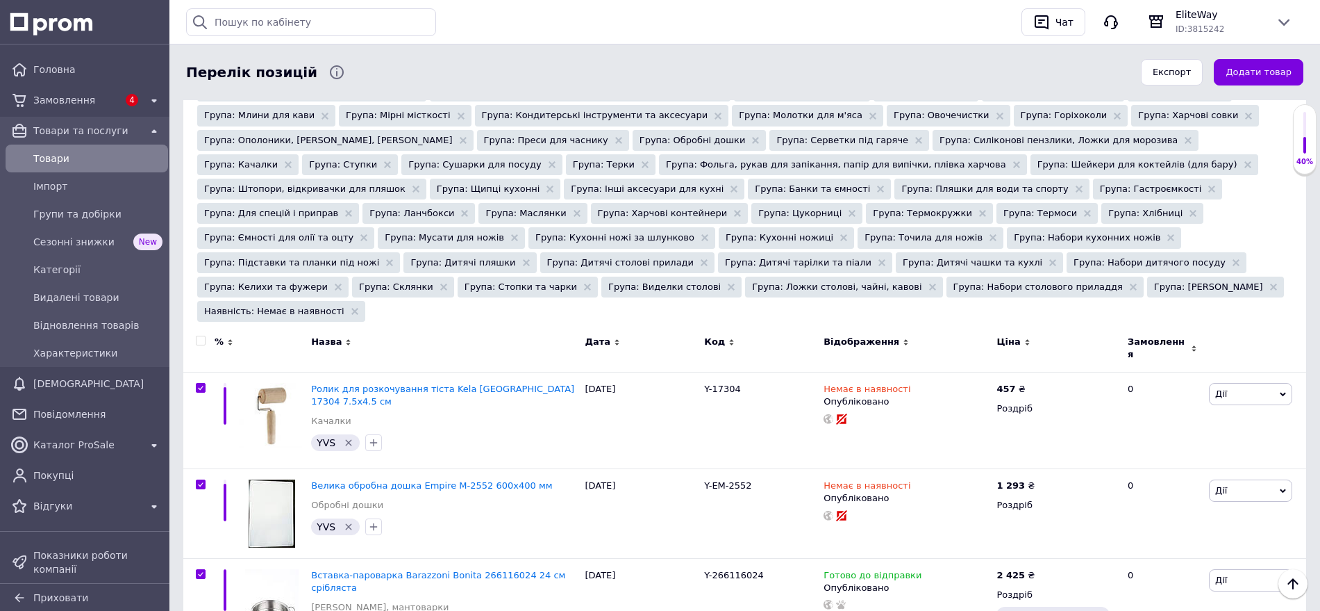
checkbox input "true"
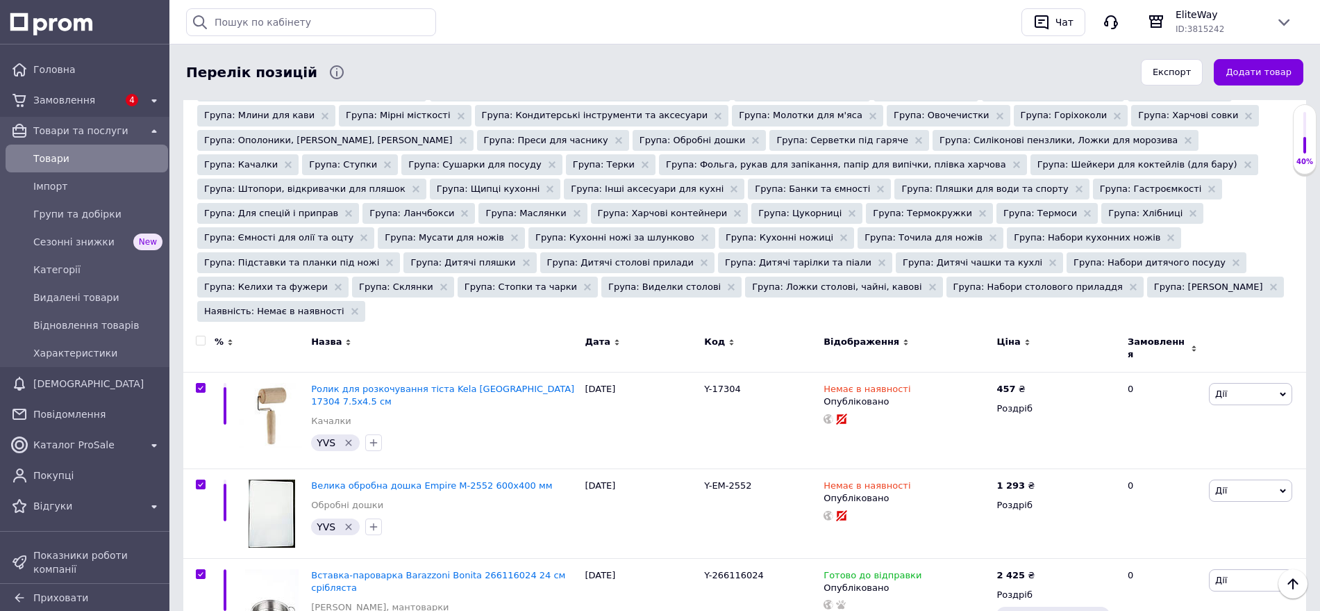
checkbox input "true"
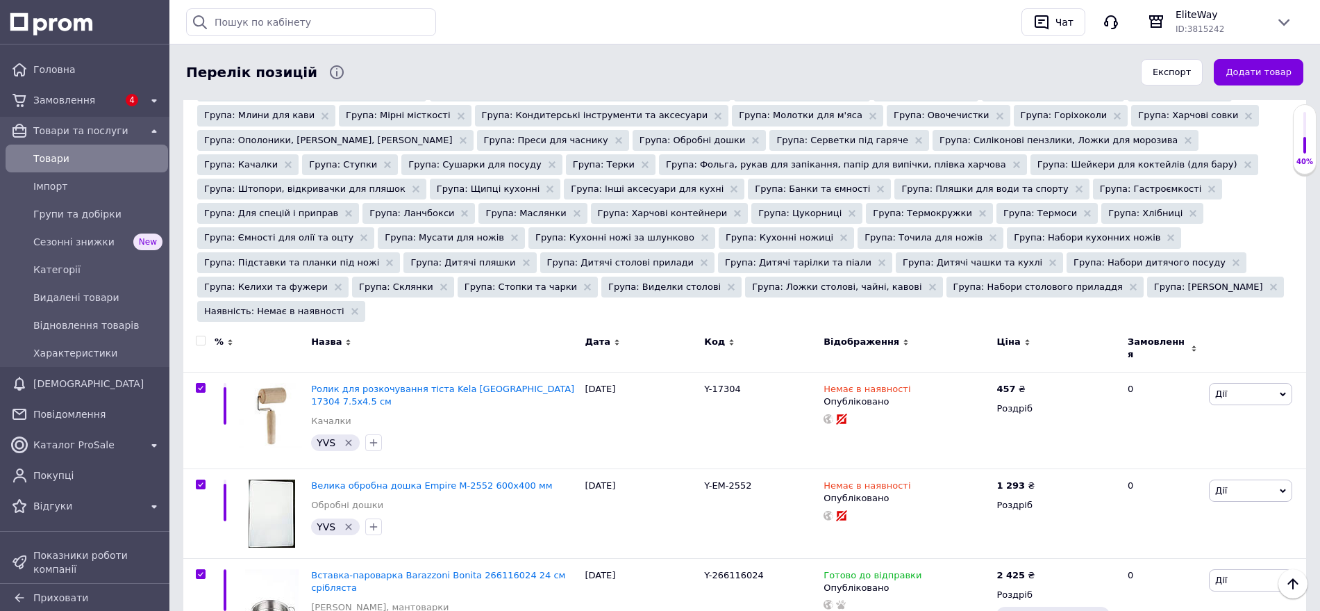
checkbox input "true"
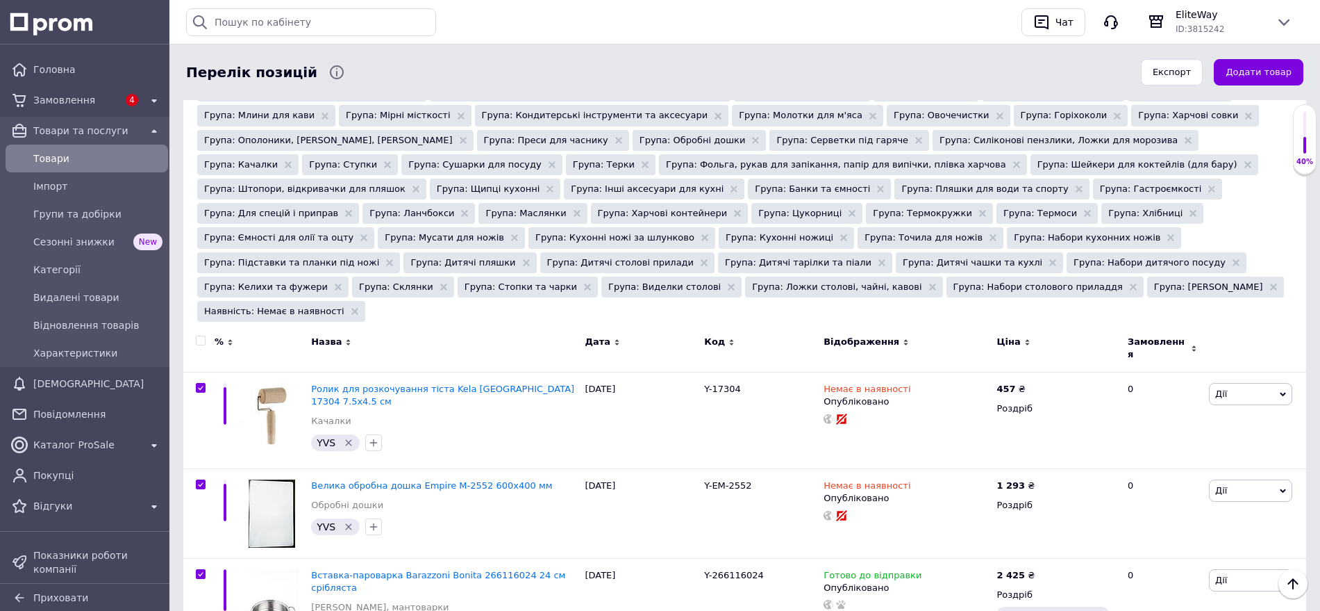
checkbox input "true"
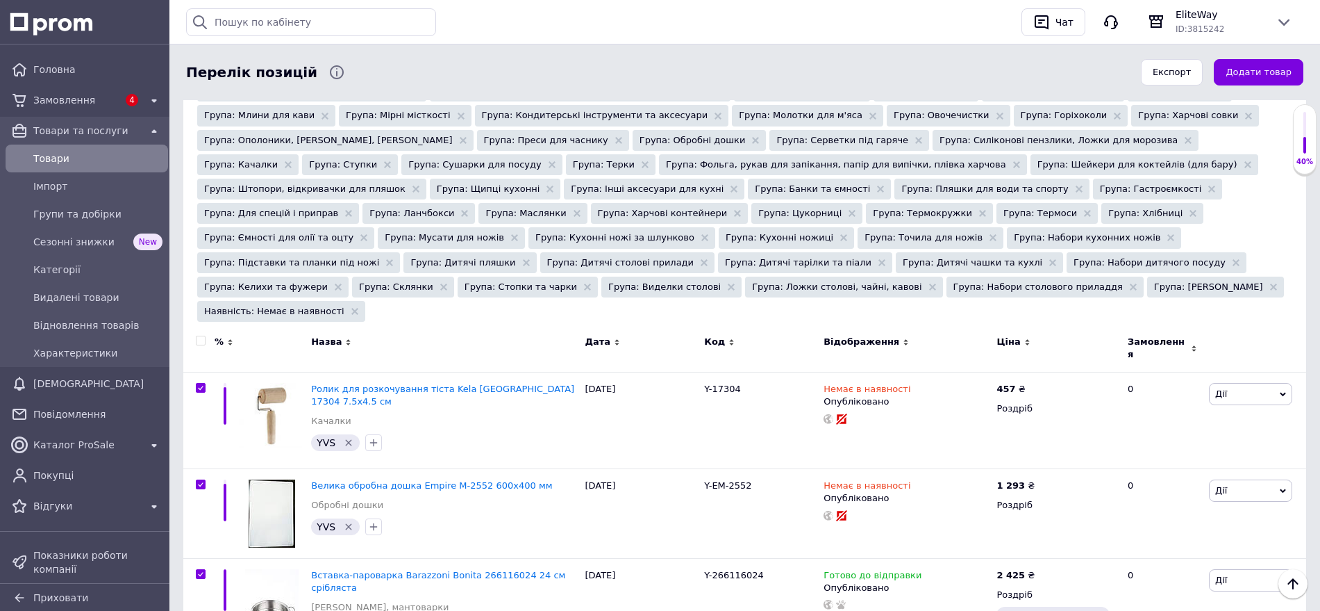
checkbox input "true"
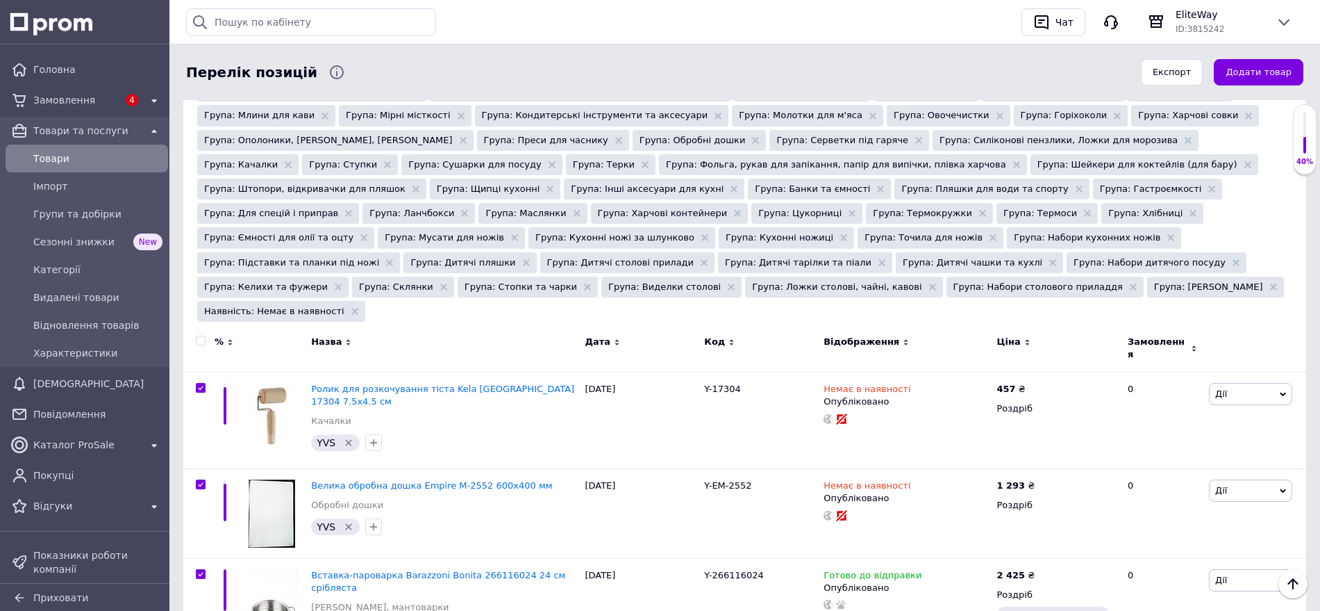
checkbox input "true"
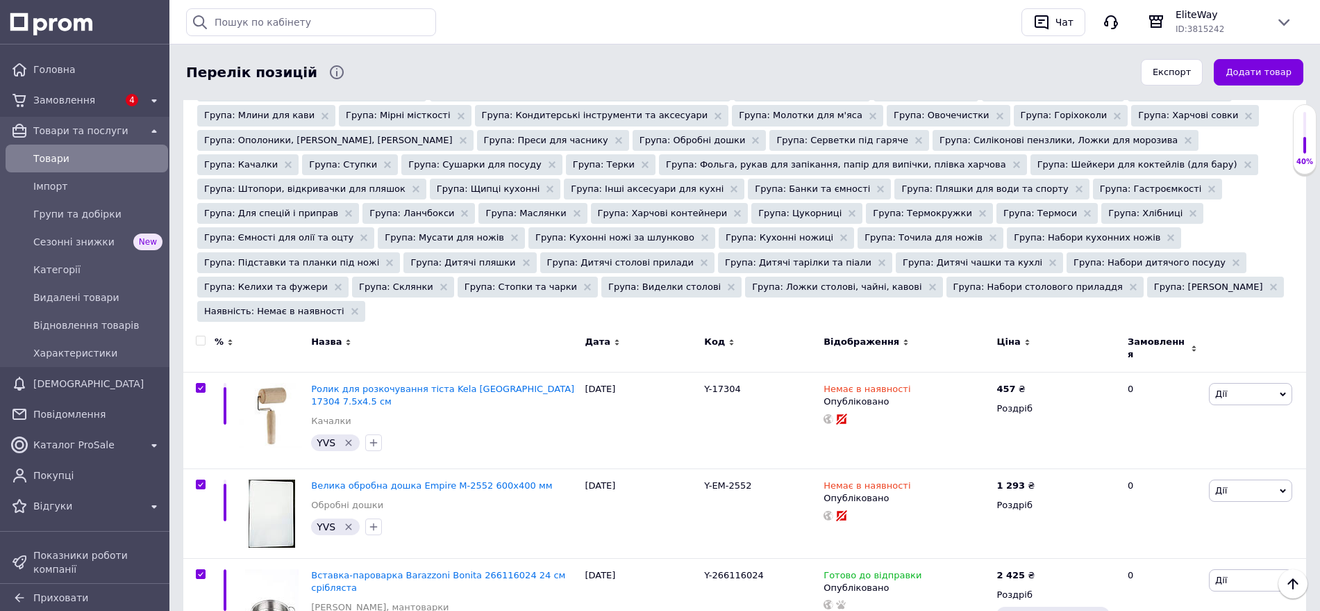
checkbox input "true"
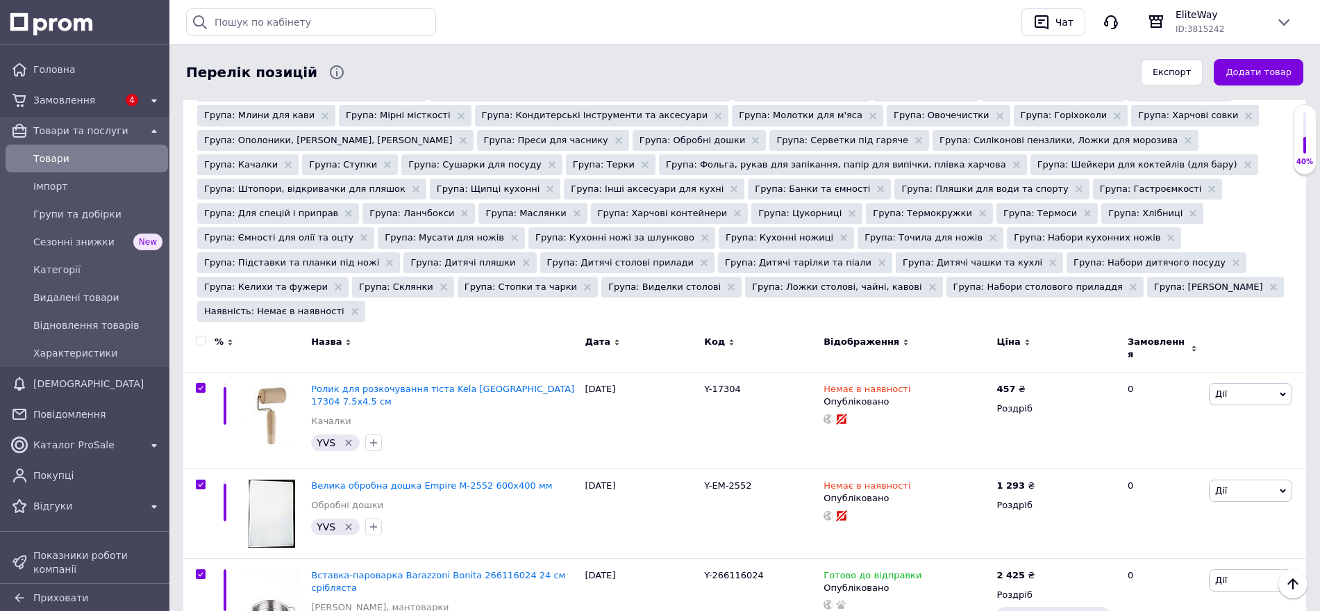
checkbox input "true"
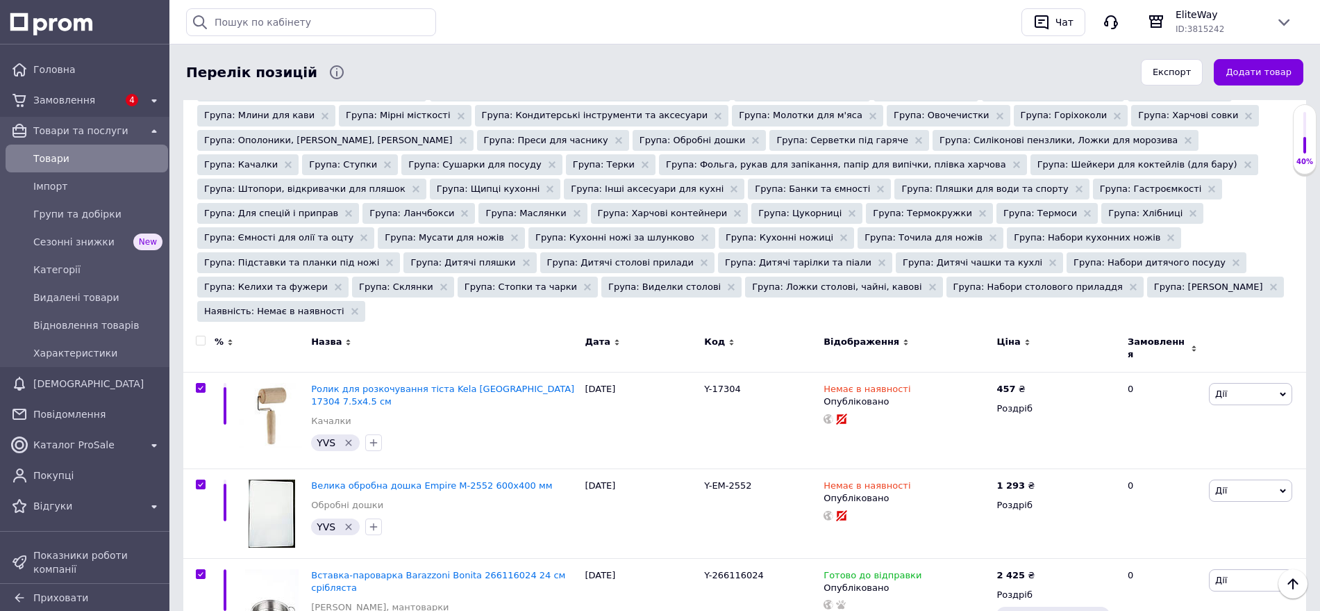
checkbox input "true"
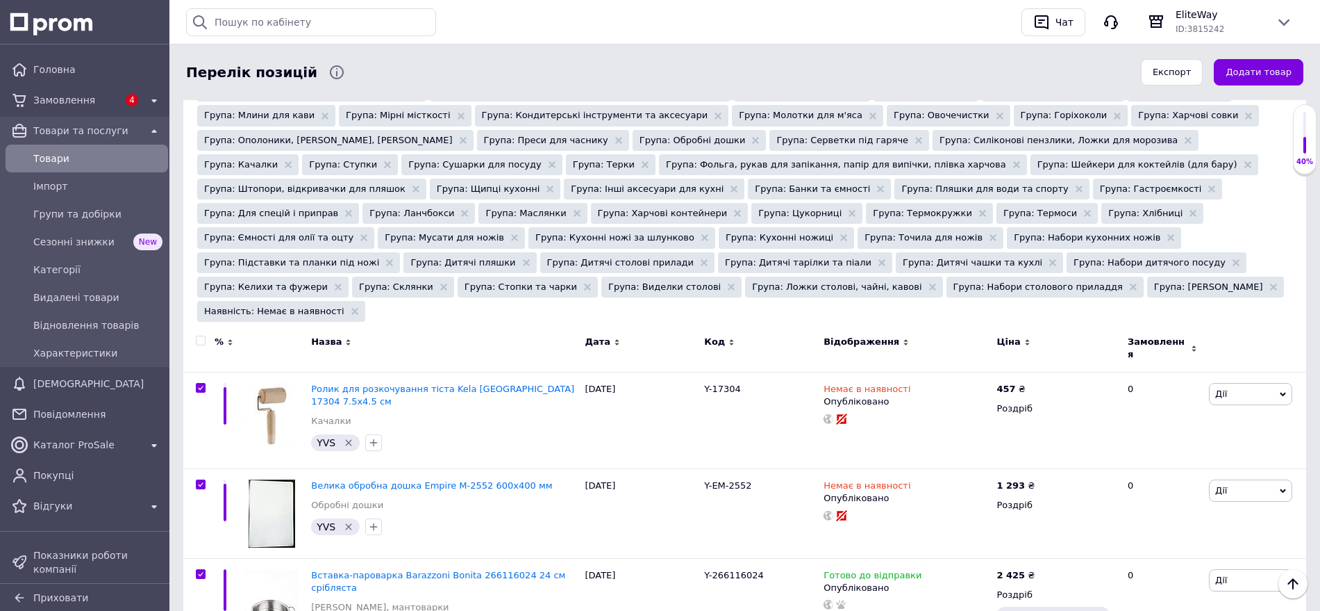
checkbox input "true"
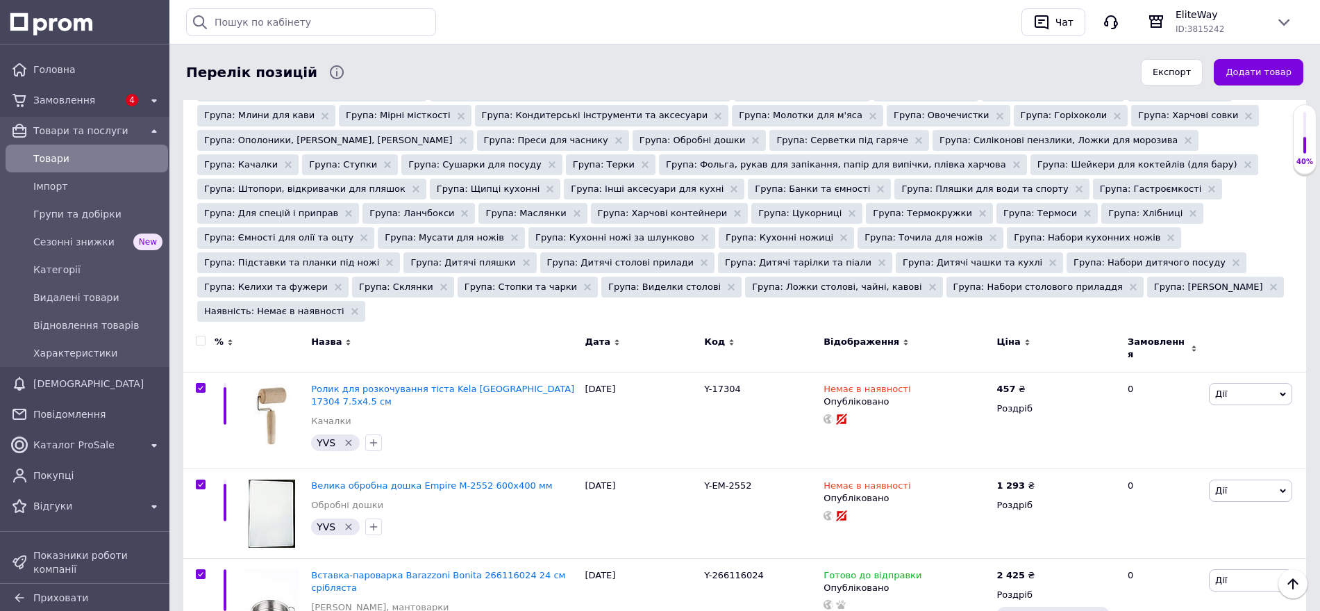
checkbox input "true"
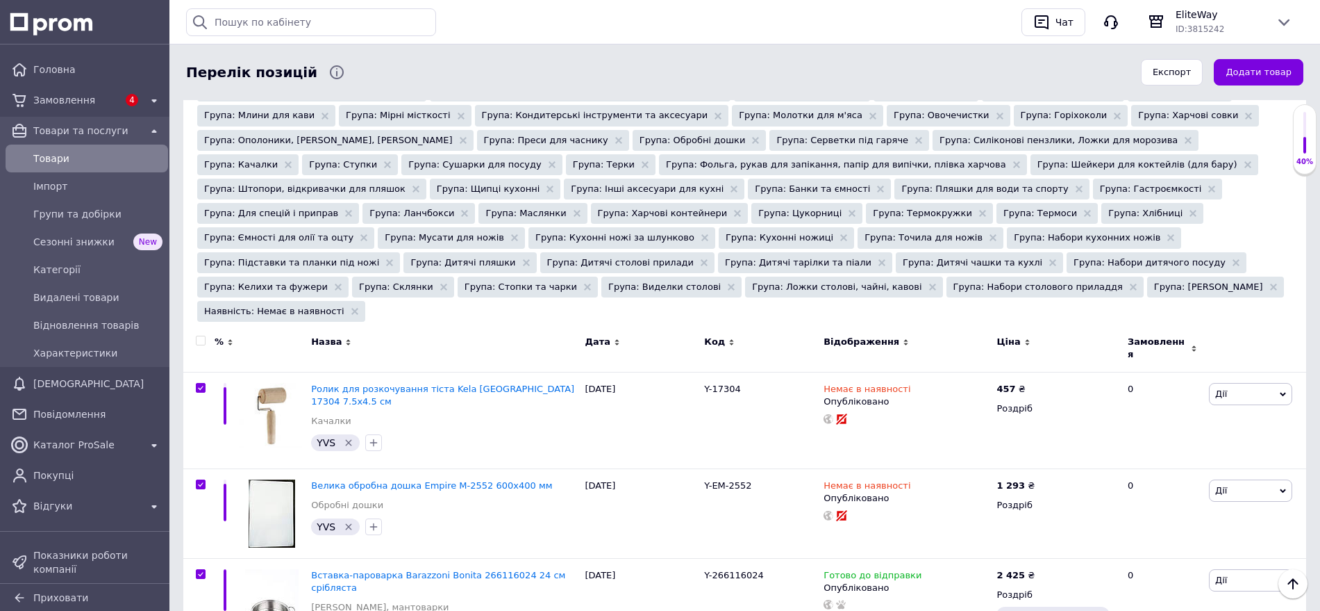
checkbox input "true"
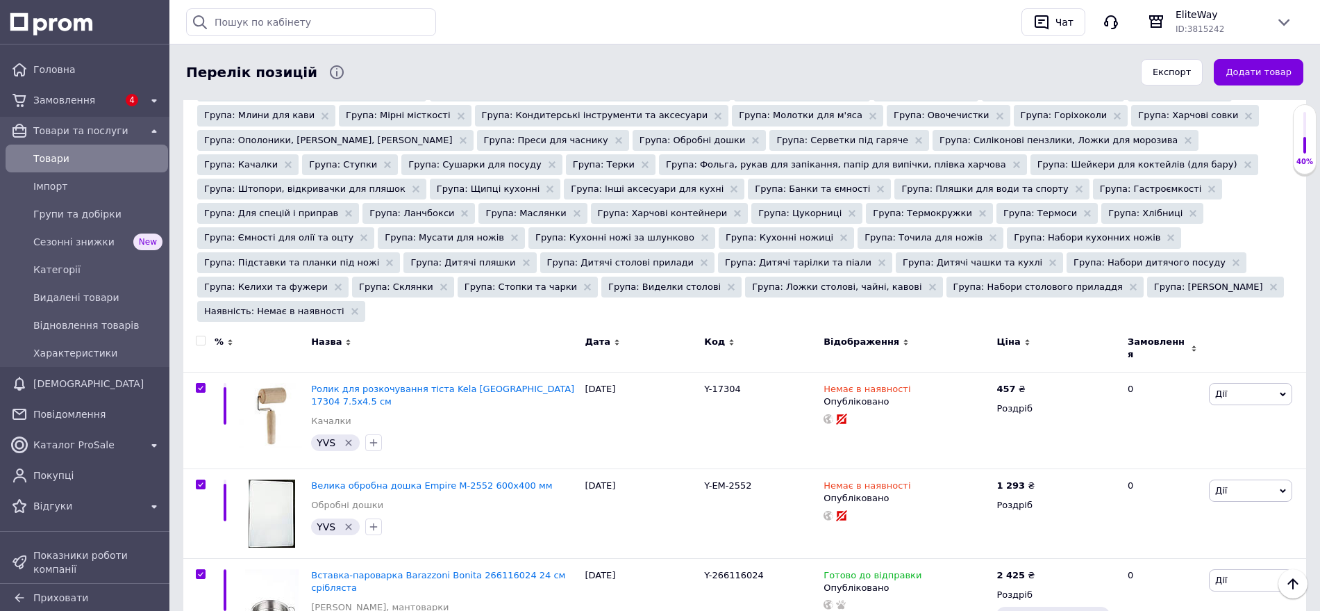
checkbox input "true"
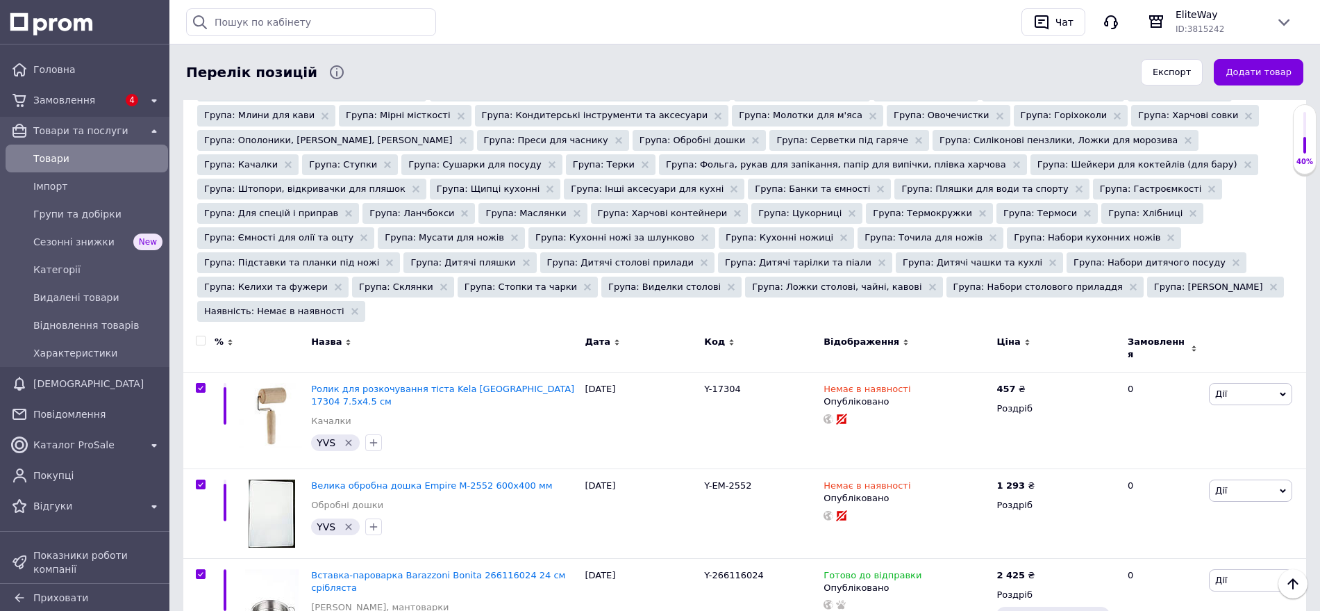
checkbox input "true"
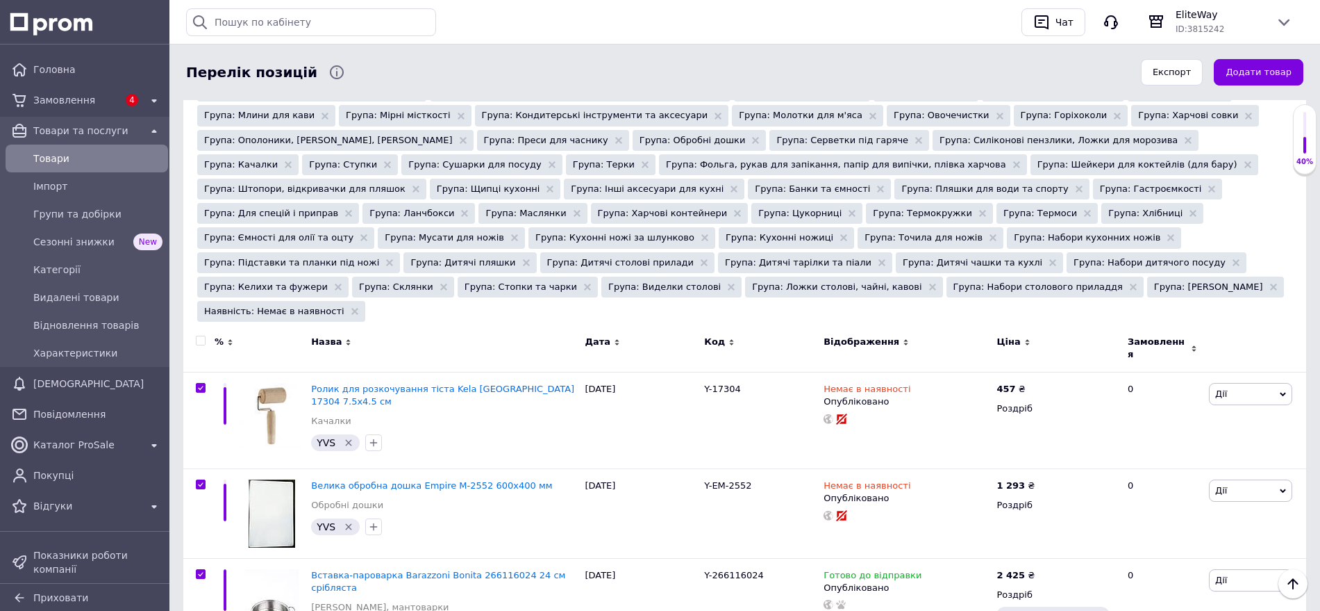
checkbox input "true"
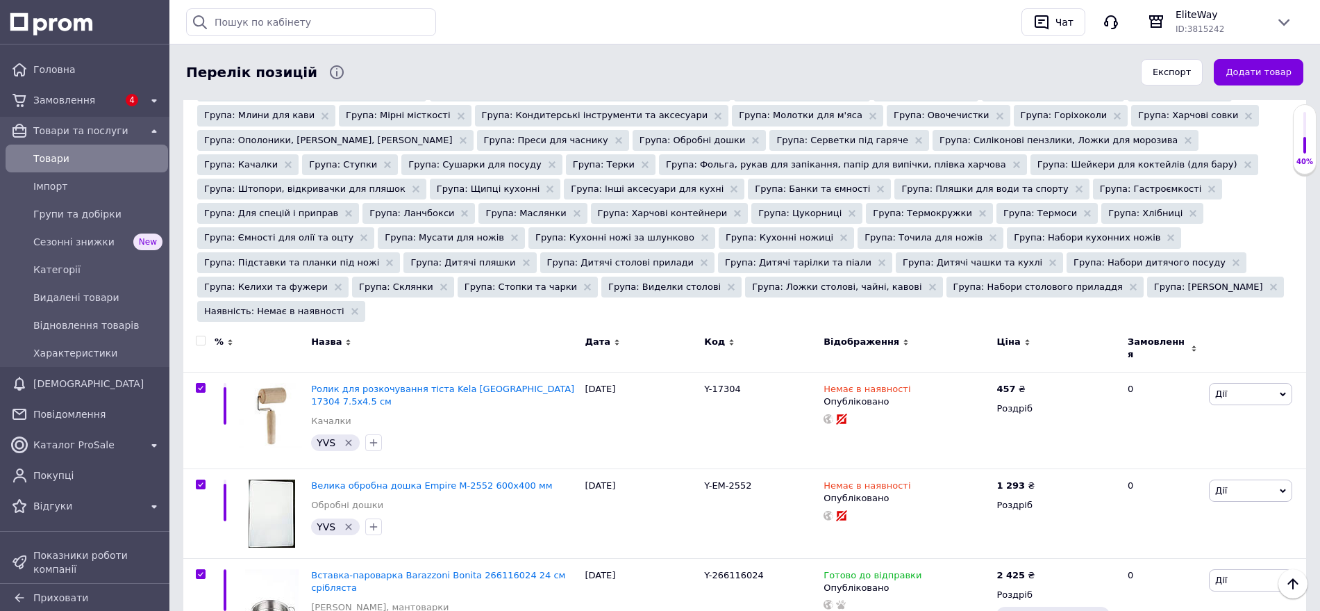
checkbox input "true"
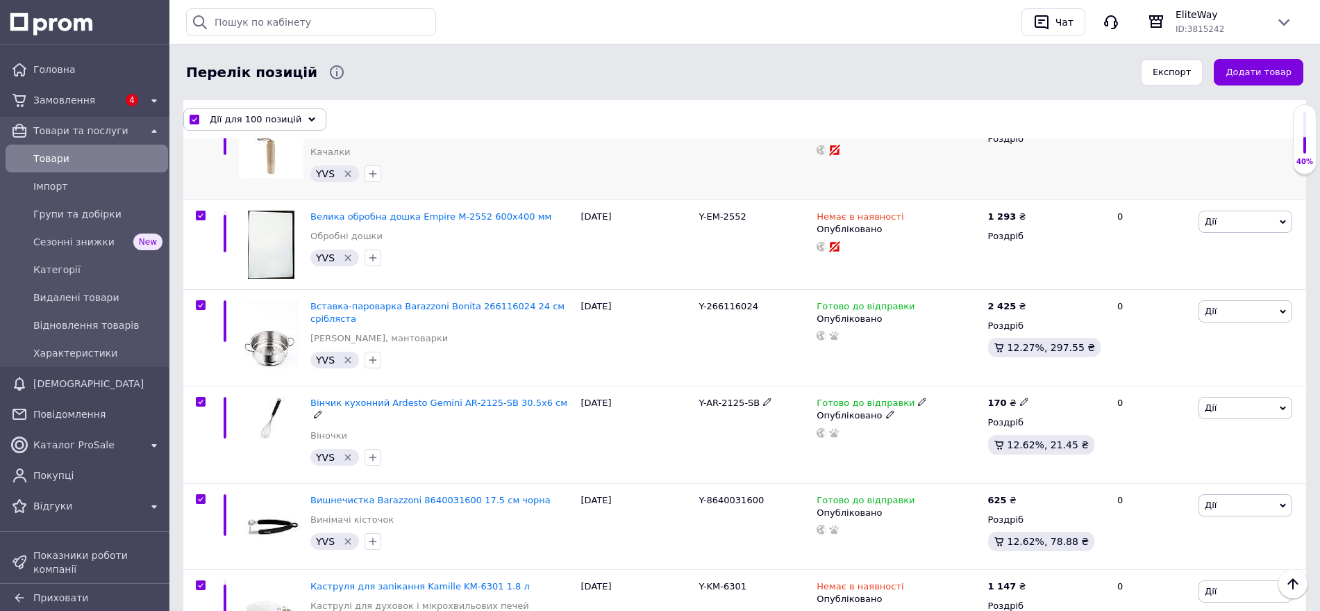
scroll to position [434, 0]
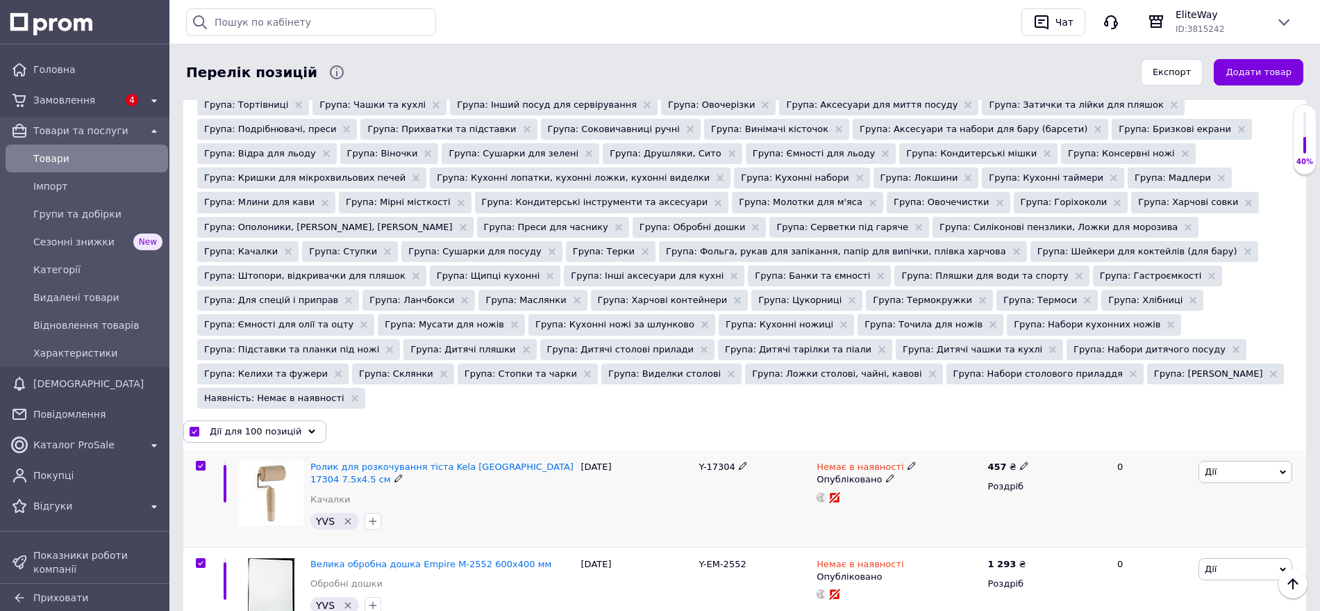
click at [199, 461] on input "checkbox" at bounding box center [200, 465] width 9 height 9
checkbox input "false"
checkbox input "true"
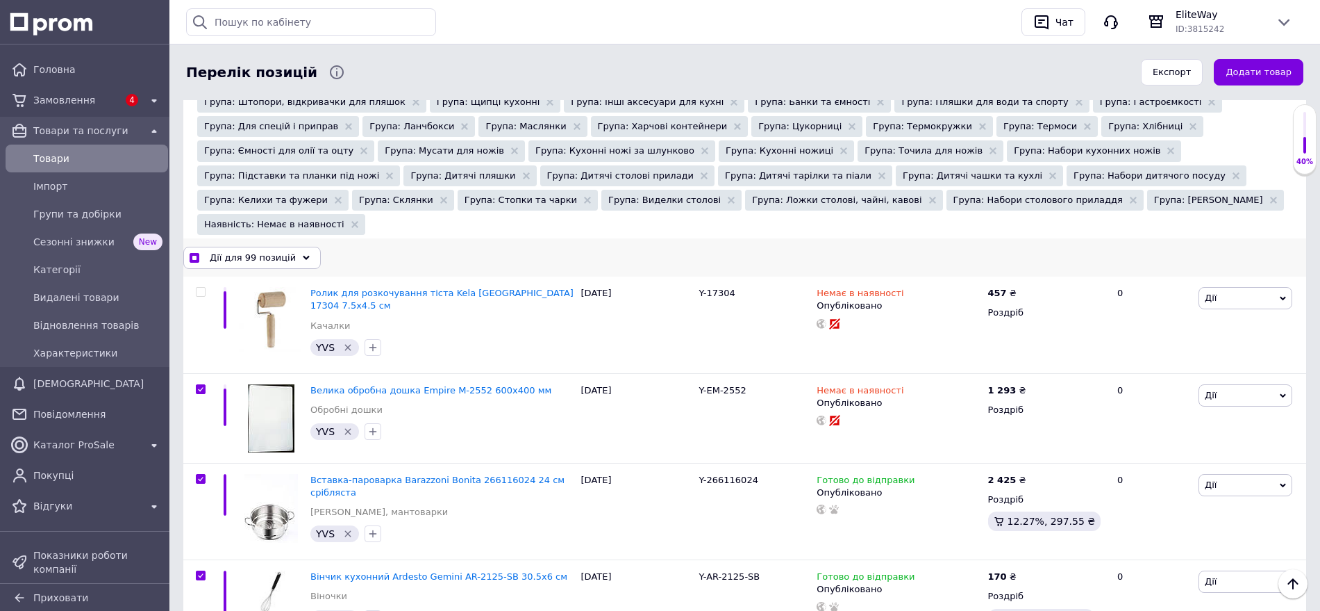
click at [194, 254] on input "checkbox" at bounding box center [194, 258] width 9 height 9
checkbox input "false"
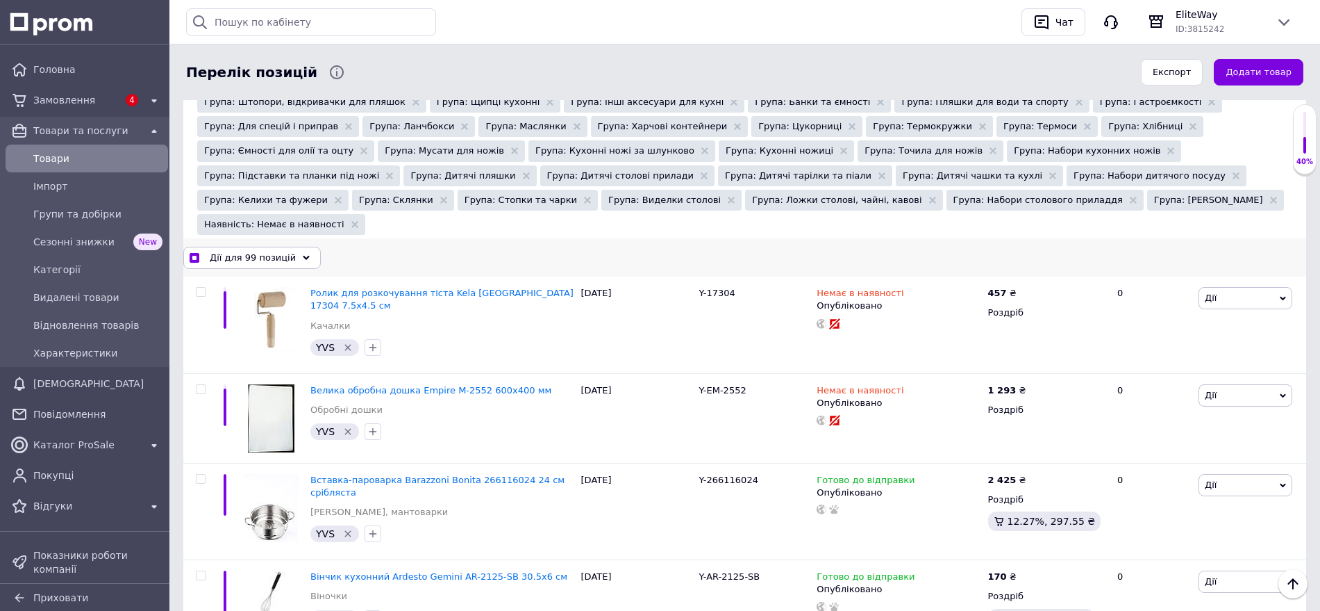
checkbox input "false"
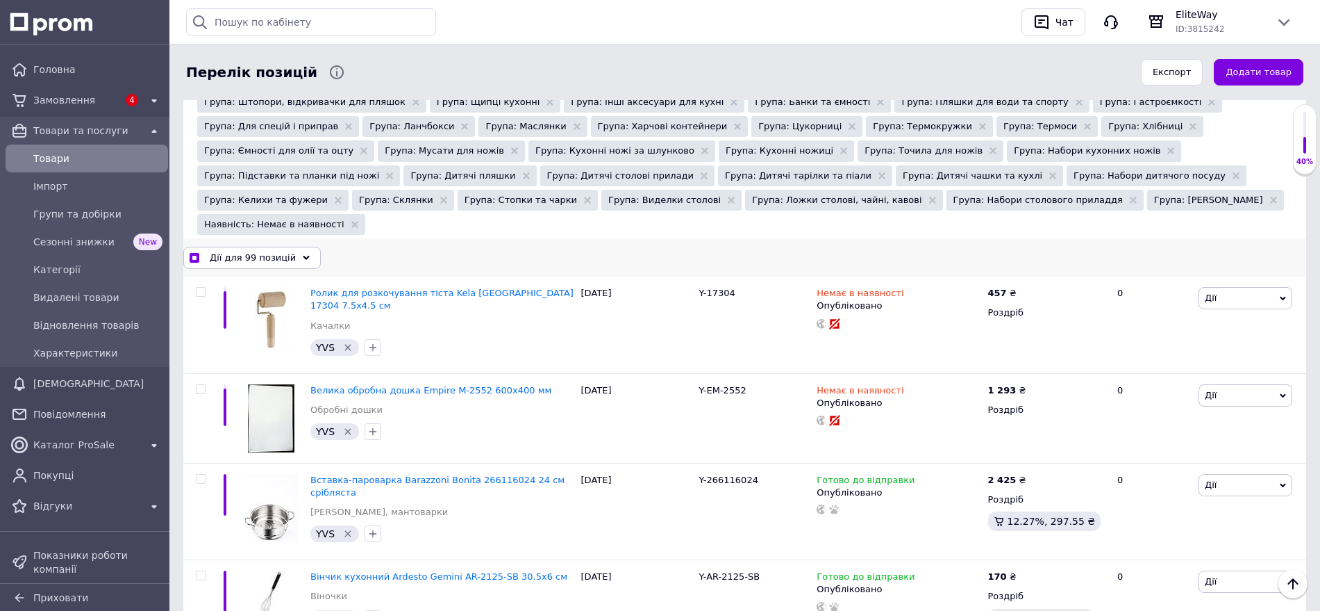
checkbox input "false"
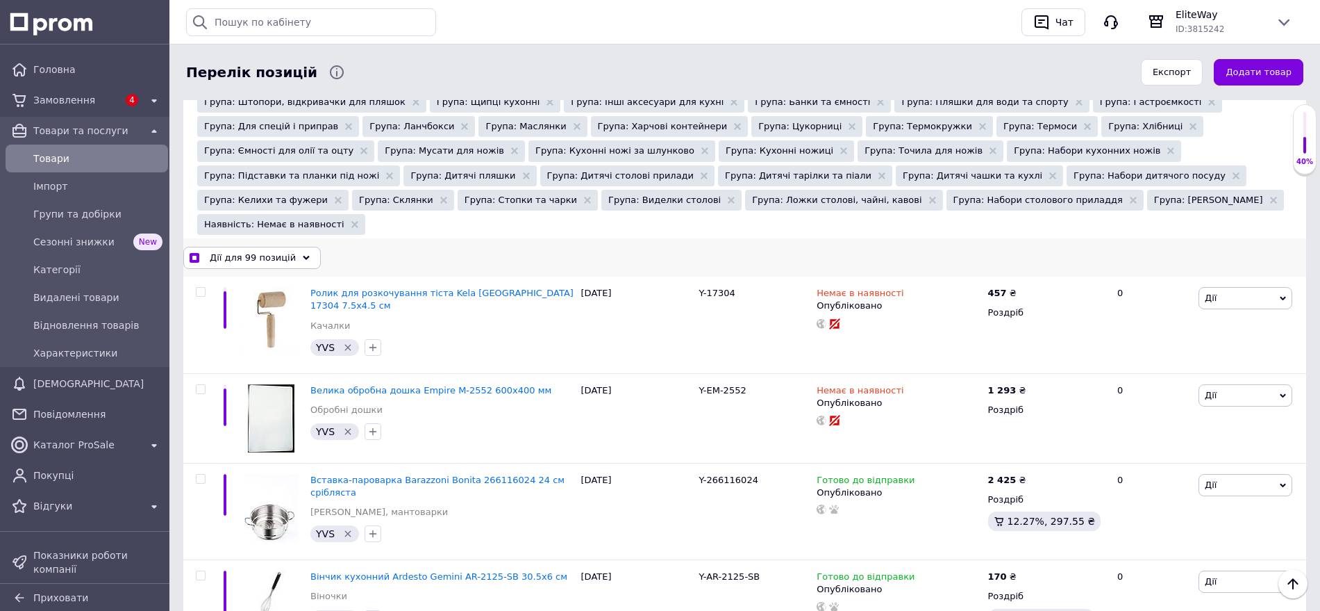
checkbox input "false"
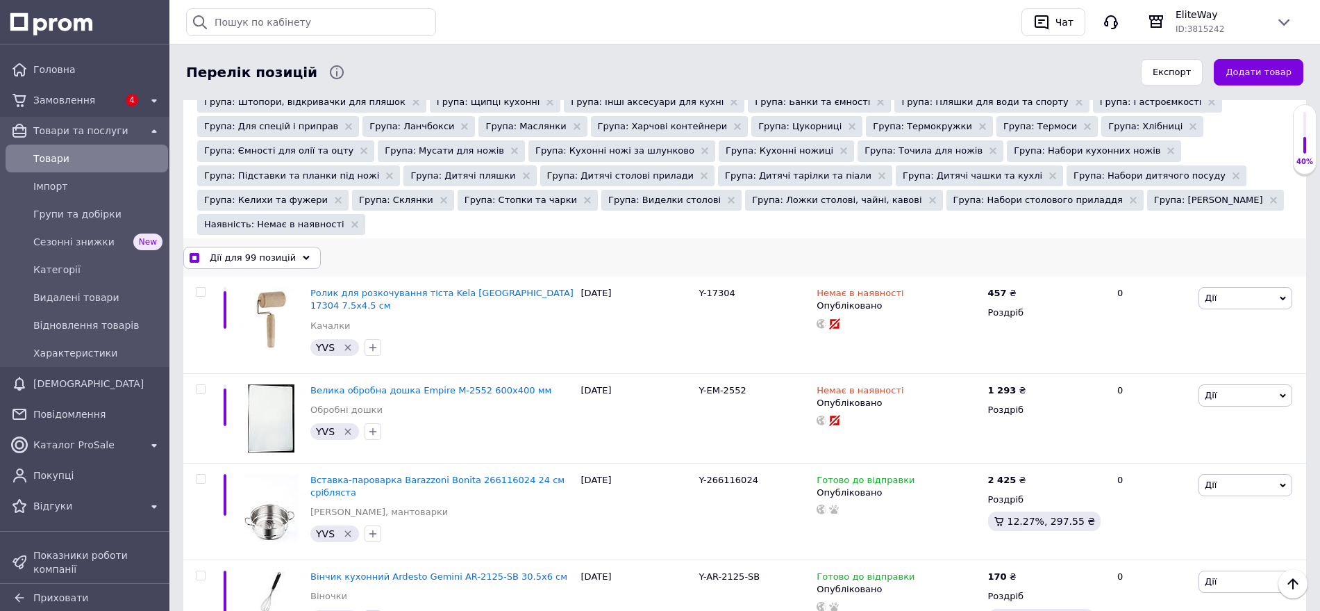
checkbox input "false"
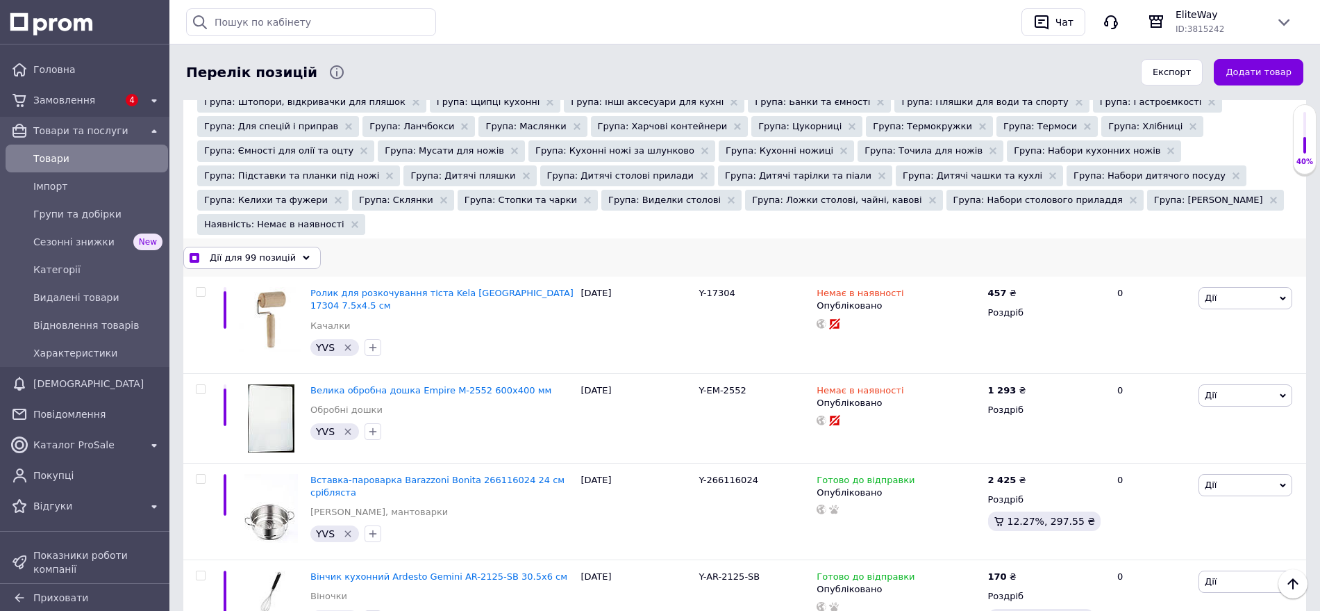
checkbox input "false"
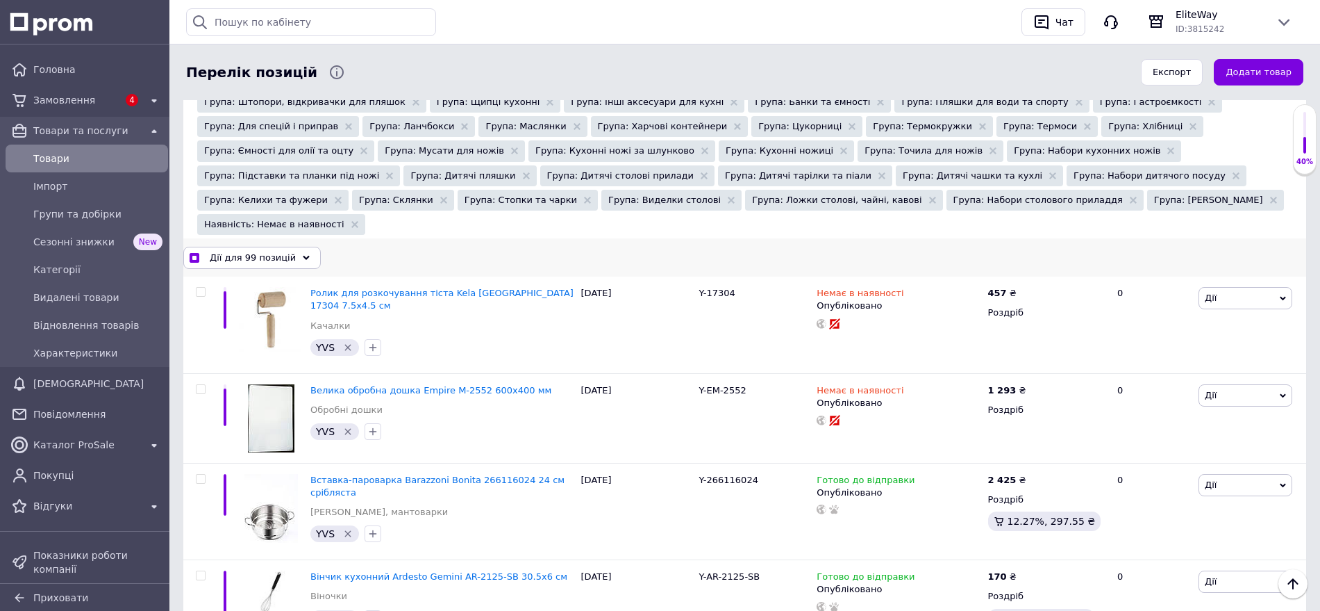
checkbox input "false"
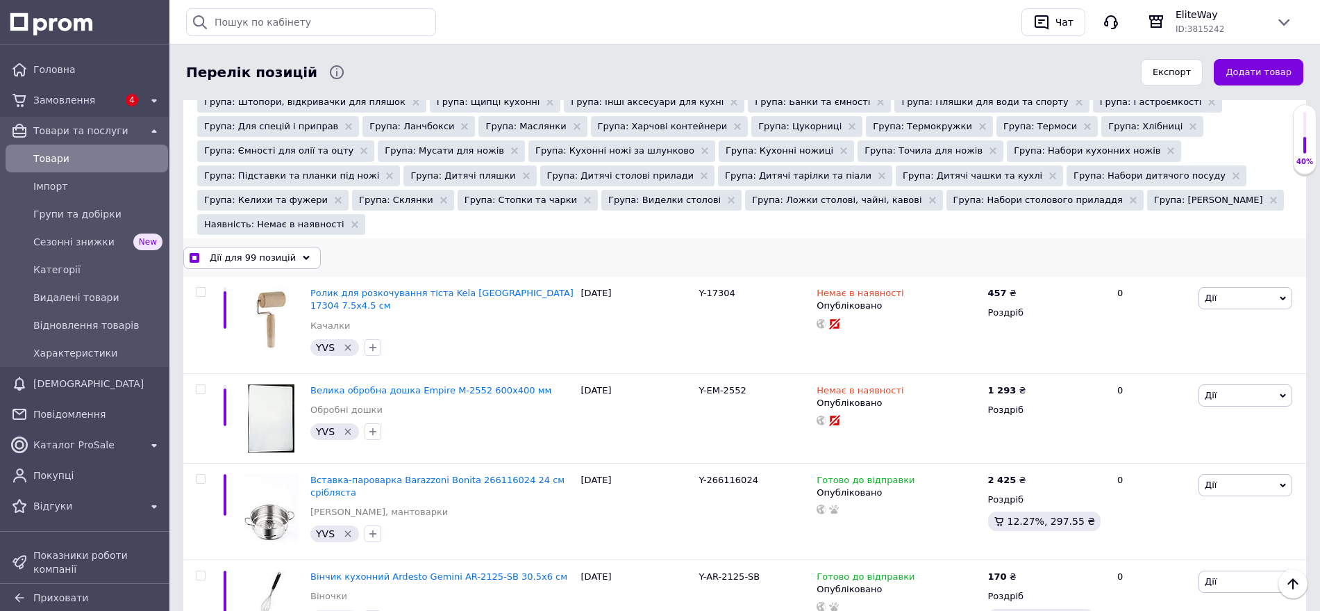
checkbox input "false"
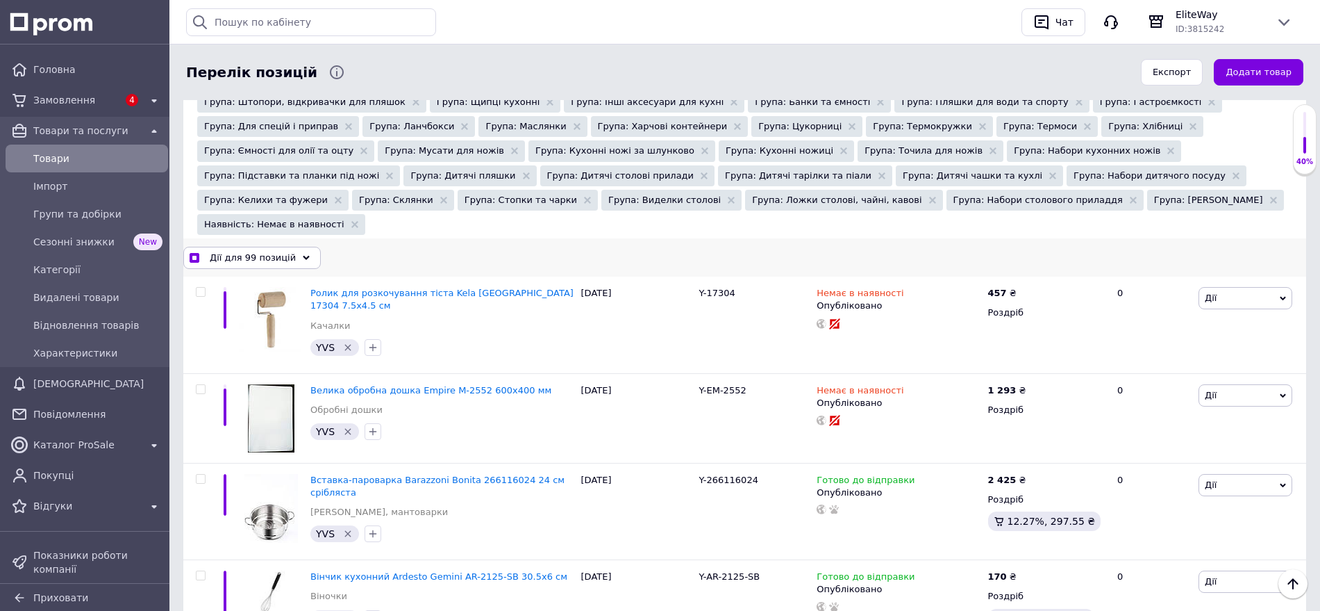
checkbox input "false"
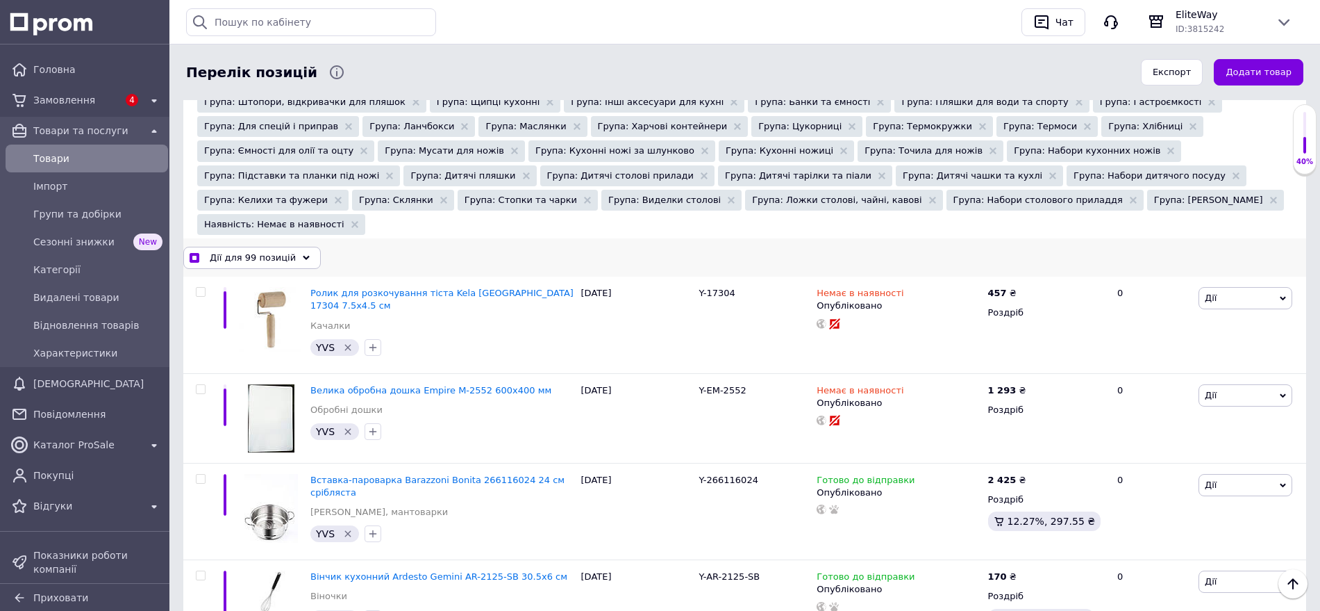
checkbox input "false"
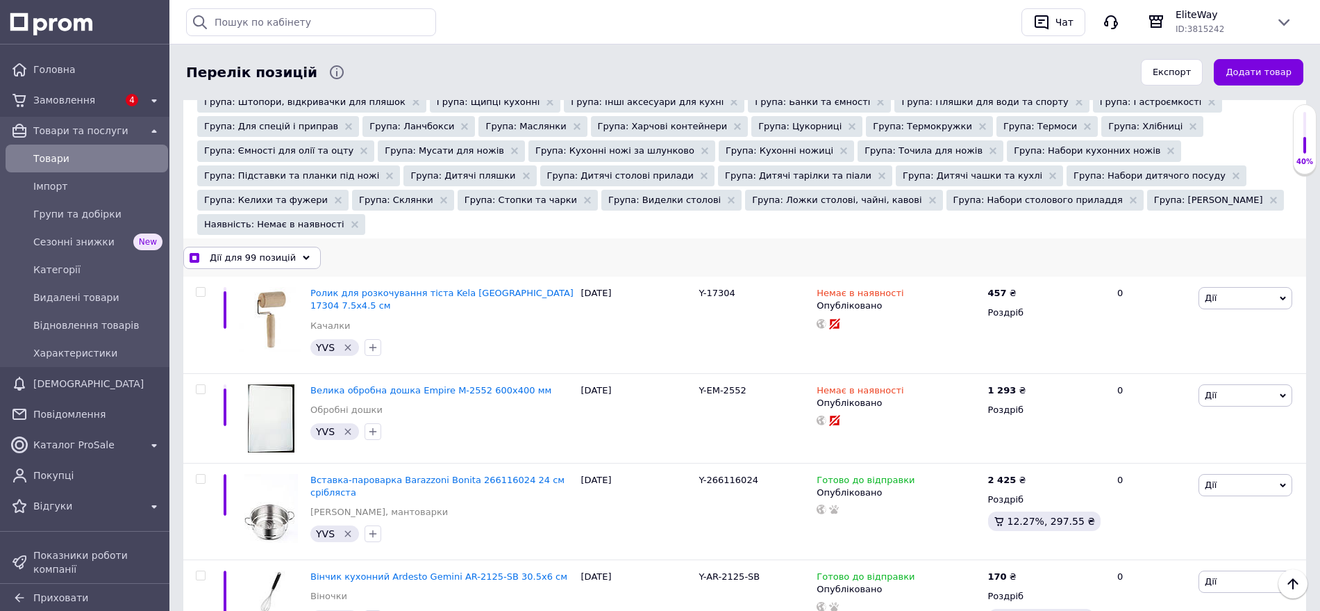
checkbox input "false"
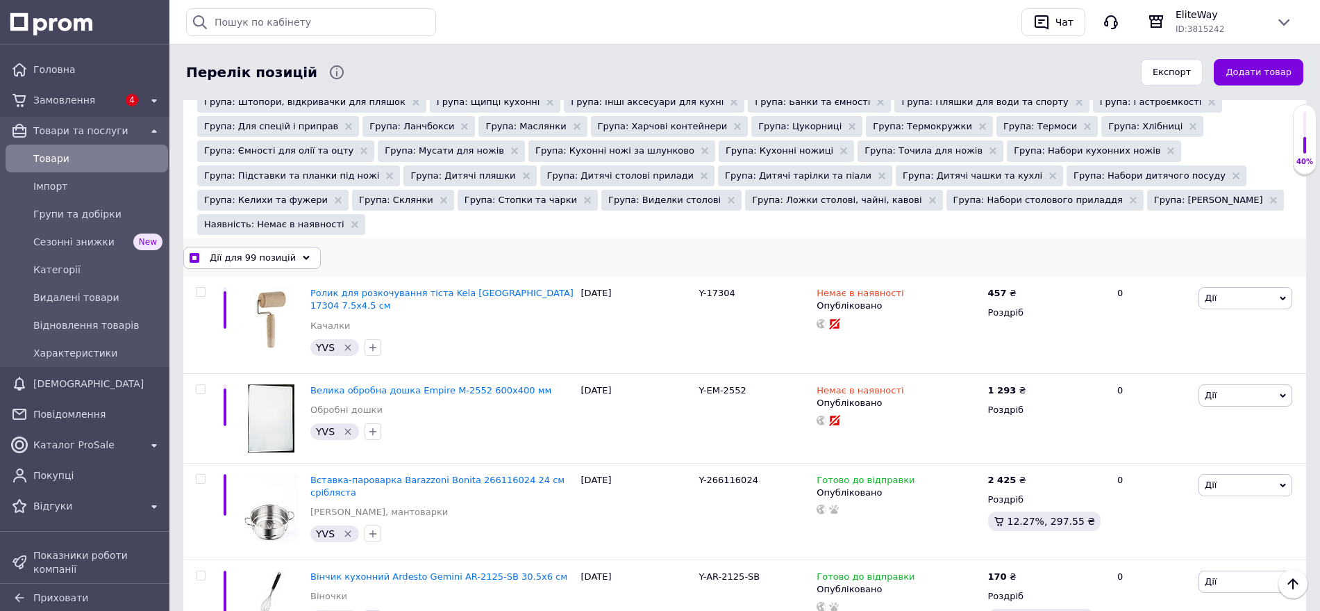
checkbox input "false"
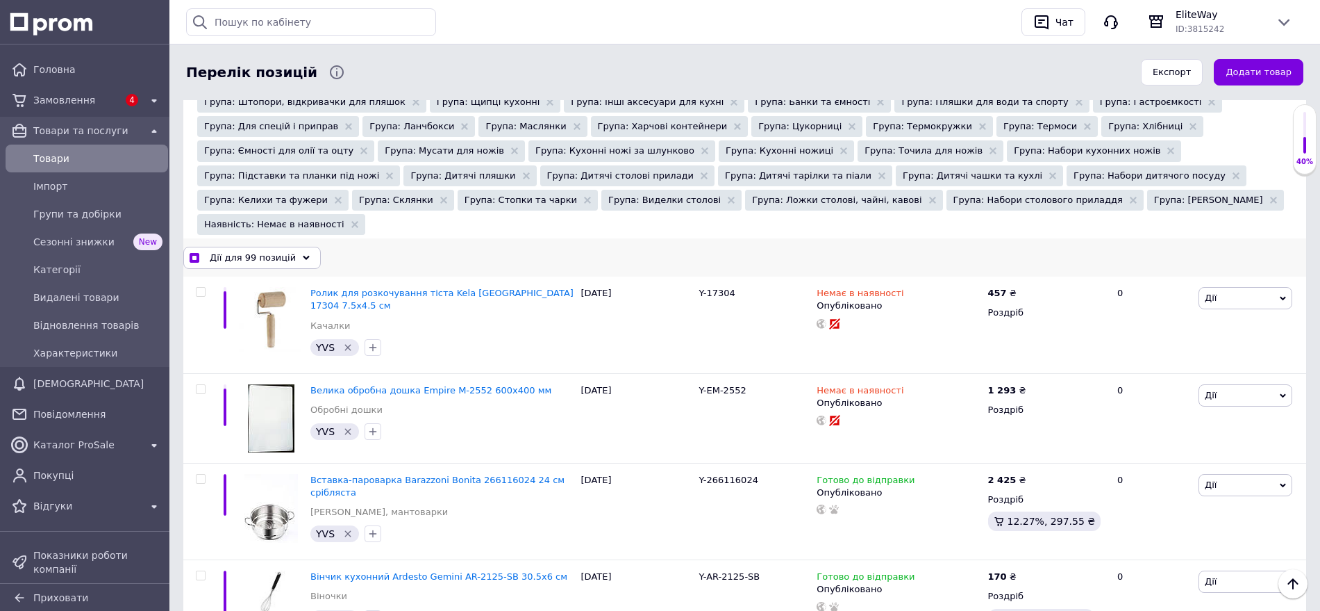
checkbox input "false"
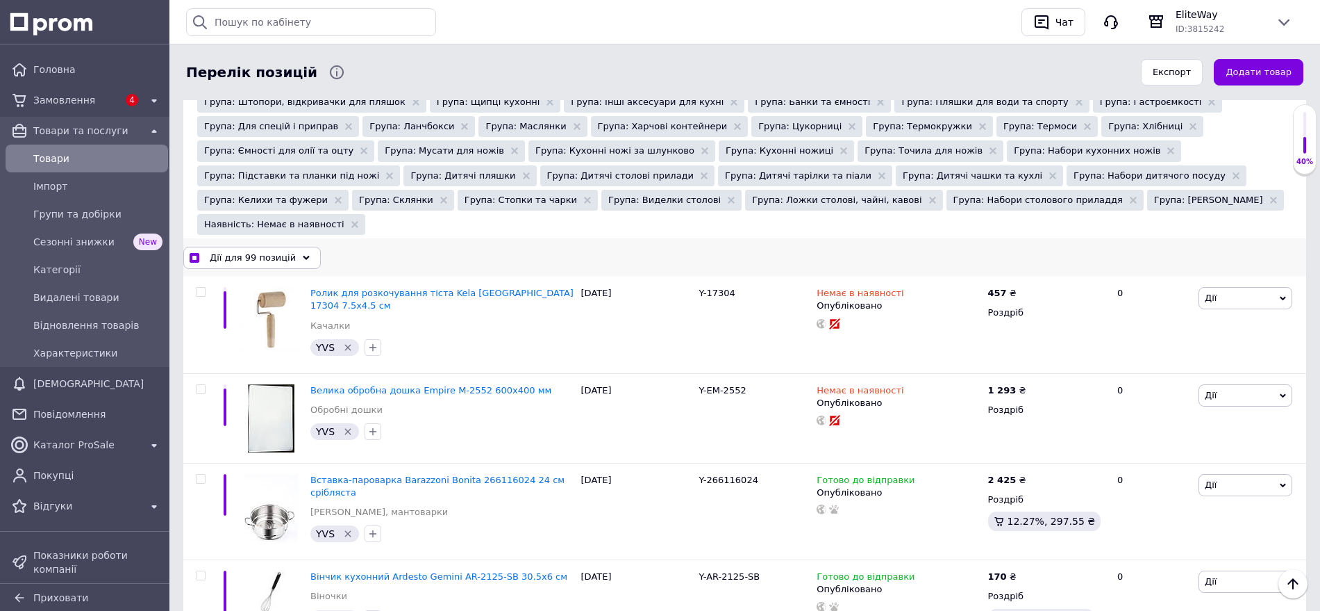
checkbox input "false"
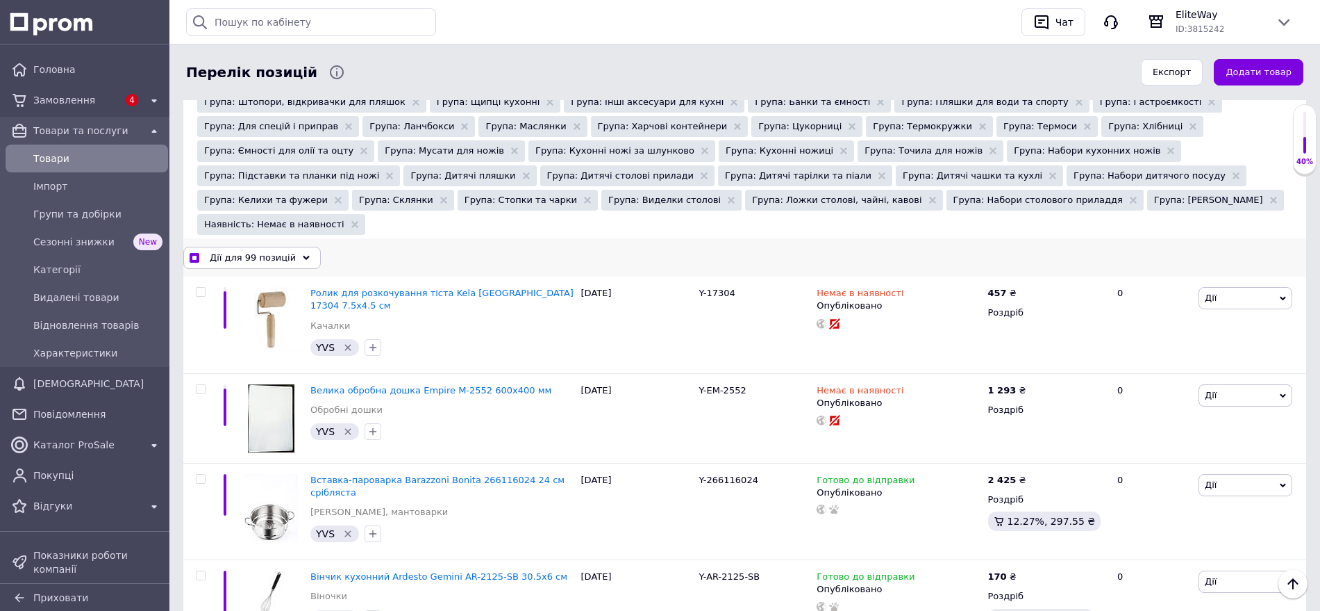
checkbox input "false"
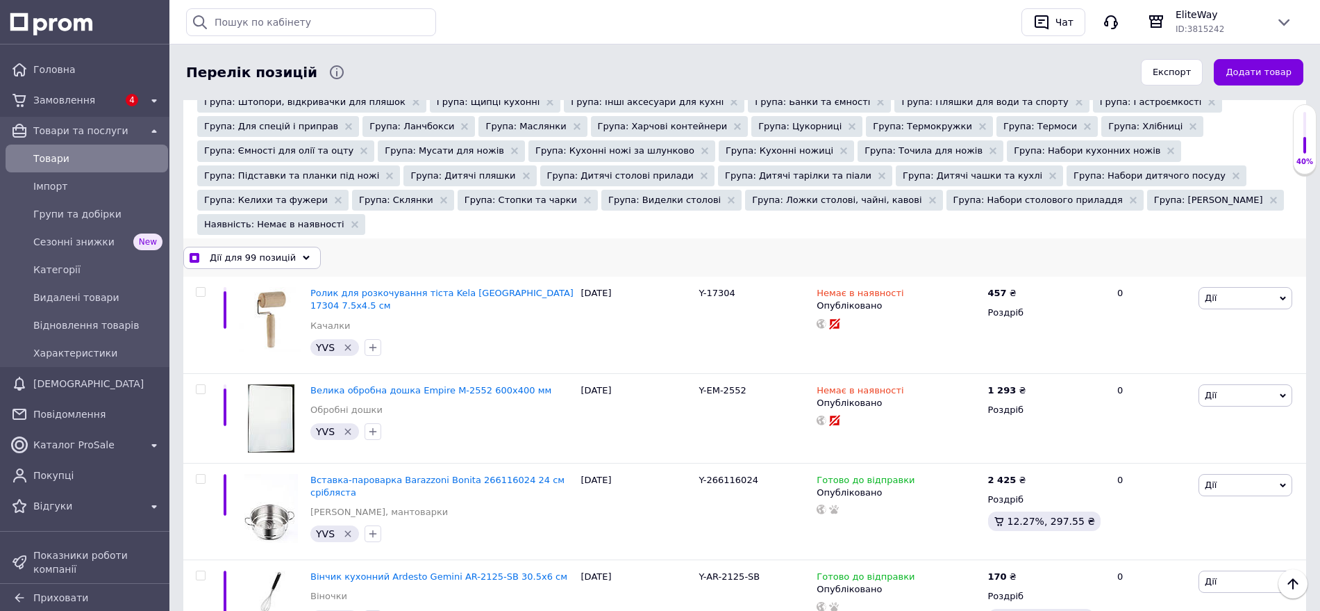
checkbox input "false"
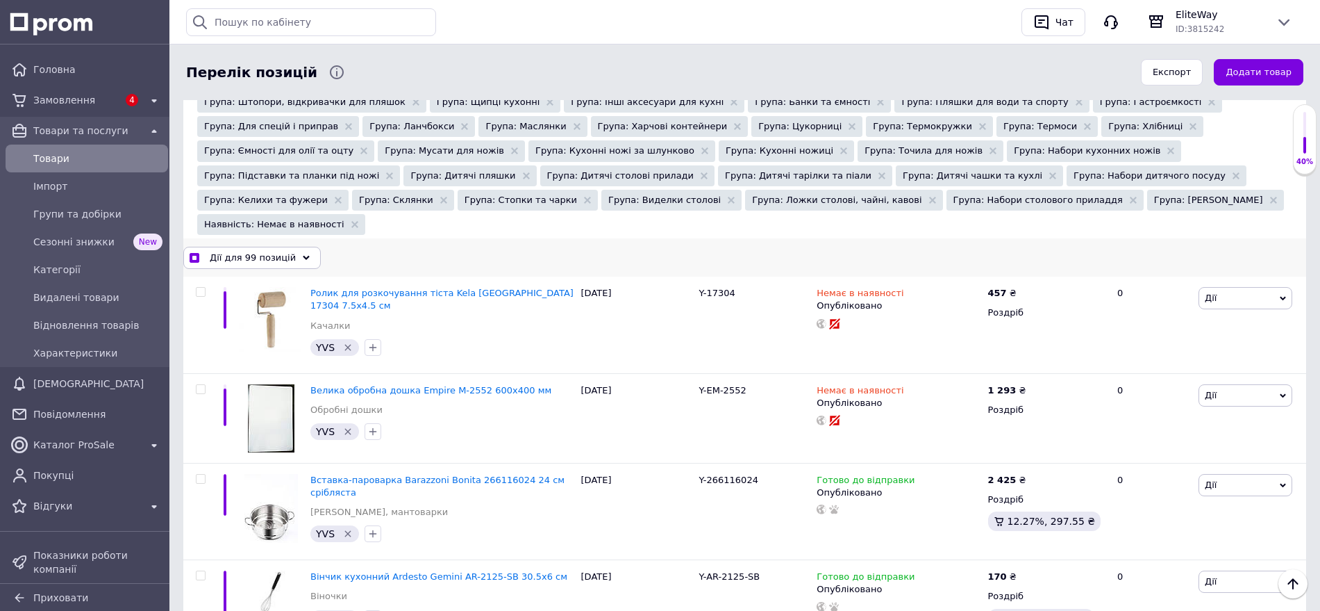
checkbox input "false"
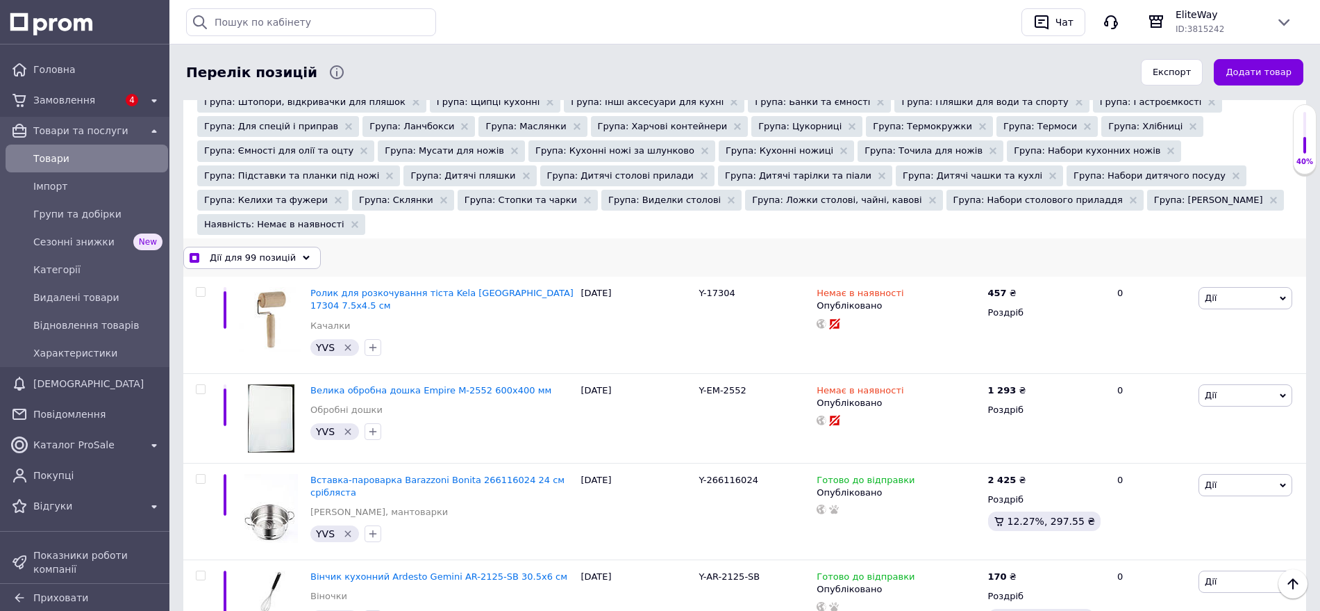
checkbox input "false"
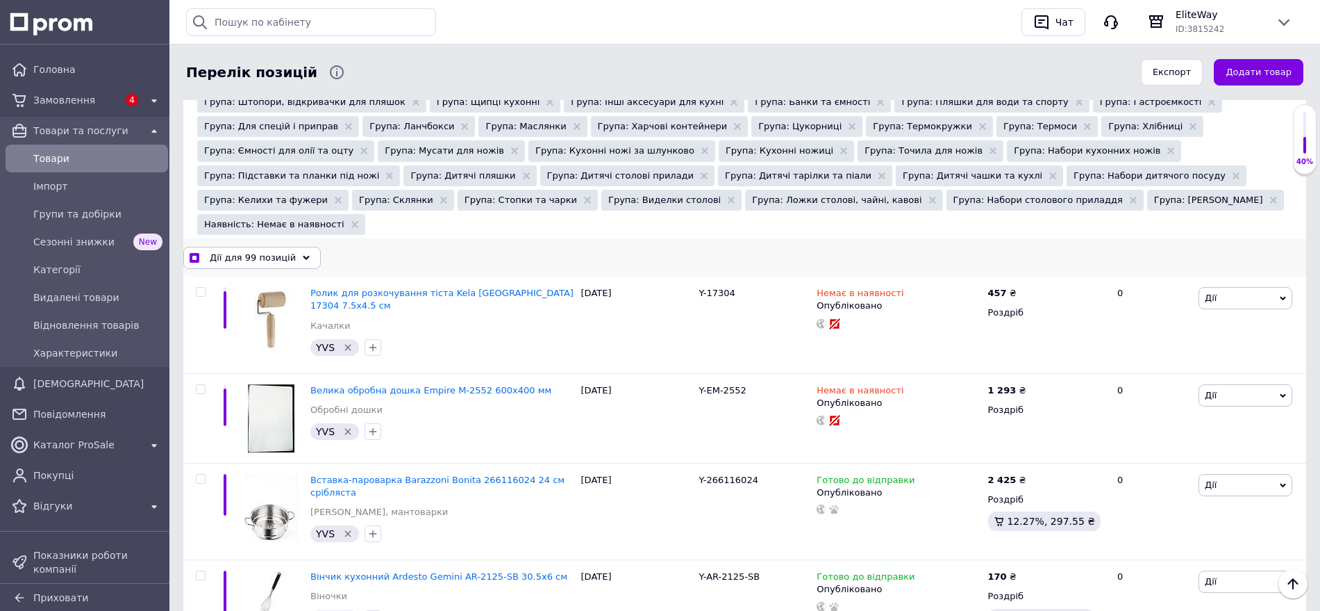
checkbox input "false"
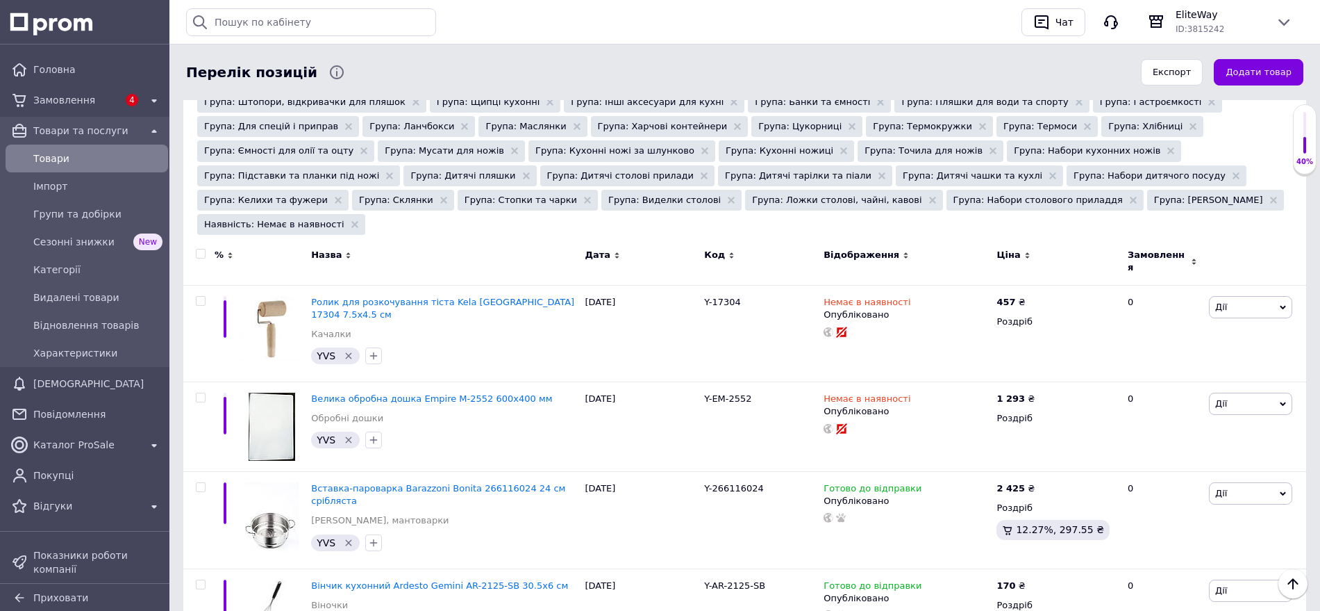
click at [903, 252] on icon at bounding box center [906, 255] width 6 height 6
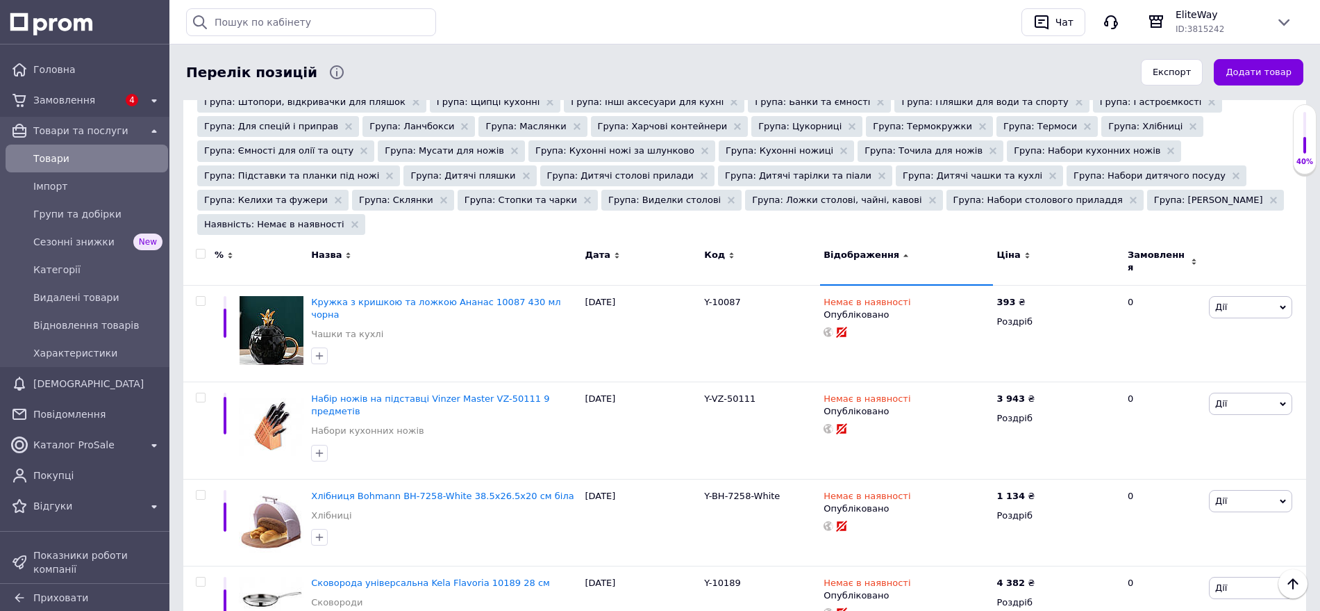
click at [205, 249] on span at bounding box center [201, 254] width 10 height 10
click at [205, 249] on input "checkbox" at bounding box center [200, 253] width 9 height 9
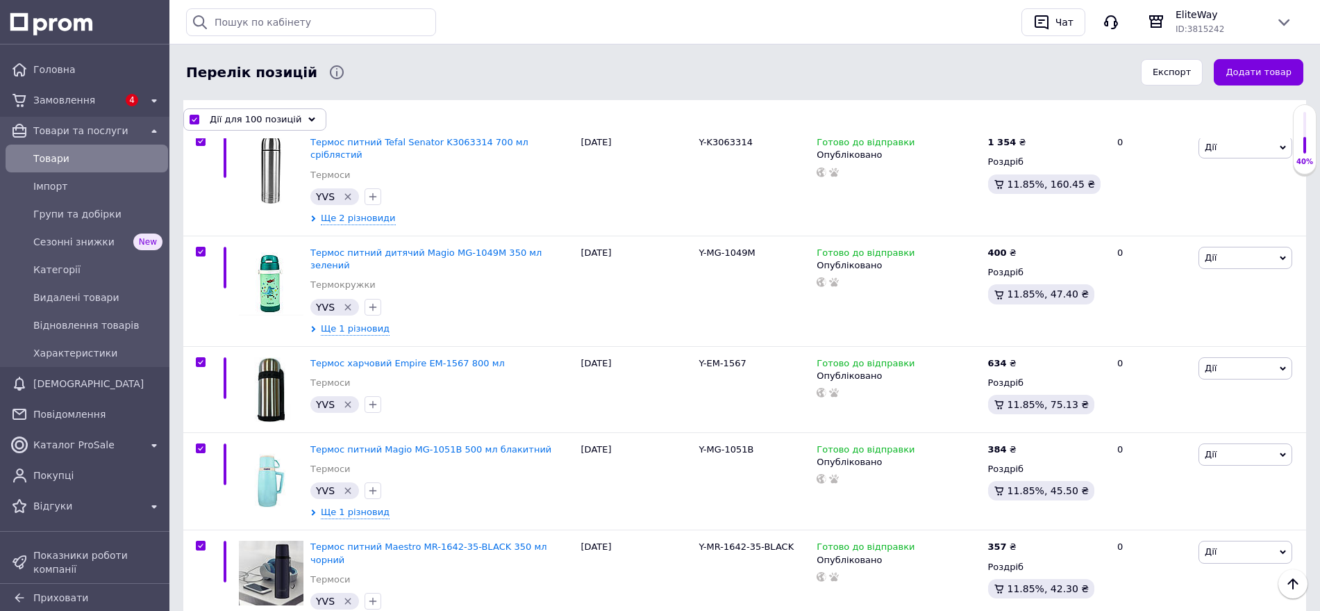
scroll to position [5893, 0]
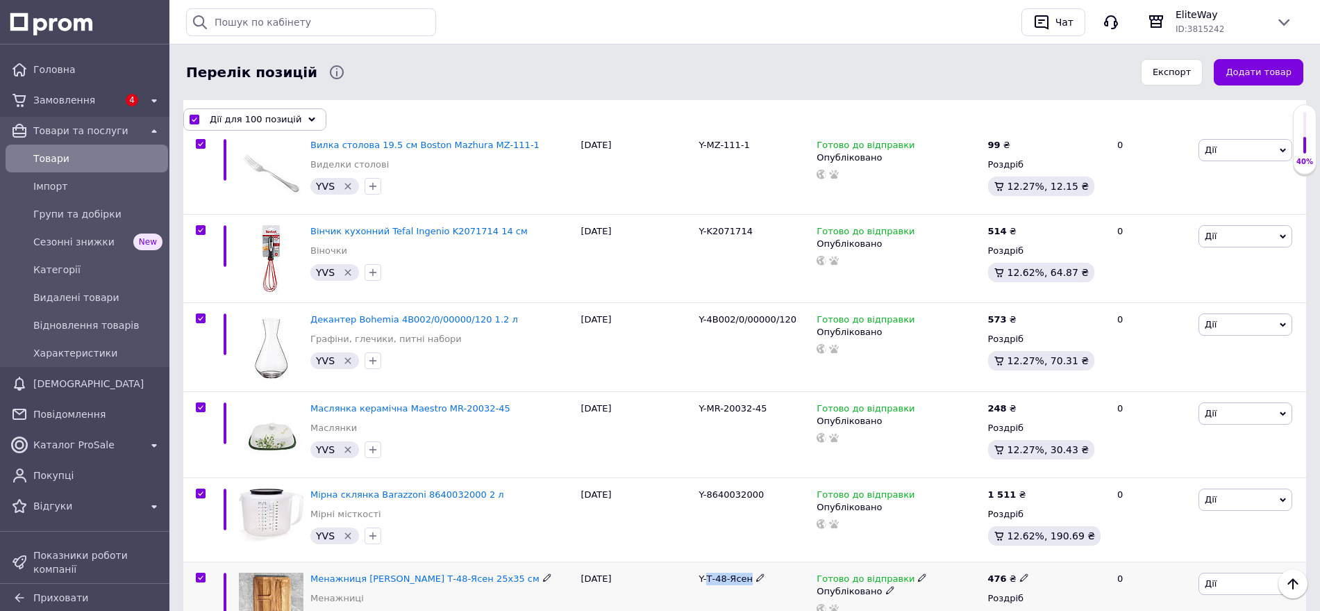
drag, startPoint x: 749, startPoint y: 338, endPoint x: 708, endPoint y: 338, distance: 41.0
click at [708, 573] on span "Y-Т-48-Ясен" at bounding box center [726, 578] width 54 height 10
copy span "Т-48-Ясен"
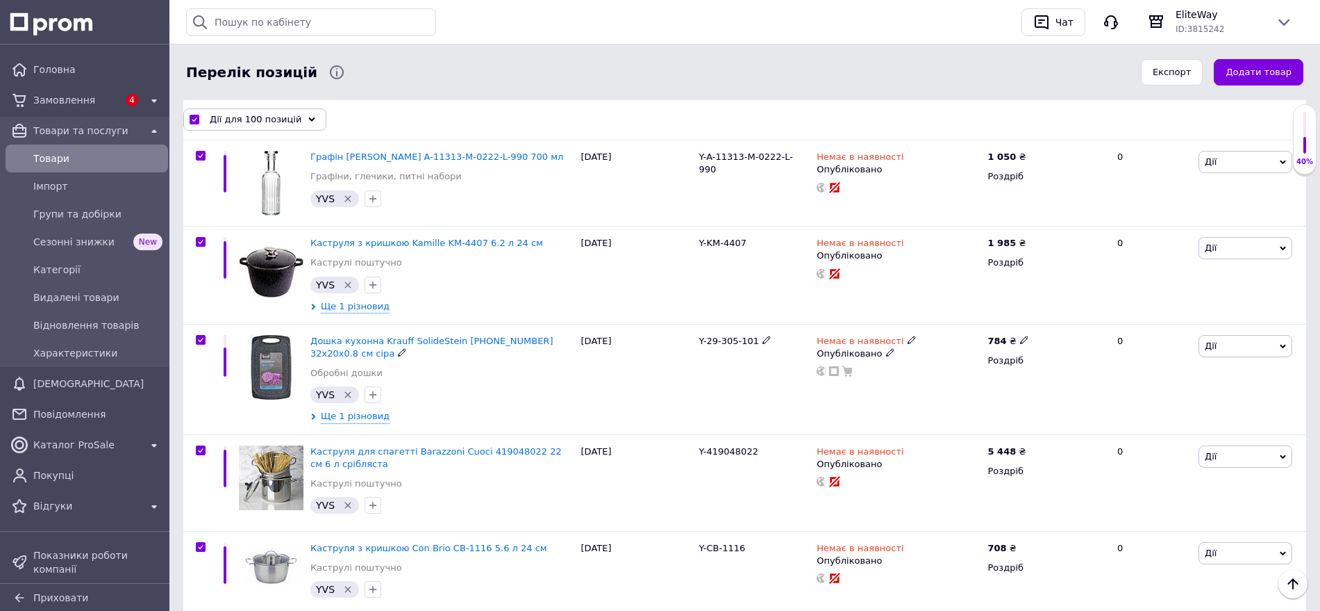
scroll to position [423, 0]
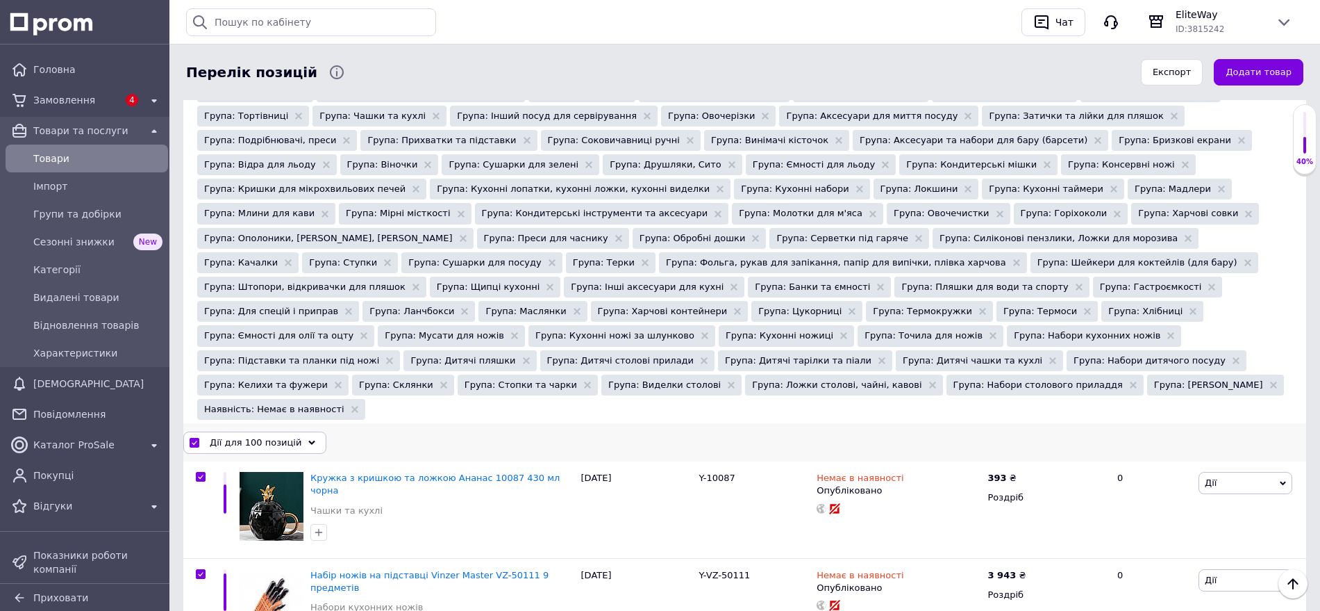
click at [193, 438] on input "checkbox" at bounding box center [194, 442] width 9 height 9
